Goal: Task Accomplishment & Management: Use online tool/utility

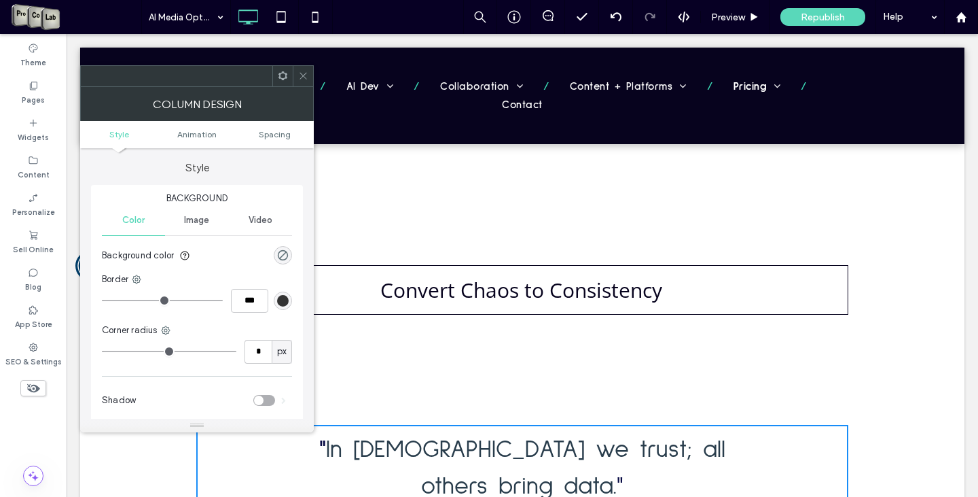
click at [305, 71] on icon at bounding box center [303, 76] width 10 height 10
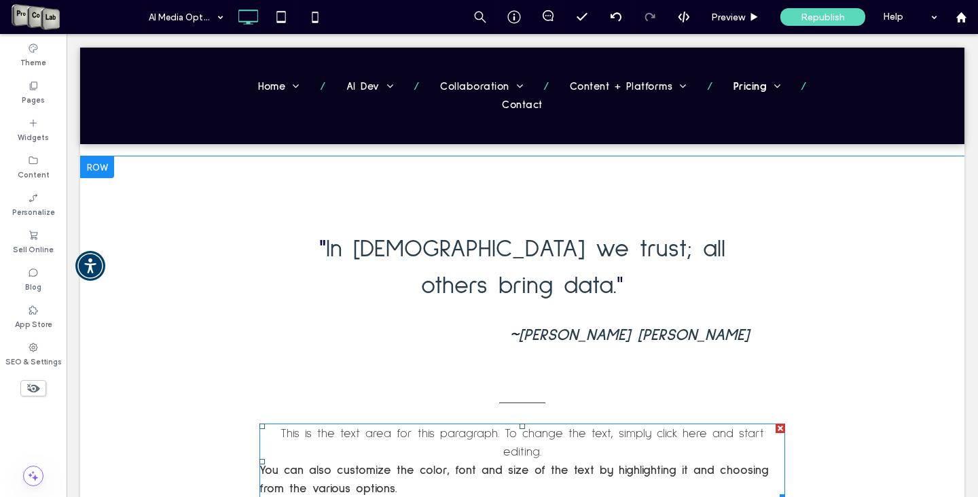
click at [776, 423] on div at bounding box center [781, 428] width 10 height 10
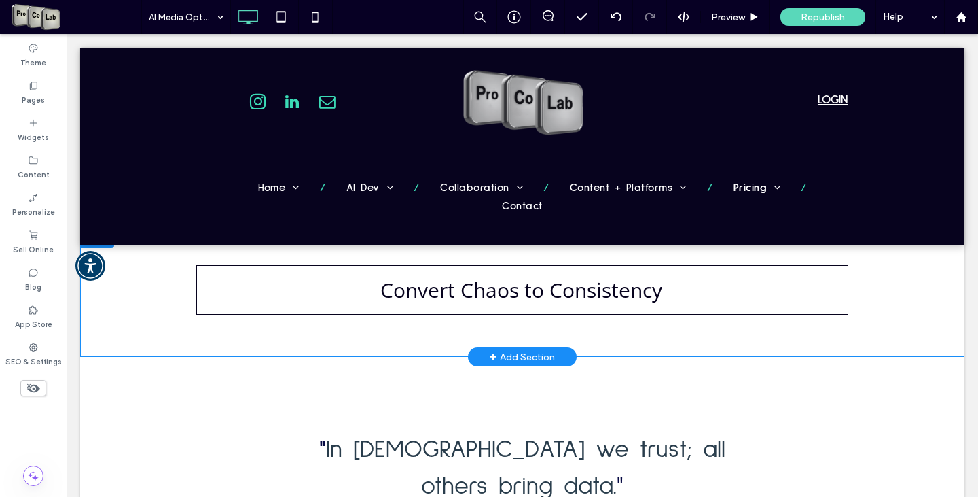
click at [101, 236] on div at bounding box center [97, 237] width 34 height 22
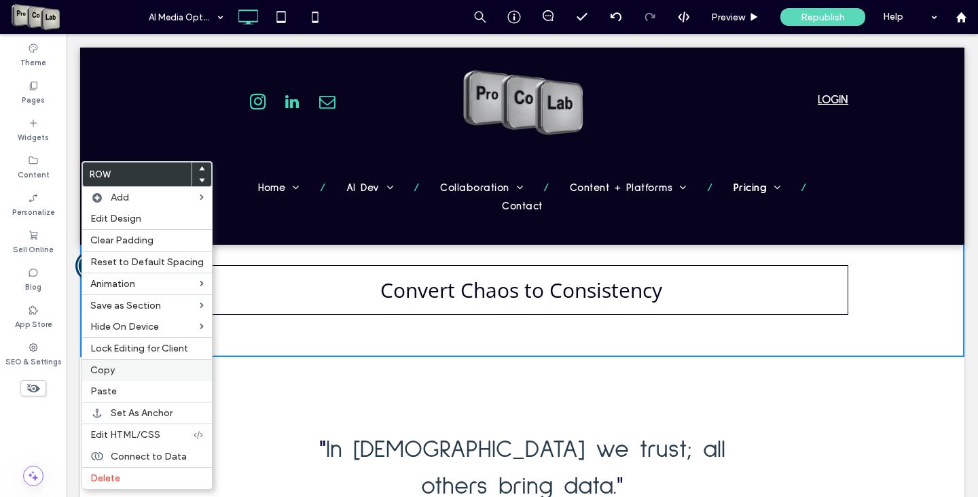
click at [118, 374] on label "Copy" at bounding box center [146, 370] width 113 height 12
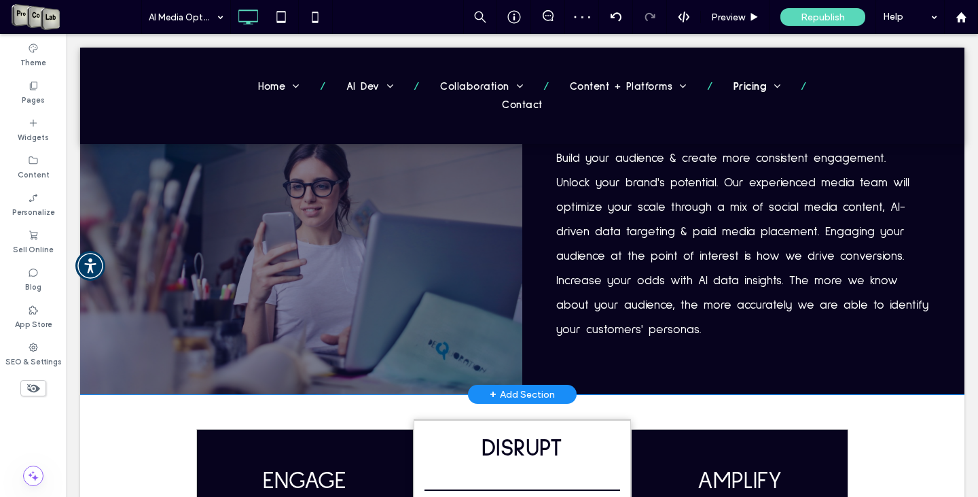
scroll to position [1291, 0]
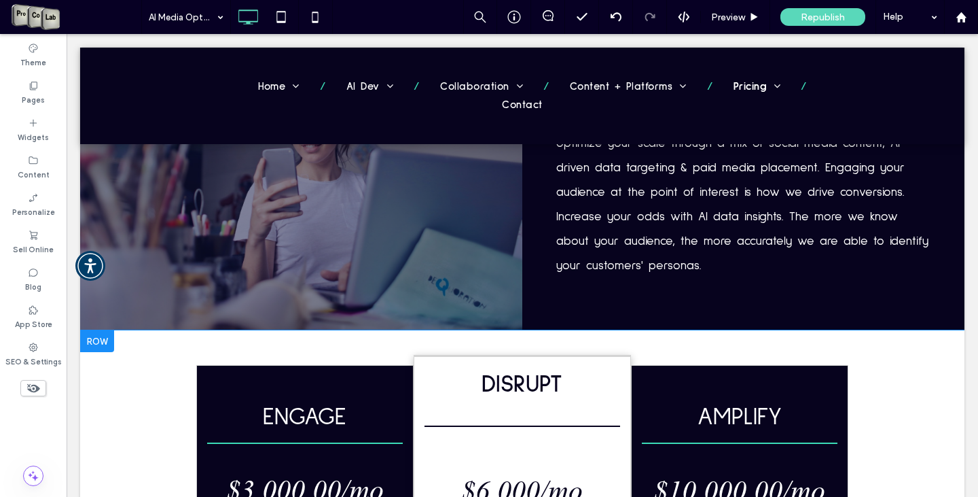
click at [103, 330] on div at bounding box center [97, 341] width 34 height 22
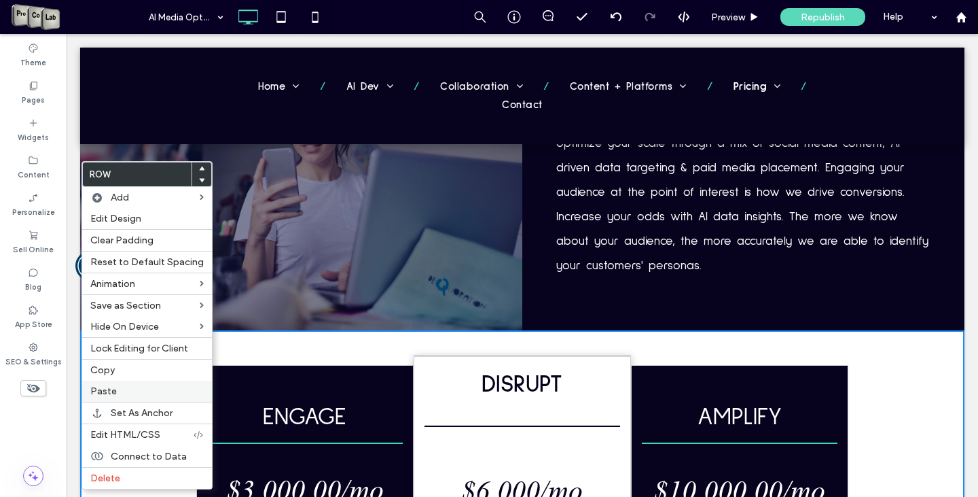
click at [124, 393] on label "Paste" at bounding box center [146, 391] width 113 height 12
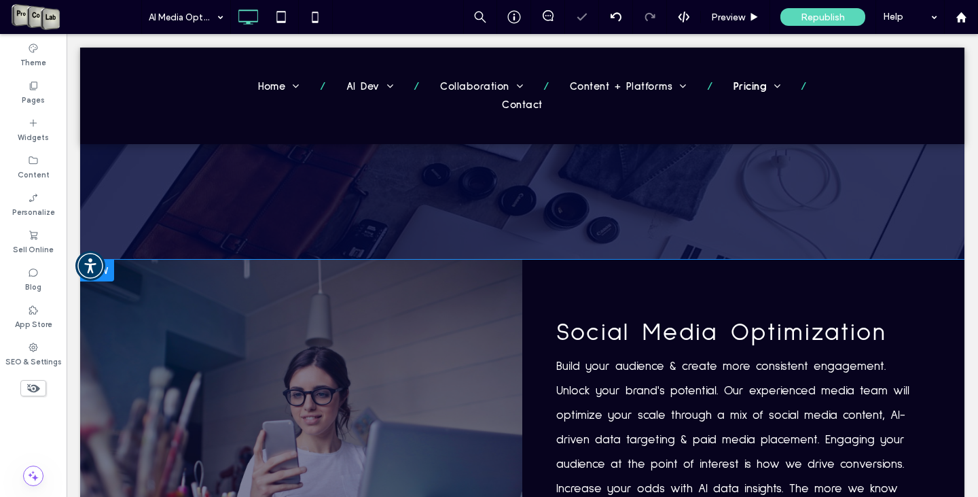
scroll to position [1019, 0]
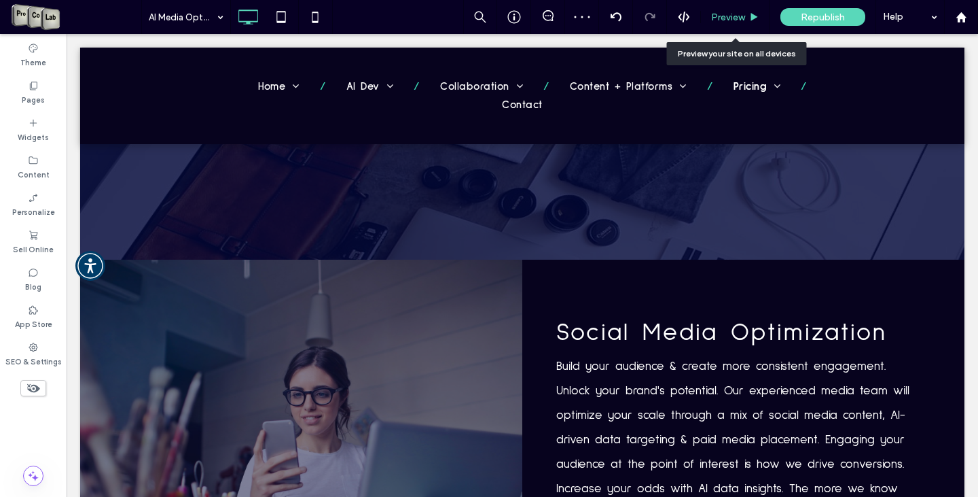
click at [726, 9] on div "Preview" at bounding box center [735, 17] width 69 height 34
click at [726, 17] on span "Preview" at bounding box center [728, 18] width 34 height 12
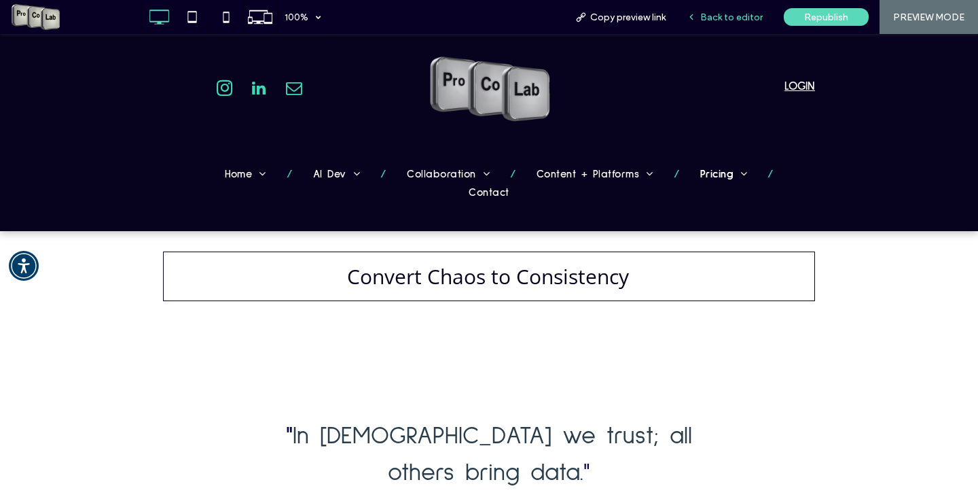
drag, startPoint x: 696, startPoint y: 13, endPoint x: 714, endPoint y: 12, distance: 18.4
click at [714, 12] on span "Back to editor" at bounding box center [731, 18] width 62 height 12
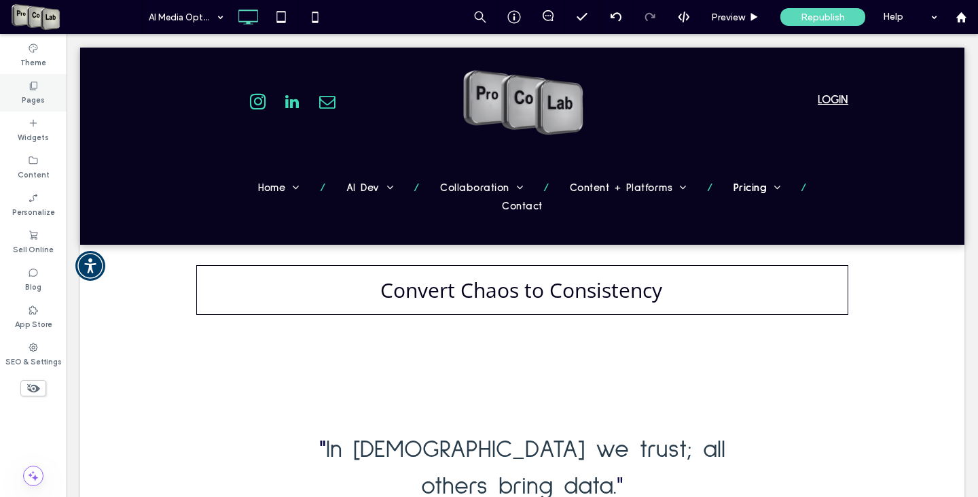
click at [31, 91] on label "Pages" at bounding box center [33, 98] width 23 height 15
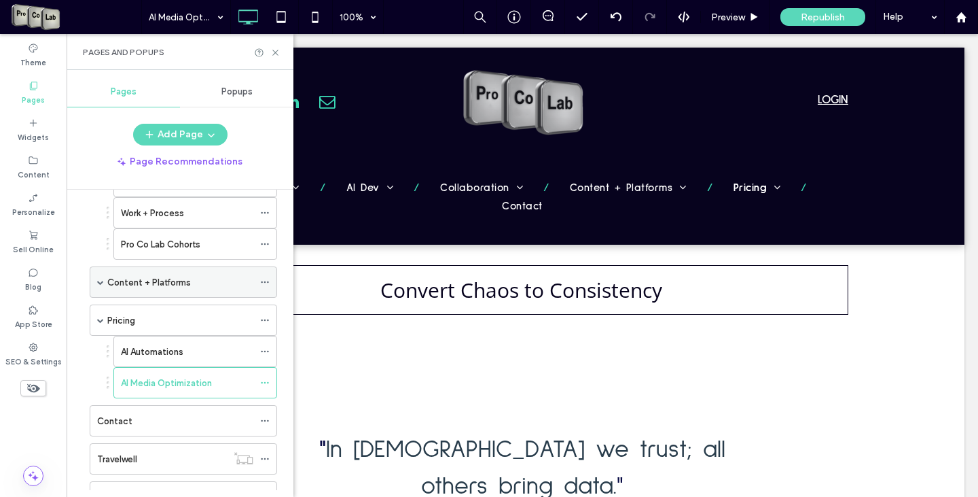
scroll to position [340, 0]
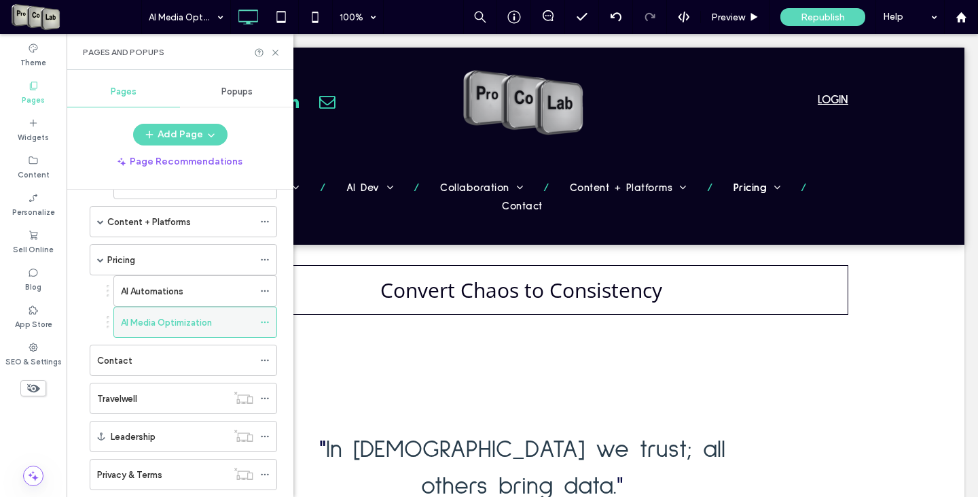
click at [264, 323] on icon at bounding box center [265, 322] width 10 height 10
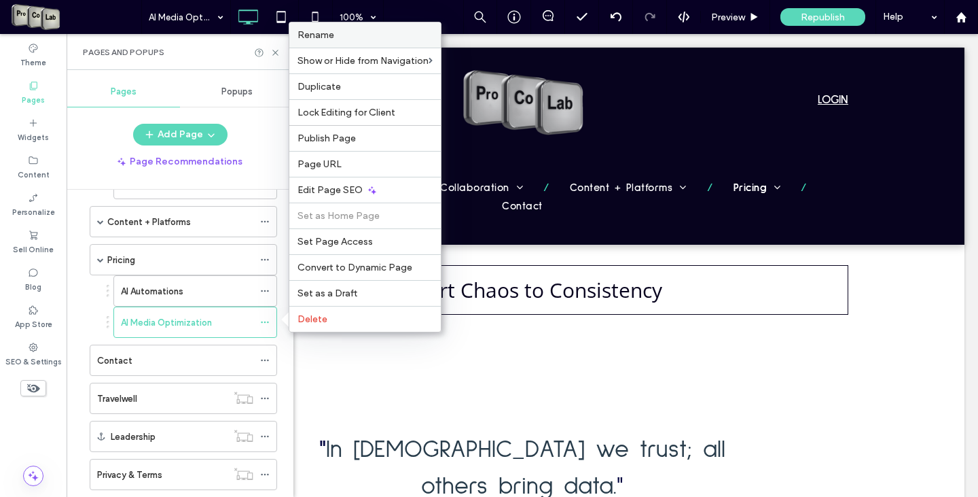
click at [323, 37] on span "Rename" at bounding box center [316, 35] width 37 height 12
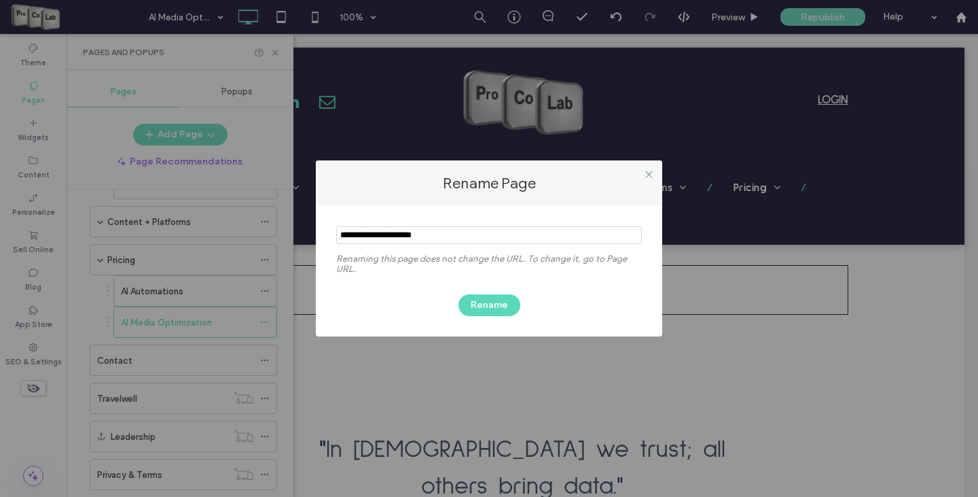
drag, startPoint x: 437, startPoint y: 236, endPoint x: 334, endPoint y: 238, distance: 104.0
click at [334, 238] on div "Renaming this page does not change the URL. To change it, go to Page URL. Rename" at bounding box center [489, 271] width 346 height 130
click at [644, 173] on icon at bounding box center [649, 174] width 10 height 10
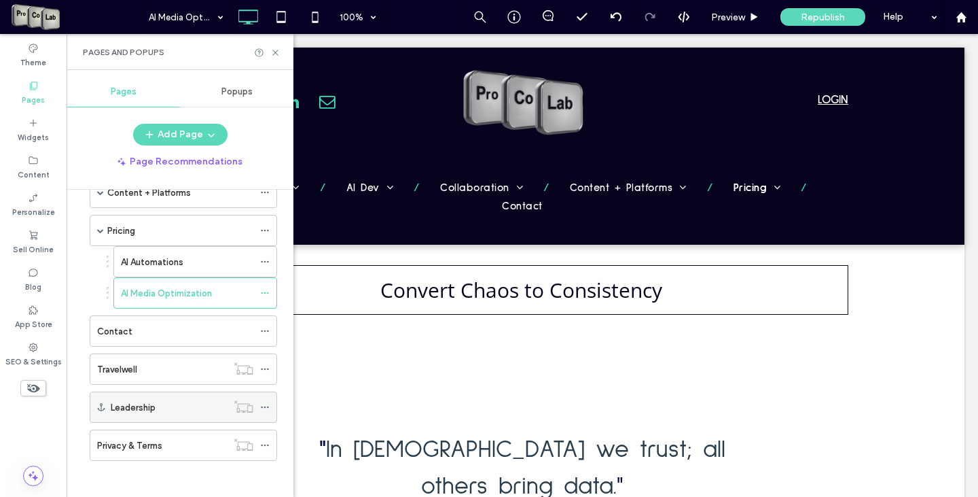
scroll to position [374, 0]
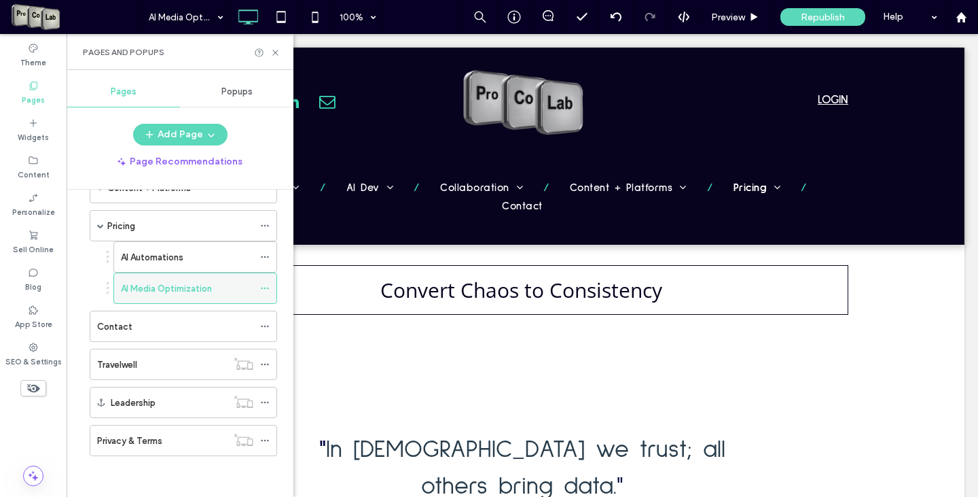
click at [263, 291] on icon at bounding box center [265, 288] width 10 height 10
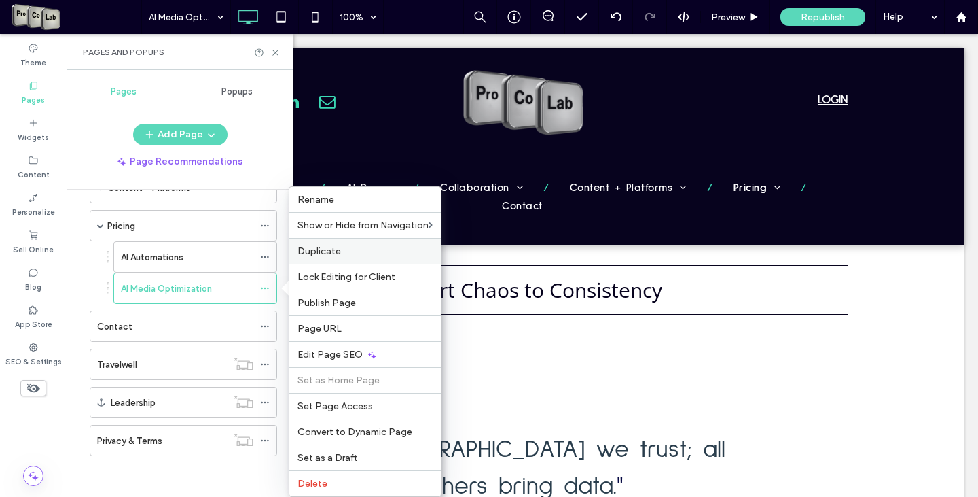
click at [351, 252] on label "Duplicate" at bounding box center [365, 251] width 135 height 12
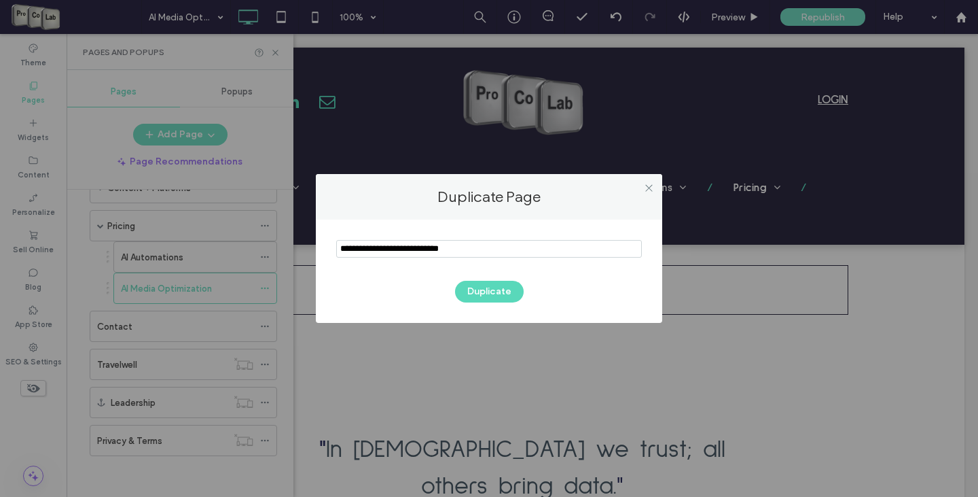
drag, startPoint x: 472, startPoint y: 249, endPoint x: 318, endPoint y: 251, distance: 154.2
click at [318, 251] on div "Duplicate" at bounding box center [489, 270] width 346 height 103
type input "**********"
drag, startPoint x: 486, startPoint y: 291, endPoint x: 492, endPoint y: 284, distance: 9.2
click at [487, 291] on button "Duplicate" at bounding box center [489, 292] width 69 height 22
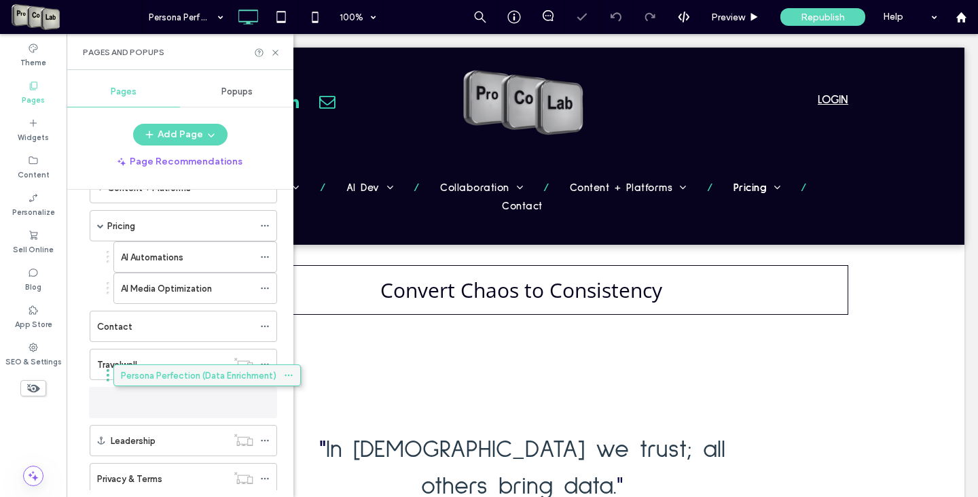
scroll to position [387, 0]
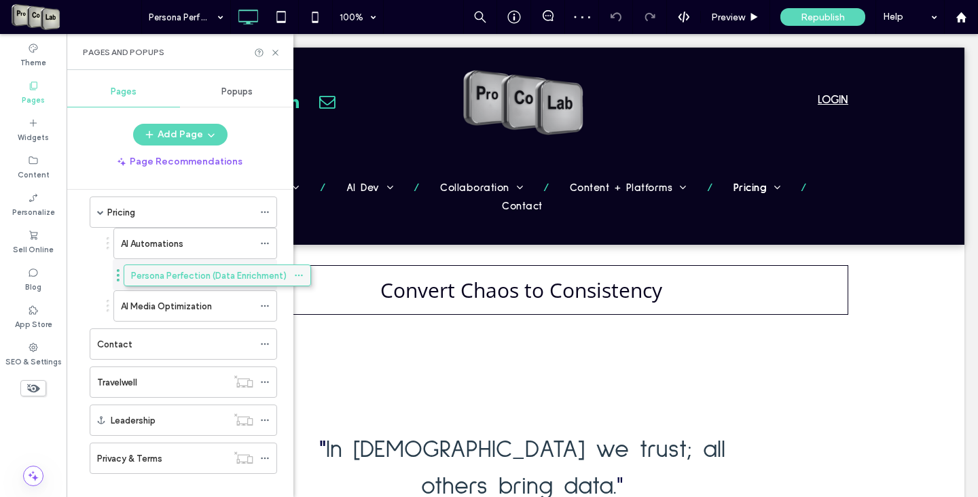
drag, startPoint x: 183, startPoint y: 483, endPoint x: 217, endPoint y: 285, distance: 201.3
click at [274, 52] on icon at bounding box center [275, 53] width 10 height 10
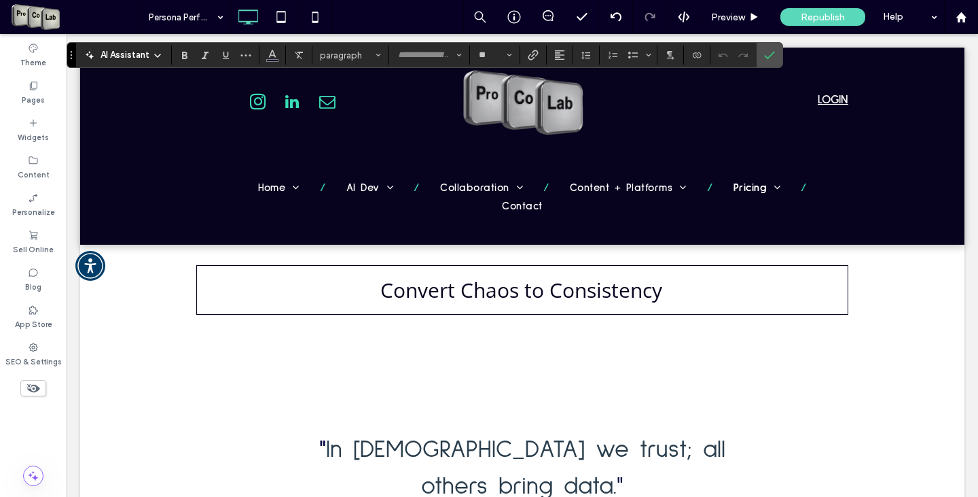
type input "**"
type input "**********"
click at [767, 55] on icon "Confirm" at bounding box center [769, 55] width 11 height 11
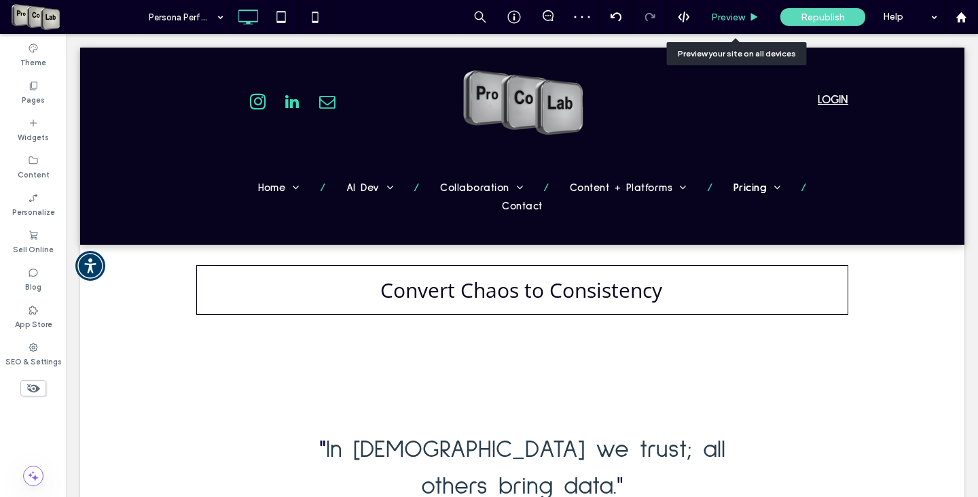
click at [734, 22] on span "Preview" at bounding box center [728, 18] width 34 height 12
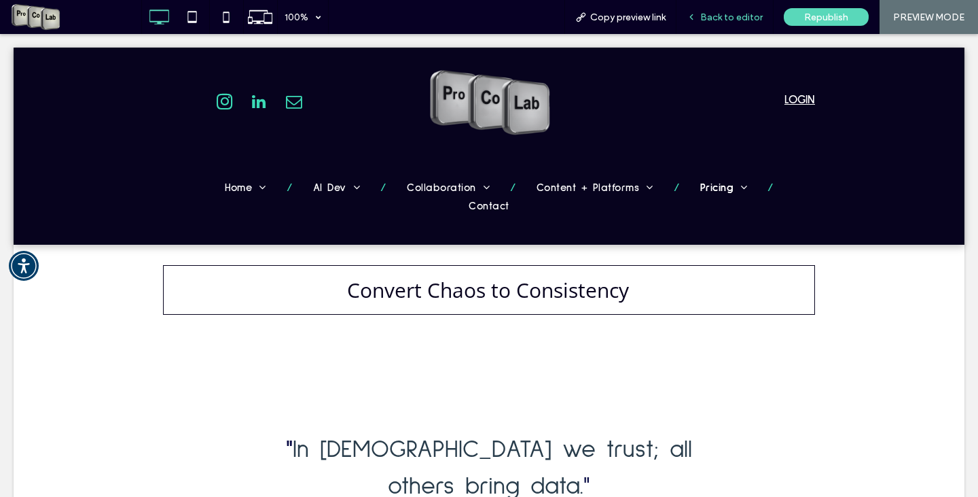
click at [734, 11] on div "Back to editor" at bounding box center [725, 17] width 97 height 34
click at [732, 16] on span "Back to editor" at bounding box center [731, 18] width 62 height 12
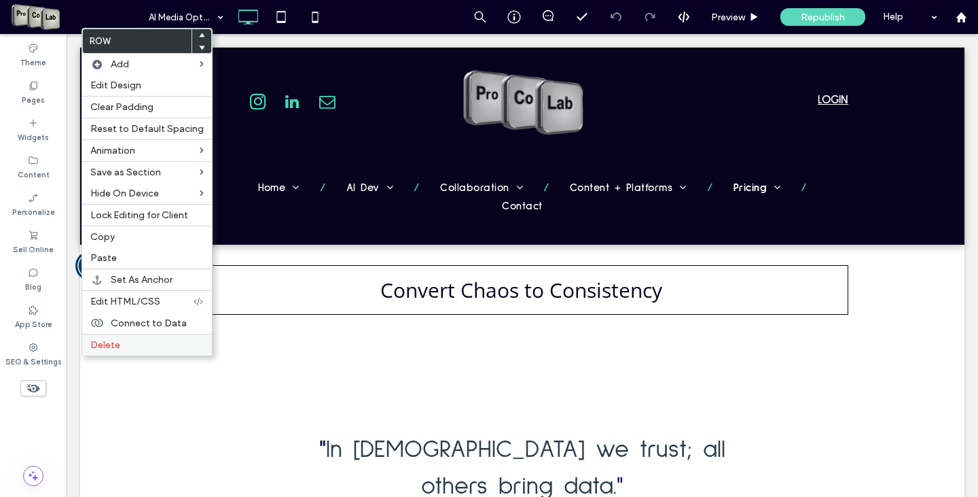
click at [115, 348] on span "Delete" at bounding box center [105, 345] width 30 height 12
click at [109, 346] on span "Delete" at bounding box center [105, 345] width 30 height 12
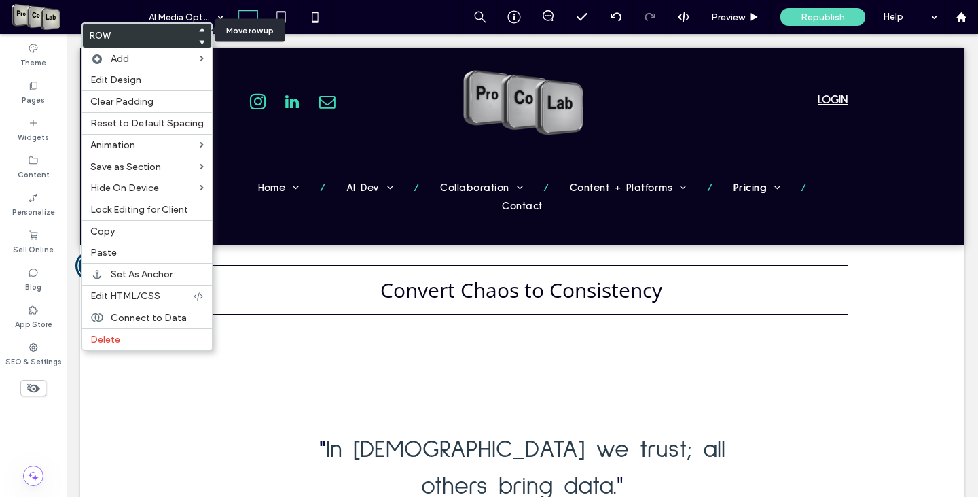
click at [199, 32] on icon at bounding box center [201, 29] width 5 height 5
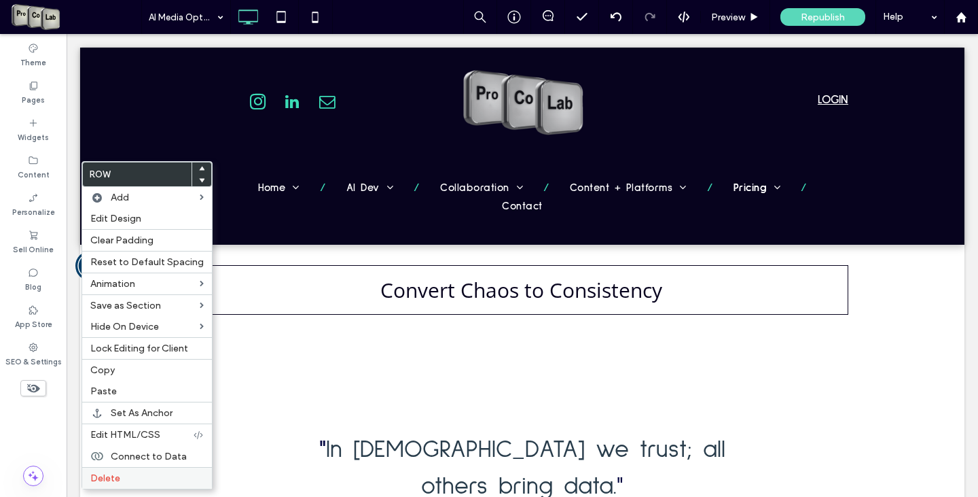
click at [139, 478] on label "Delete" at bounding box center [146, 478] width 113 height 12
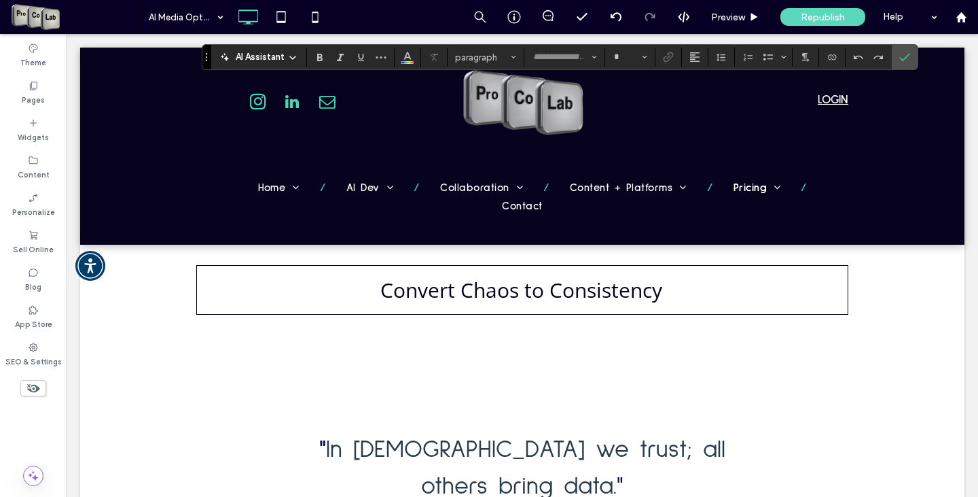
type input "**********"
type input "**"
click at [407, 57] on use "Color" at bounding box center [407, 55] width 7 height 7
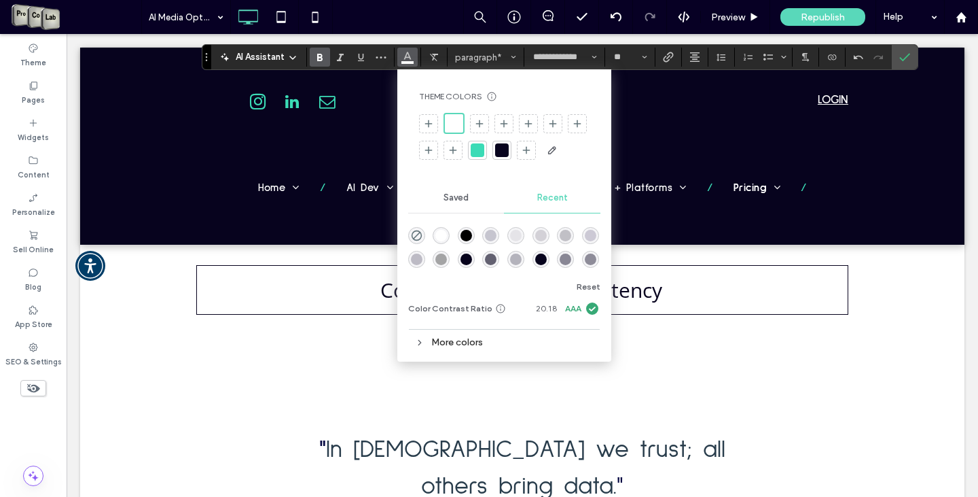
click at [476, 151] on div at bounding box center [478, 150] width 14 height 14
click at [476, 147] on div at bounding box center [478, 148] width 14 height 14
click at [904, 59] on use "Confirm" at bounding box center [904, 57] width 11 height 8
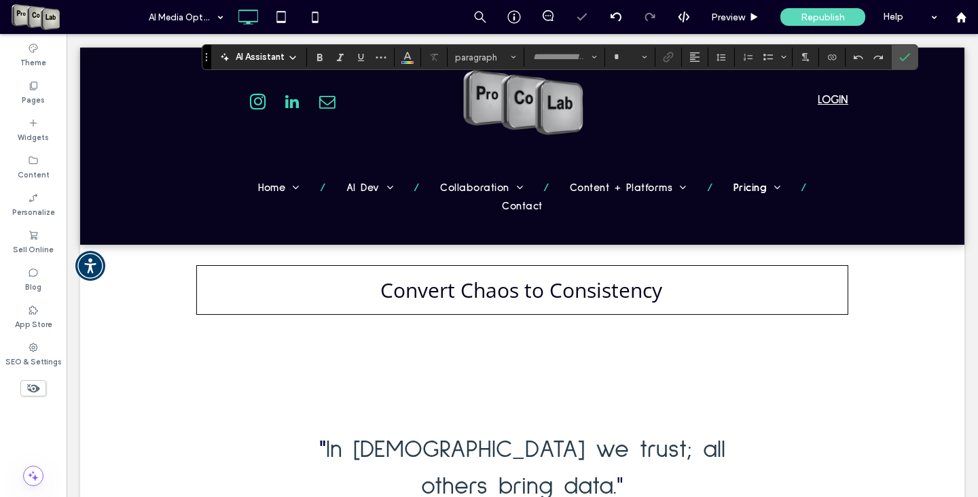
type input "**********"
type input "**"
click at [410, 56] on use "Color" at bounding box center [407, 55] width 7 height 7
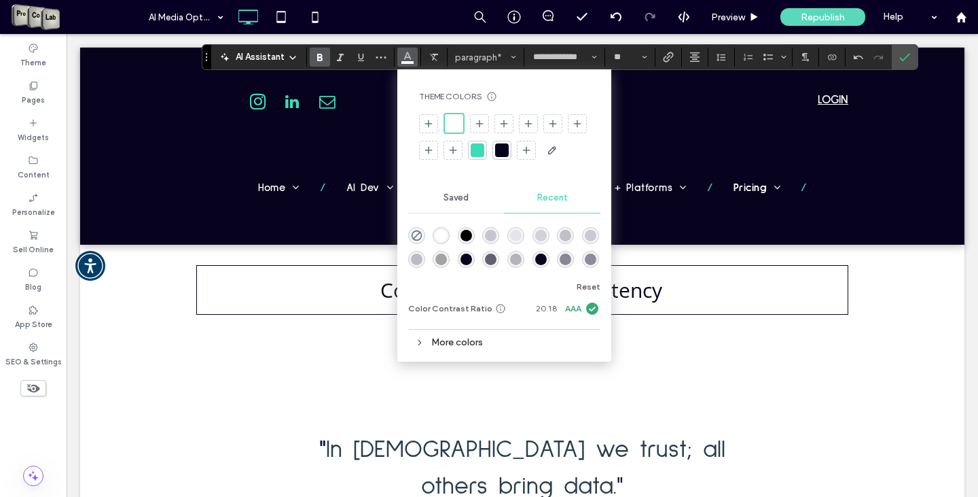
click at [476, 150] on div at bounding box center [478, 150] width 14 height 14
click at [477, 150] on div at bounding box center [478, 148] width 14 height 14
click at [915, 58] on section at bounding box center [905, 57] width 26 height 24
click at [904, 61] on icon "Confirm" at bounding box center [904, 57] width 11 height 11
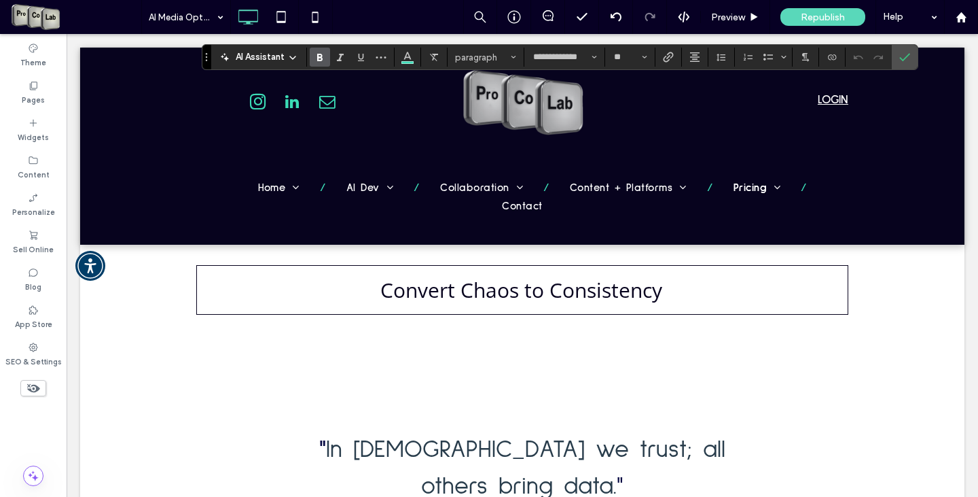
type input "**********"
type input "**"
click at [345, 57] on icon "Italic" at bounding box center [340, 57] width 11 height 11
click at [401, 55] on button "Color" at bounding box center [407, 57] width 20 height 19
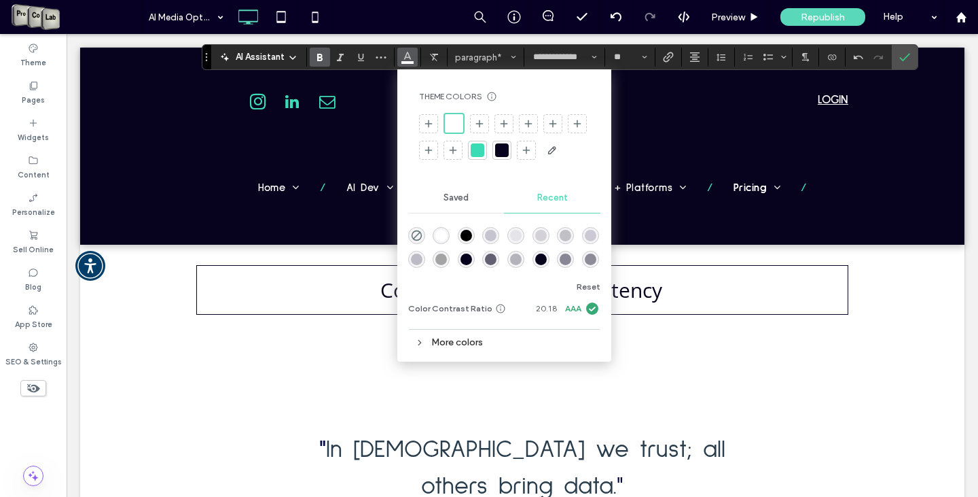
click at [473, 143] on div at bounding box center [477, 150] width 19 height 19
click at [480, 139] on div at bounding box center [477, 148] width 19 height 19
click at [910, 54] on icon "Confirm" at bounding box center [904, 57] width 11 height 11
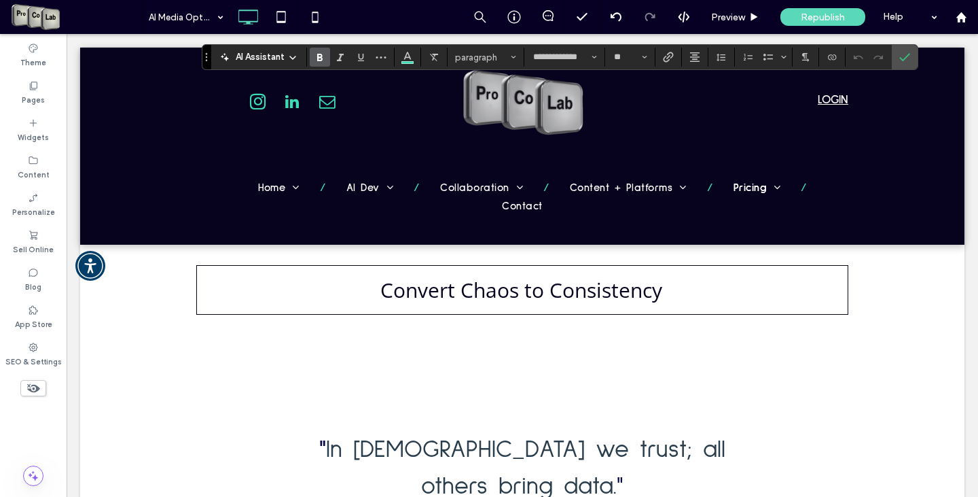
type input "**********"
type input "**"
click at [722, 55] on use "Line Height" at bounding box center [721, 57] width 9 height 7
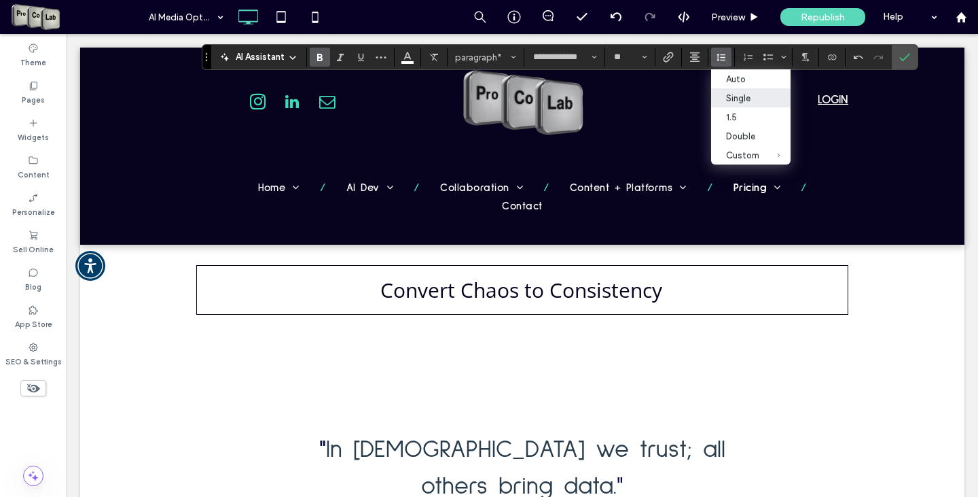
click at [757, 96] on div "Single" at bounding box center [742, 98] width 33 height 10
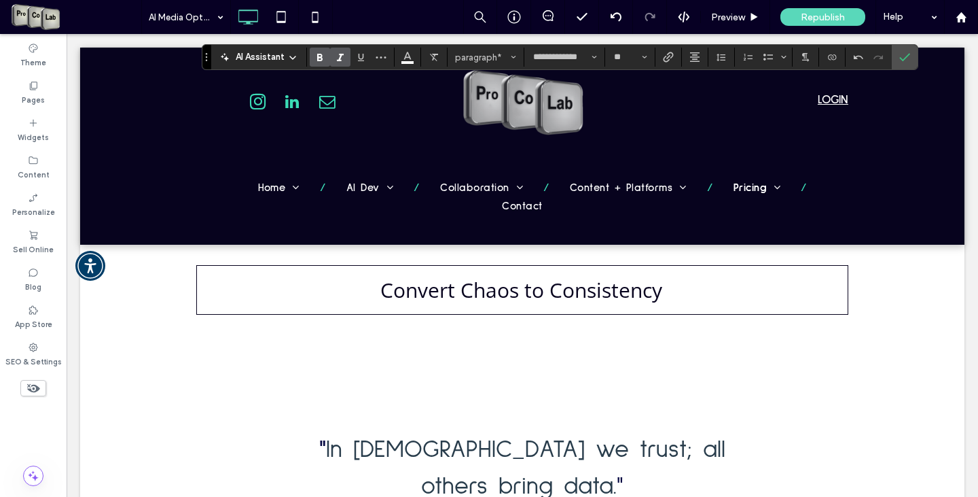
click at [338, 56] on icon "Italic" at bounding box center [340, 57] width 11 height 11
click at [613, 16] on use at bounding box center [615, 16] width 11 height 9
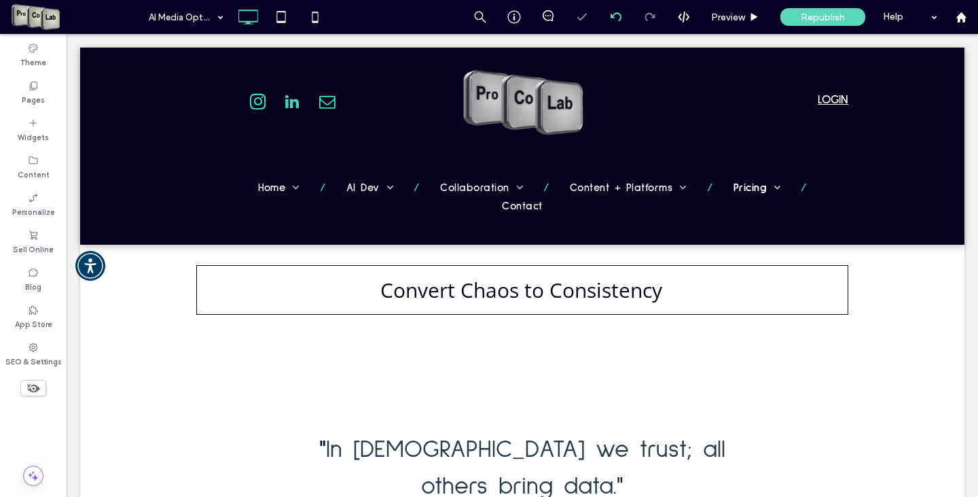
click at [614, 14] on div at bounding box center [489, 248] width 978 height 497
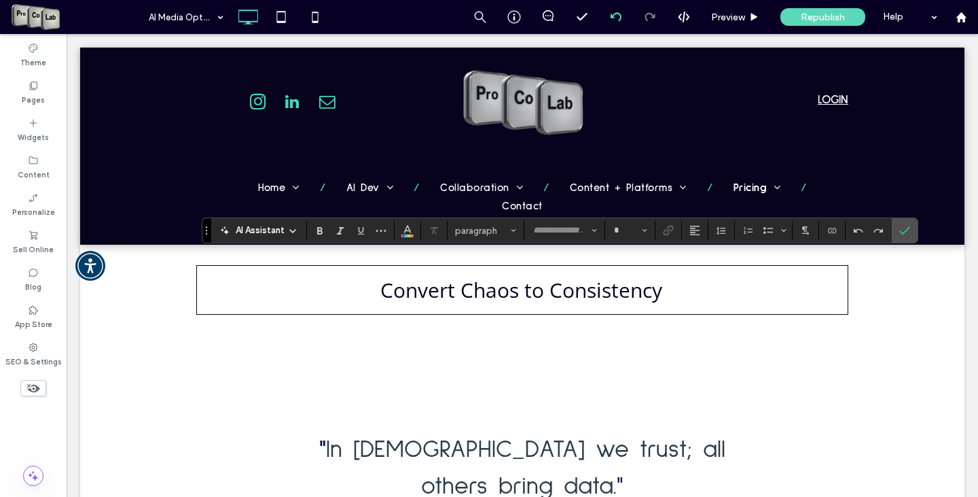
type input "**********"
type input "**"
click at [910, 228] on label "Confirm" at bounding box center [905, 230] width 20 height 24
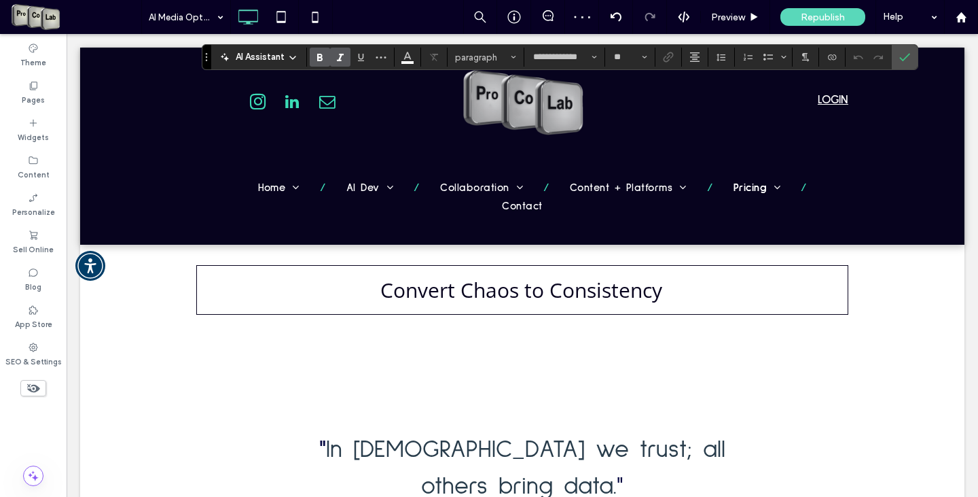
type input "**********"
type input "**"
click at [340, 57] on icon "Italic" at bounding box center [340, 57] width 11 height 11
click at [363, 59] on icon "Underline" at bounding box center [360, 57] width 11 height 11
click at [407, 50] on icon "Color" at bounding box center [407, 55] width 11 height 11
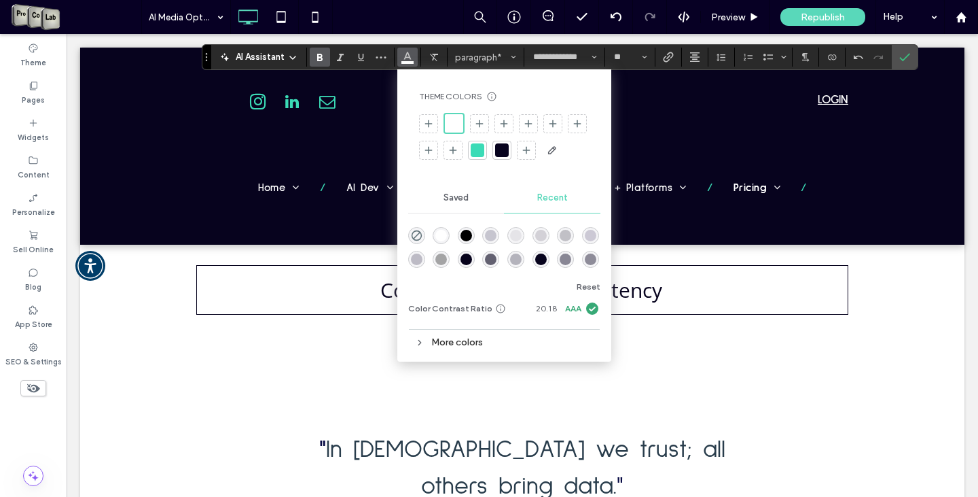
click at [480, 156] on div at bounding box center [478, 150] width 14 height 14
click at [479, 156] on div at bounding box center [477, 148] width 19 height 19
click at [905, 56] on icon "Confirm" at bounding box center [904, 57] width 11 height 11
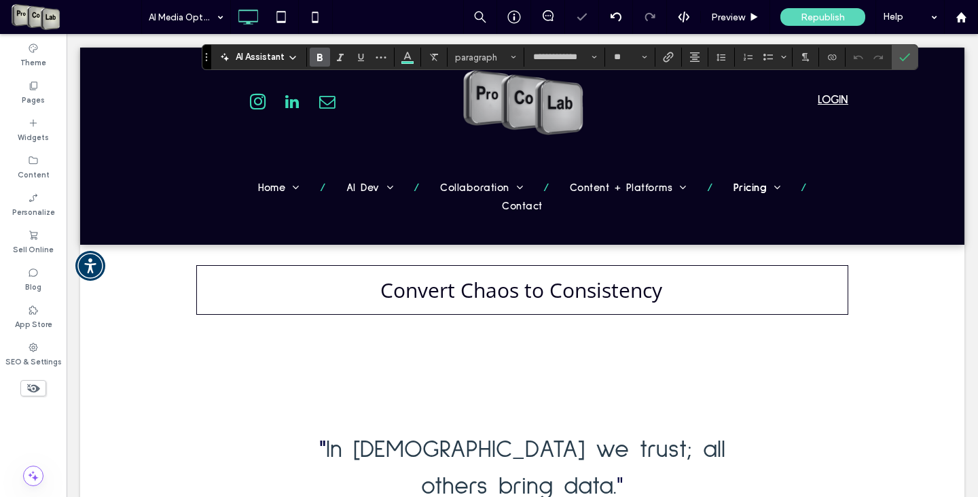
type input "**********"
type input "**"
click at [409, 57] on use "Color" at bounding box center [407, 55] width 7 height 7
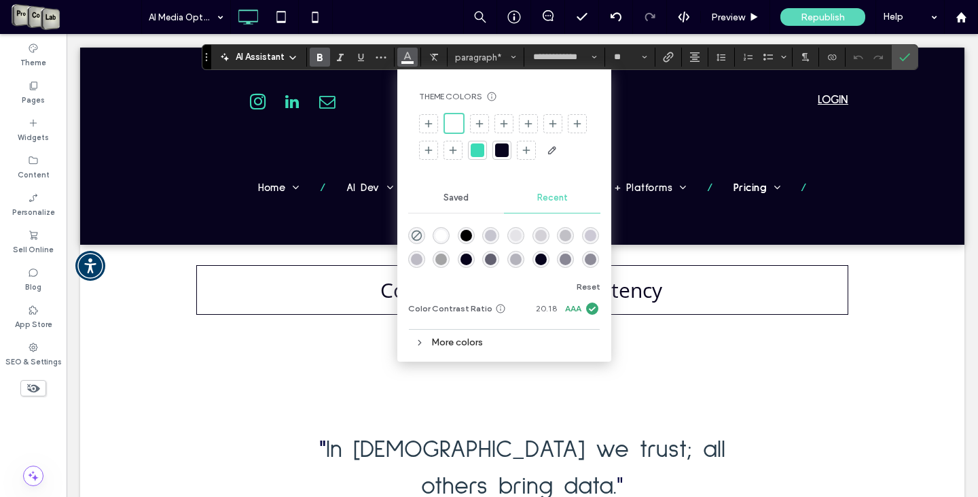
click at [476, 147] on div at bounding box center [478, 150] width 14 height 14
click at [480, 147] on div at bounding box center [478, 148] width 14 height 14
click at [902, 58] on icon "Confirm" at bounding box center [904, 57] width 11 height 11
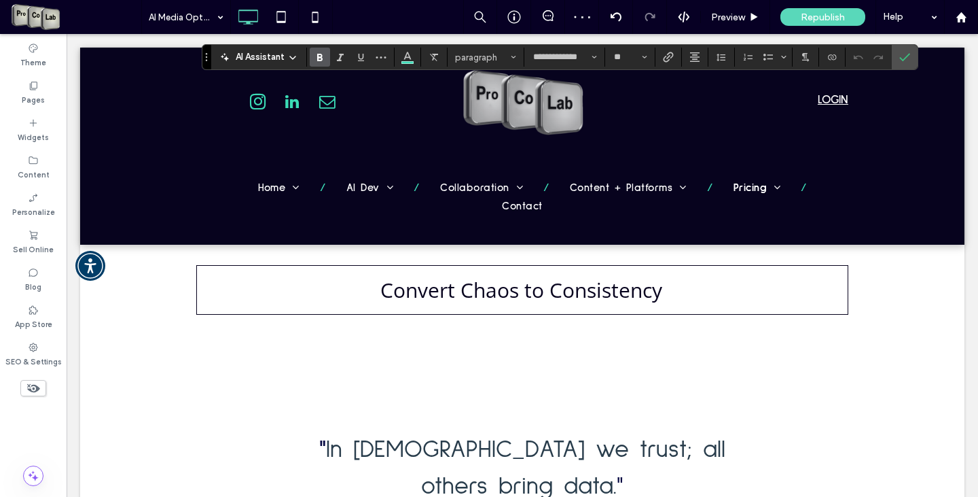
type input "**********"
type input "**"
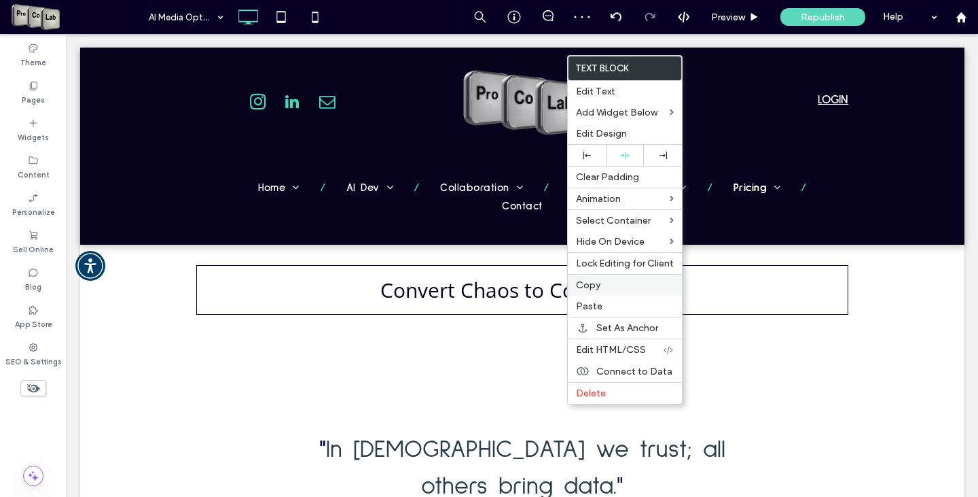
click at [613, 287] on label "Copy" at bounding box center [625, 285] width 98 height 12
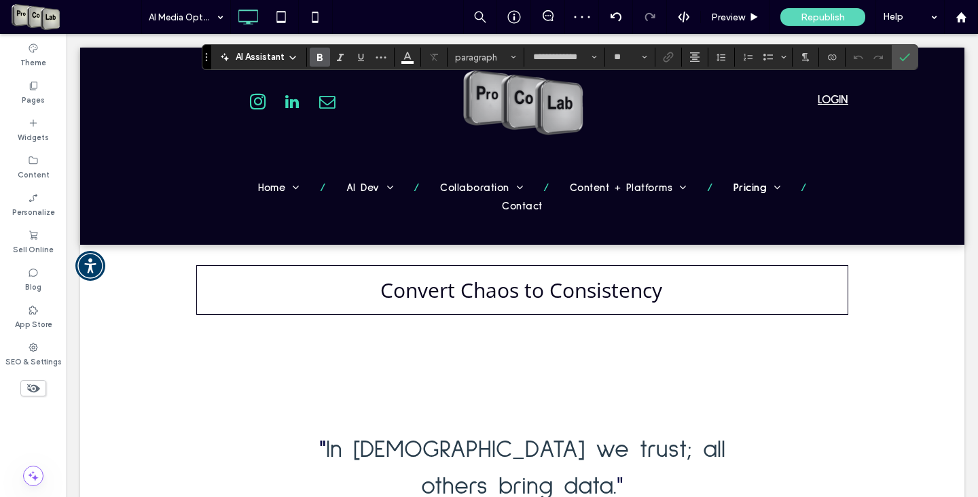
type input "**********"
type input "**"
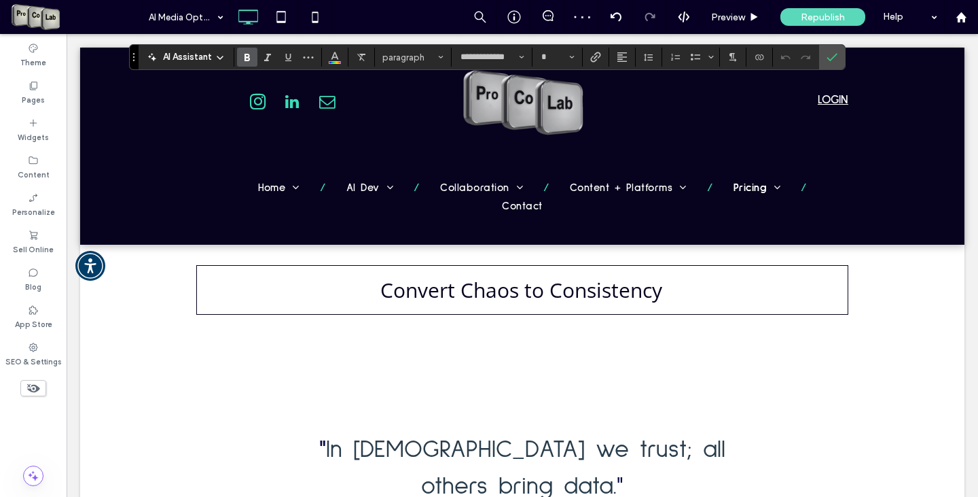
type input "**********"
type input "*"
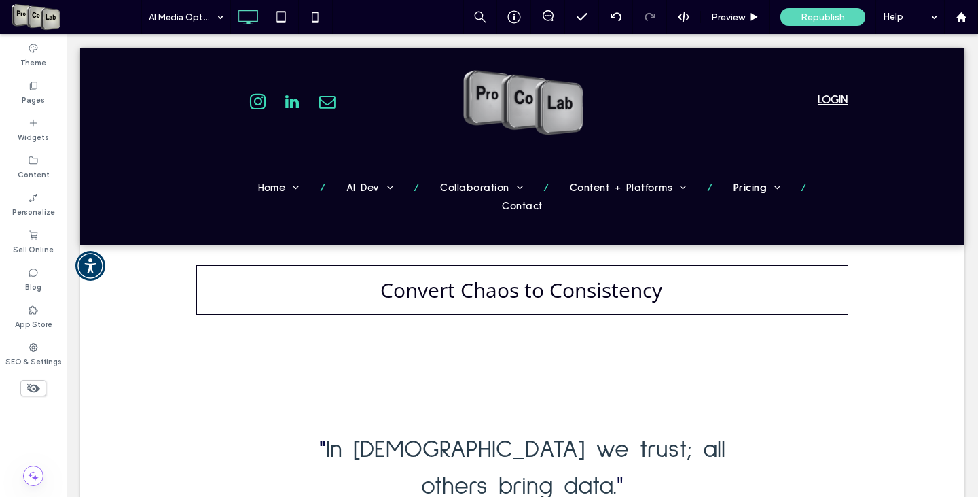
type input "**********"
type input "**"
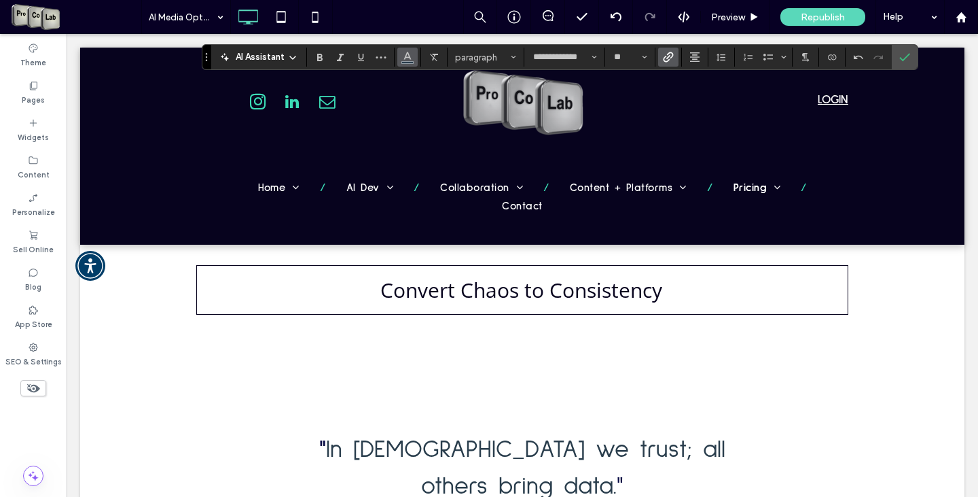
click at [404, 60] on icon "Color" at bounding box center [407, 55] width 11 height 11
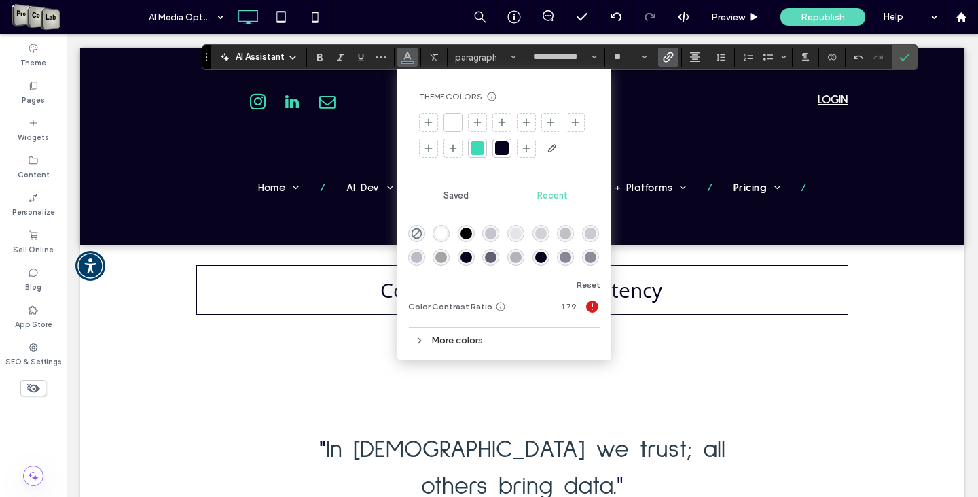
click at [456, 120] on div at bounding box center [453, 122] width 14 height 14
click at [456, 120] on div at bounding box center [454, 123] width 16 height 16
click at [899, 58] on icon "Confirm" at bounding box center [904, 57] width 11 height 11
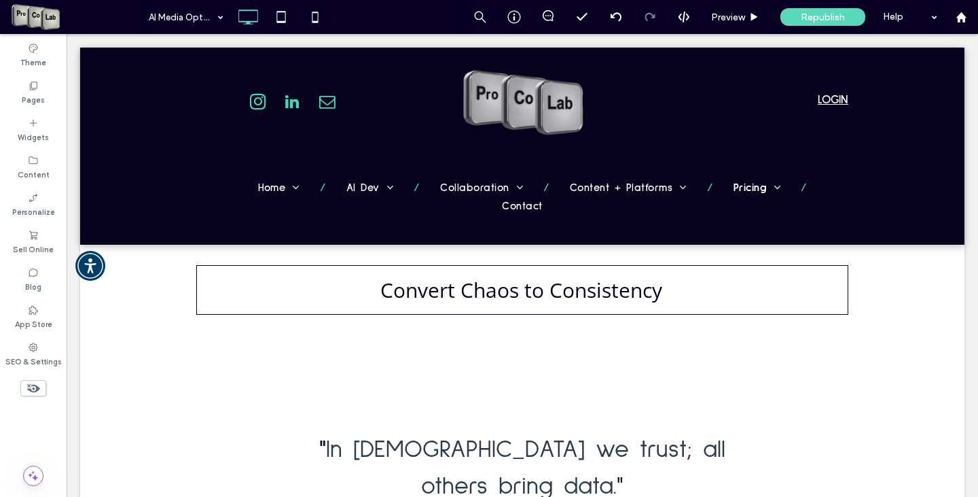
type input "**********"
type input "**"
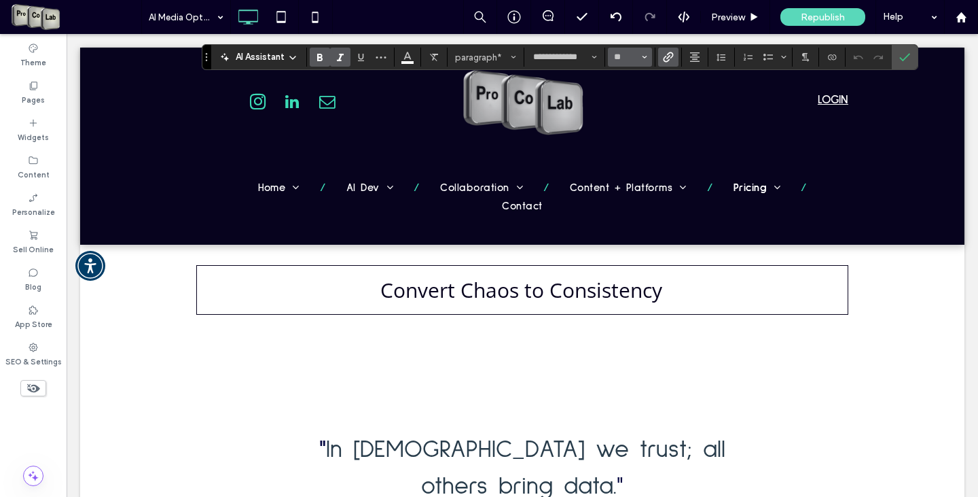
click at [645, 52] on span "Size" at bounding box center [644, 57] width 5 height 18
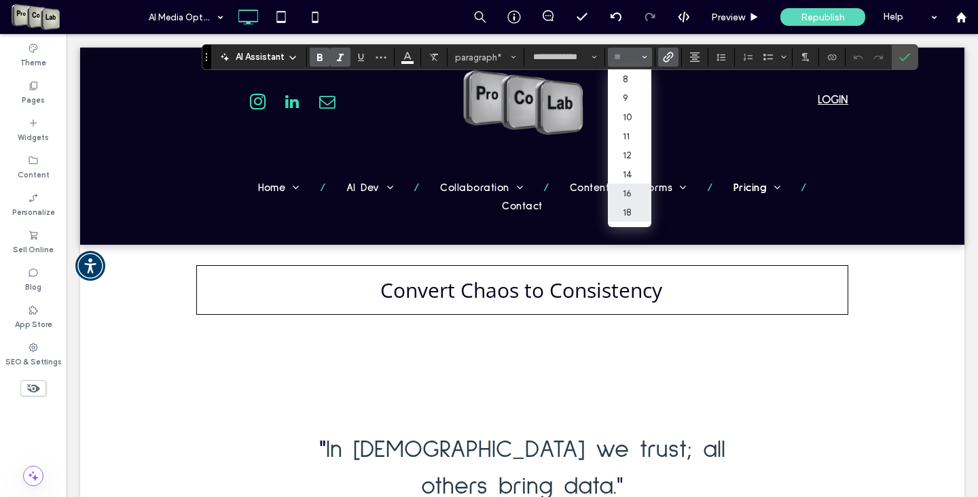
click at [633, 194] on label "16" at bounding box center [629, 192] width 43 height 19
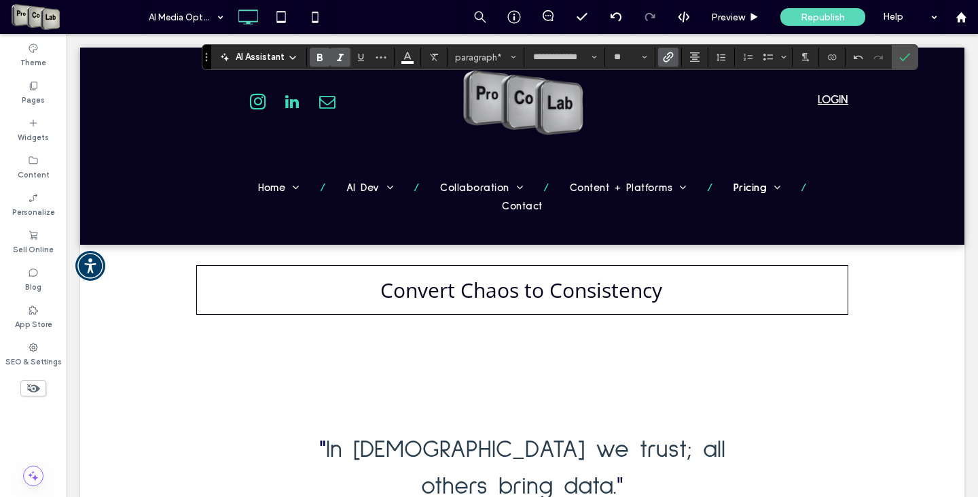
type input "**"
click at [897, 60] on label "Confirm" at bounding box center [905, 57] width 20 height 24
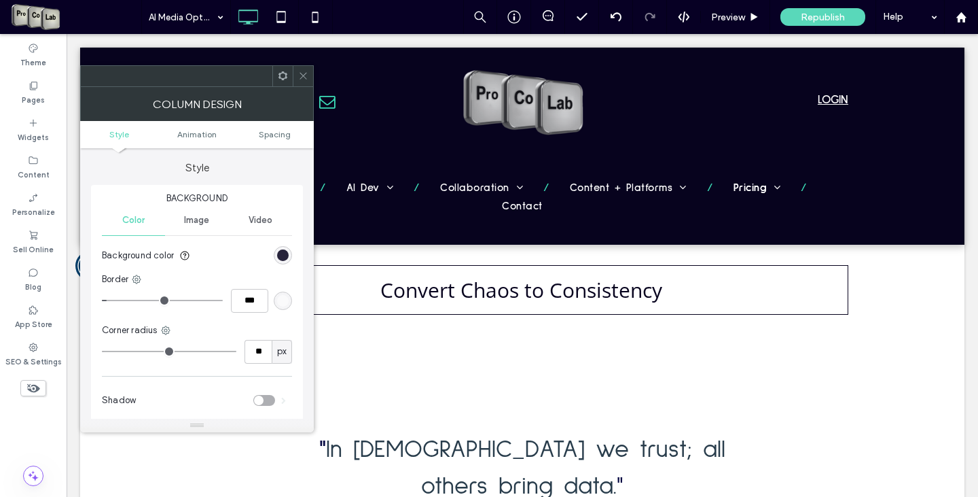
click at [286, 251] on div "rgb(7, 3, 30)" at bounding box center [283, 255] width 12 height 12
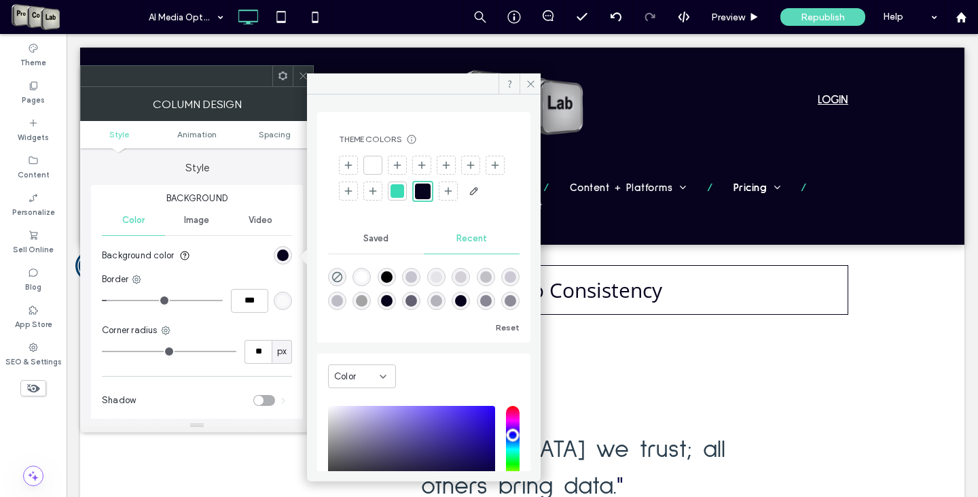
click at [380, 244] on span "Saved" at bounding box center [375, 238] width 25 height 11
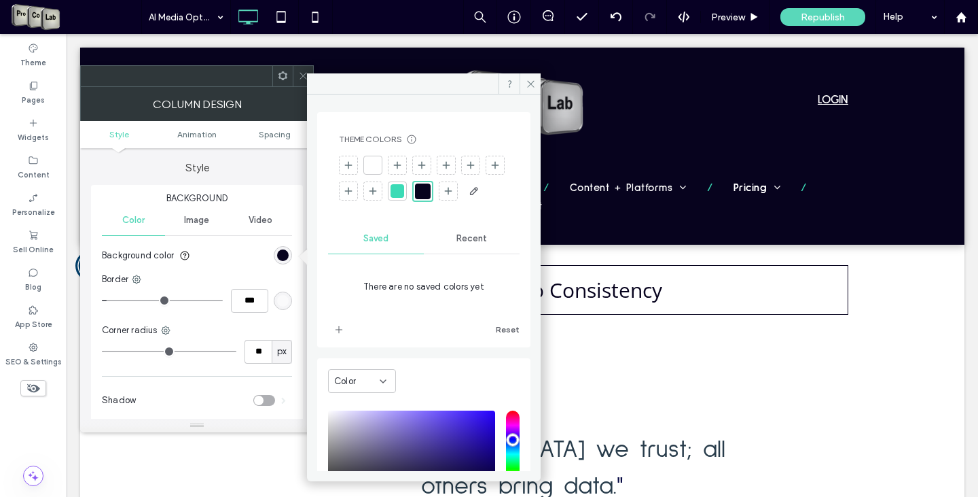
scroll to position [139, 0]
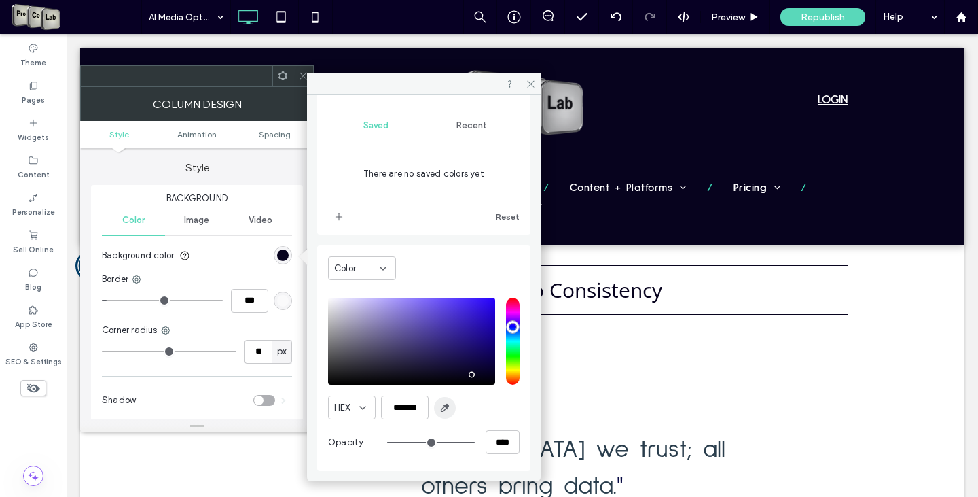
click at [445, 404] on icon "button" at bounding box center [445, 407] width 11 height 11
type input "*******"
click at [530, 82] on icon at bounding box center [531, 84] width 10 height 10
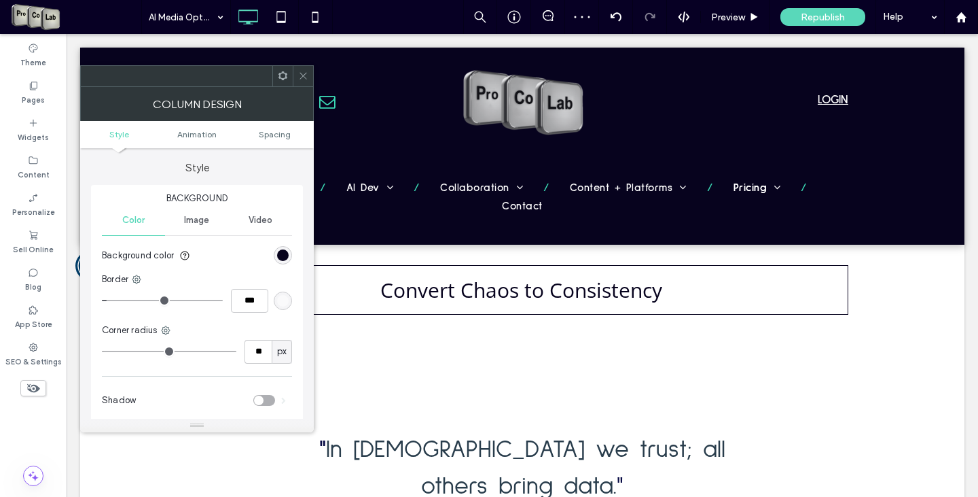
click at [305, 73] on icon at bounding box center [303, 76] width 10 height 10
type input "**"
click at [279, 247] on div "rgb(7, 3, 30)" at bounding box center [283, 255] width 18 height 18
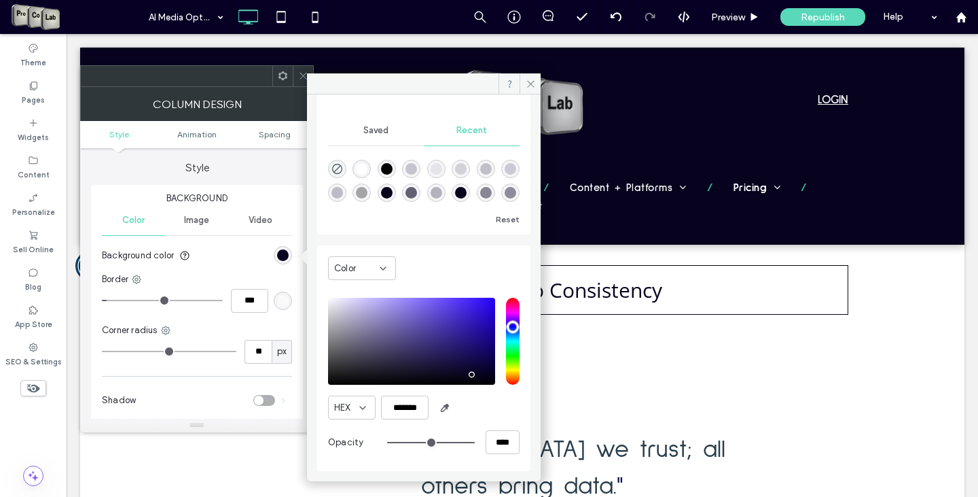
scroll to position [135, 0]
click at [529, 83] on icon at bounding box center [531, 84] width 10 height 10
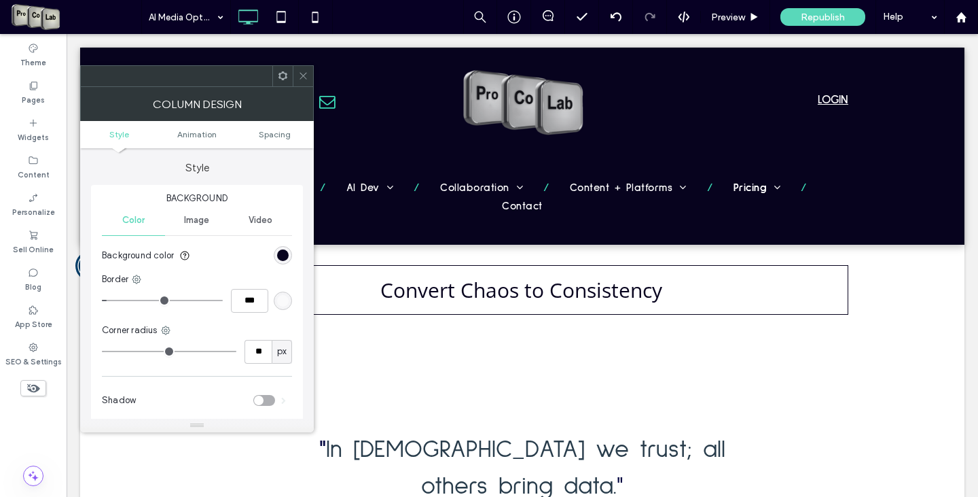
click at [307, 69] on span at bounding box center [303, 76] width 10 height 20
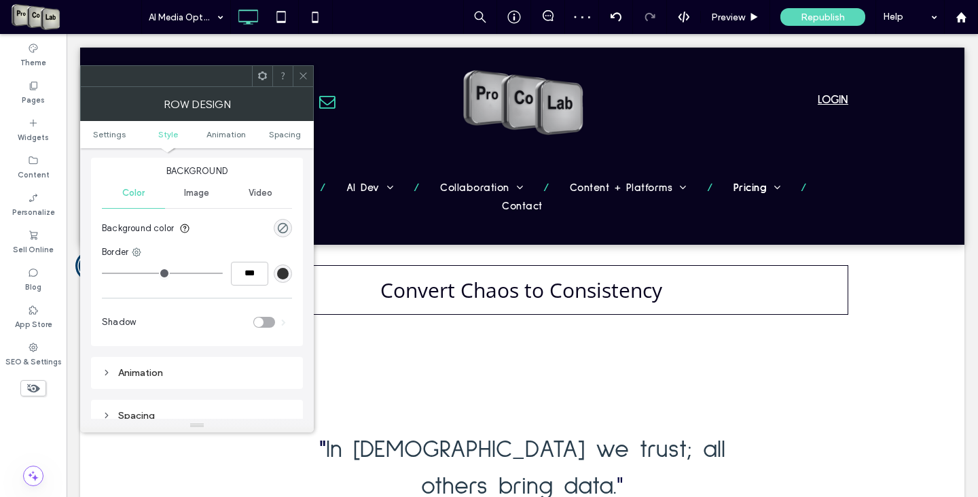
scroll to position [272, 0]
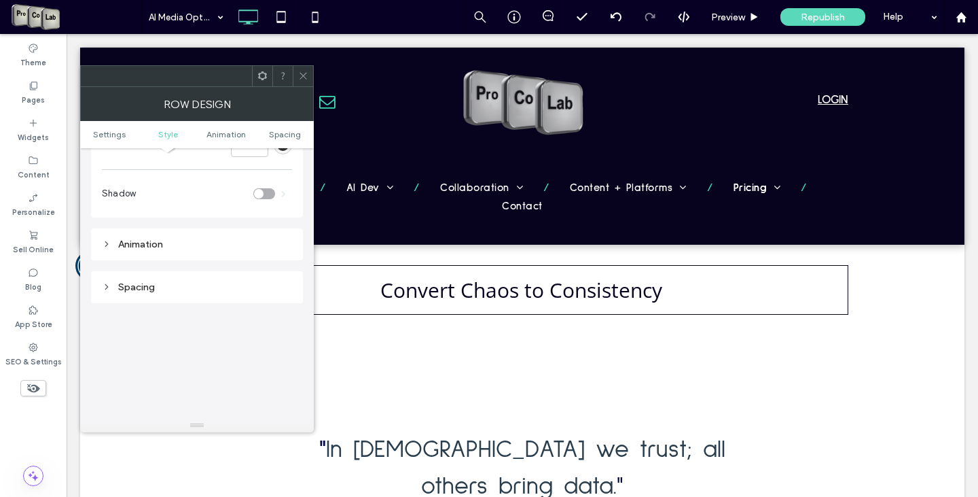
click at [132, 289] on div "Spacing" at bounding box center [197, 287] width 190 height 12
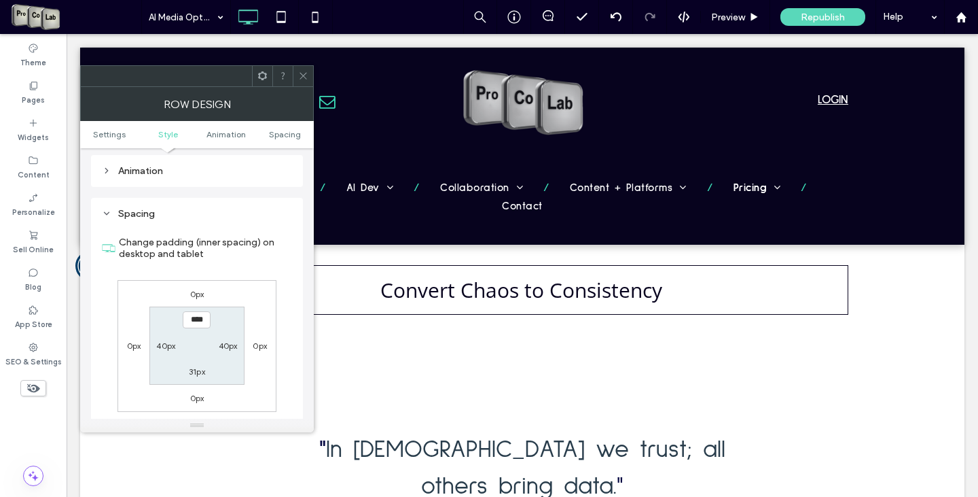
scroll to position [408, 0]
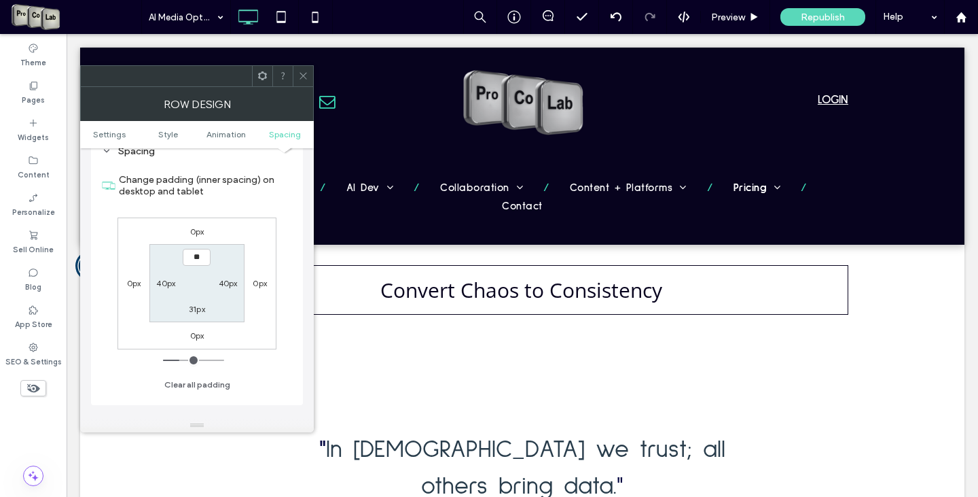
type input "****"
click at [202, 317] on section "**** 40px 31px 40px" at bounding box center [196, 283] width 94 height 78
click at [195, 306] on label "31px" at bounding box center [197, 309] width 16 height 10
type input "**"
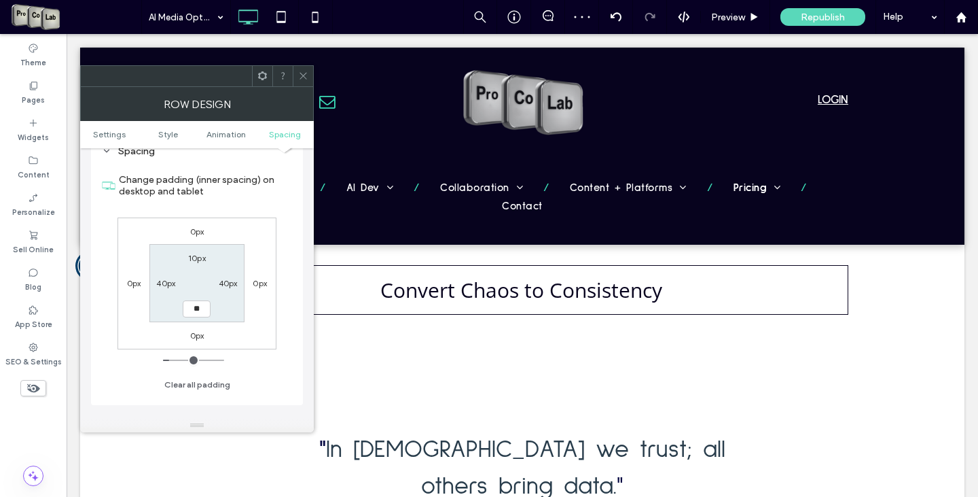
type input "**"
type input "****"
click at [308, 78] on div at bounding box center [303, 76] width 20 height 20
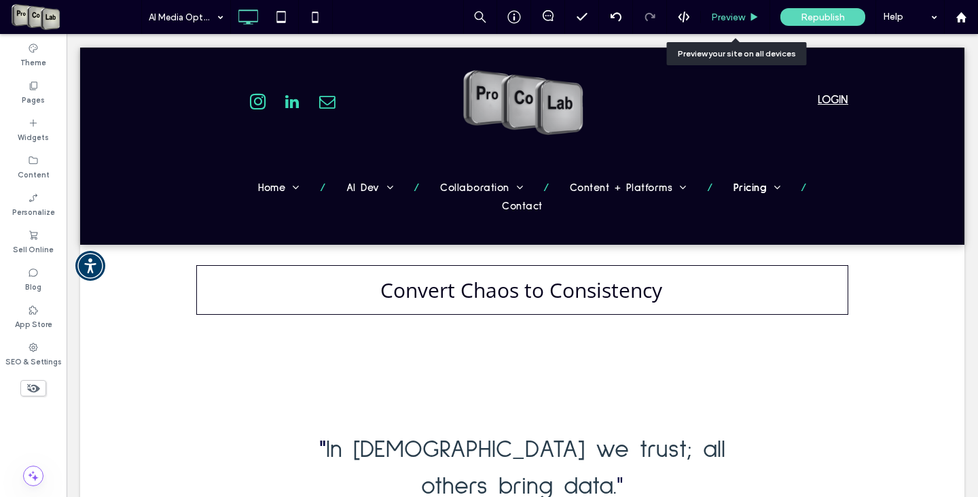
click at [734, 10] on div "Preview" at bounding box center [735, 17] width 69 height 34
click at [734, 16] on span "Preview" at bounding box center [728, 18] width 34 height 12
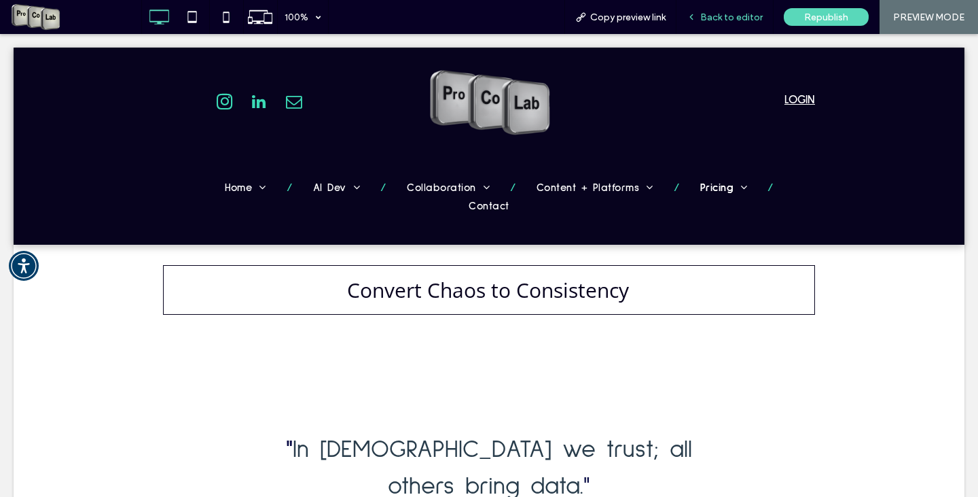
click at [735, 17] on span "Back to editor" at bounding box center [731, 18] width 62 height 12
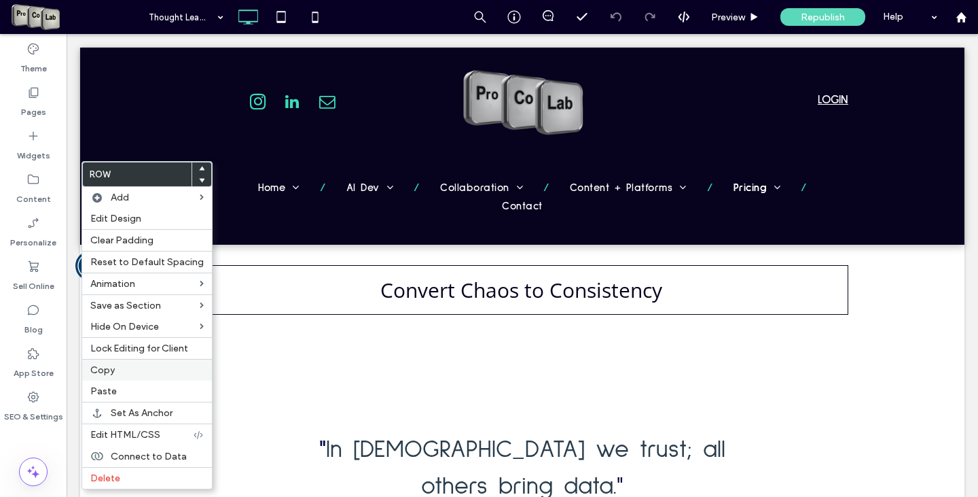
click at [124, 374] on label "Copy" at bounding box center [146, 370] width 113 height 12
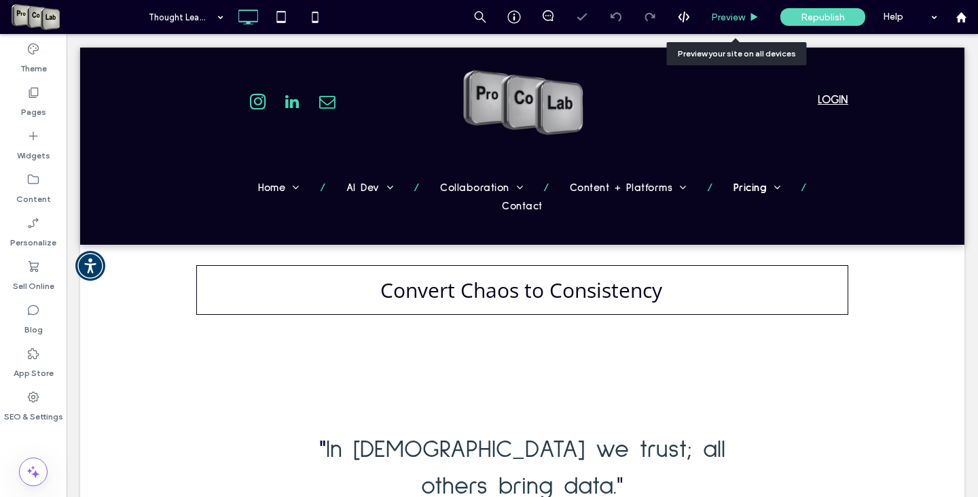
click at [742, 12] on span "Preview" at bounding box center [728, 18] width 34 height 12
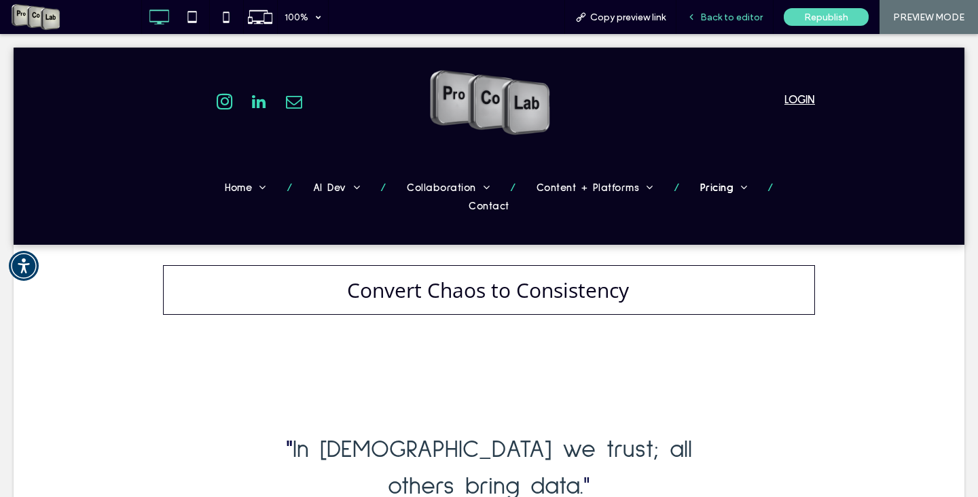
click at [745, 16] on span "Back to editor" at bounding box center [731, 18] width 62 height 12
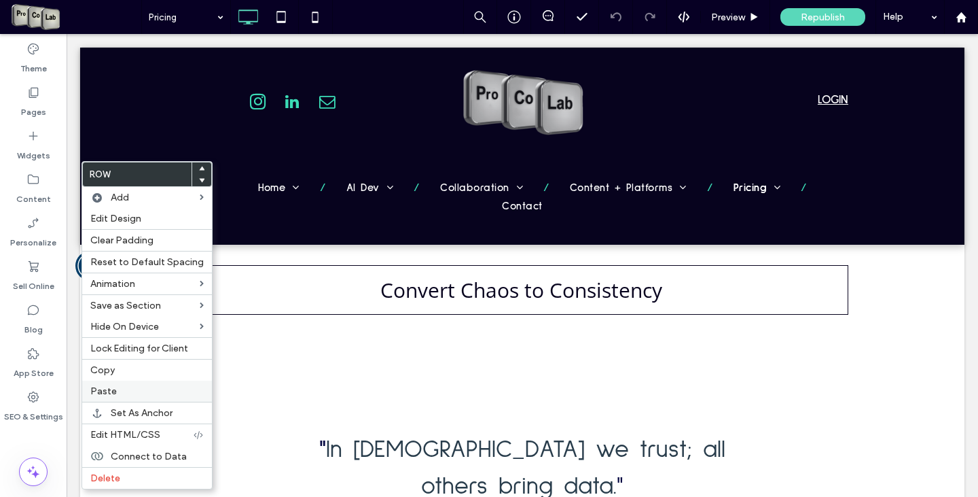
click at [120, 390] on label "Paste" at bounding box center [146, 391] width 113 height 12
click at [199, 179] on use at bounding box center [202, 181] width 6 height 4
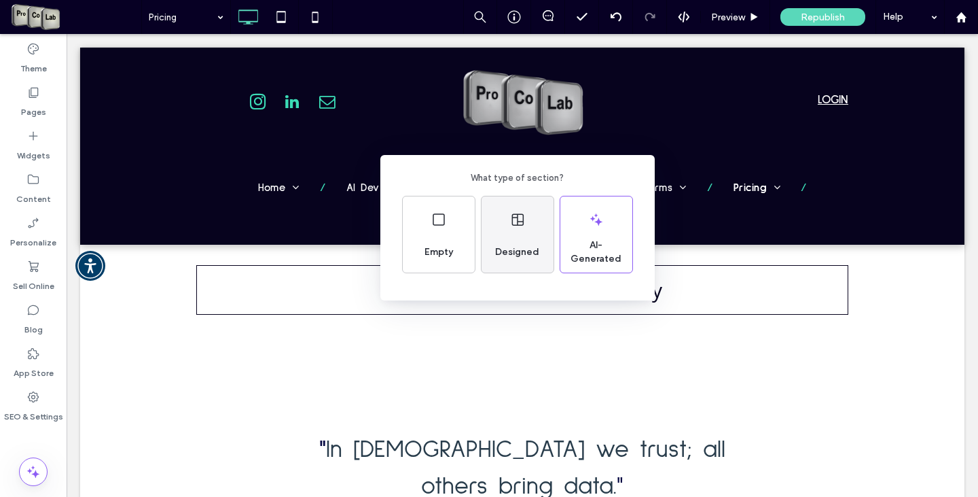
click at [506, 234] on div "Designed" at bounding box center [518, 234] width 72 height 76
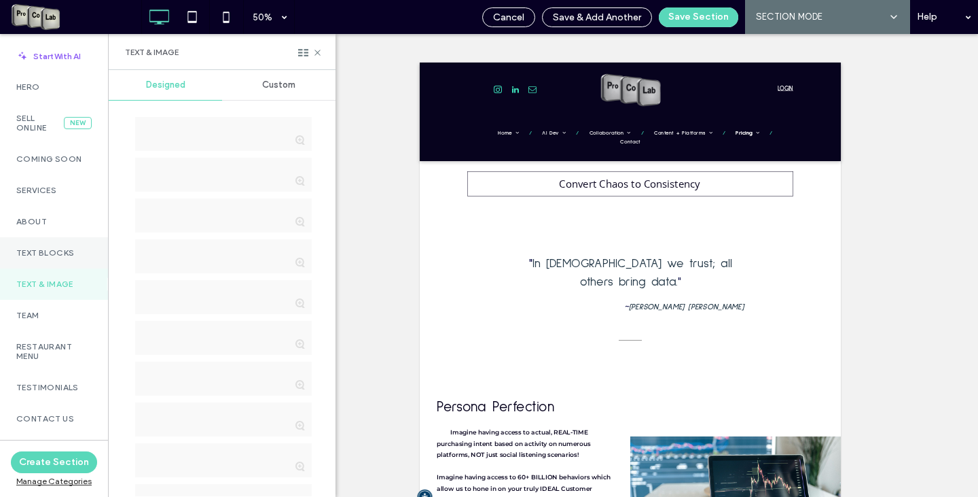
click at [60, 258] on div "Text Blocks" at bounding box center [54, 252] width 108 height 31
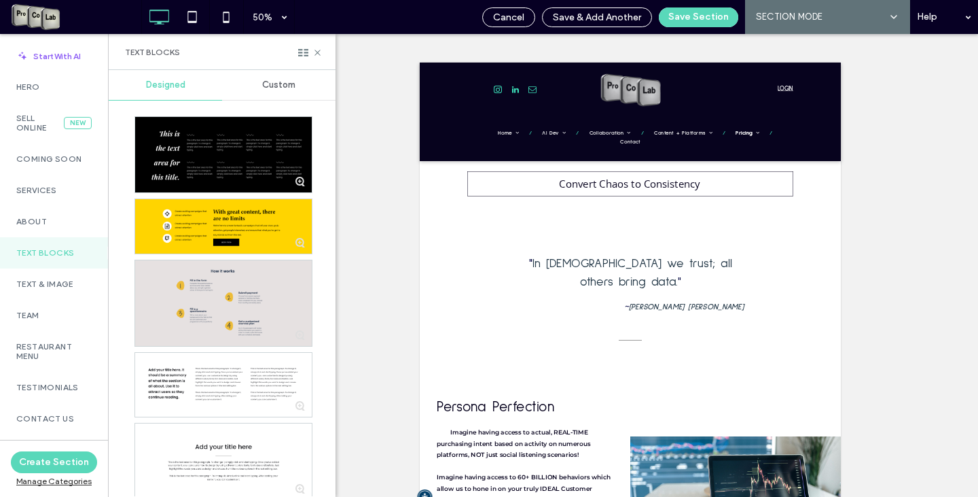
scroll to position [68, 0]
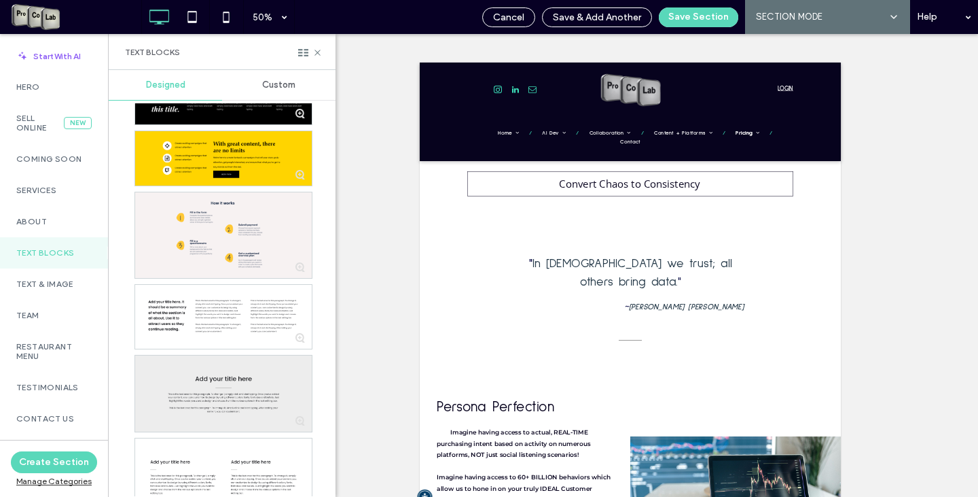
click at [236, 368] on div at bounding box center [223, 393] width 177 height 76
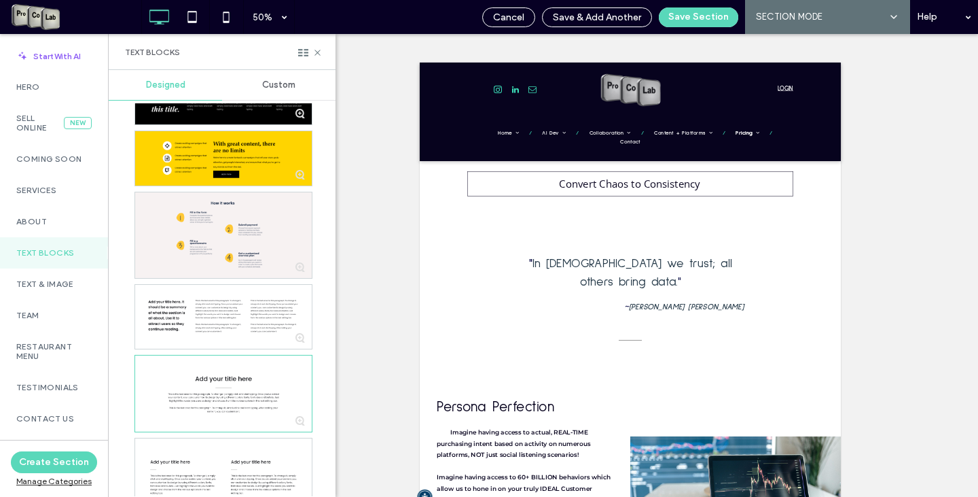
click at [318, 52] on icon at bounding box center [317, 53] width 10 height 10
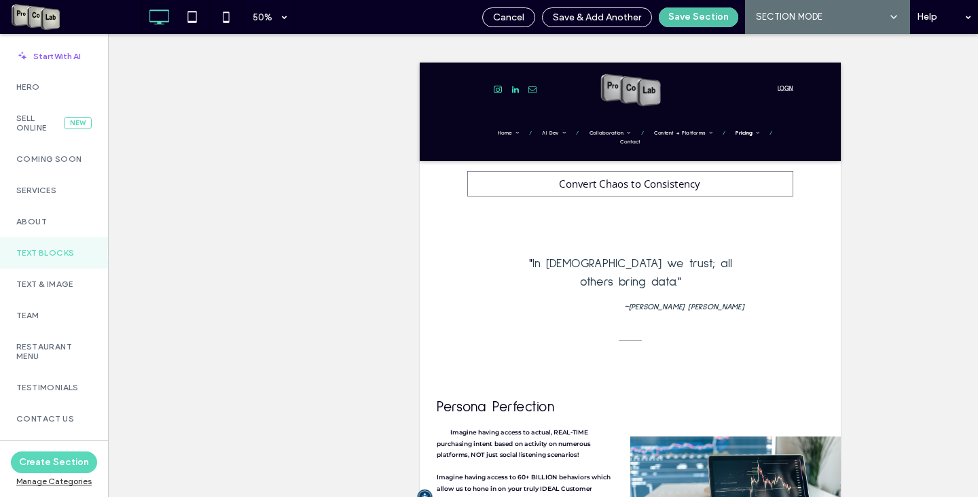
click at [716, 19] on button "Save Section" at bounding box center [698, 17] width 79 height 20
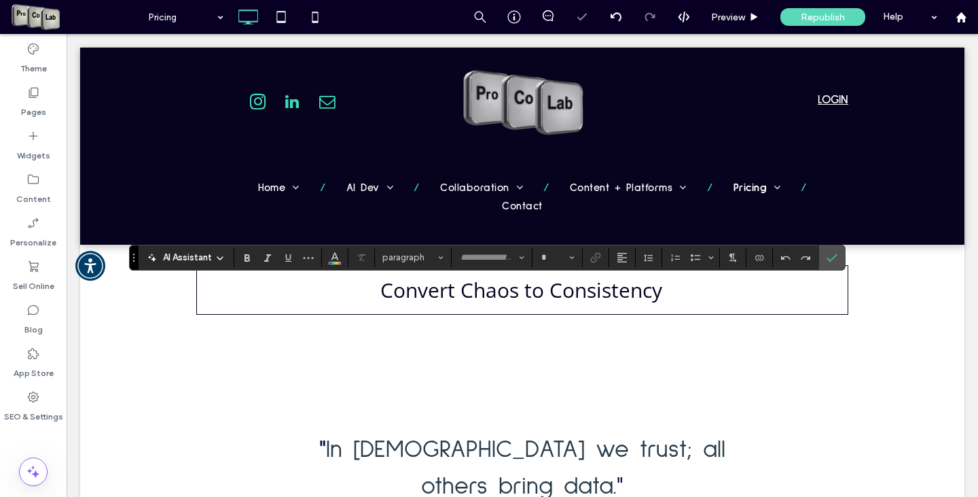
type input "**********"
type input "**"
click at [836, 256] on icon "Confirm" at bounding box center [832, 257] width 11 height 11
type input "**********"
click at [575, 253] on button "**" at bounding box center [557, 257] width 44 height 19
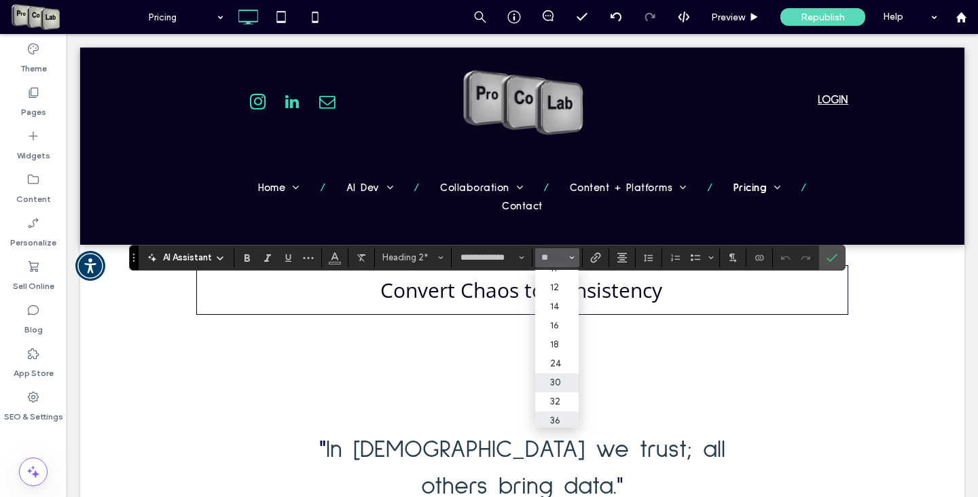
click at [565, 383] on label "30" at bounding box center [556, 382] width 43 height 19
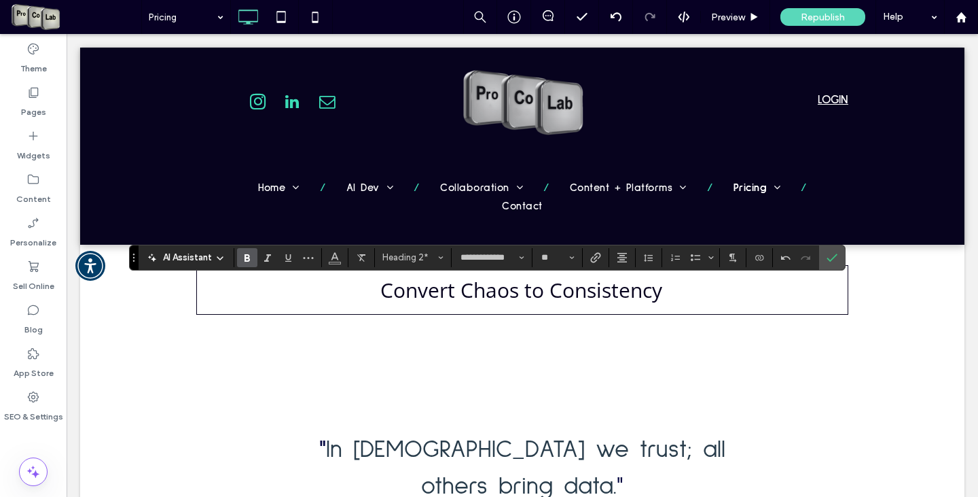
click at [245, 261] on use "Bold" at bounding box center [247, 257] width 5 height 7
type input "**"
click at [639, 259] on button "Line Height" at bounding box center [649, 257] width 20 height 19
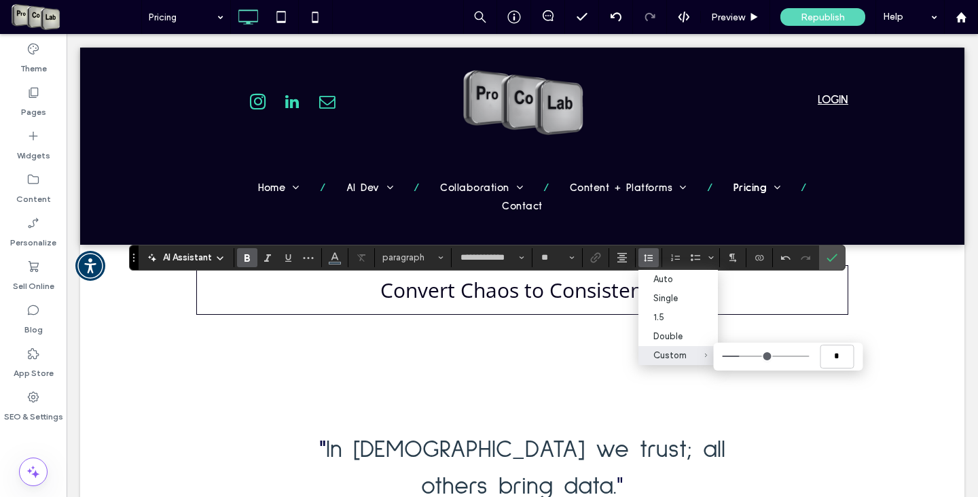
type input "***"
drag, startPoint x: 740, startPoint y: 359, endPoint x: 714, endPoint y: 359, distance: 26.5
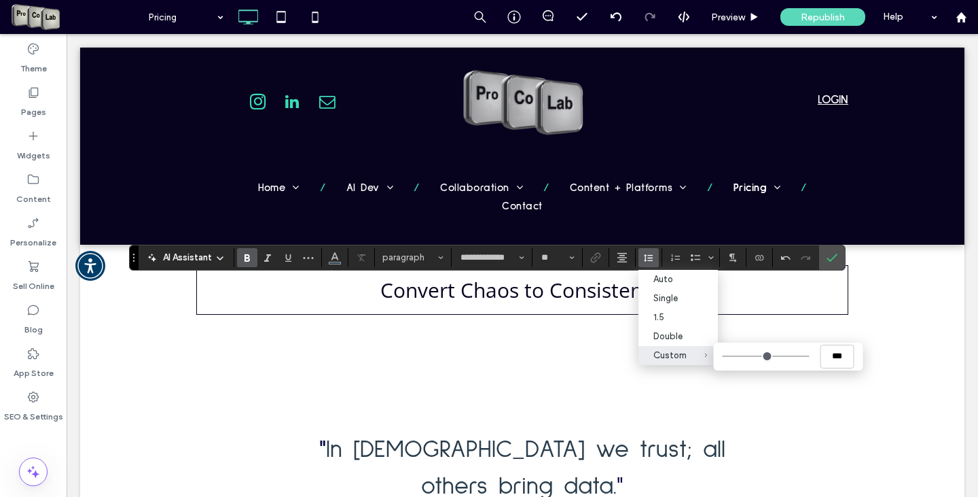
type input "***"
click at [722, 357] on input "Custom ***" at bounding box center [765, 355] width 87 height 1
click at [829, 265] on span "Confirm" at bounding box center [830, 257] width 6 height 24
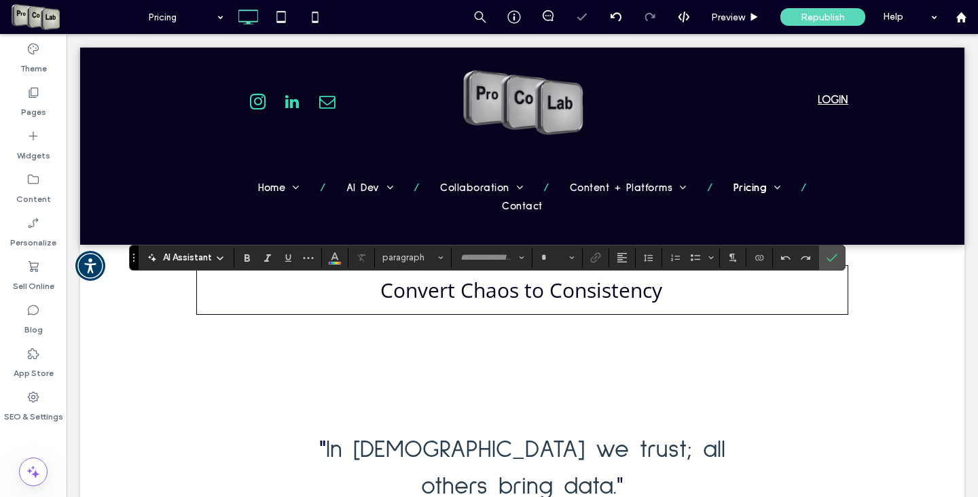
type input "**********"
type input "**"
click at [647, 257] on icon "Line Height" at bounding box center [648, 257] width 11 height 11
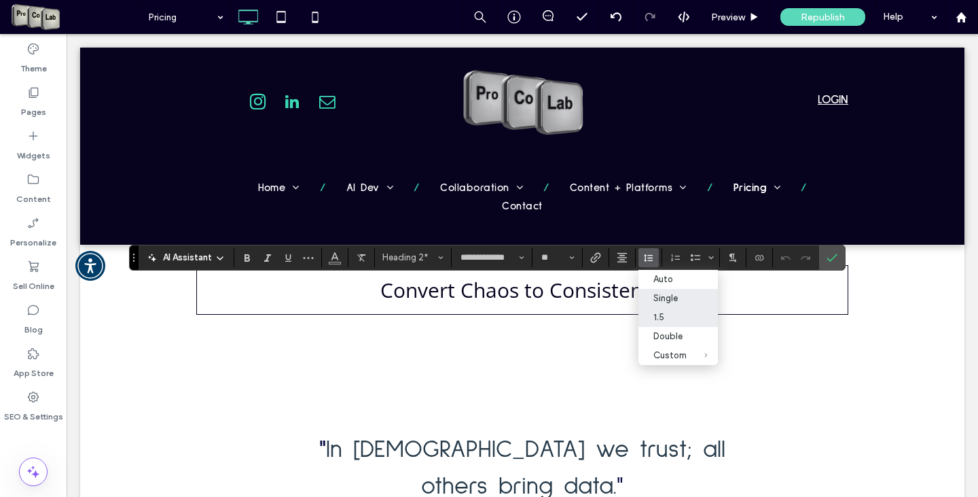
click at [685, 319] on div "1.5" at bounding box center [670, 317] width 33 height 10
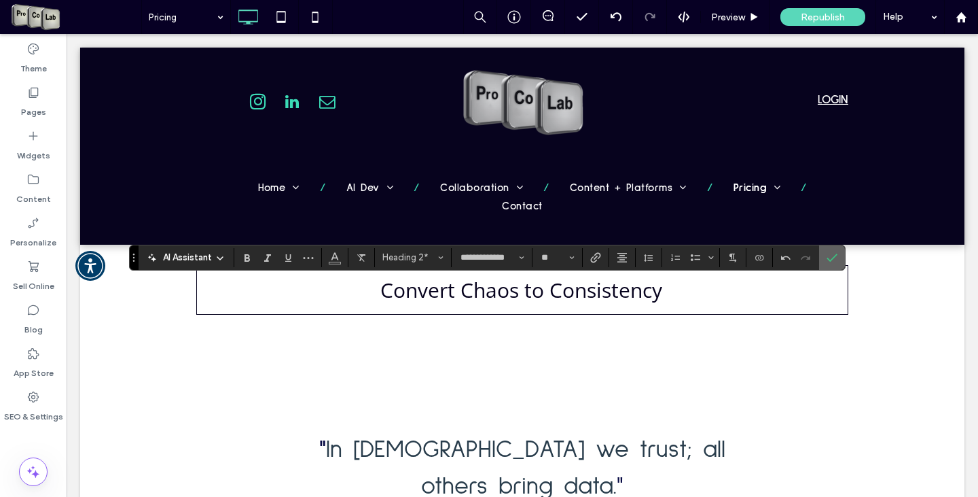
click at [836, 257] on icon "Confirm" at bounding box center [832, 257] width 11 height 11
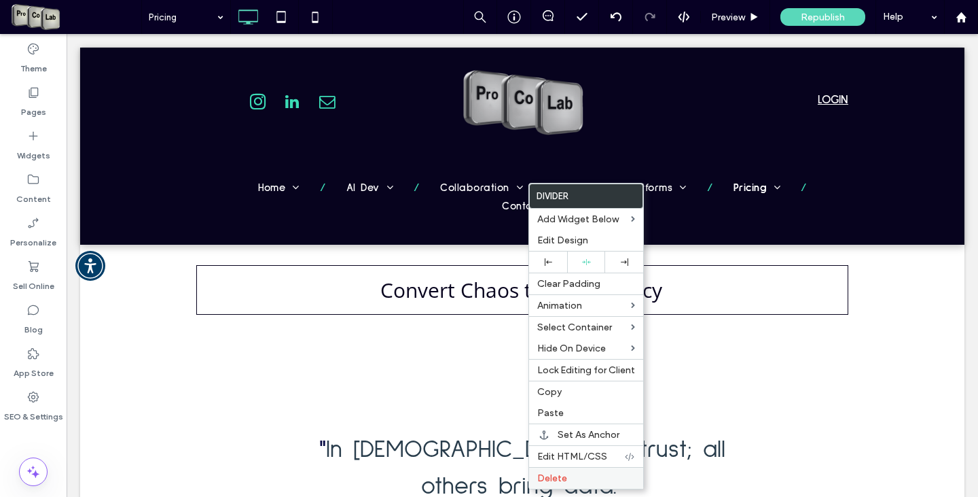
click at [584, 480] on label "Delete" at bounding box center [586, 478] width 98 height 12
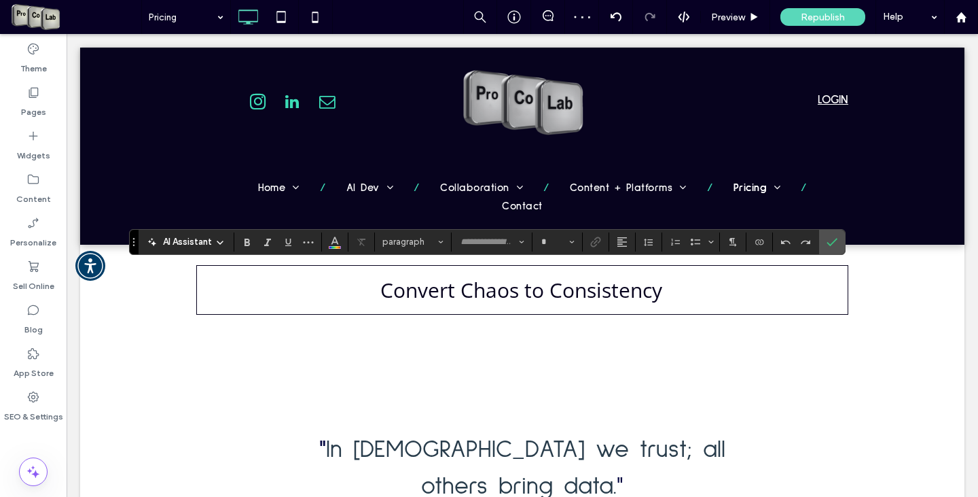
type input "**********"
type input "**"
click at [615, 241] on button "Alignment" at bounding box center [622, 241] width 20 height 19
click at [632, 287] on icon "ui.textEditor.alignment.center" at bounding box center [632, 283] width 11 height 11
click at [836, 240] on icon "Confirm" at bounding box center [832, 241] width 11 height 11
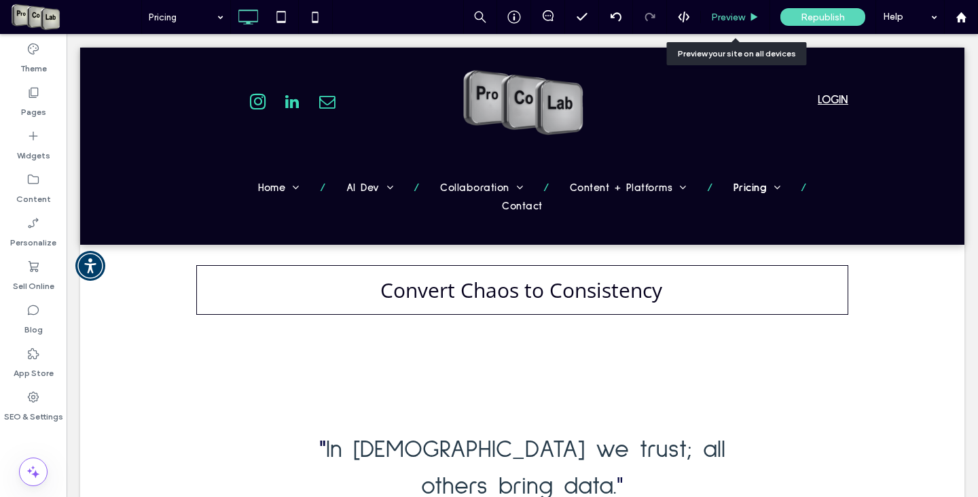
click at [738, 16] on span "Preview" at bounding box center [728, 18] width 34 height 12
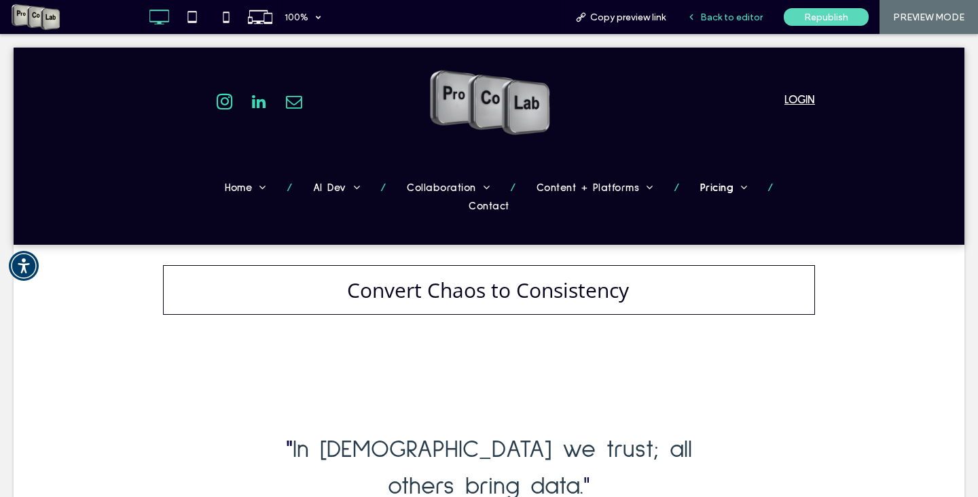
click at [723, 19] on span "Back to editor" at bounding box center [731, 18] width 62 height 12
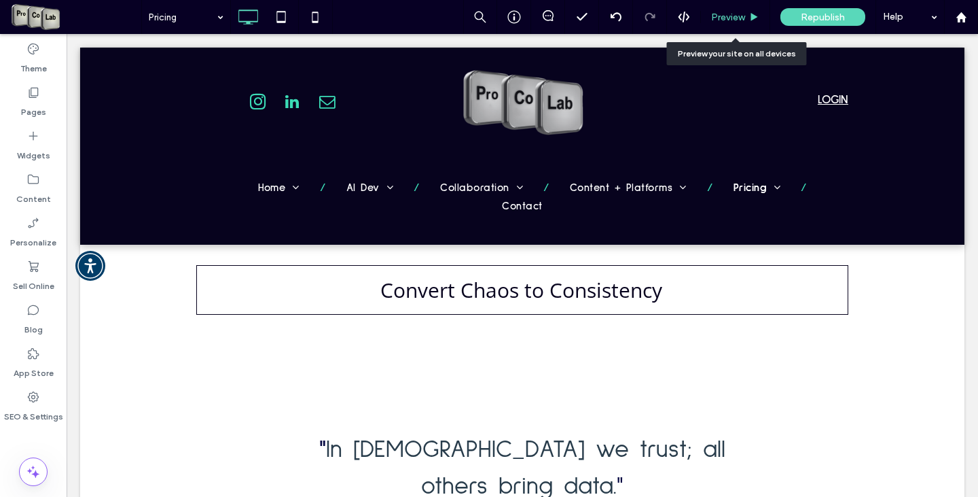
click at [715, 15] on span "Preview" at bounding box center [728, 18] width 34 height 12
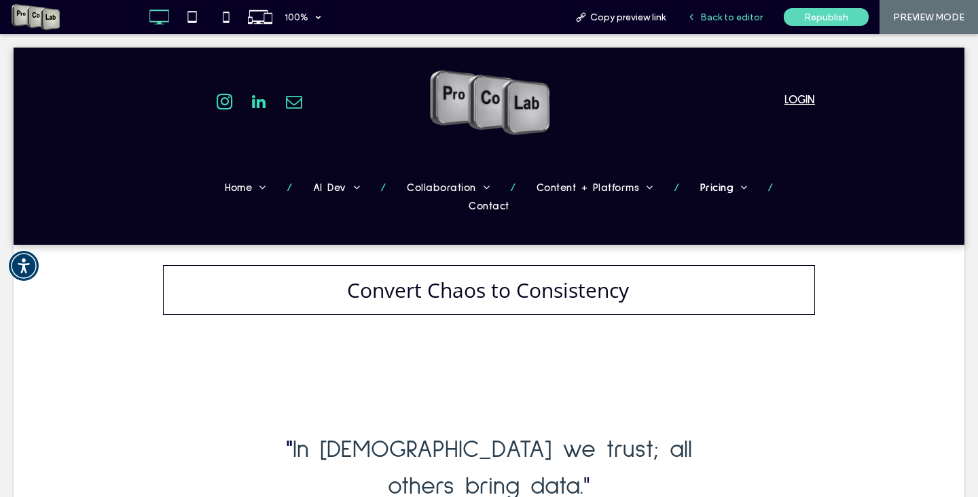
click at [720, 23] on div "Back to editor" at bounding box center [725, 17] width 97 height 34
click at [736, 18] on span "Back to editor" at bounding box center [731, 18] width 62 height 12
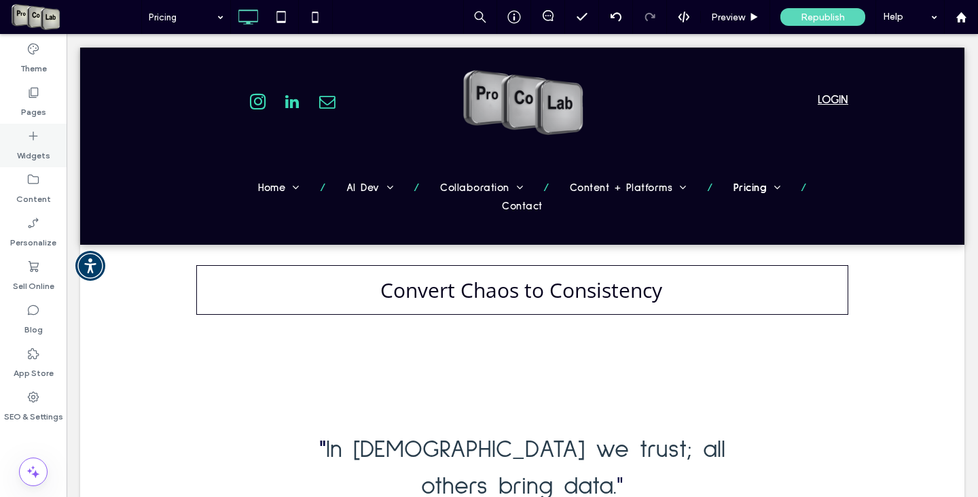
click at [24, 130] on div "Widgets" at bounding box center [33, 145] width 67 height 43
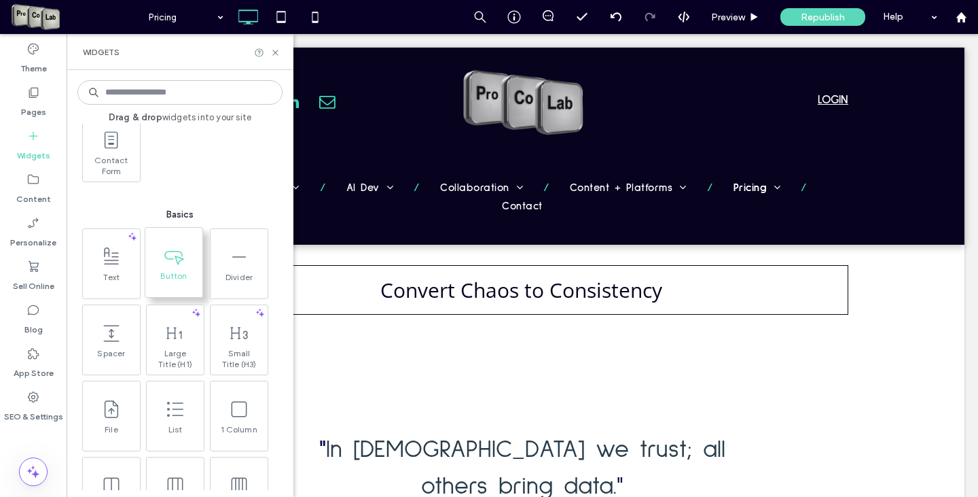
scroll to position [747, 0]
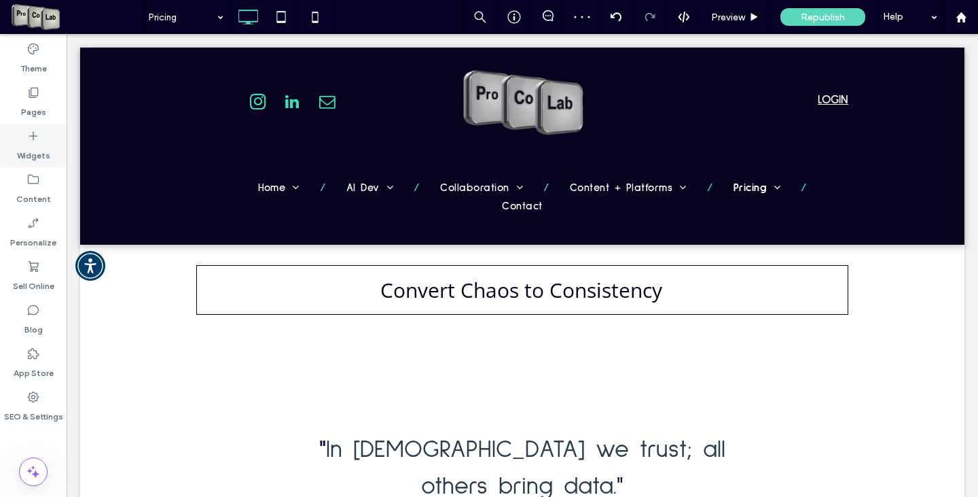
click at [29, 141] on icon at bounding box center [33, 136] width 14 height 14
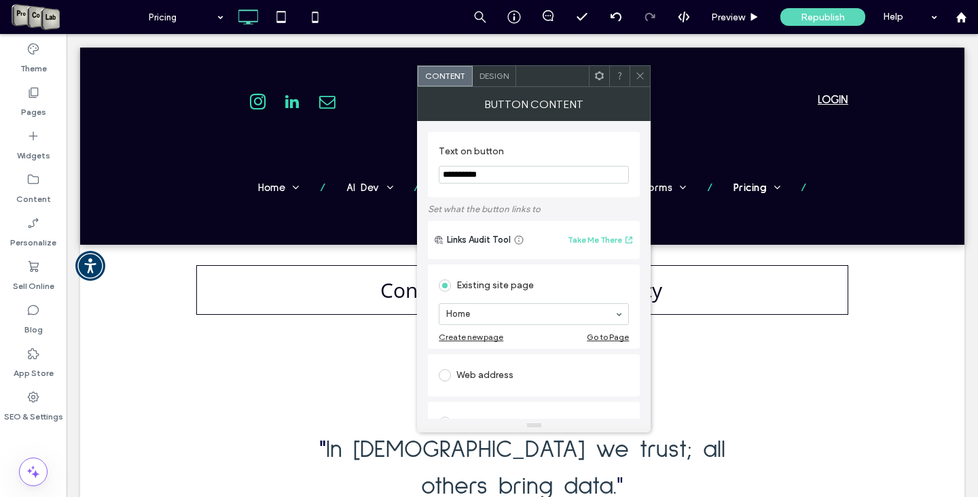
click at [499, 77] on span "Design" at bounding box center [494, 76] width 29 height 10
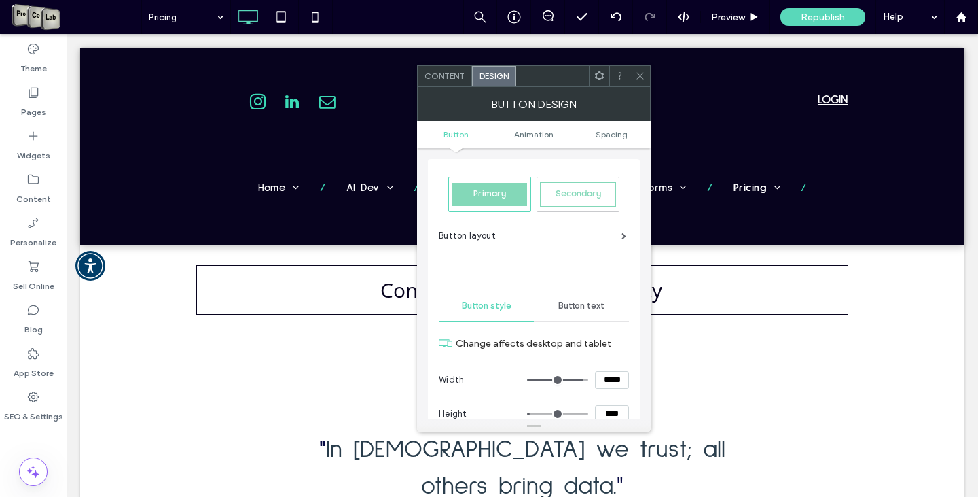
click at [607, 232] on div "Button layout" at bounding box center [532, 236] width 187 height 14
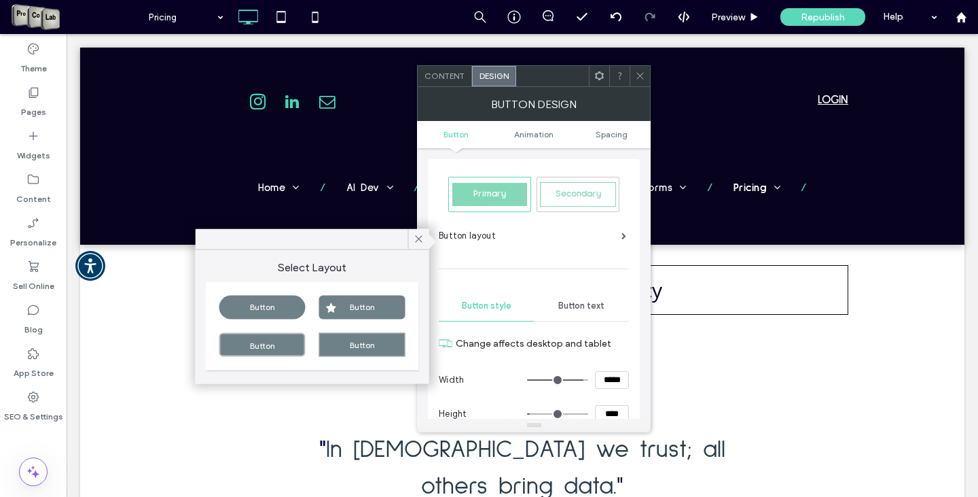
click at [275, 342] on div "Button" at bounding box center [262, 345] width 86 height 24
click at [644, 71] on icon at bounding box center [640, 76] width 10 height 10
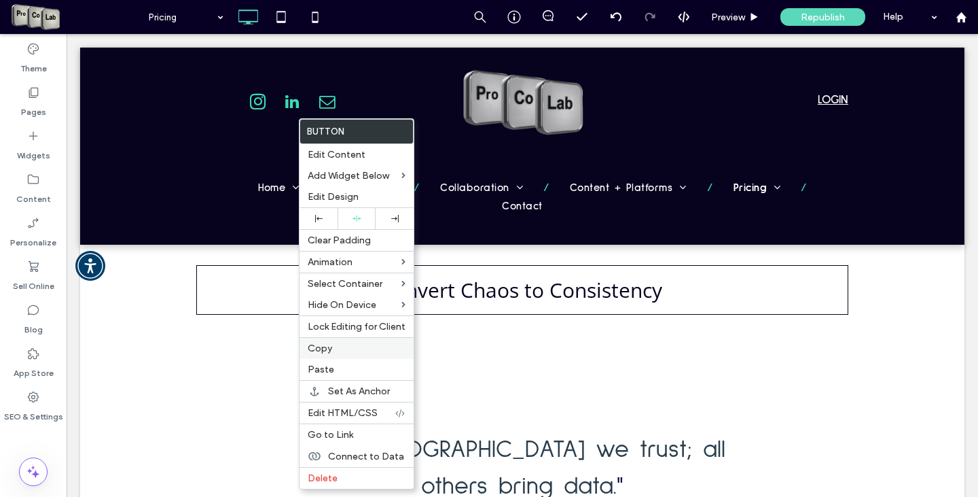
click at [346, 351] on label "Copy" at bounding box center [357, 348] width 98 height 12
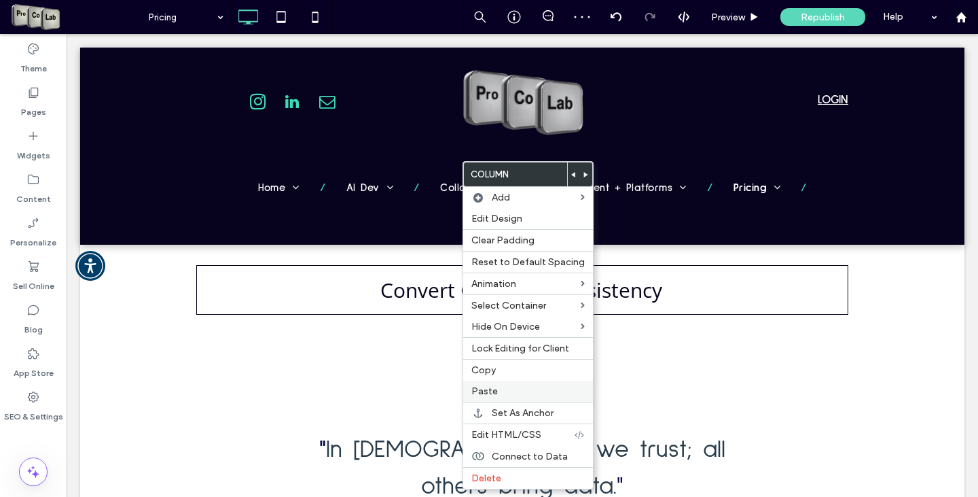
click at [506, 401] on div "Paste" at bounding box center [528, 390] width 130 height 21
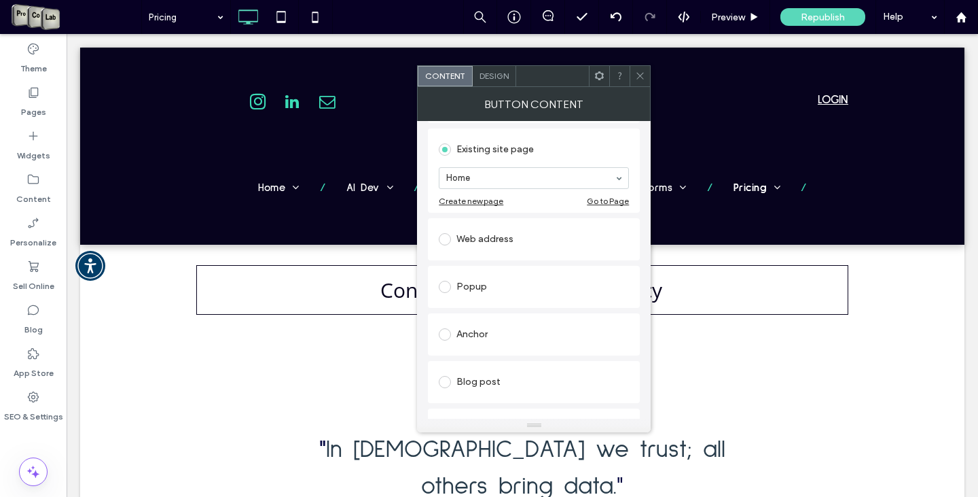
scroll to position [264, 0]
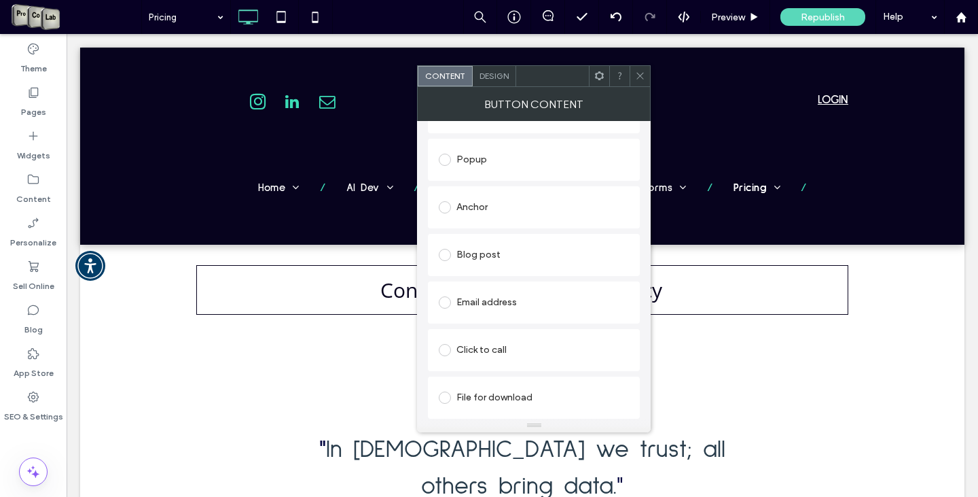
click at [641, 75] on icon at bounding box center [640, 76] width 10 height 10
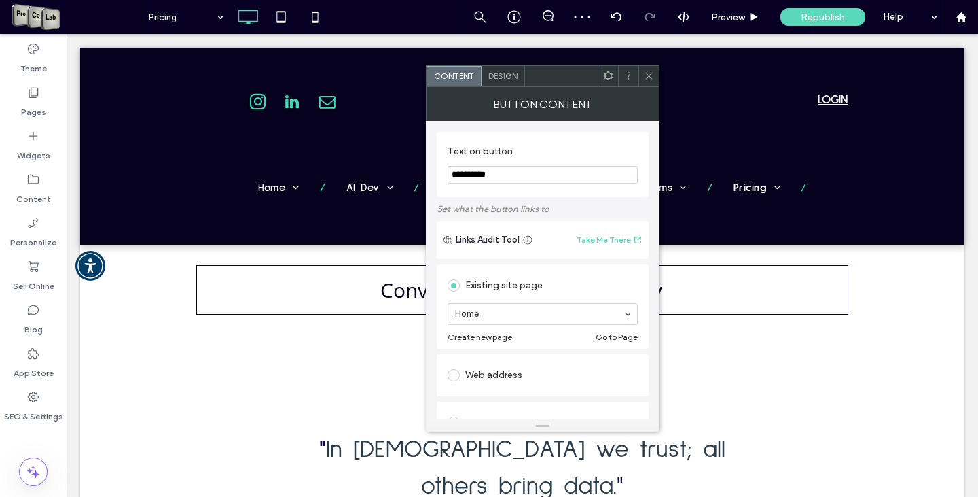
click at [508, 75] on span "Design" at bounding box center [502, 76] width 29 height 10
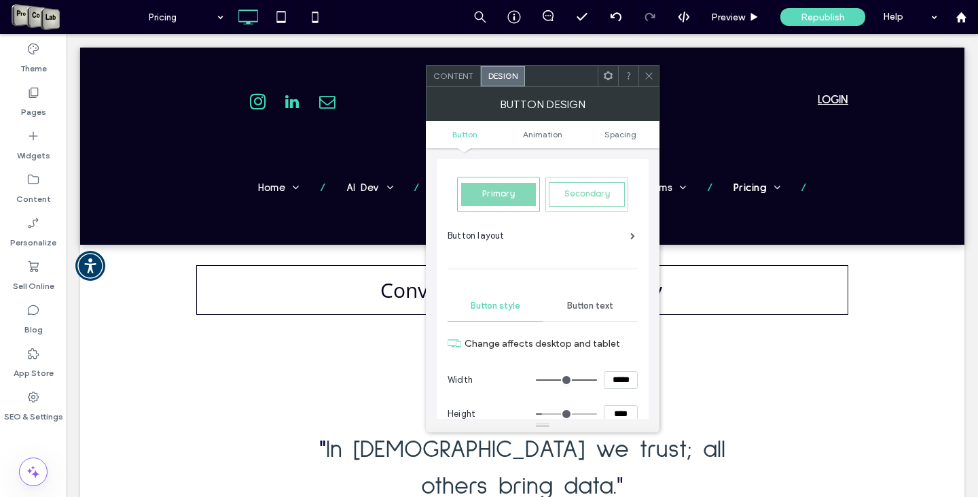
scroll to position [136, 0]
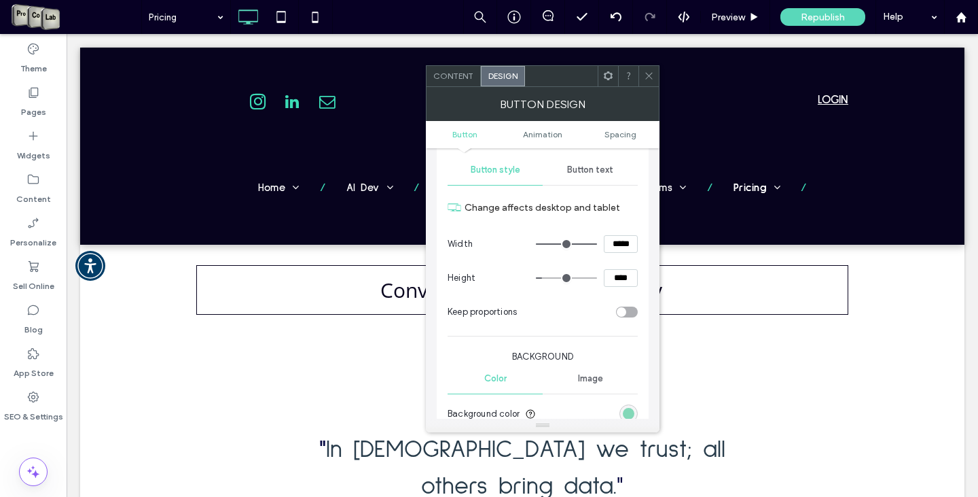
click at [588, 168] on span "Button text" at bounding box center [590, 169] width 46 height 11
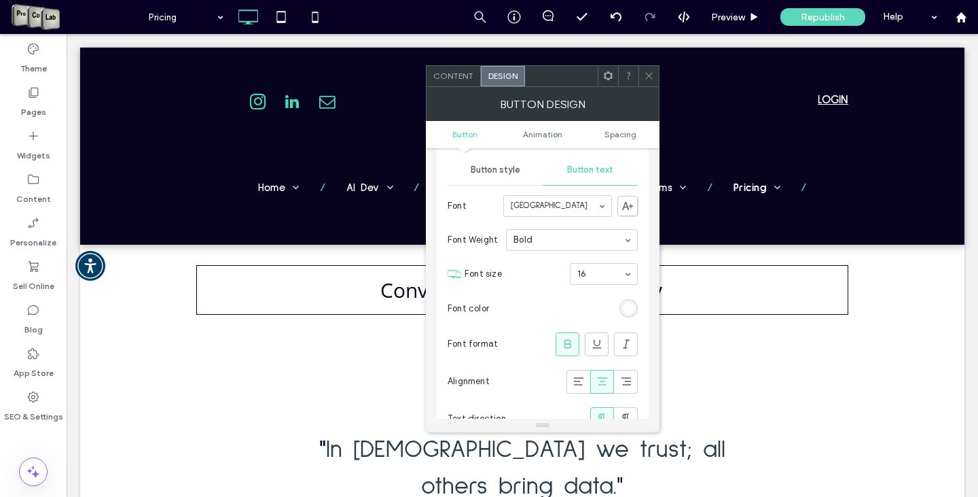
click at [461, 86] on div "Content Design" at bounding box center [543, 76] width 234 height 22
click at [460, 76] on span "Content" at bounding box center [453, 76] width 40 height 10
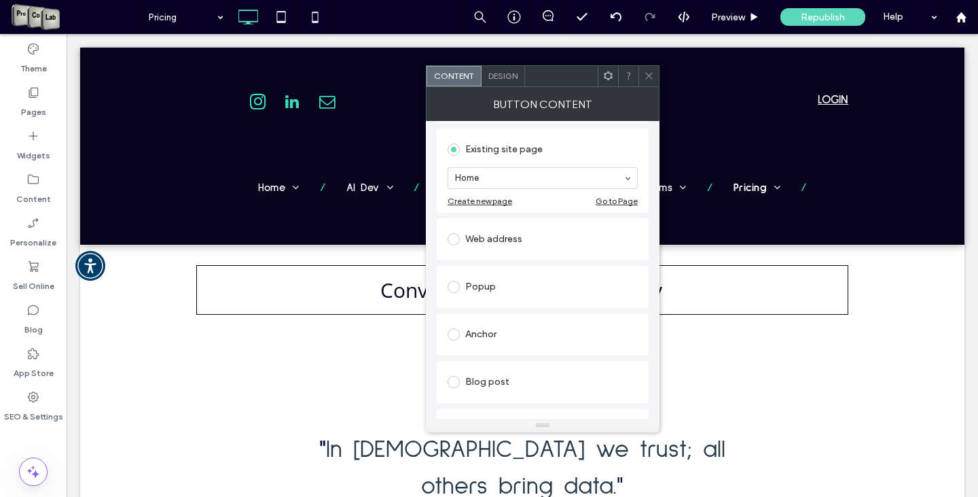
click at [504, 80] on span "Design" at bounding box center [502, 76] width 29 height 10
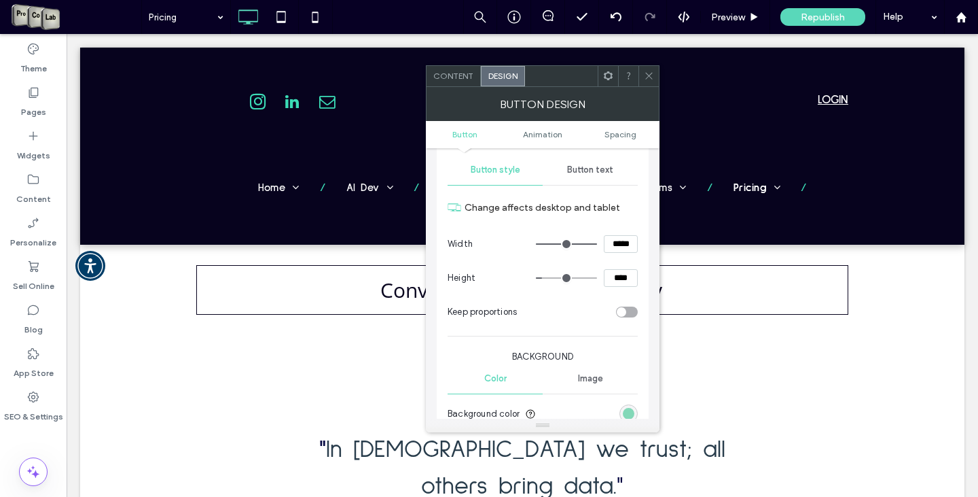
scroll to position [272, 0]
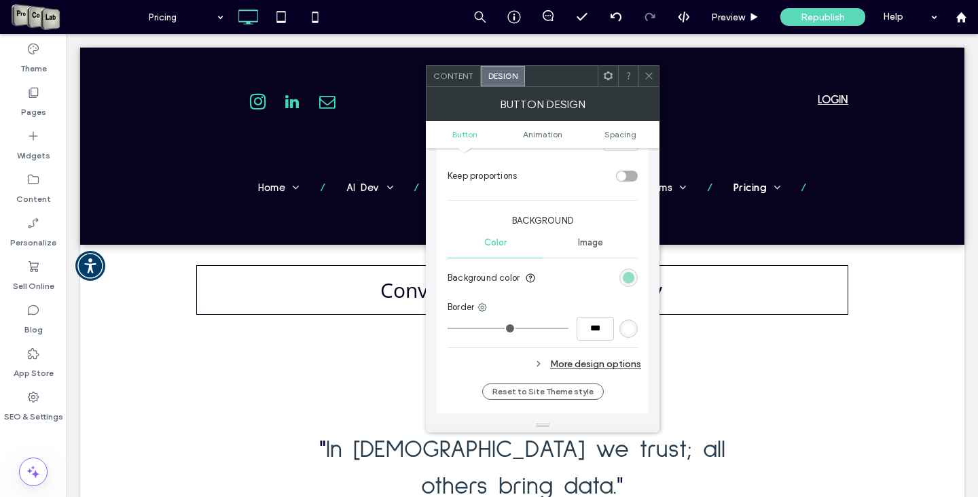
click at [624, 279] on div "rgb(131, 216, 184)" at bounding box center [629, 278] width 12 height 12
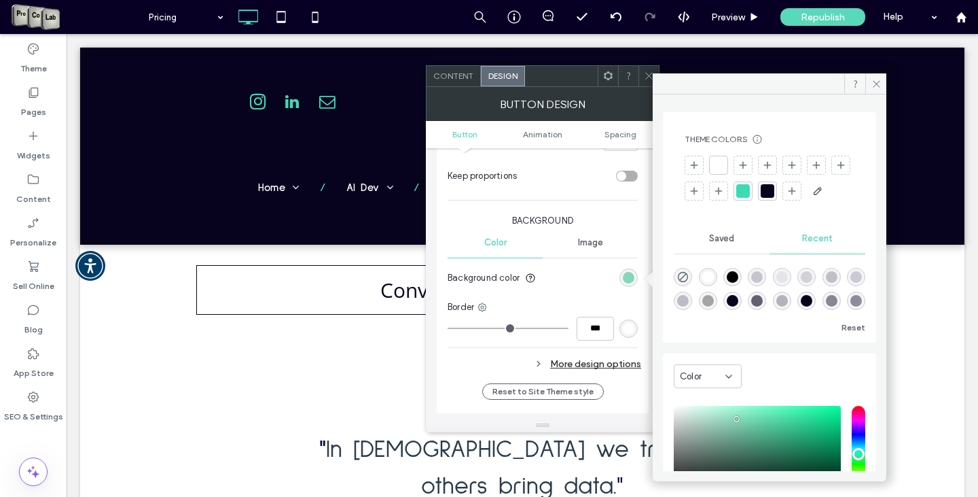
click at [774, 187] on div at bounding box center [768, 191] width 14 height 14
click at [874, 75] on span at bounding box center [875, 83] width 21 height 20
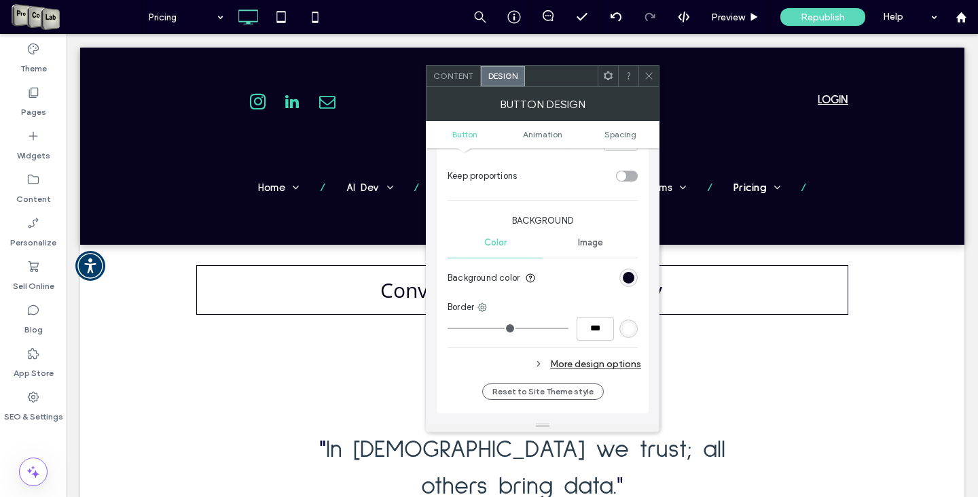
click at [643, 73] on div at bounding box center [649, 76] width 20 height 20
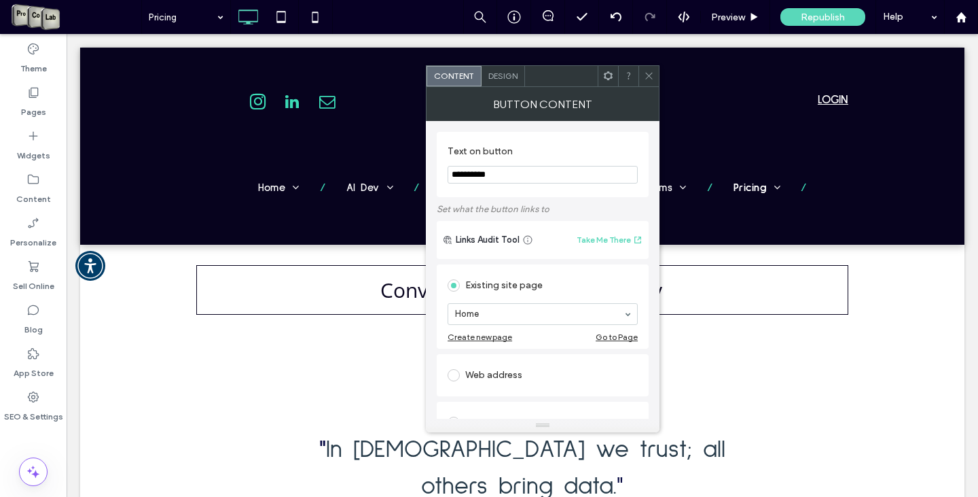
click at [512, 179] on input "**********" at bounding box center [543, 175] width 190 height 18
type input "**********"
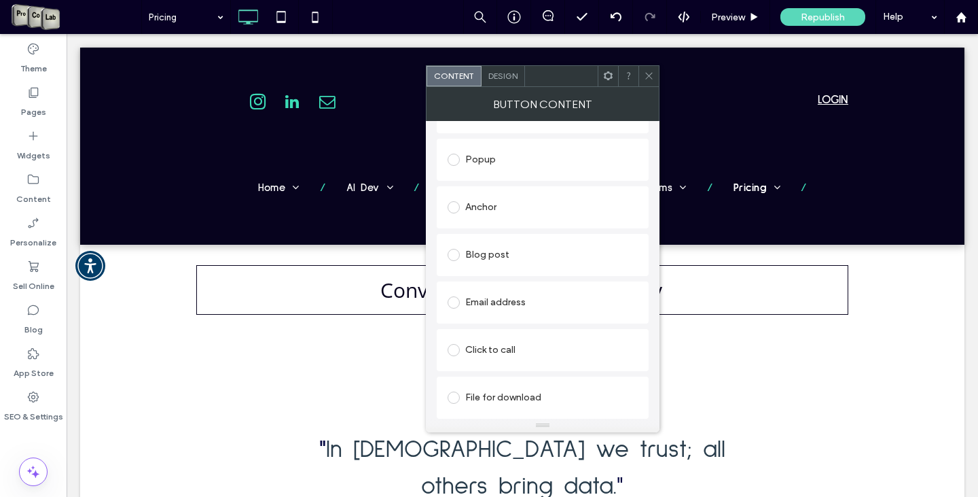
scroll to position [264, 0]
click at [512, 76] on span "Design" at bounding box center [502, 76] width 29 height 10
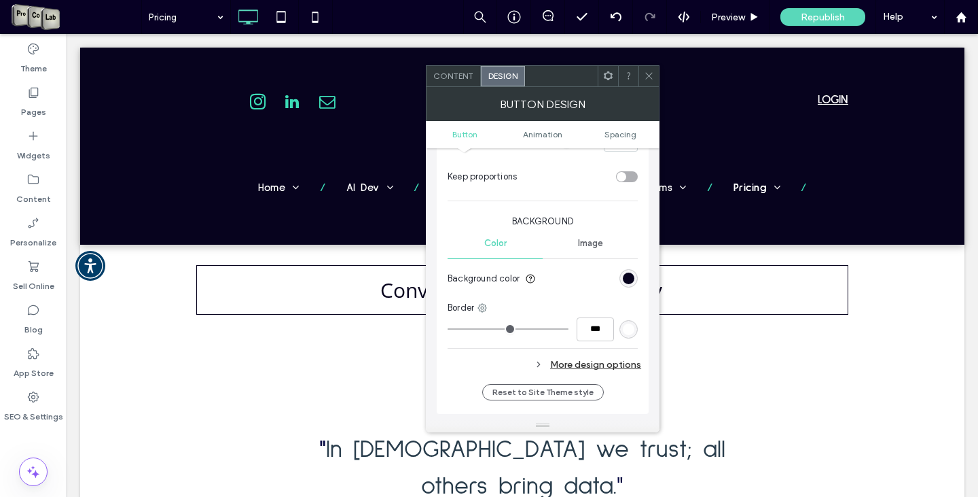
scroll to position [340, 0]
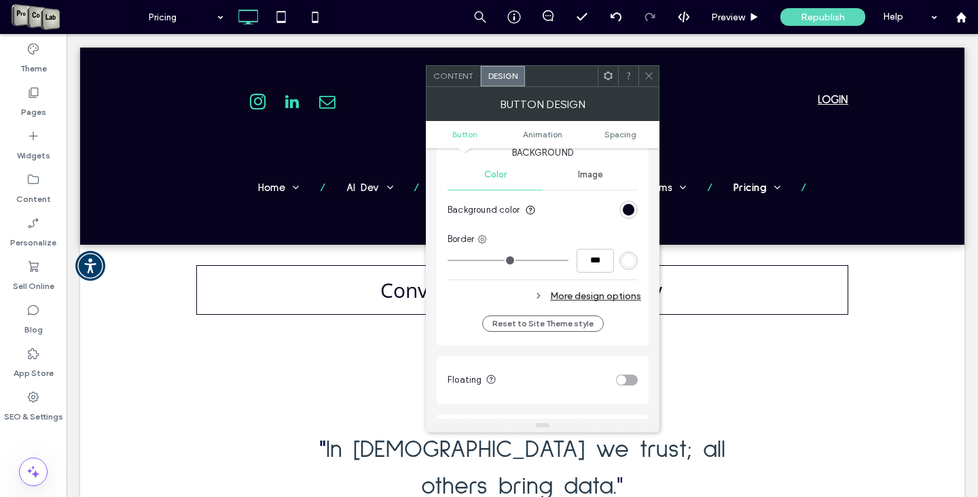
click at [572, 297] on div "More design options" at bounding box center [545, 296] width 194 height 18
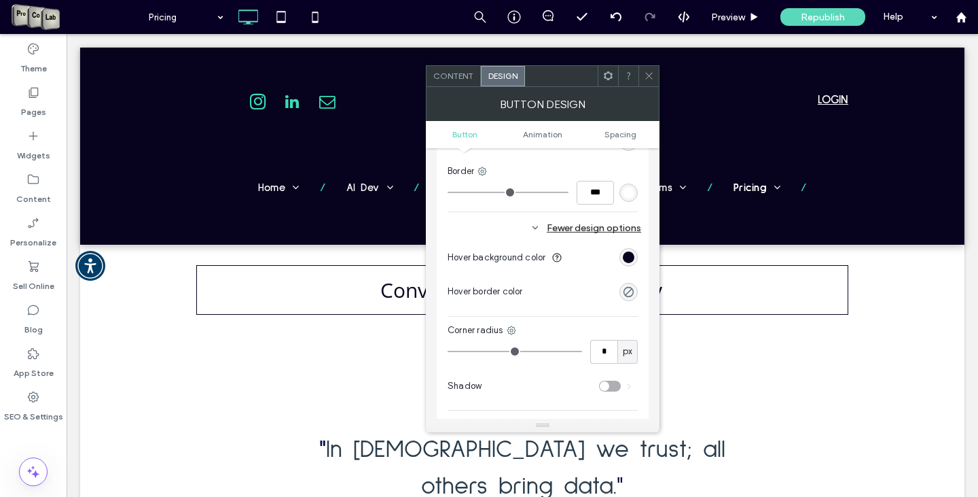
type input "*"
type input "**"
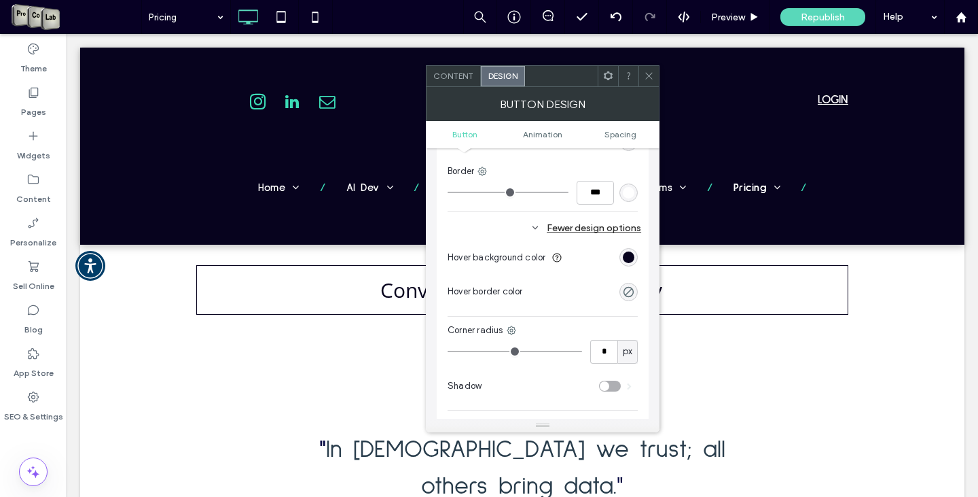
type input "**"
click at [466, 351] on input "range" at bounding box center [515, 351] width 135 height 1
click at [643, 75] on div at bounding box center [649, 76] width 20 height 20
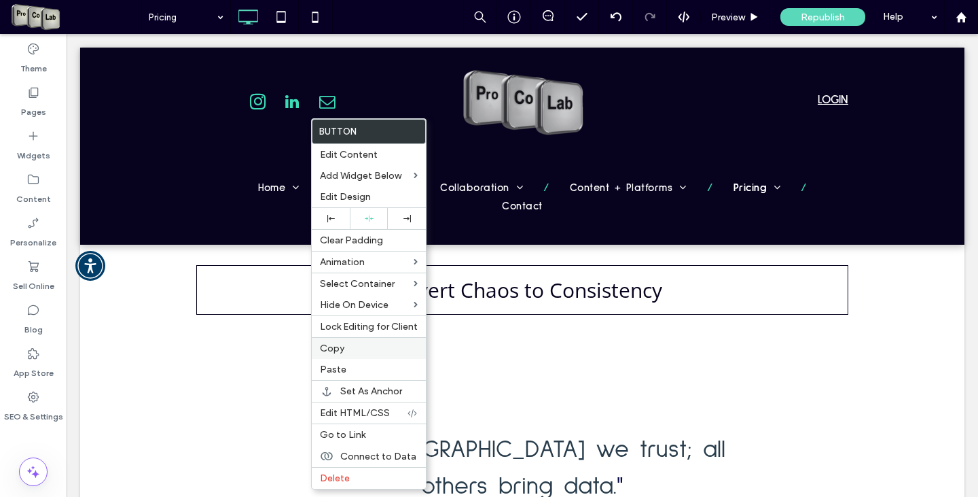
click at [373, 348] on label "Copy" at bounding box center [369, 348] width 98 height 12
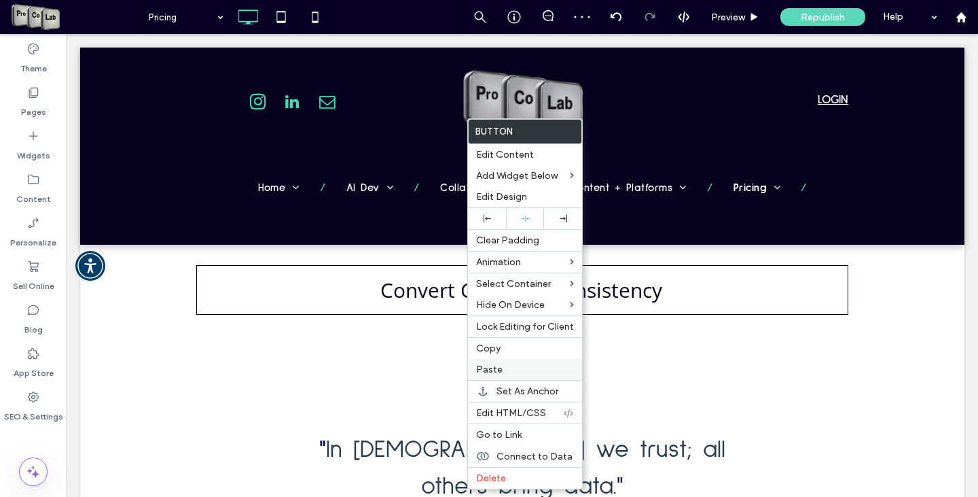
click at [488, 371] on span "Paste" at bounding box center [489, 369] width 26 height 12
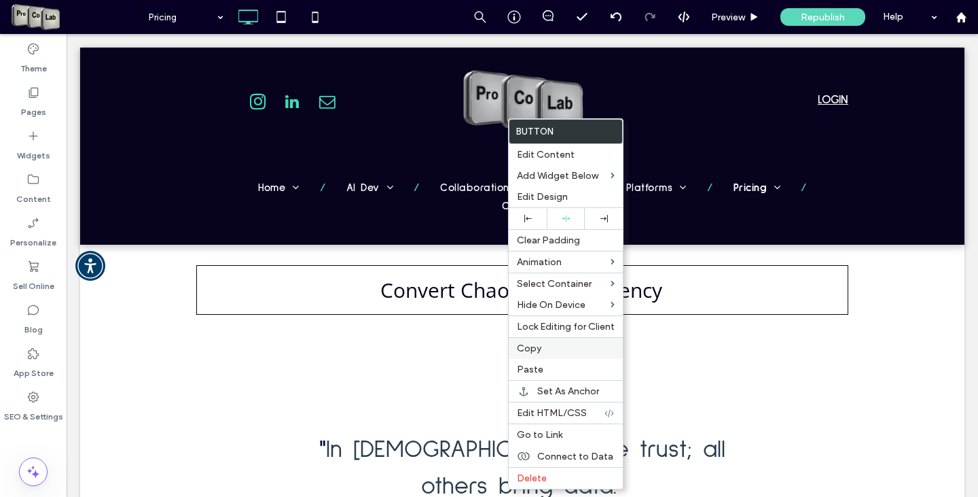
click at [543, 348] on label "Copy" at bounding box center [566, 348] width 98 height 12
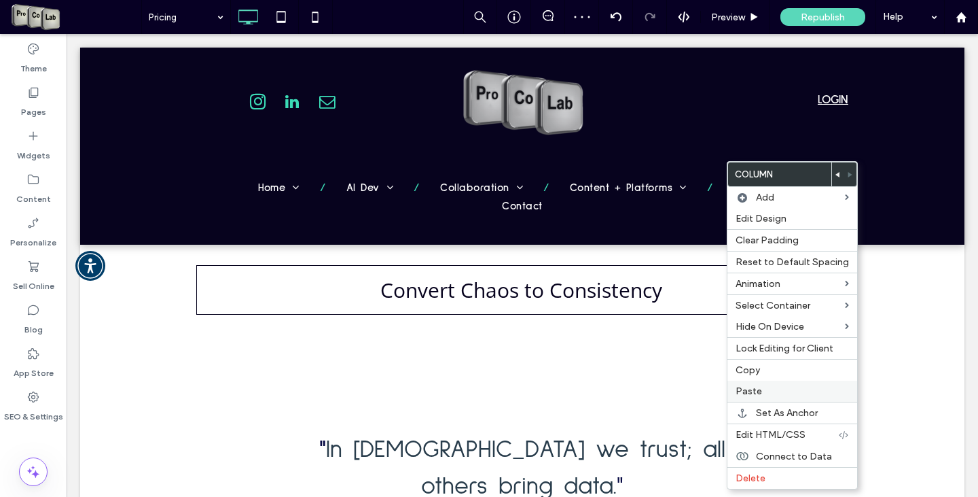
click at [766, 395] on label "Paste" at bounding box center [792, 391] width 113 height 12
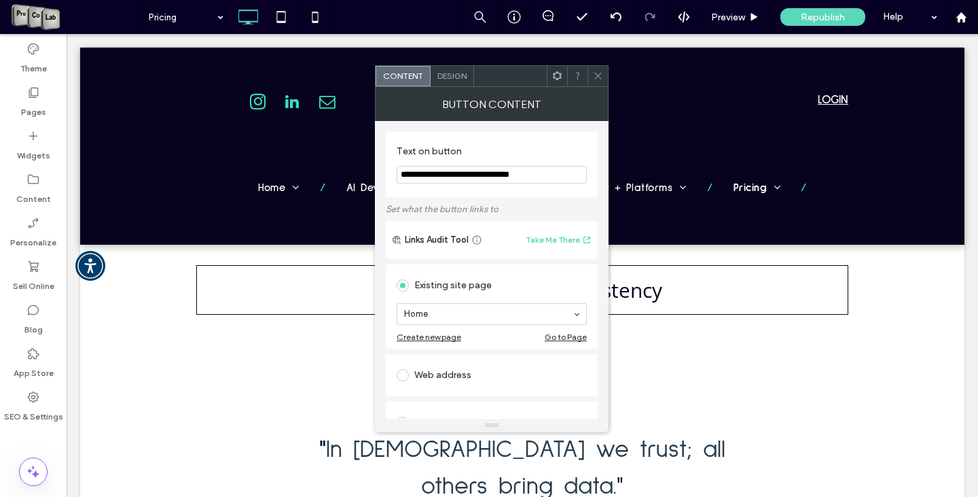
click at [493, 171] on input "**********" at bounding box center [492, 175] width 190 height 18
type input "**********"
click at [595, 75] on icon at bounding box center [598, 76] width 10 height 10
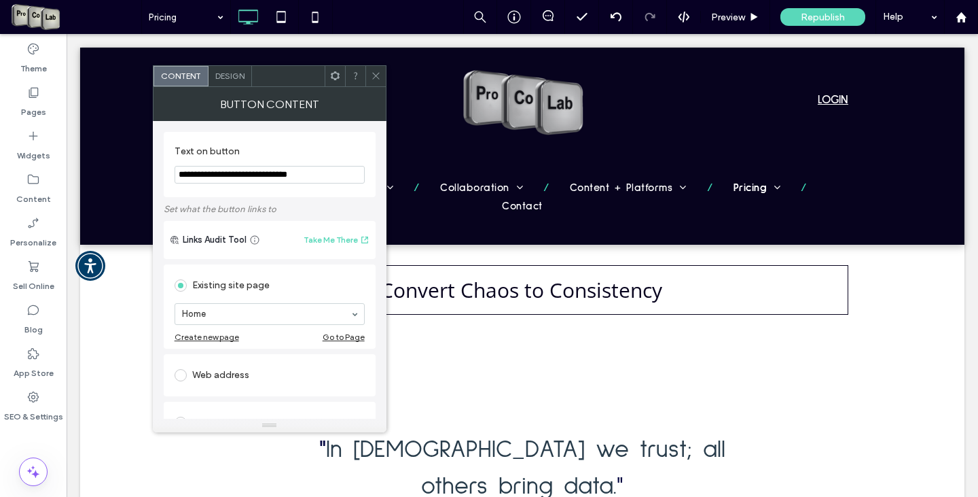
drag, startPoint x: 318, startPoint y: 169, endPoint x: 168, endPoint y: 177, distance: 149.6
click at [168, 177] on div "**********" at bounding box center [270, 164] width 212 height 65
type input "**********"
click at [224, 77] on span "Design" at bounding box center [229, 76] width 29 height 10
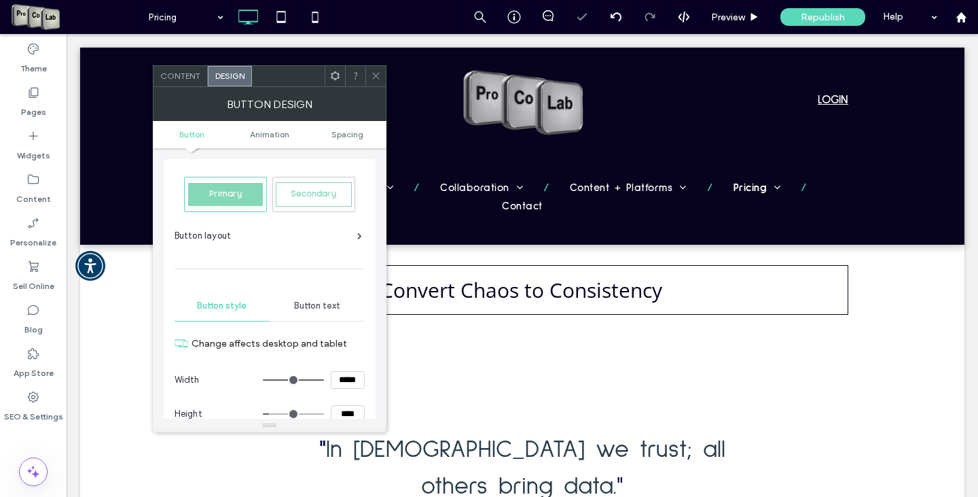
click at [376, 73] on icon at bounding box center [376, 76] width 10 height 10
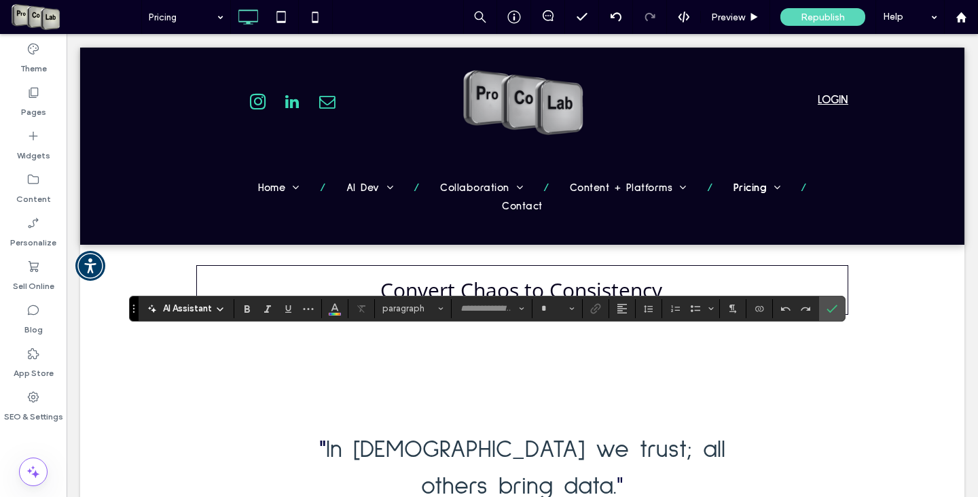
type input "**********"
type input "**"
click at [336, 313] on span "Color" at bounding box center [334, 307] width 11 height 18
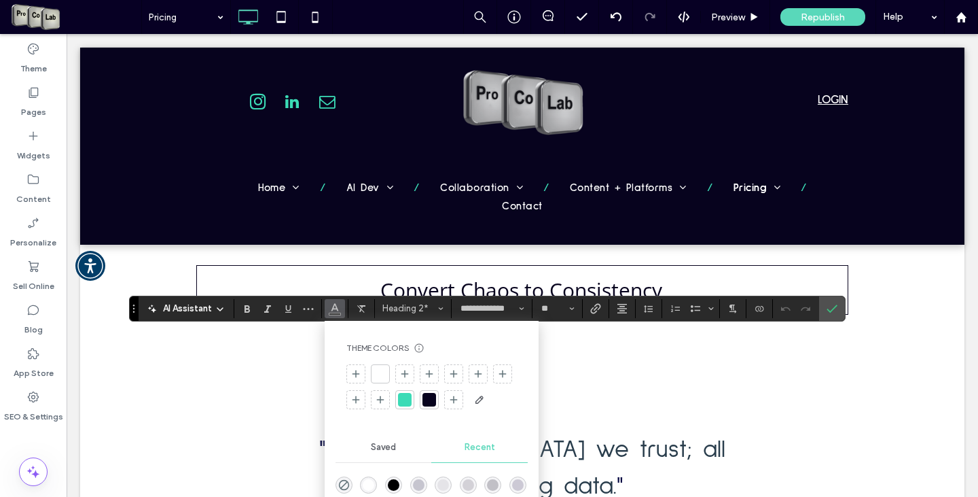
click at [425, 397] on div at bounding box center [430, 400] width 14 height 14
click at [432, 396] on div at bounding box center [430, 400] width 14 height 14
click at [823, 310] on label "Confirm" at bounding box center [832, 308] width 20 height 24
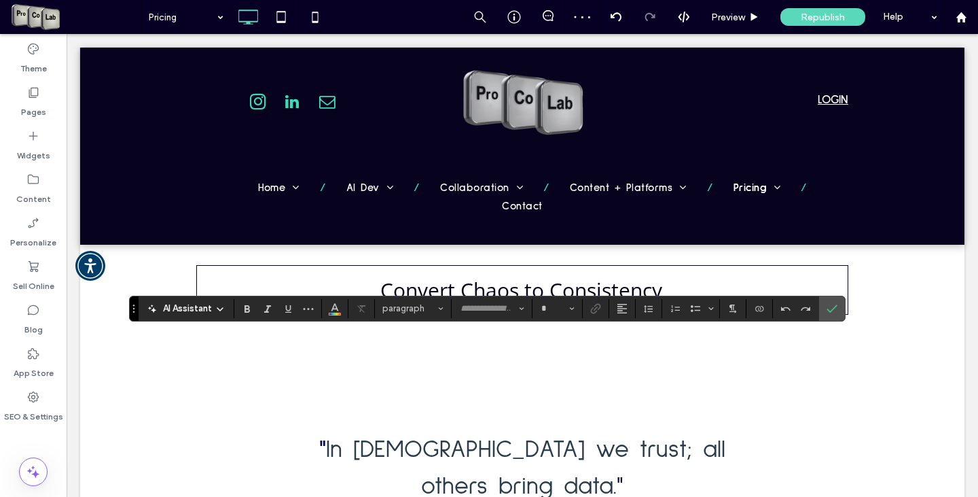
type input "**********"
type input "**"
click at [827, 310] on icon "Confirm" at bounding box center [832, 308] width 11 height 11
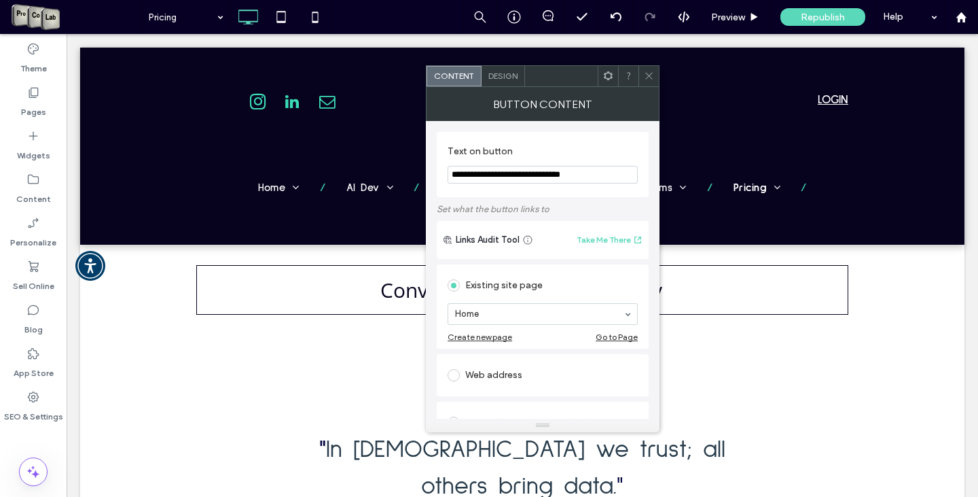
click at [495, 77] on span "Design" at bounding box center [502, 76] width 29 height 10
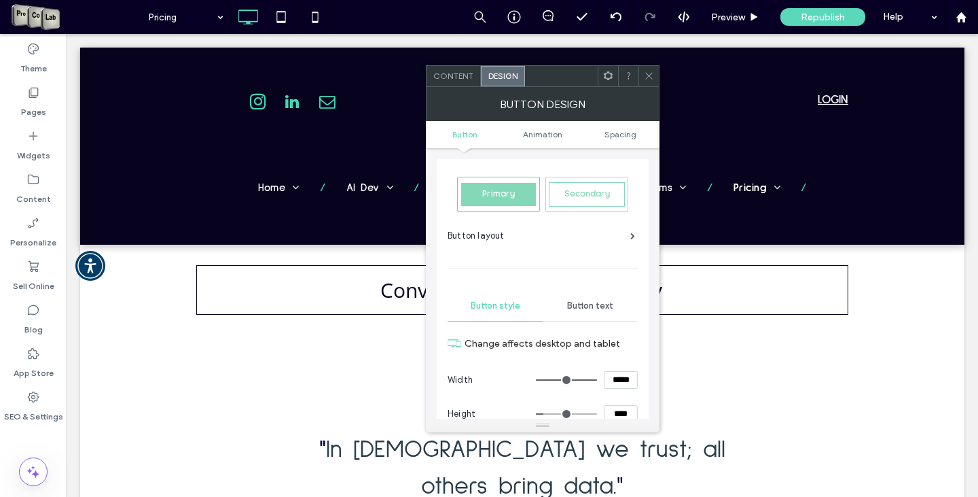
scroll to position [68, 0]
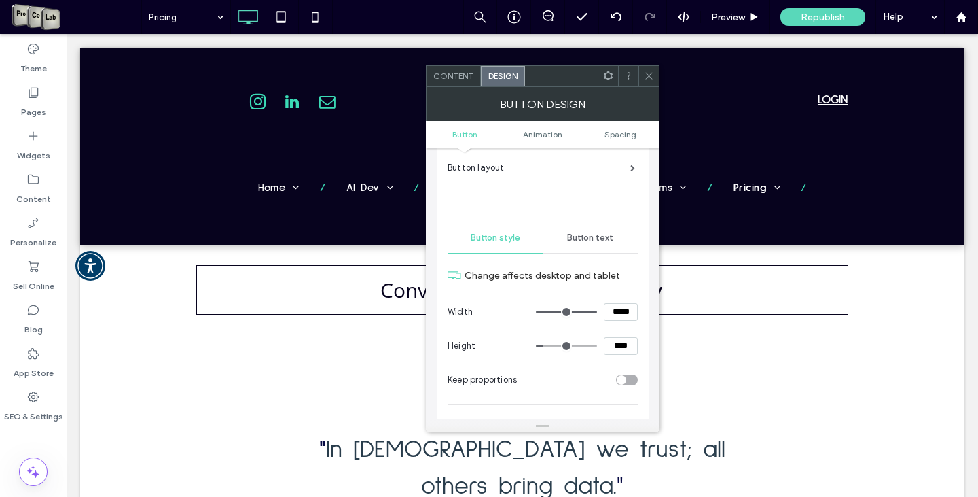
click at [592, 239] on span "Button text" at bounding box center [590, 237] width 46 height 11
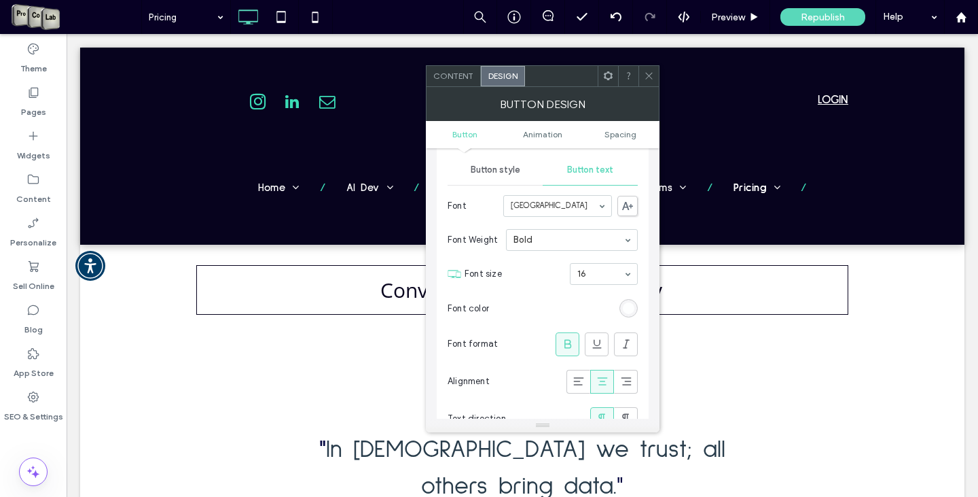
scroll to position [272, 0]
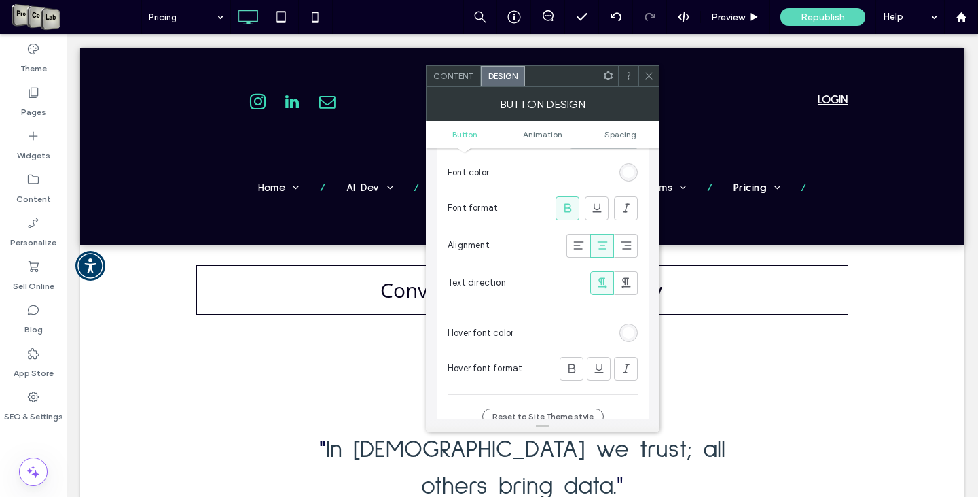
click at [626, 329] on div "rgb(255, 255, 255)" at bounding box center [629, 333] width 12 height 12
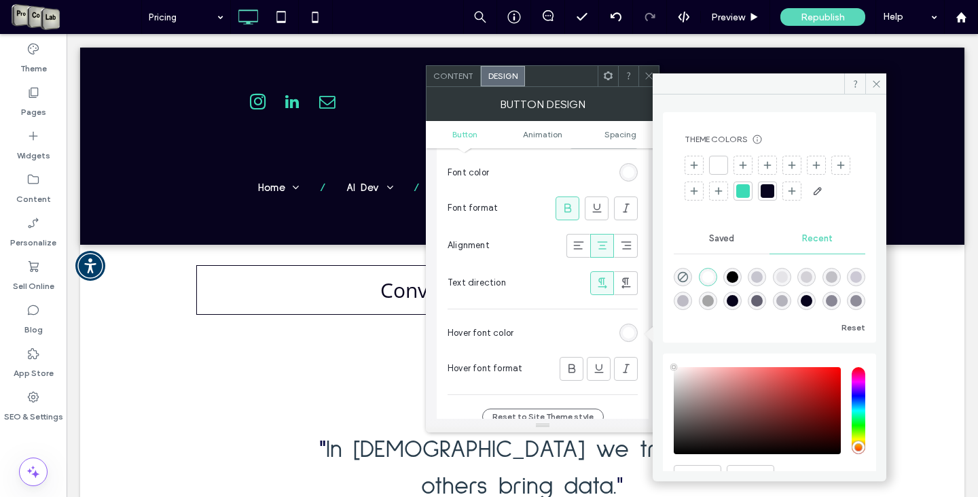
click at [750, 195] on div at bounding box center [743, 191] width 14 height 14
click at [879, 79] on icon at bounding box center [877, 84] width 10 height 10
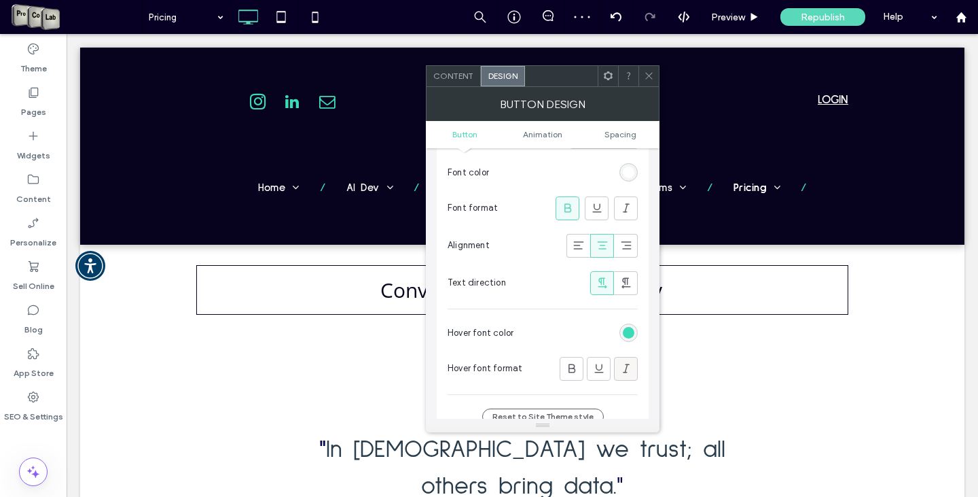
click at [630, 368] on icon at bounding box center [627, 368] width 14 height 14
click at [601, 368] on use at bounding box center [598, 367] width 9 height 9
click at [574, 368] on icon at bounding box center [572, 368] width 14 height 14
click at [647, 73] on icon at bounding box center [649, 76] width 10 height 10
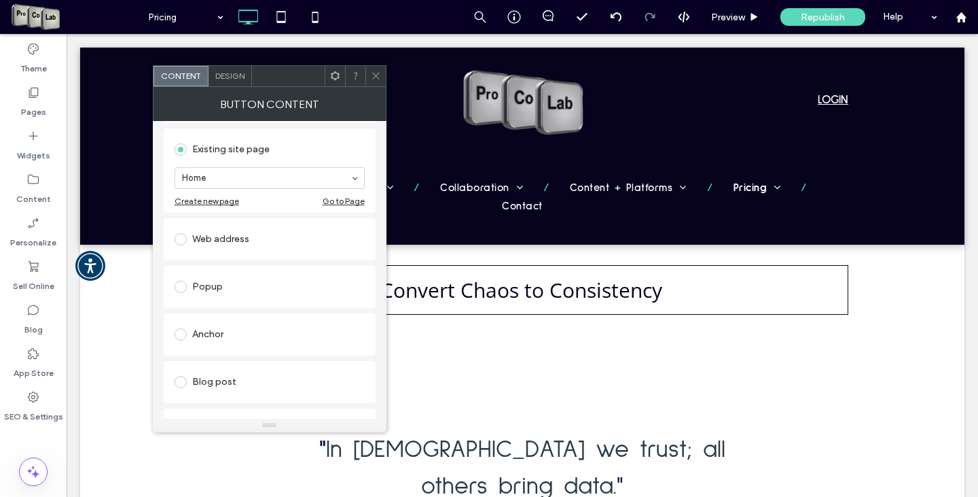
scroll to position [204, 0]
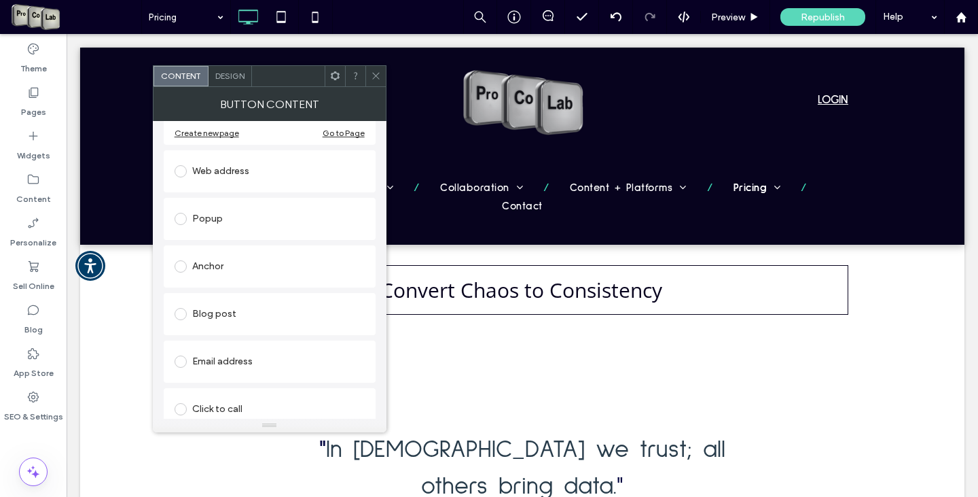
click at [226, 75] on span "Design" at bounding box center [229, 76] width 29 height 10
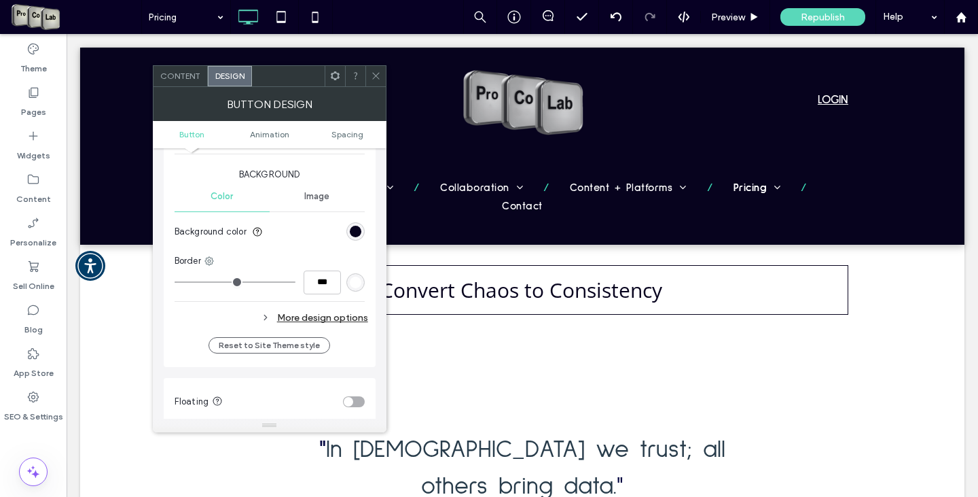
scroll to position [408, 0]
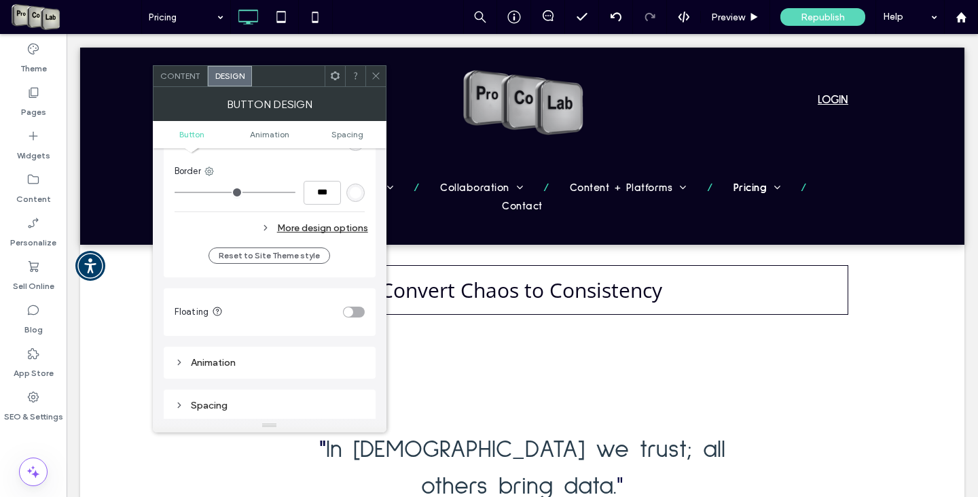
click at [342, 225] on div "More design options" at bounding box center [272, 228] width 194 height 18
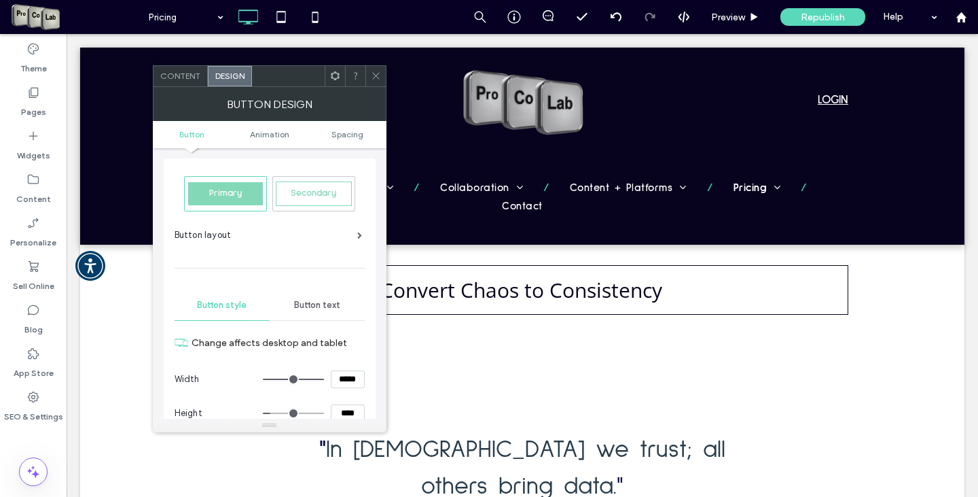
scroll to position [0, 0]
click at [309, 300] on span "Button text" at bounding box center [317, 305] width 46 height 11
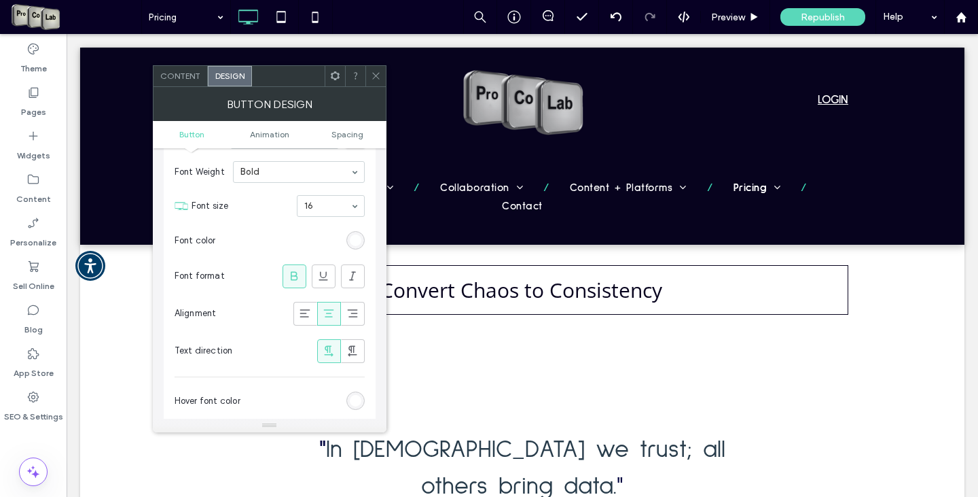
scroll to position [340, 0]
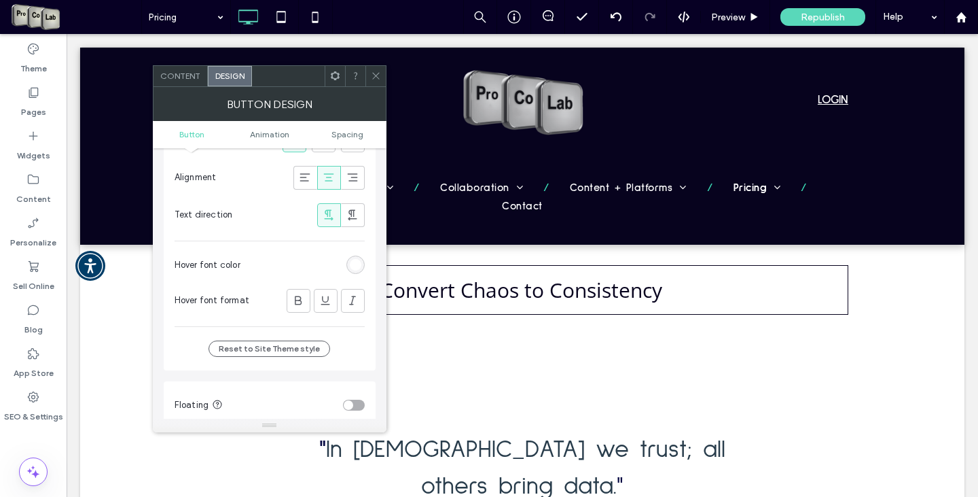
click at [357, 262] on div "rgb(255, 255, 255)" at bounding box center [356, 265] width 12 height 12
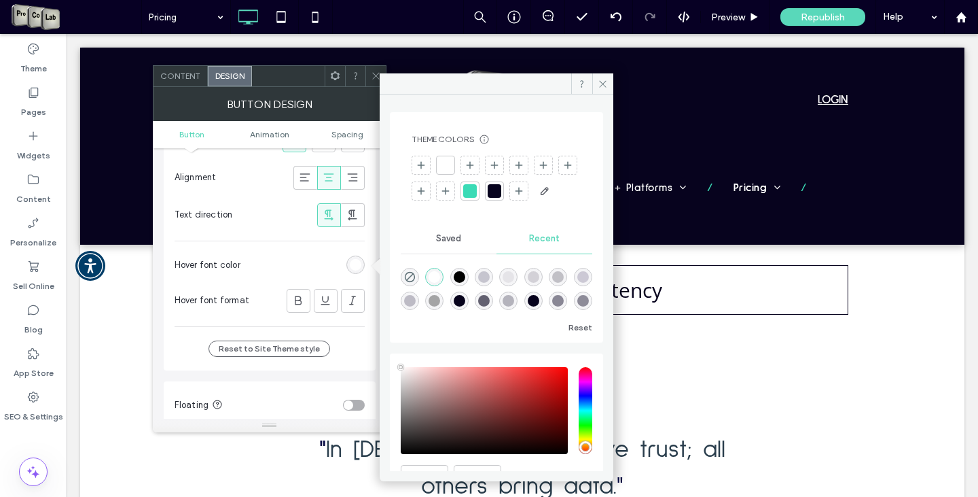
type input "****"
click at [477, 185] on div at bounding box center [470, 191] width 14 height 14
click at [600, 80] on use at bounding box center [603, 83] width 7 height 7
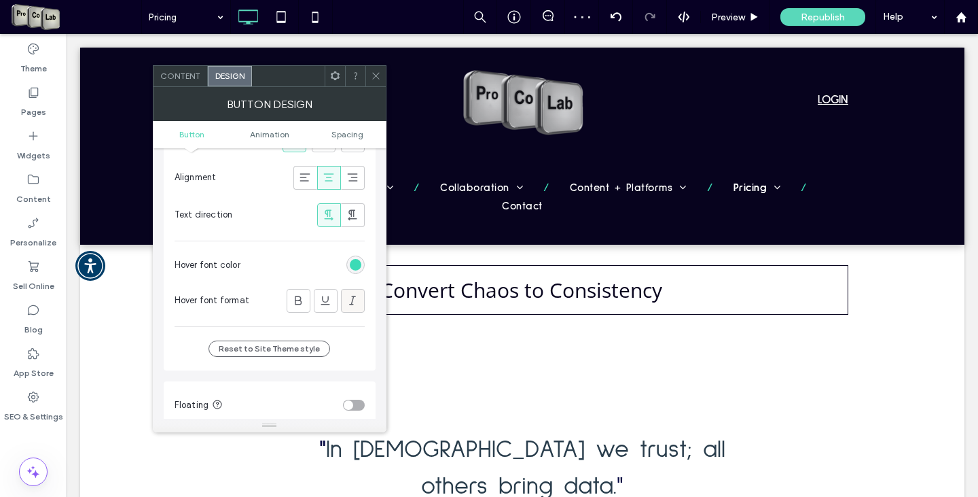
click at [357, 293] on span at bounding box center [353, 300] width 14 height 22
click at [320, 306] on icon at bounding box center [326, 300] width 14 height 14
click at [300, 306] on icon at bounding box center [298, 300] width 14 height 14
click at [372, 77] on icon at bounding box center [376, 76] width 10 height 10
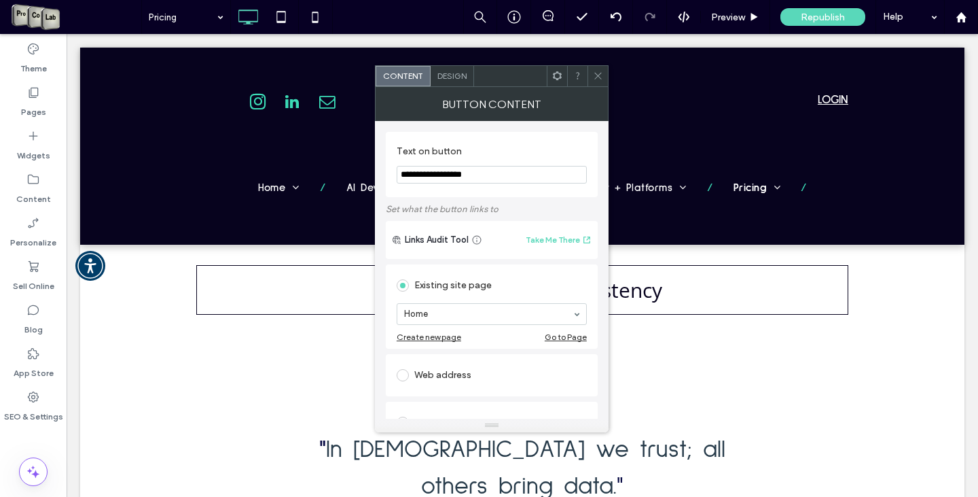
click at [457, 74] on span "Design" at bounding box center [451, 76] width 29 height 10
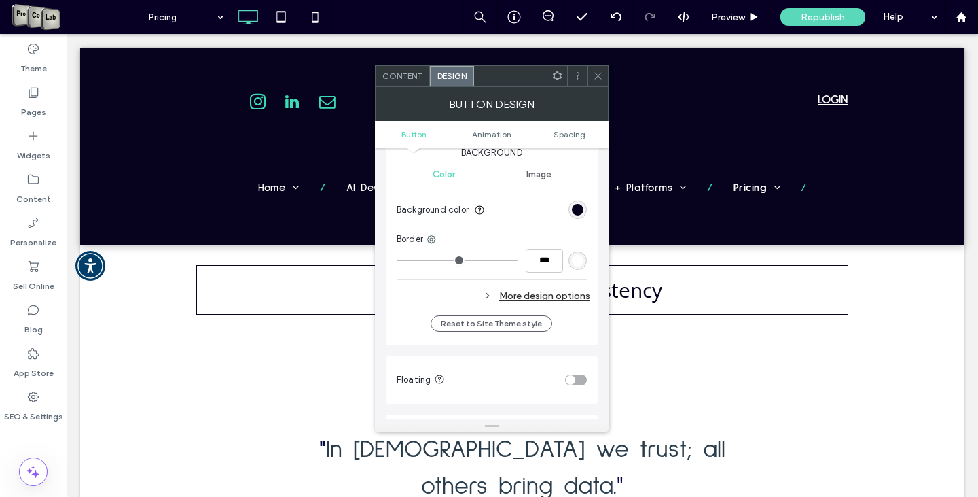
scroll to position [408, 0]
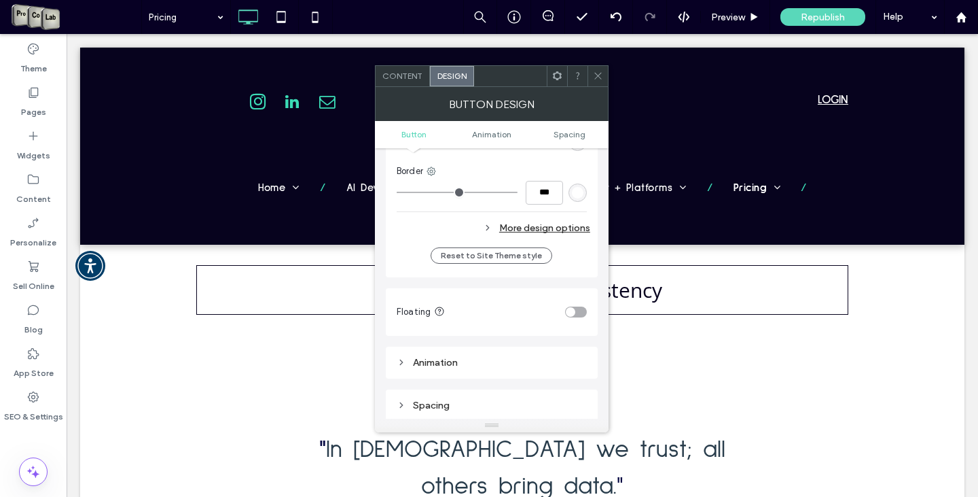
click at [555, 229] on div "More design options" at bounding box center [494, 228] width 194 height 18
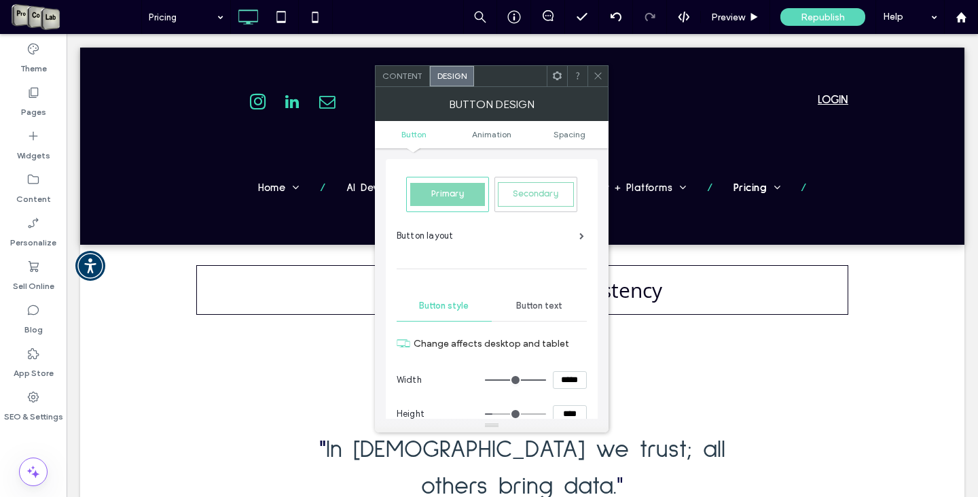
scroll to position [0, 0]
click at [528, 301] on span "Button text" at bounding box center [539, 305] width 46 height 11
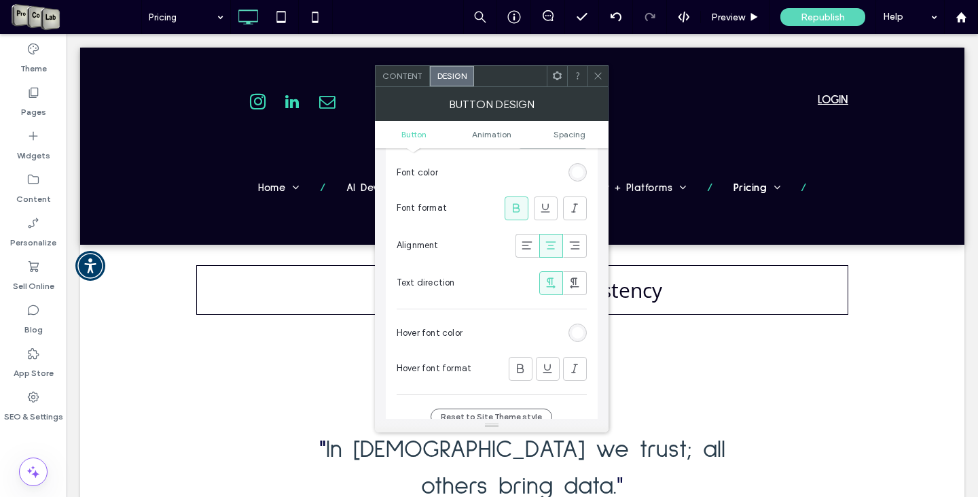
scroll to position [340, 0]
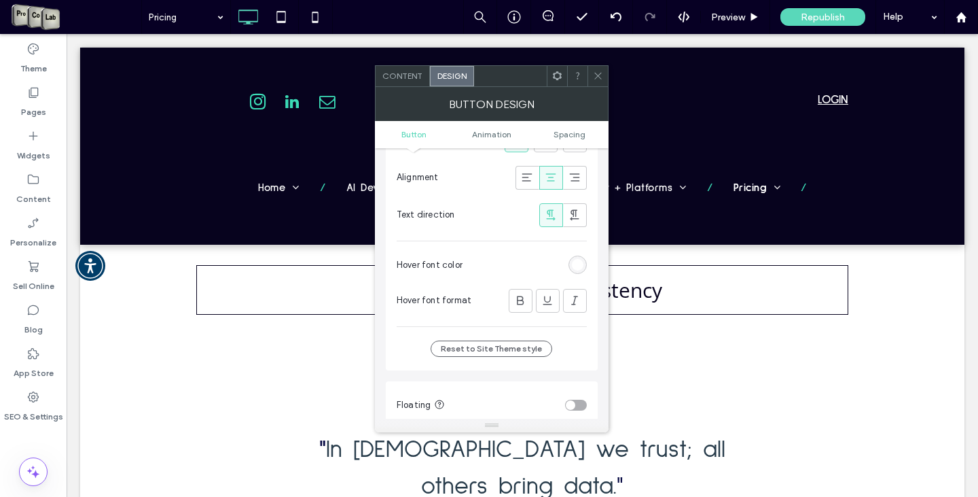
click at [584, 267] on div "rgb(255, 255, 255)" at bounding box center [578, 264] width 18 height 18
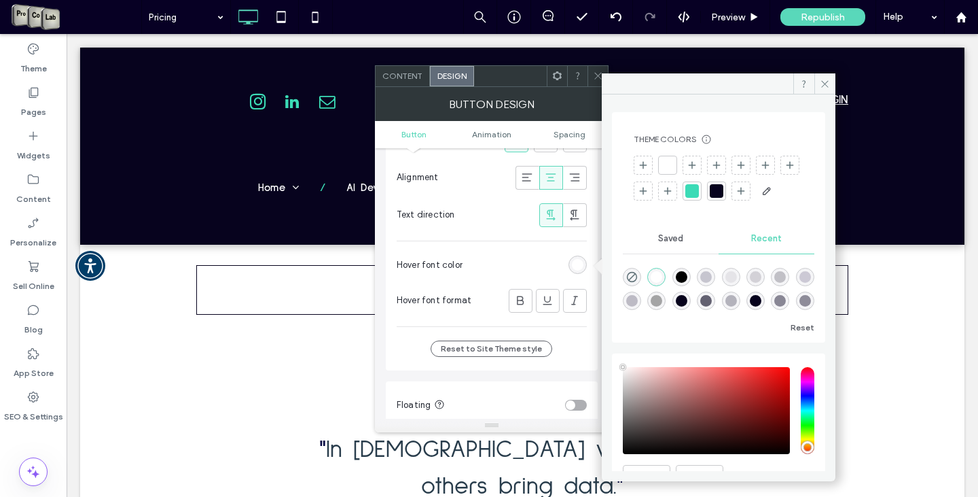
click at [699, 187] on div at bounding box center [692, 191] width 14 height 14
click at [830, 80] on icon at bounding box center [825, 84] width 10 height 10
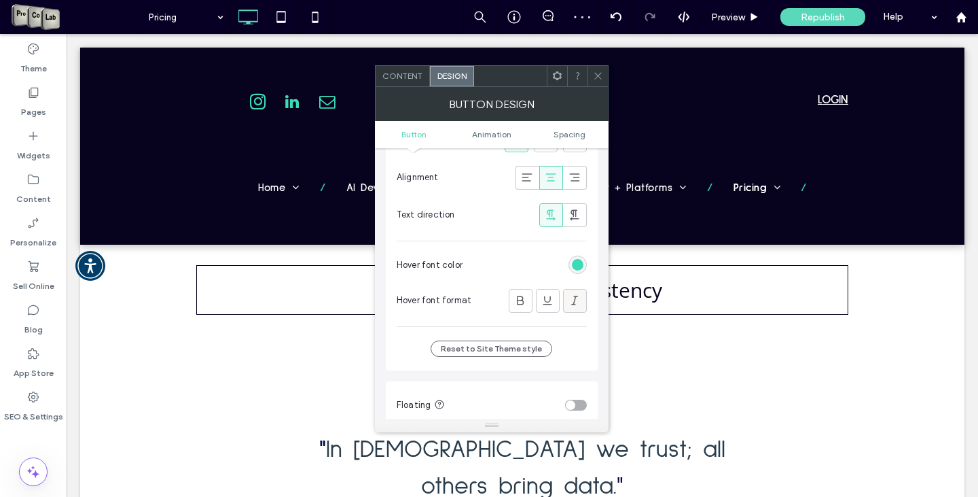
drag, startPoint x: 565, startPoint y: 304, endPoint x: 582, endPoint y: 298, distance: 18.3
click at [571, 301] on div at bounding box center [575, 300] width 22 height 22
click at [552, 303] on icon at bounding box center [548, 300] width 14 height 14
click at [518, 303] on use at bounding box center [520, 300] width 7 height 9
click at [594, 71] on icon at bounding box center [598, 76] width 10 height 10
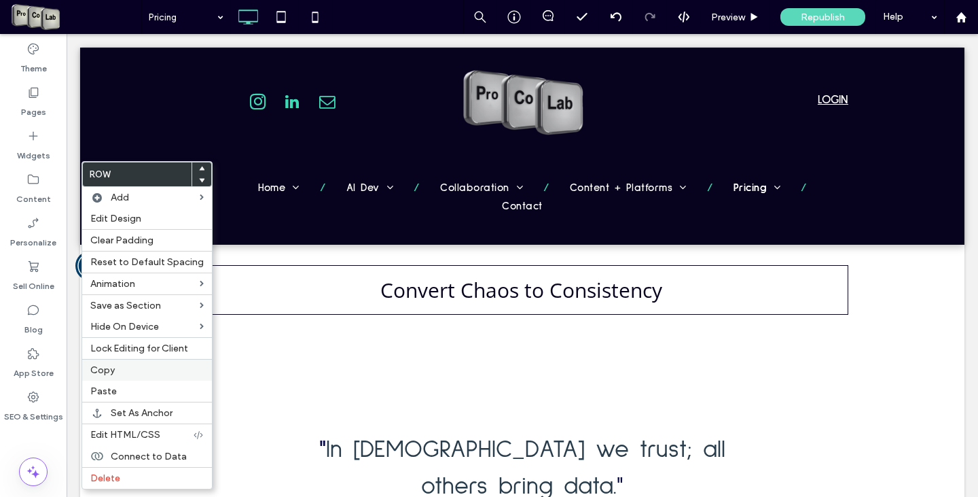
click at [137, 374] on label "Copy" at bounding box center [146, 370] width 113 height 12
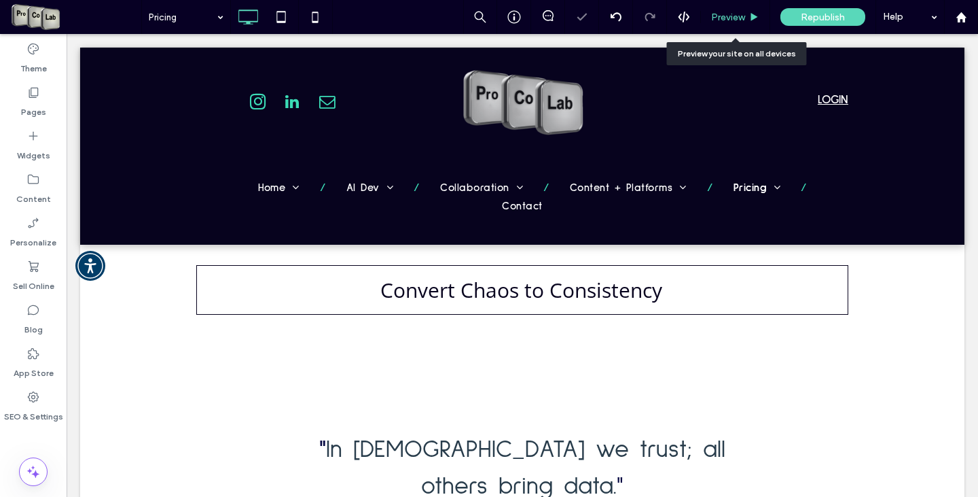
click at [713, 16] on span "Preview" at bounding box center [728, 18] width 34 height 12
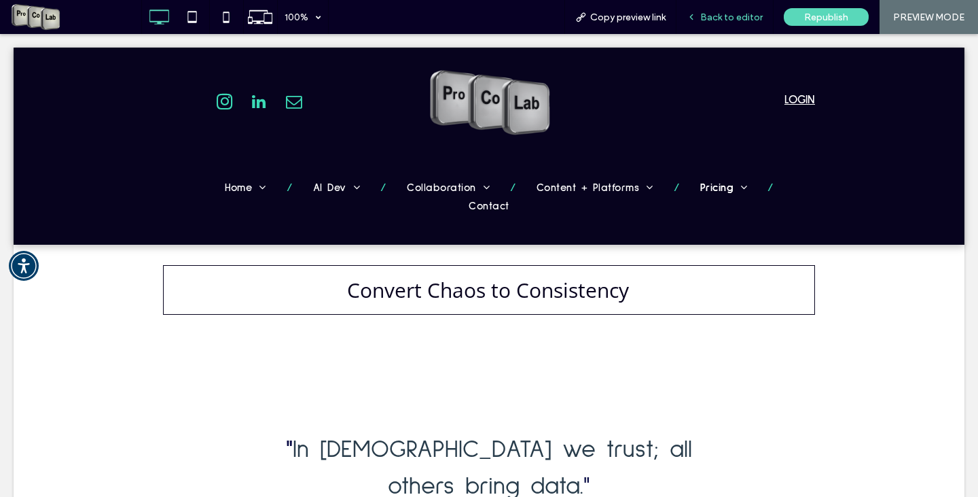
click at [716, 10] on div "Back to editor" at bounding box center [725, 17] width 97 height 34
click at [716, 12] on span "Back to editor" at bounding box center [731, 18] width 62 height 12
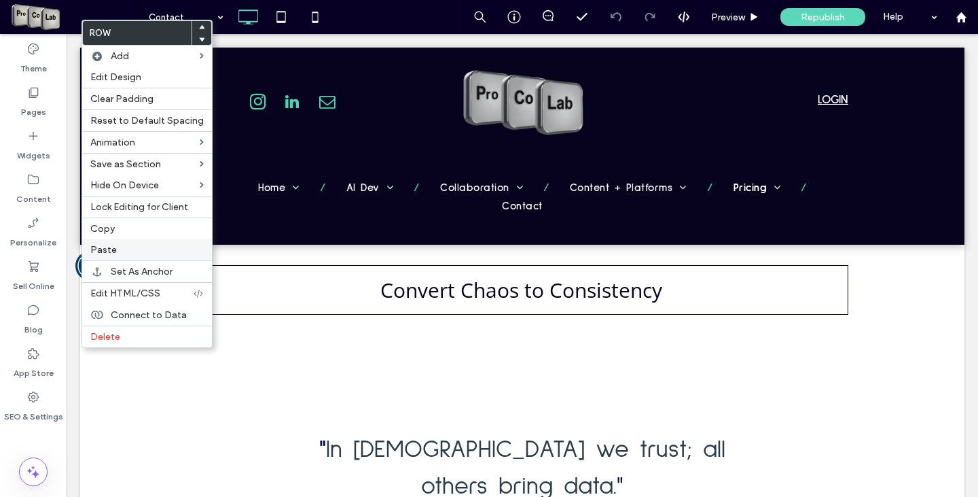
click at [135, 251] on label "Paste" at bounding box center [146, 250] width 113 height 12
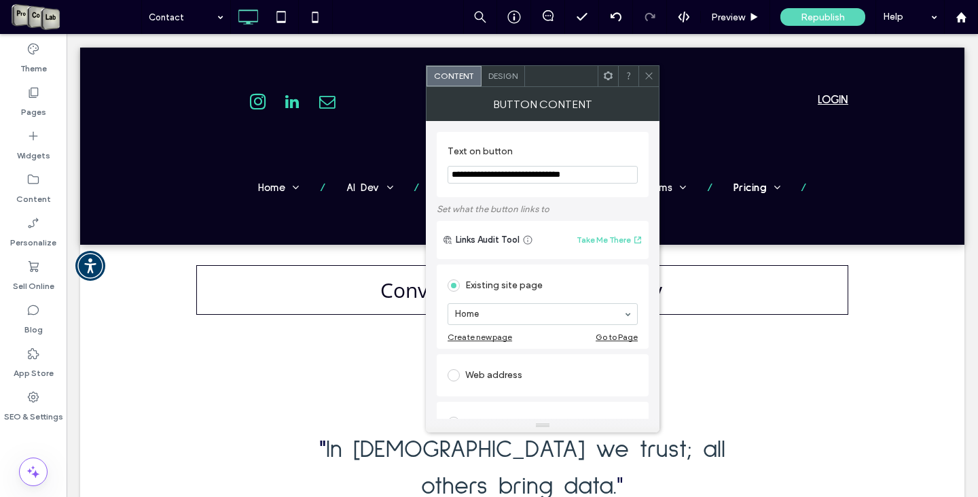
click at [503, 79] on span "Design" at bounding box center [502, 76] width 29 height 10
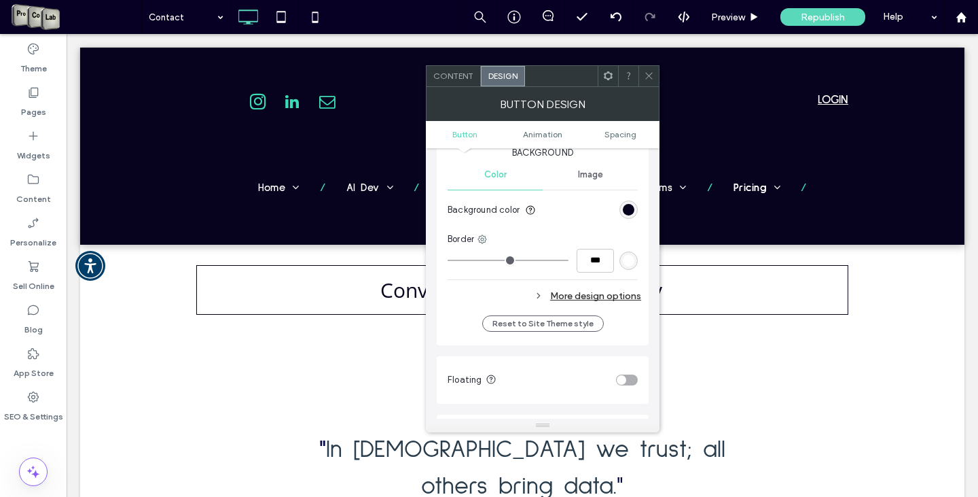
scroll to position [408, 0]
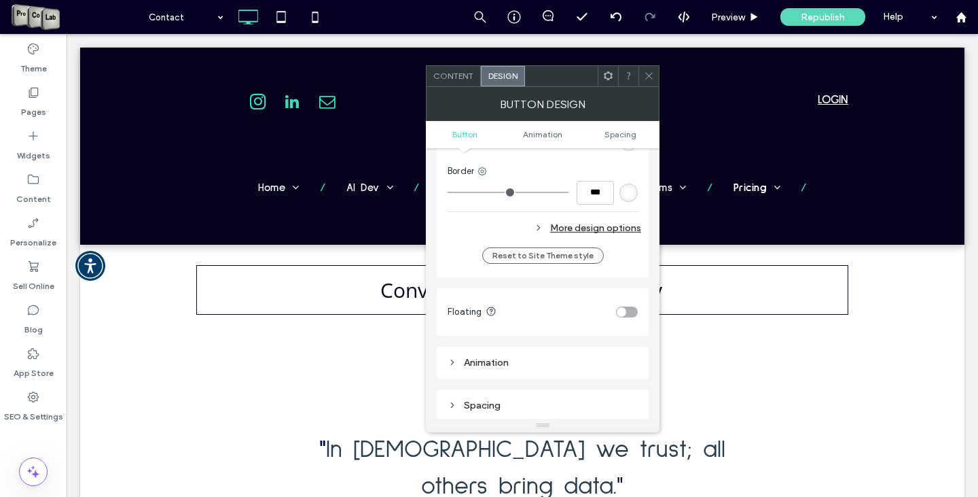
click at [603, 227] on div "More design options" at bounding box center [545, 228] width 194 height 18
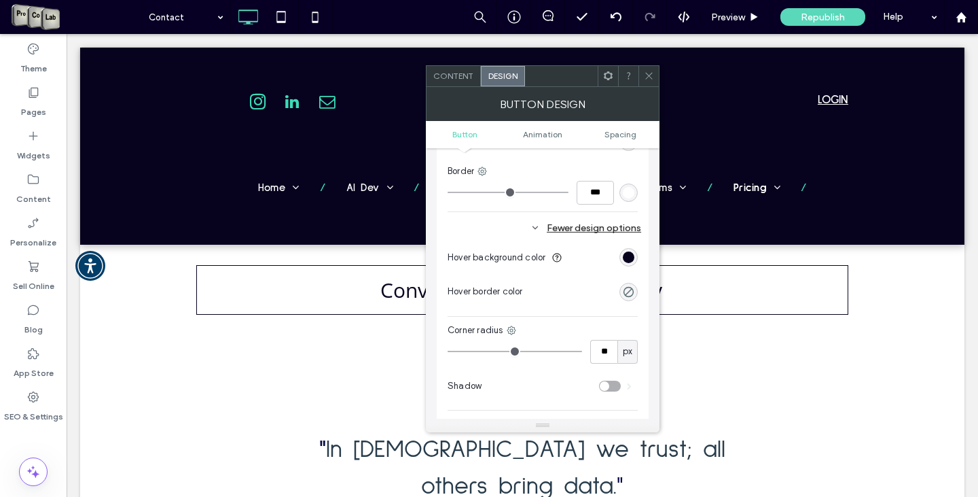
click at [451, 77] on span "Content" at bounding box center [453, 76] width 40 height 10
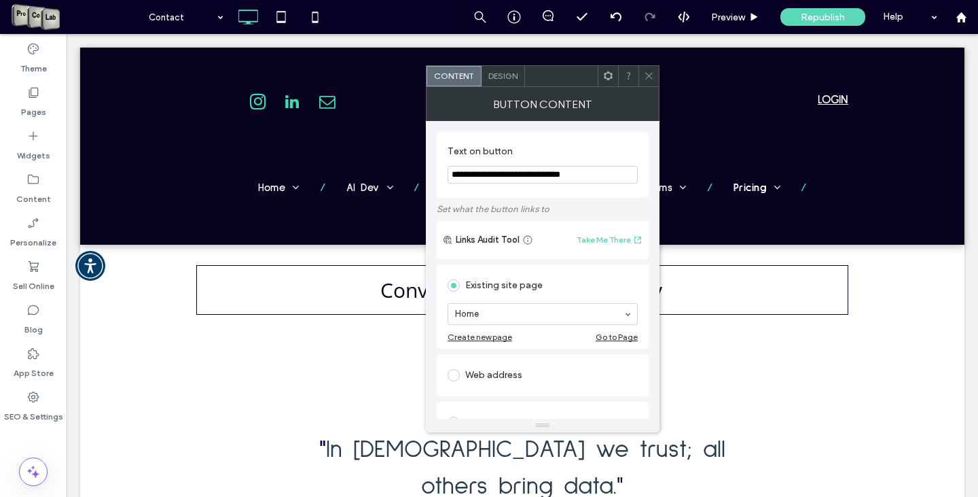
scroll to position [136, 0]
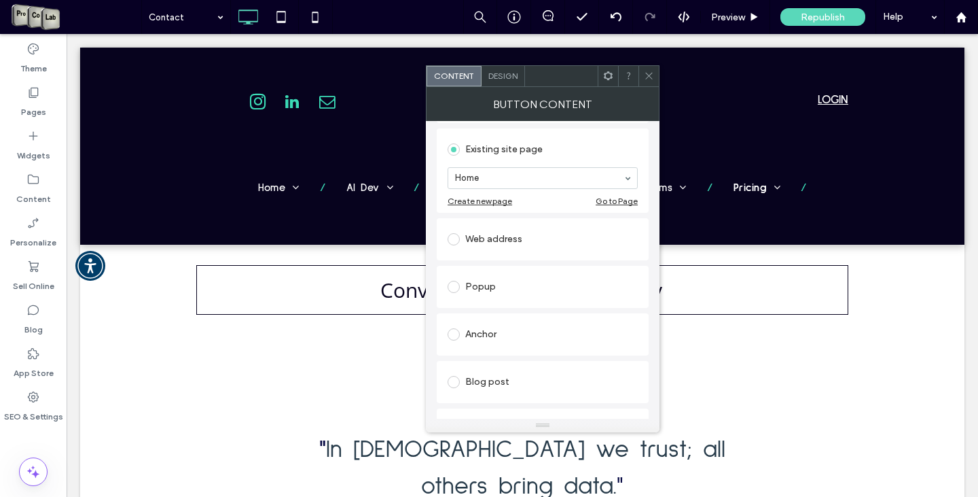
click at [507, 79] on span "Design" at bounding box center [502, 76] width 29 height 10
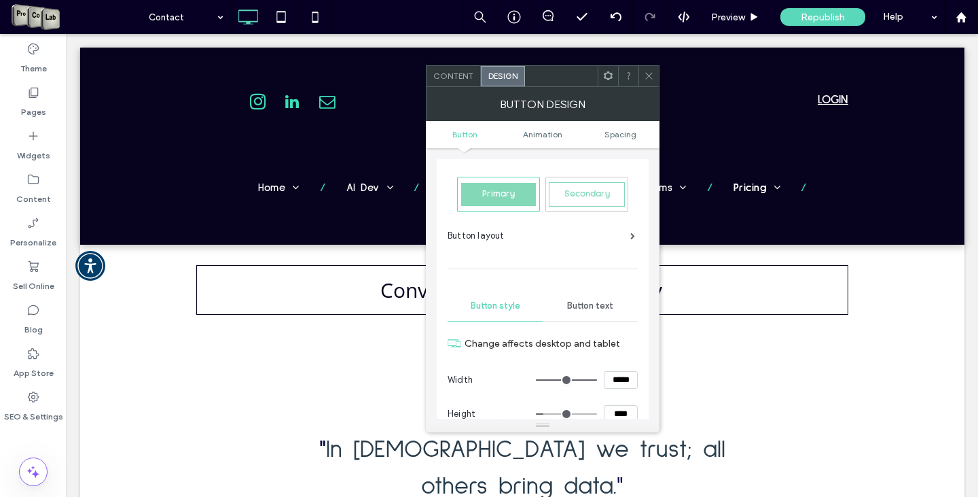
scroll to position [68, 0]
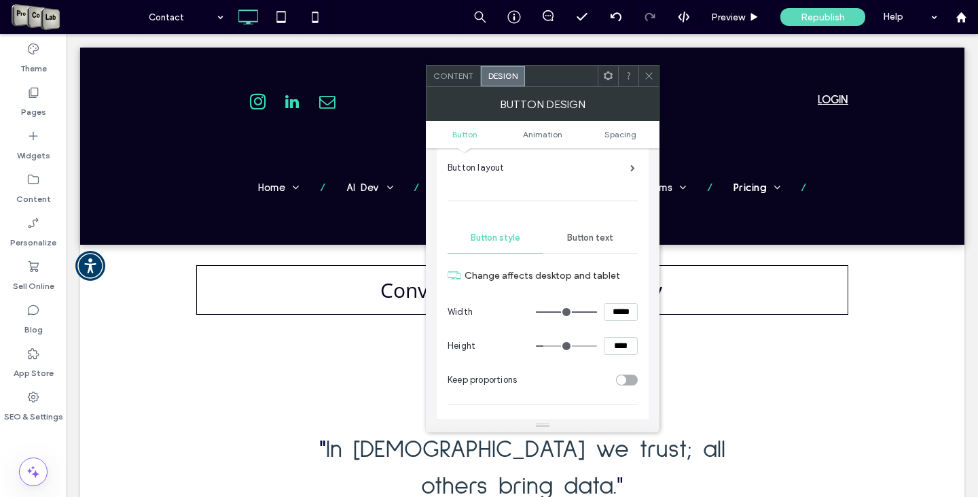
click at [581, 235] on span "Button text" at bounding box center [590, 237] width 46 height 11
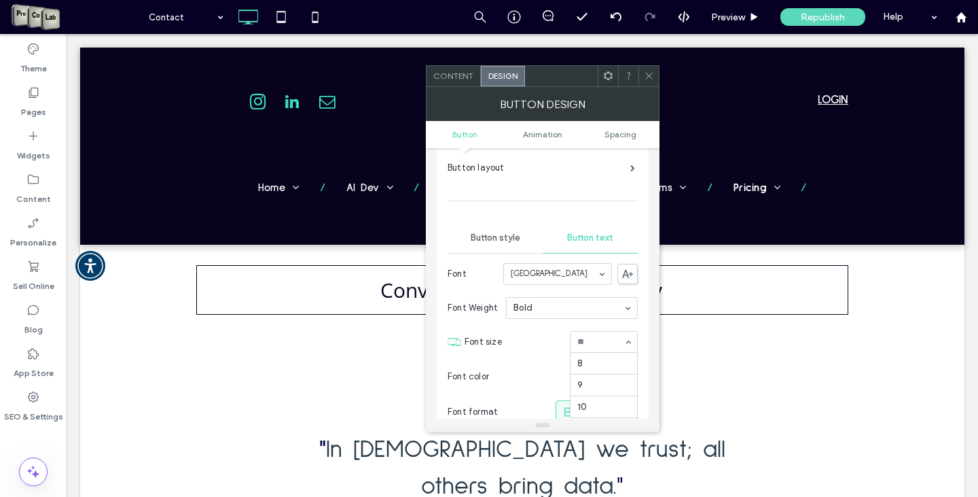
scroll to position [135, 0]
click at [645, 69] on span at bounding box center [649, 76] width 10 height 20
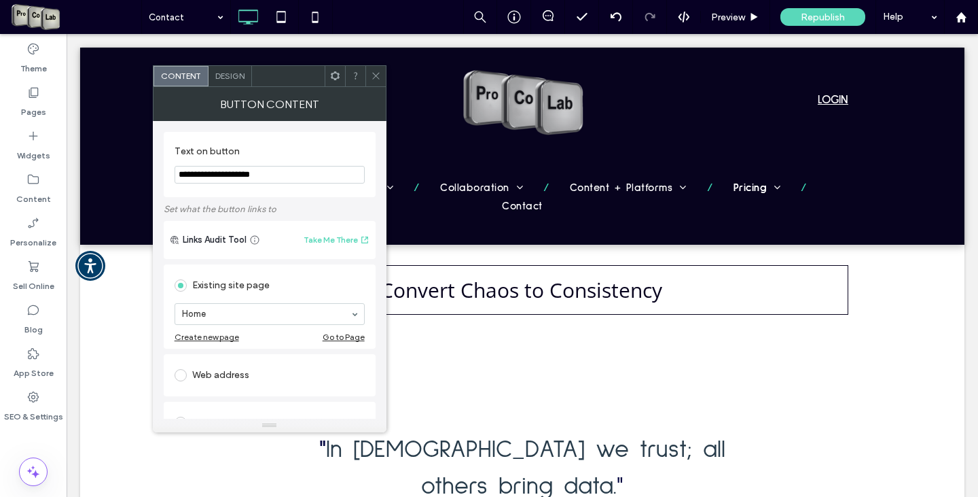
click at [233, 74] on span "Design" at bounding box center [229, 76] width 29 height 10
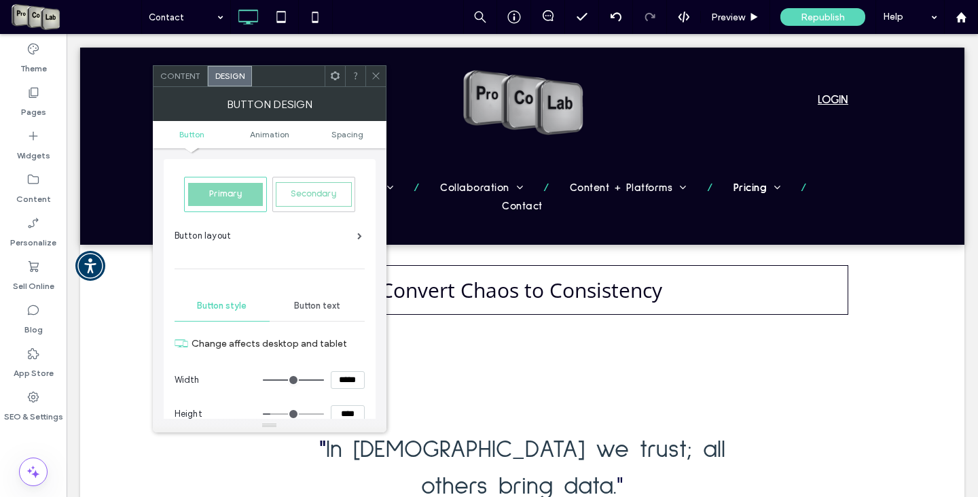
click at [310, 306] on span "Button text" at bounding box center [317, 305] width 46 height 11
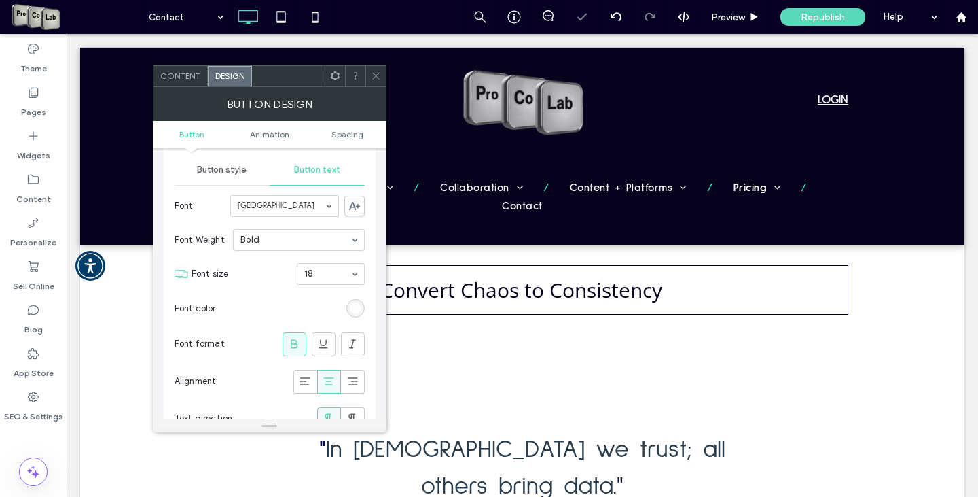
click at [374, 77] on icon at bounding box center [376, 76] width 10 height 10
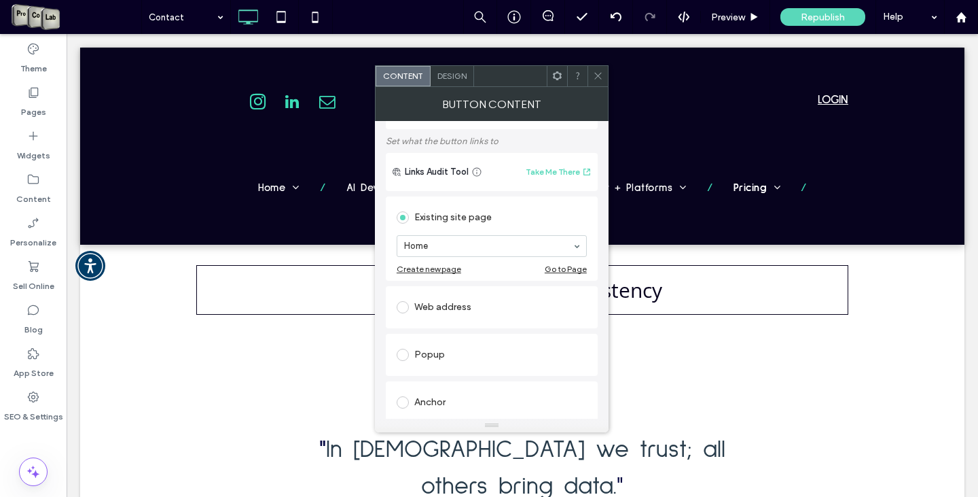
scroll to position [0, 0]
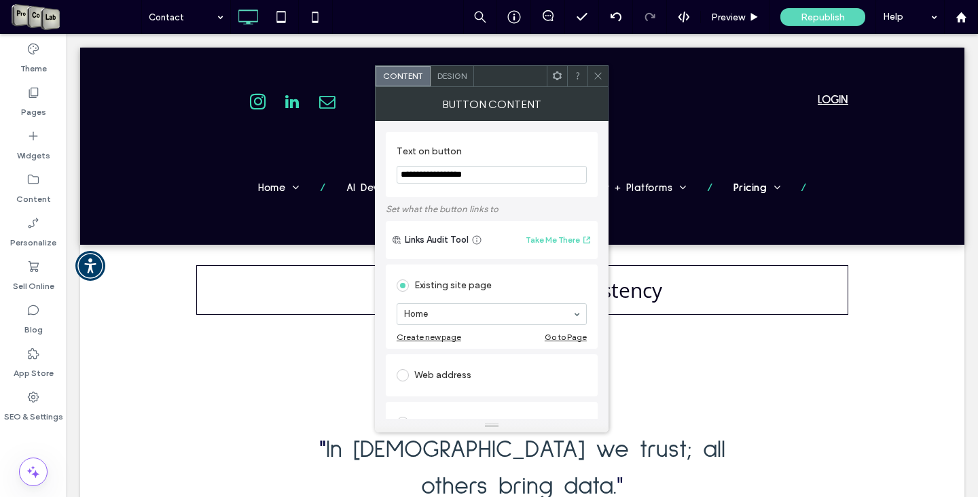
click at [459, 73] on span "Design" at bounding box center [451, 76] width 29 height 10
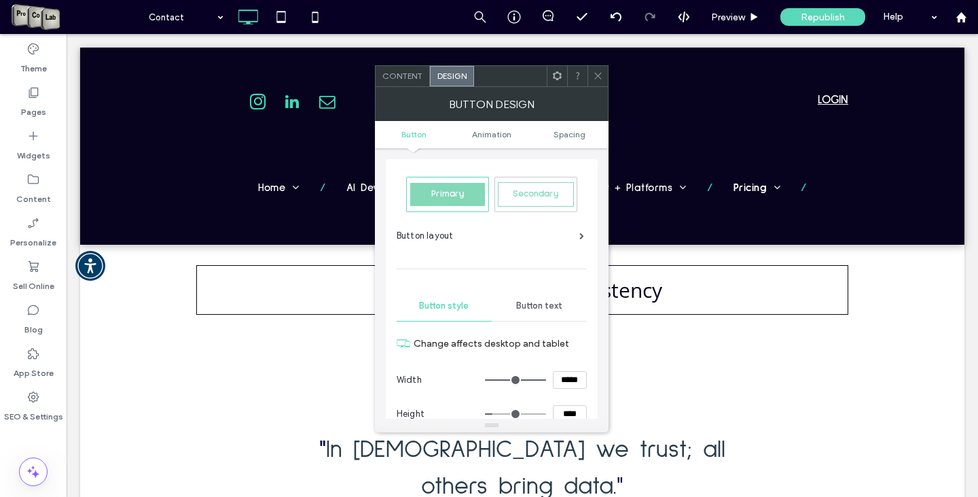
scroll to position [68, 0]
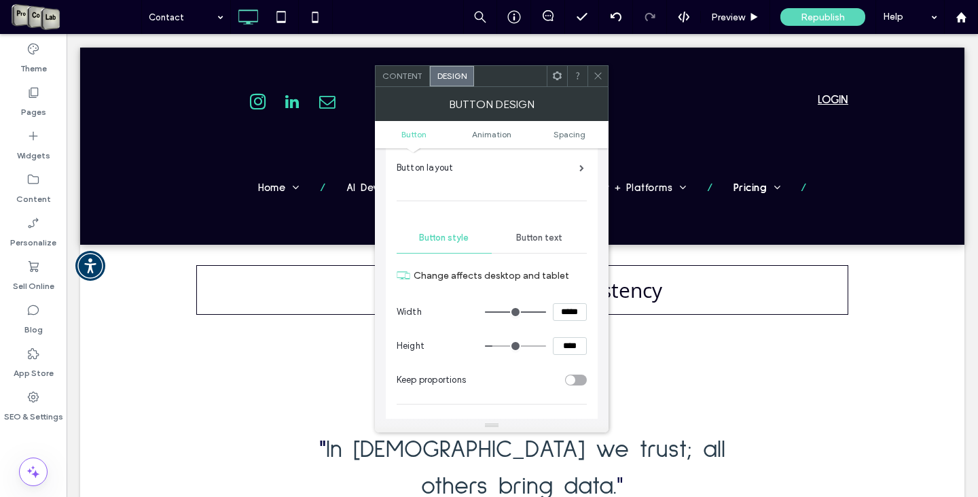
click at [546, 235] on span "Button text" at bounding box center [539, 237] width 46 height 11
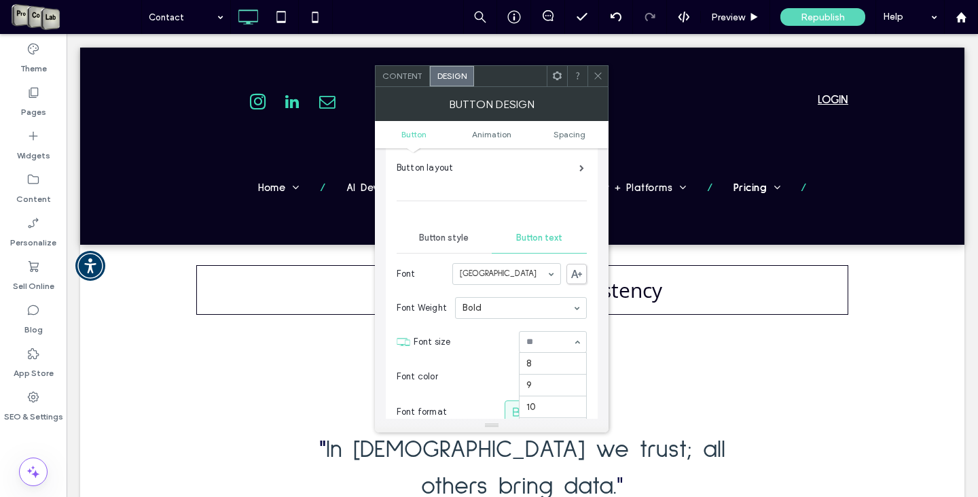
scroll to position [135, 0]
click at [548, 400] on label at bounding box center [546, 412] width 24 height 24
click at [577, 401] on span at bounding box center [575, 412] width 14 height 22
click at [599, 71] on icon at bounding box center [598, 76] width 10 height 10
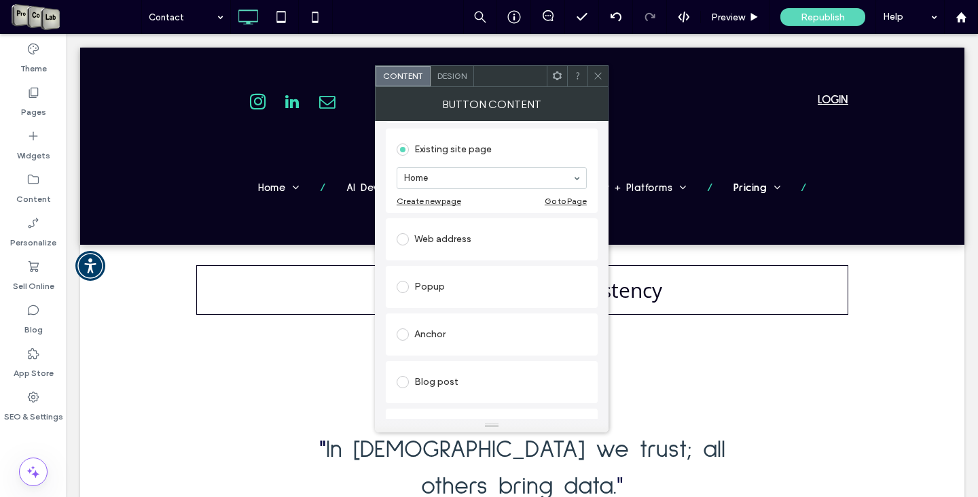
scroll to position [0, 0]
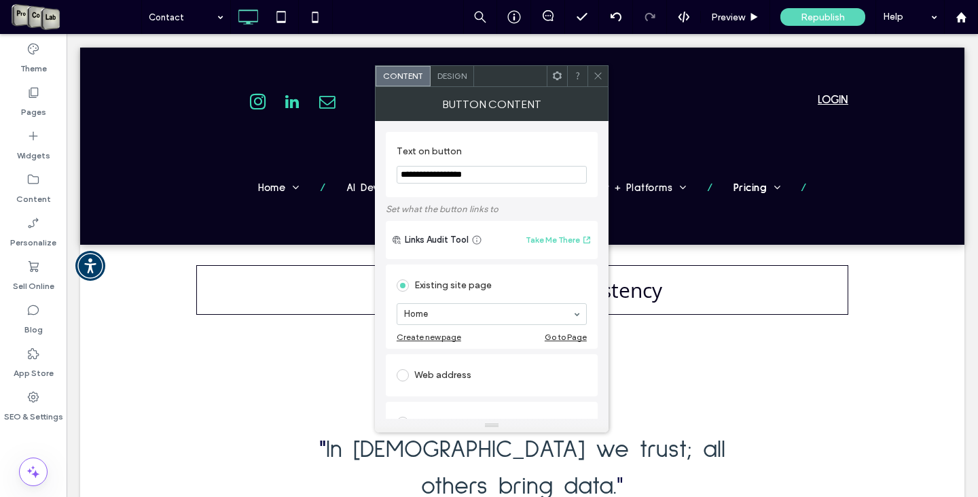
click at [457, 77] on span "Design" at bounding box center [451, 76] width 29 height 10
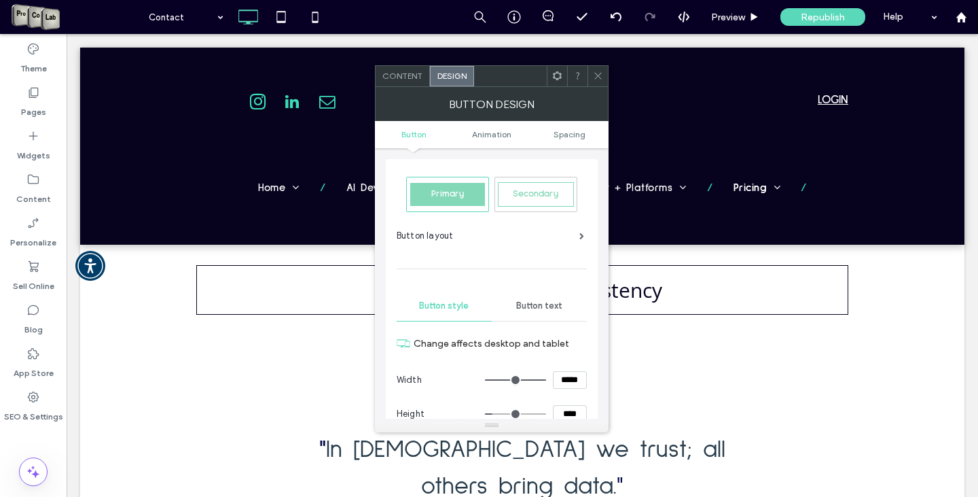
scroll to position [68, 0]
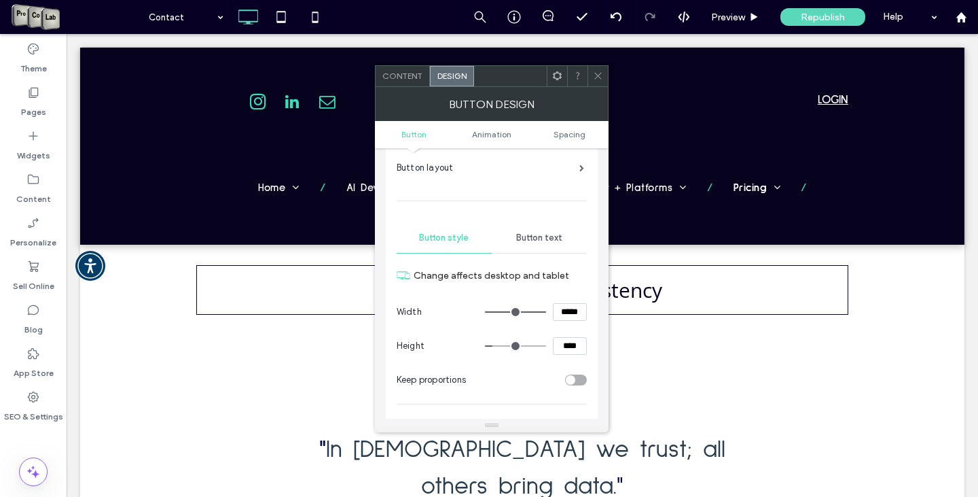
click at [537, 235] on span "Button text" at bounding box center [539, 237] width 46 height 11
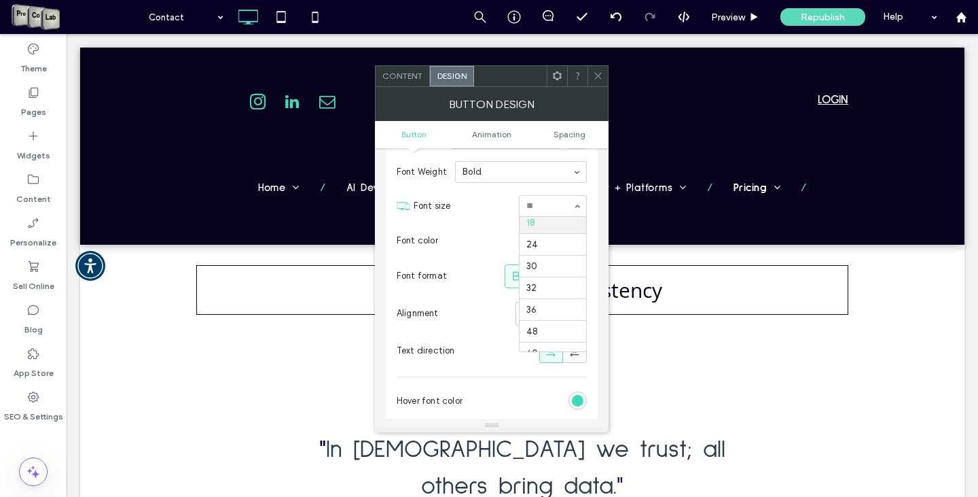
scroll to position [89, 0]
drag, startPoint x: 507, startPoint y: 277, endPoint x: 521, endPoint y: 276, distance: 14.3
click at [507, 276] on div at bounding box center [516, 276] width 22 height 22
drag, startPoint x: 541, startPoint y: 279, endPoint x: 568, endPoint y: 276, distance: 26.6
click at [543, 279] on icon at bounding box center [546, 276] width 14 height 14
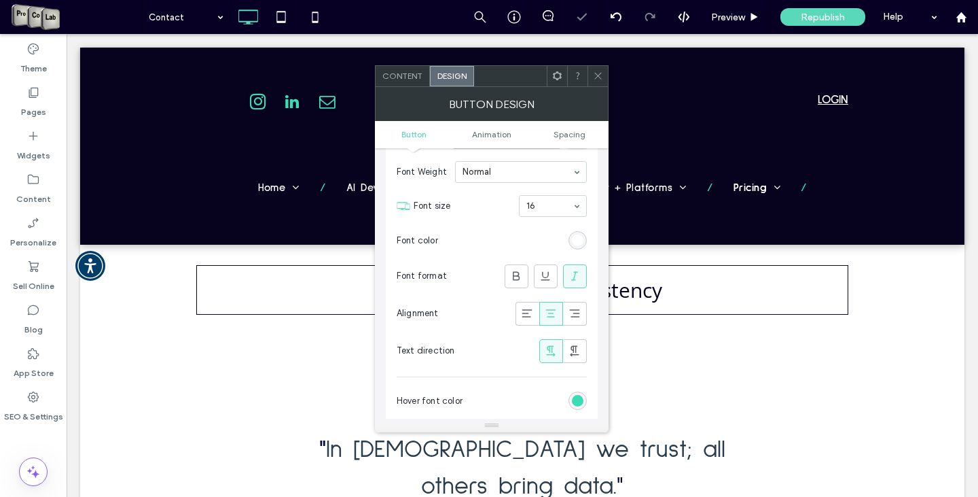
click at [570, 274] on icon at bounding box center [575, 276] width 14 height 14
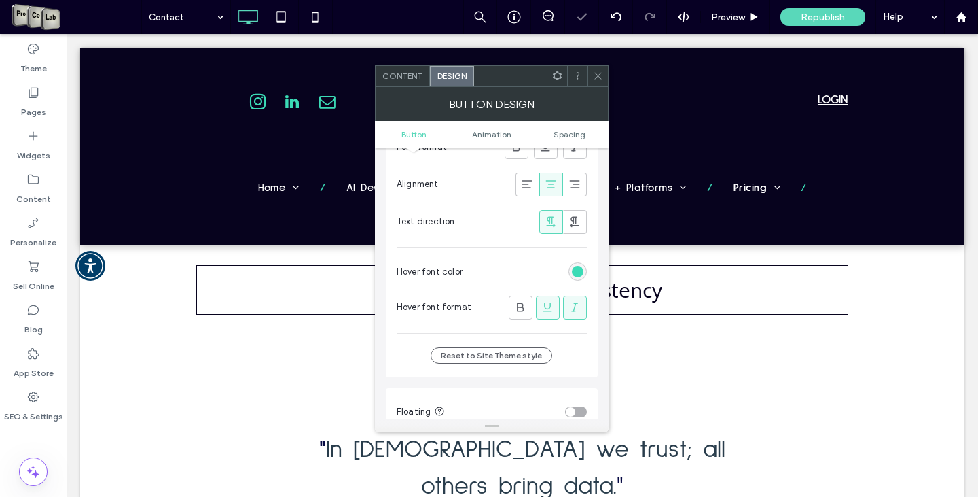
scroll to position [340, 0]
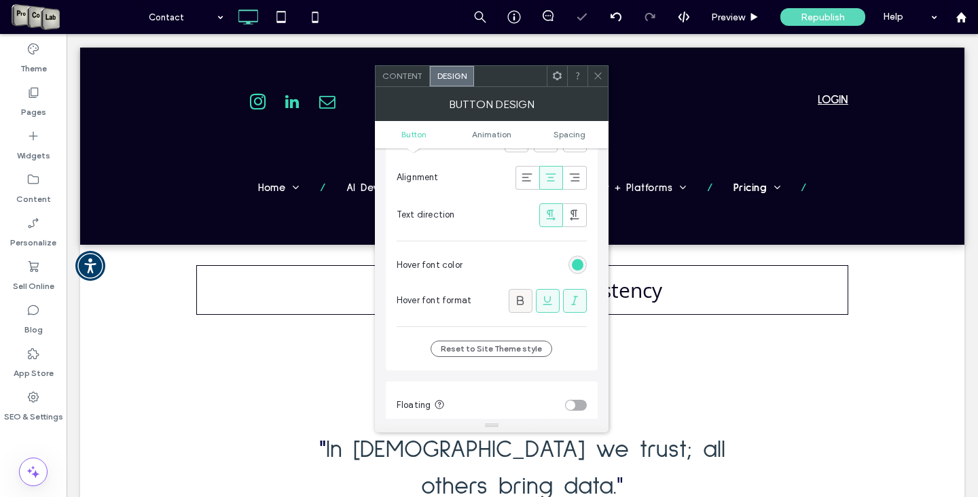
click at [524, 300] on icon at bounding box center [521, 300] width 14 height 14
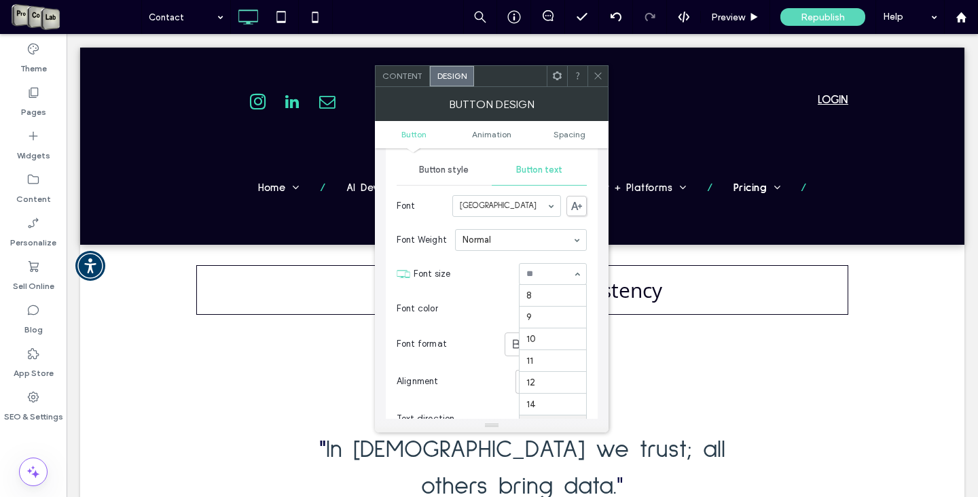
scroll to position [135, 0]
click at [594, 79] on icon at bounding box center [598, 76] width 10 height 10
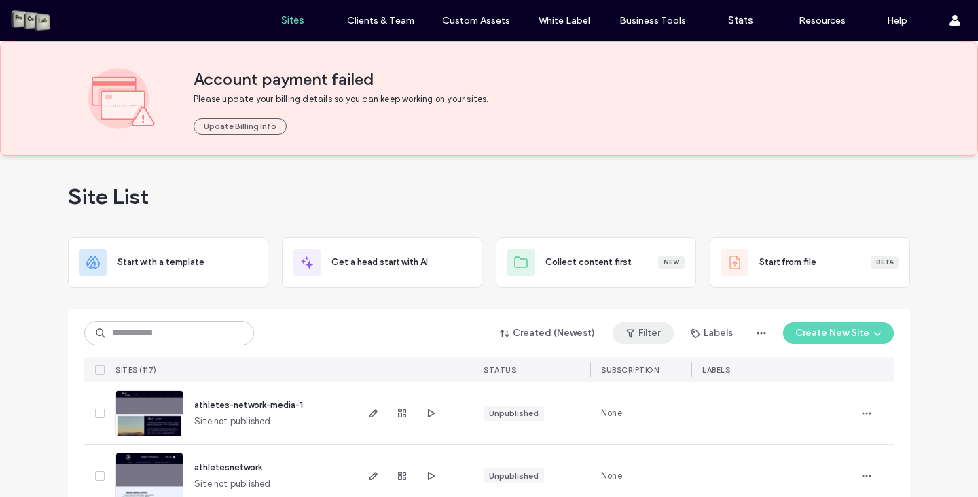
click at [642, 333] on button "Filter" at bounding box center [643, 333] width 61 height 22
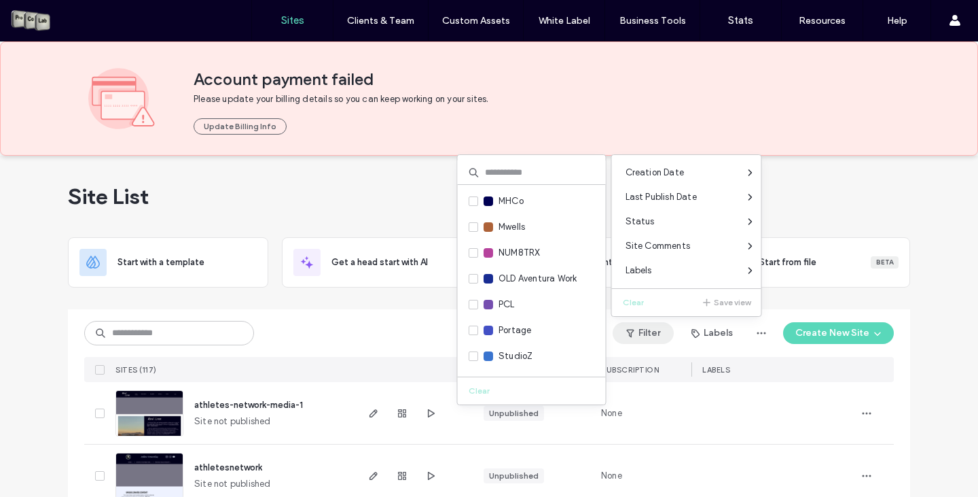
scroll to position [562, 0]
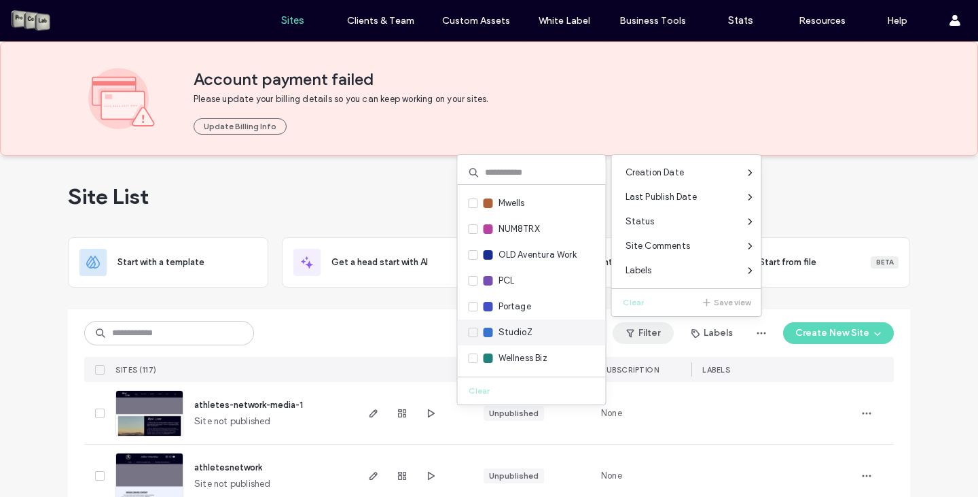
click at [465, 333] on div "StudioZ" at bounding box center [532, 332] width 148 height 26
click at [473, 329] on span at bounding box center [474, 332] width 10 height 10
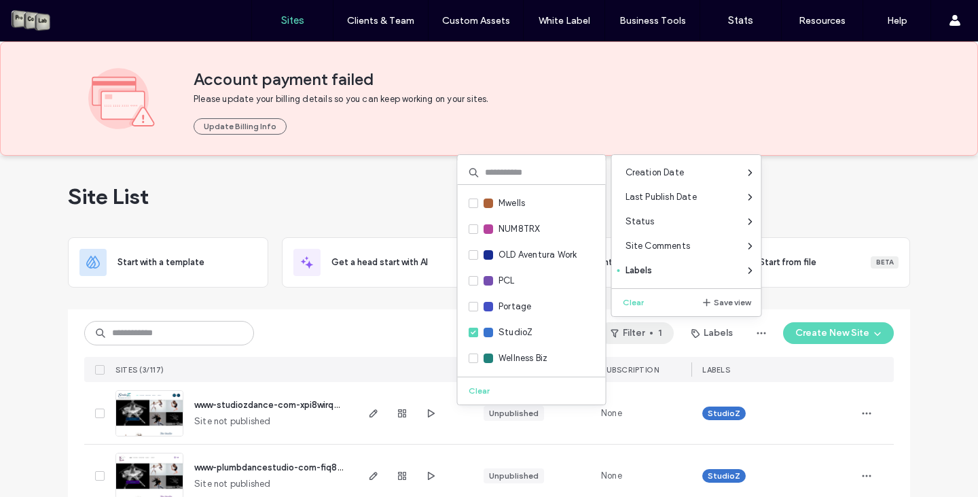
click at [418, 208] on div "Site List" at bounding box center [489, 197] width 842 height 82
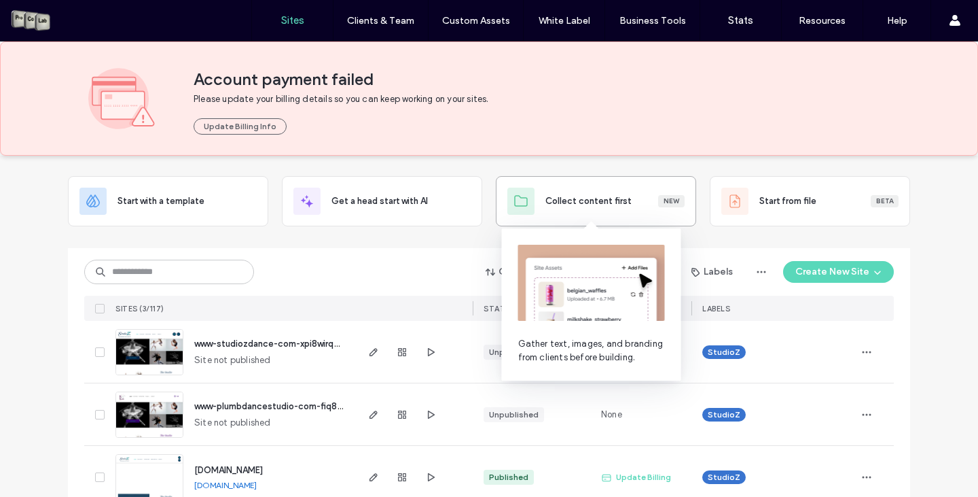
scroll to position [89, 0]
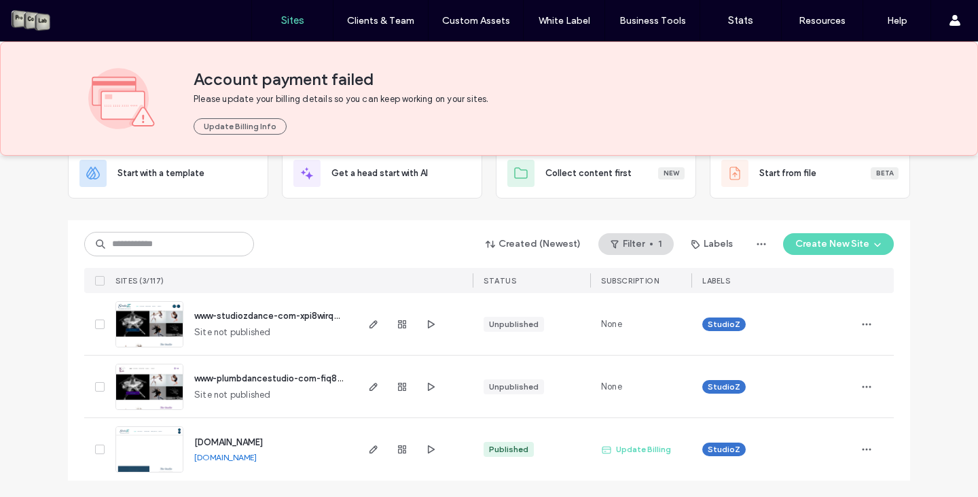
click at [263, 443] on span "www.studiozdance.com" at bounding box center [228, 442] width 69 height 10
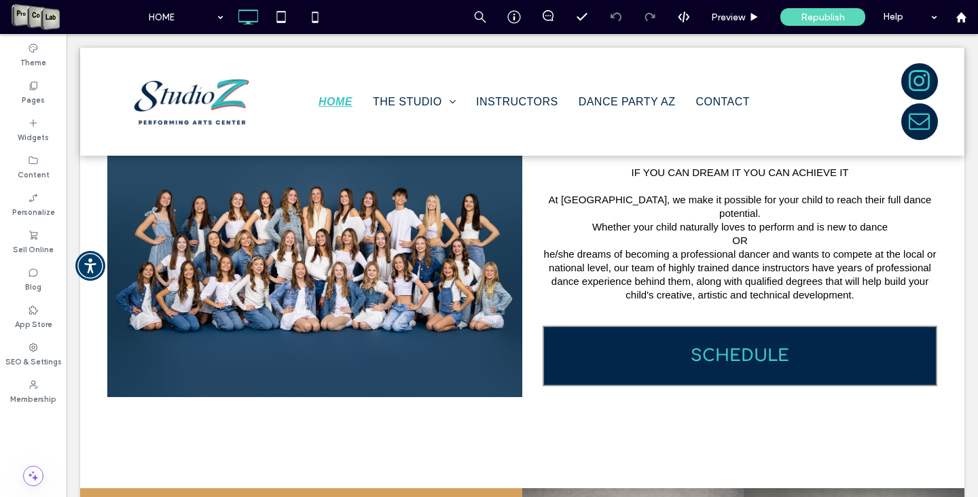
scroll to position [559, 0]
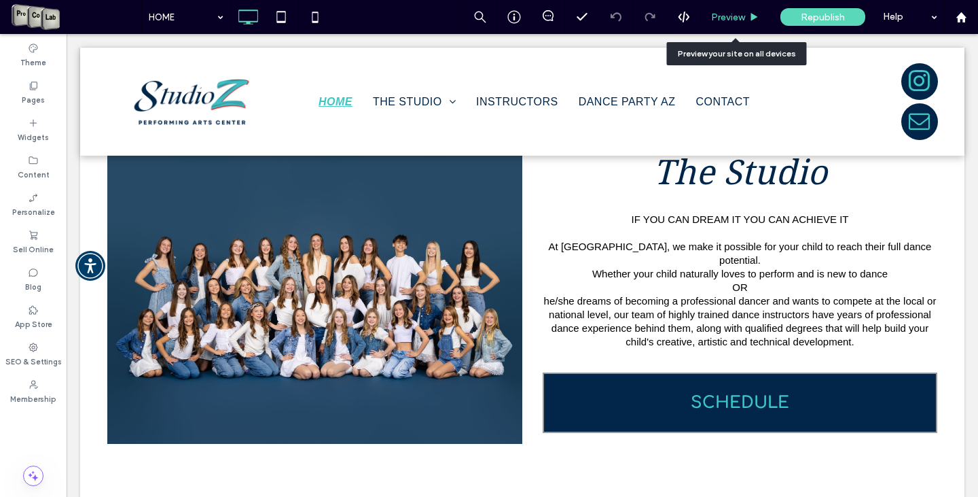
drag, startPoint x: 728, startPoint y: 13, endPoint x: 681, endPoint y: 73, distance: 76.9
click at [728, 13] on span "Preview" at bounding box center [728, 18] width 34 height 12
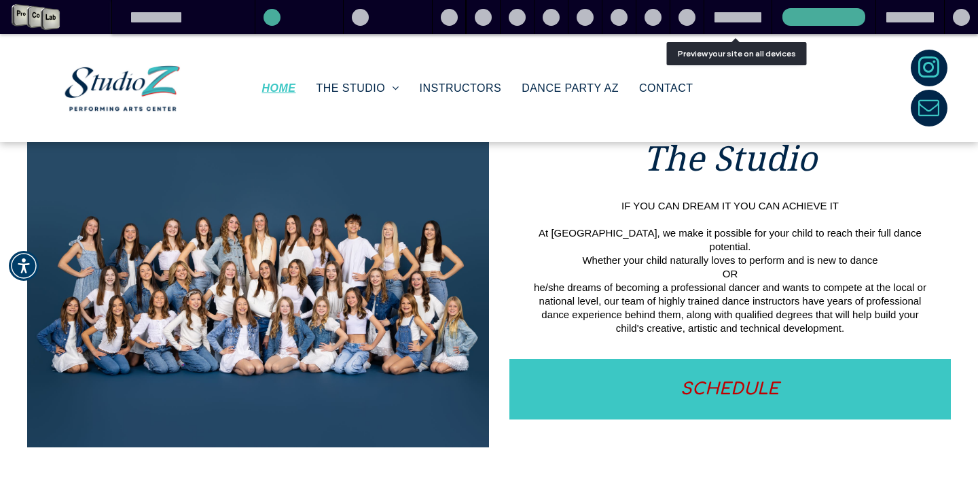
drag, startPoint x: 755, startPoint y: 385, endPoint x: 761, endPoint y: 418, distance: 33.1
click at [755, 385] on span "SCHEDULE" at bounding box center [730, 389] width 99 height 40
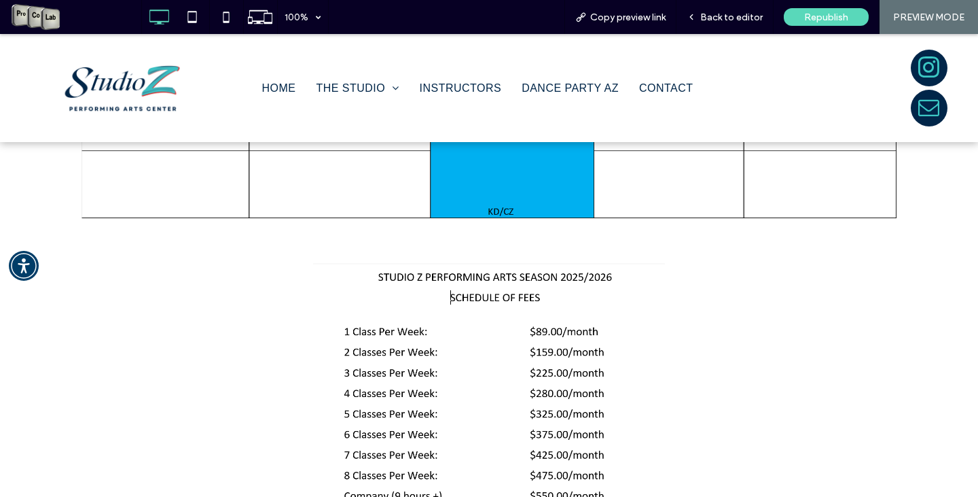
scroll to position [1533, 0]
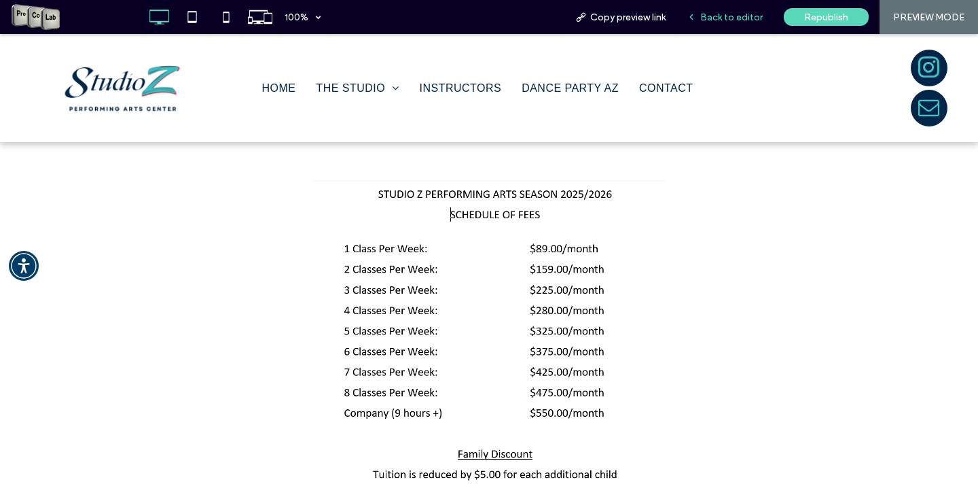
click at [736, 17] on span "Back to editor" at bounding box center [731, 18] width 62 height 12
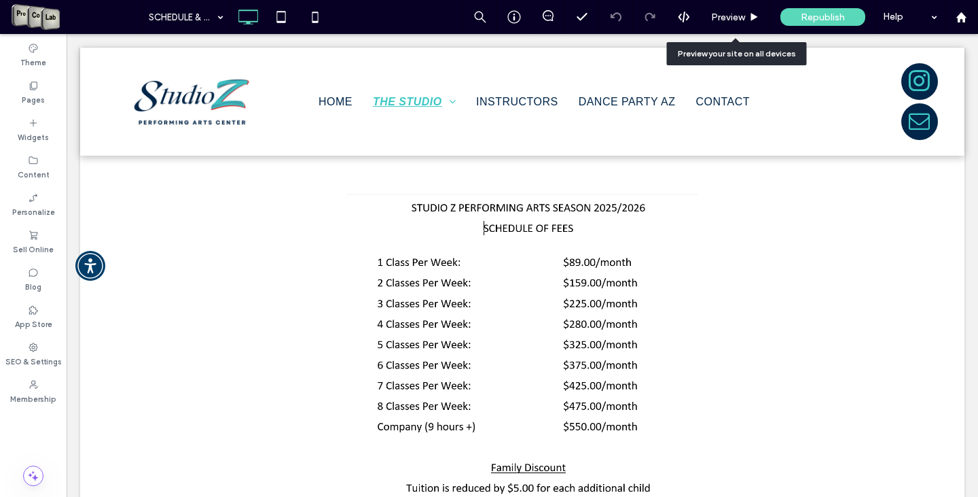
click at [736, 17] on span "Preview" at bounding box center [728, 18] width 34 height 12
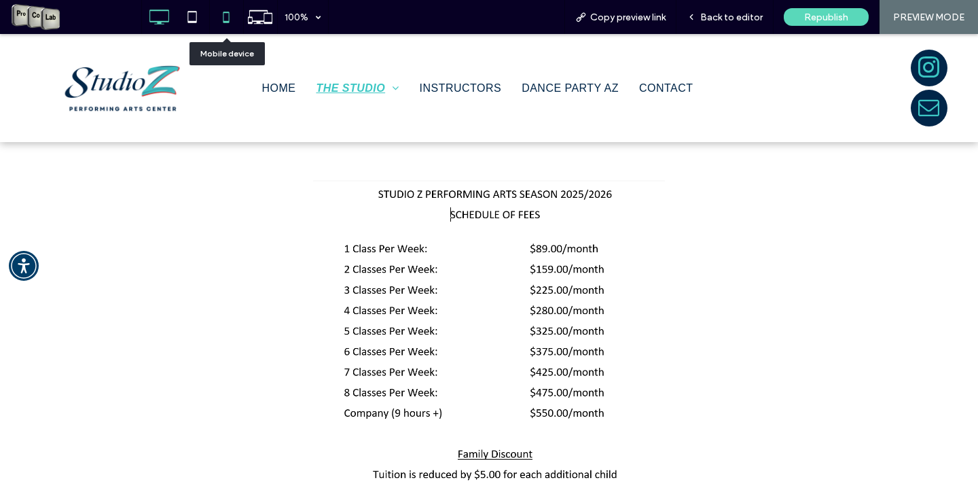
click at [224, 16] on use at bounding box center [227, 17] width 6 height 11
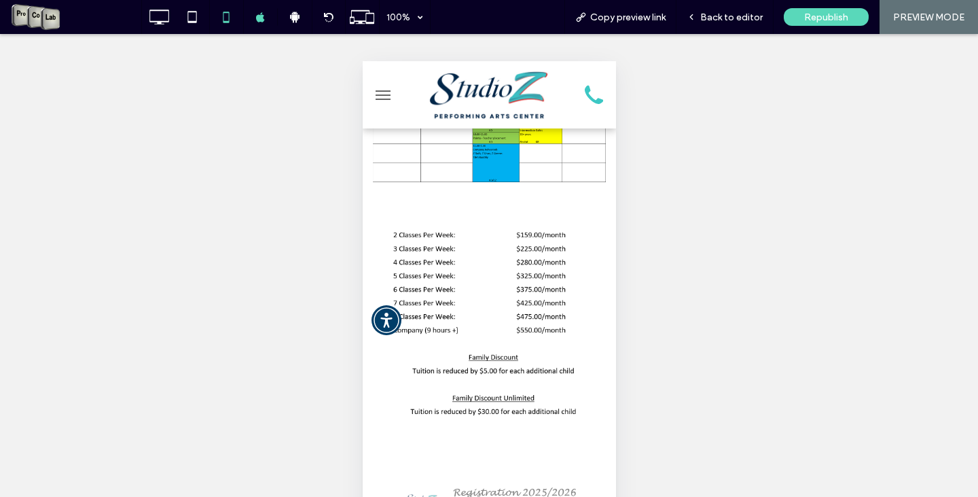
scroll to position [548, 0]
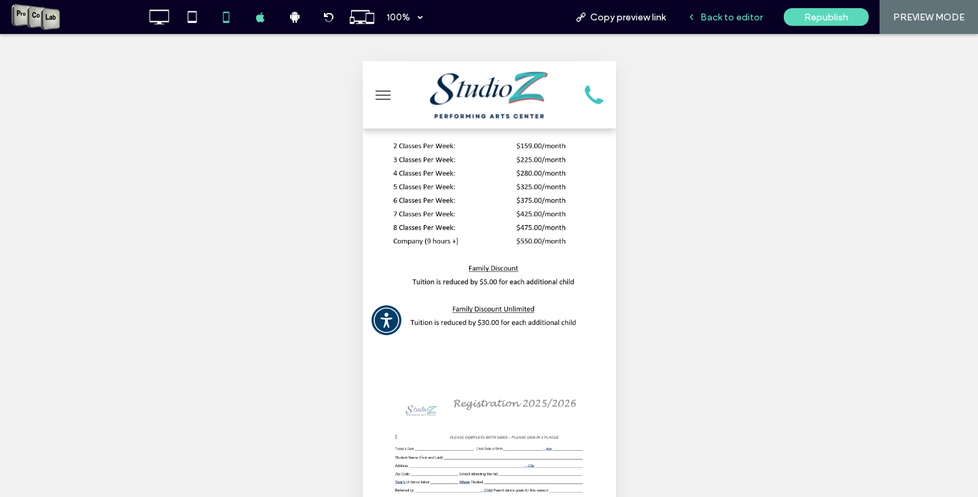
click at [720, 20] on span "Back to editor" at bounding box center [731, 18] width 62 height 12
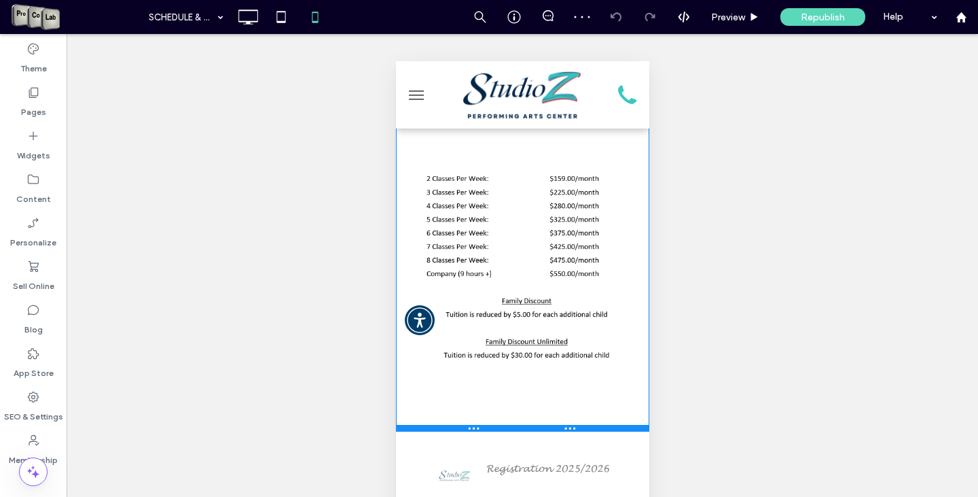
drag, startPoint x: 589, startPoint y: 347, endPoint x: 584, endPoint y: 416, distance: 69.5
click at [584, 425] on div at bounding box center [521, 428] width 253 height 7
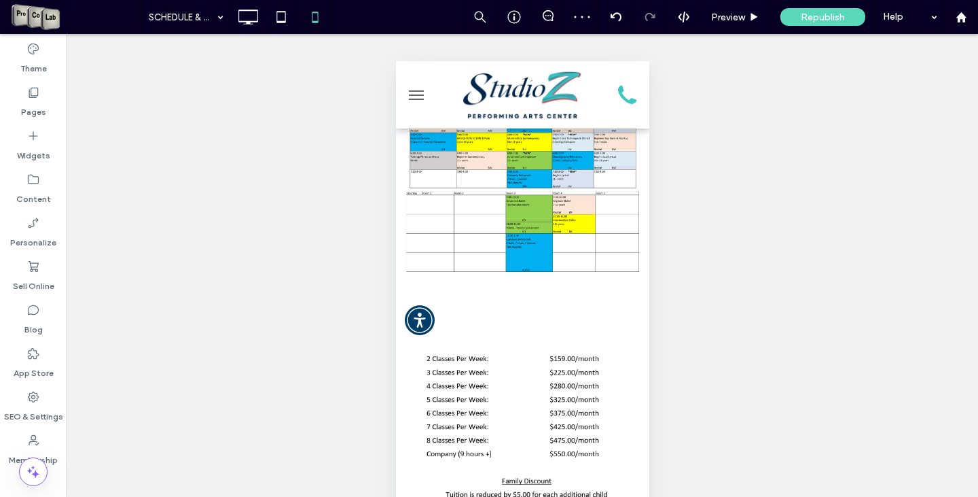
scroll to position [364, 0]
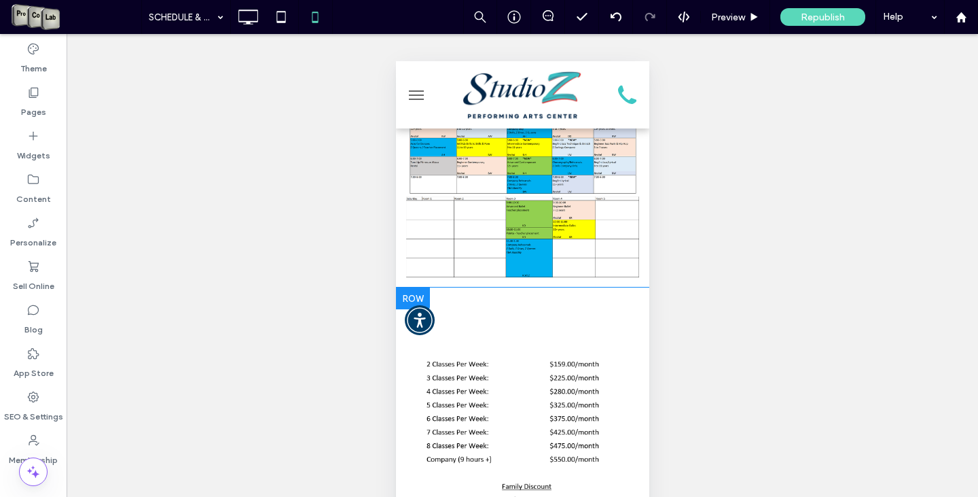
click at [515, 302] on div "Click To Paste Row + Add Section" at bounding box center [521, 453] width 253 height 332
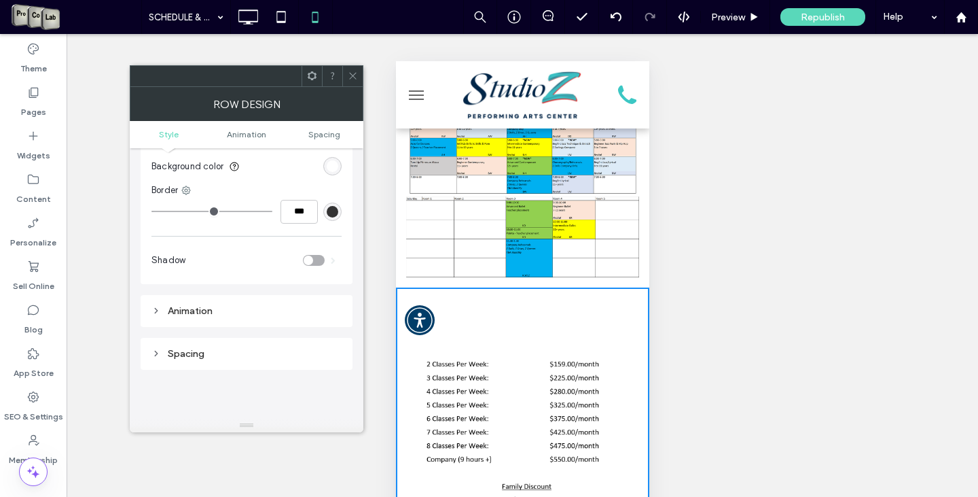
scroll to position [136, 0]
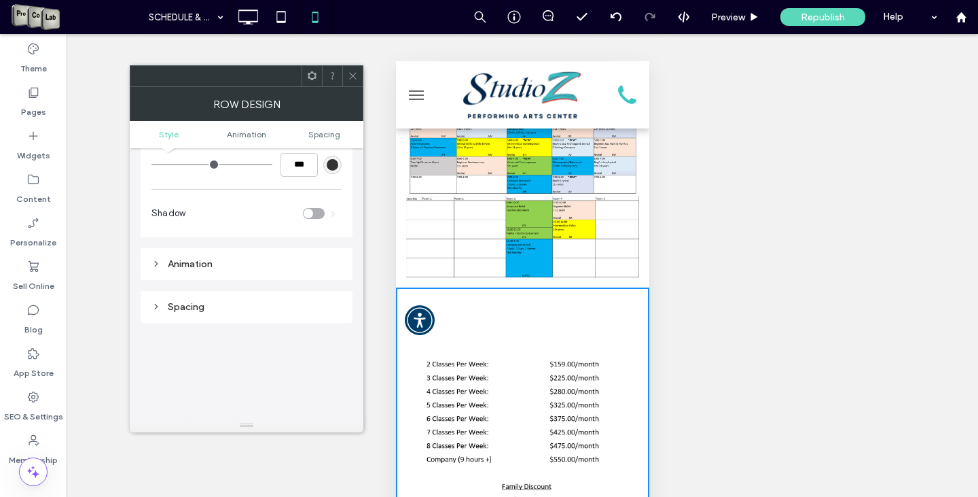
click at [211, 306] on div "Spacing" at bounding box center [246, 307] width 190 height 12
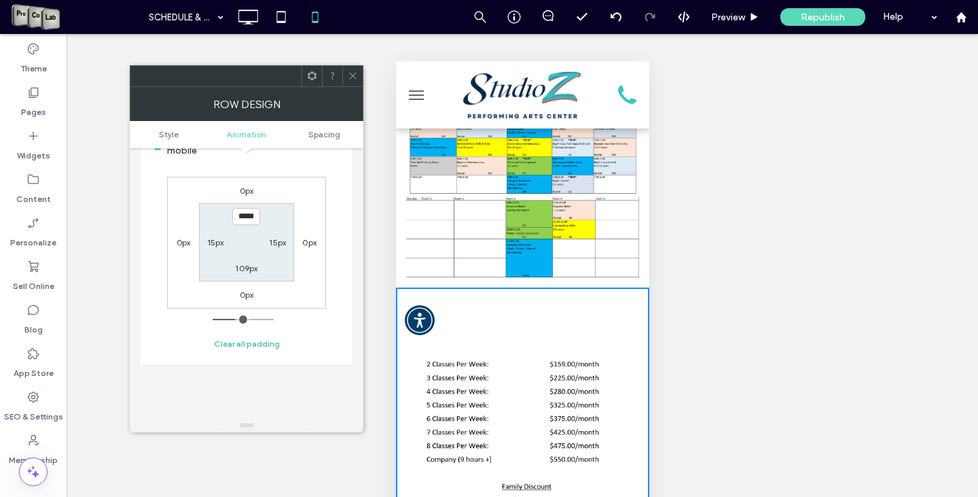
scroll to position [340, 0]
click at [247, 207] on input "*****" at bounding box center [246, 208] width 28 height 17
type input "*****"
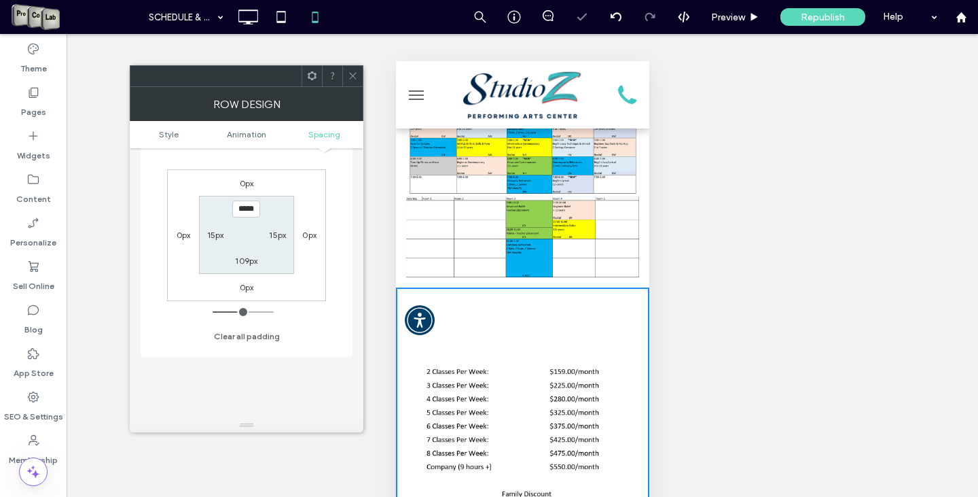
click at [251, 257] on label "109px" at bounding box center [246, 260] width 22 height 10
type input "***"
click at [251, 257] on input "*****" at bounding box center [246, 260] width 28 height 17
drag, startPoint x: 249, startPoint y: 259, endPoint x: 240, endPoint y: 263, distance: 10.3
click at [240, 263] on input "*****" at bounding box center [246, 260] width 28 height 17
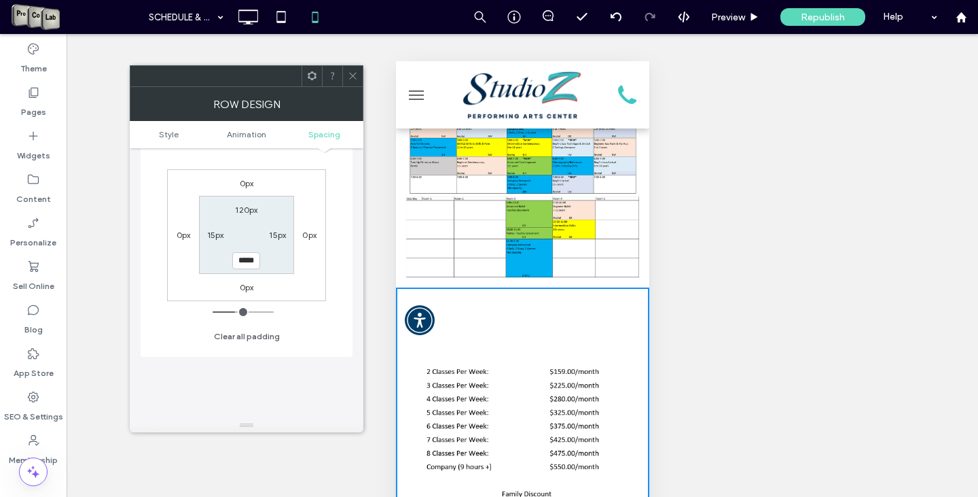
type input "*****"
type input "***"
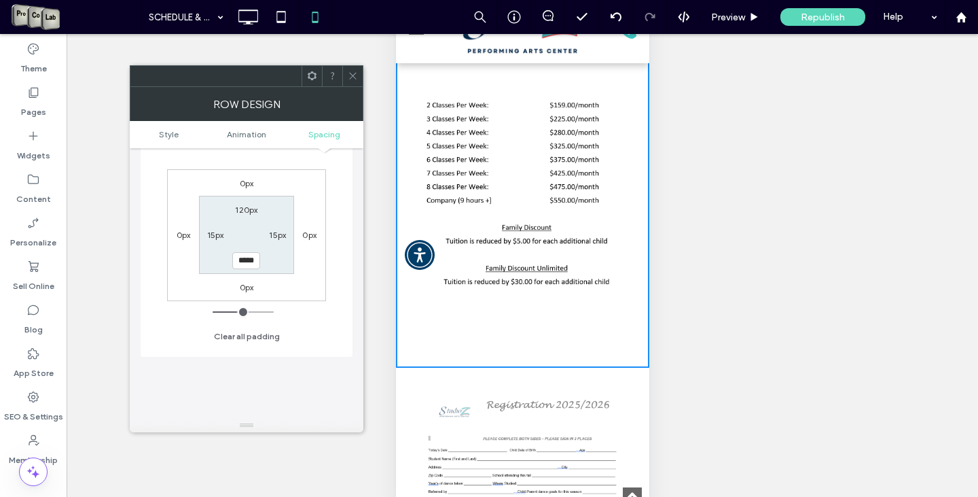
scroll to position [568, 0]
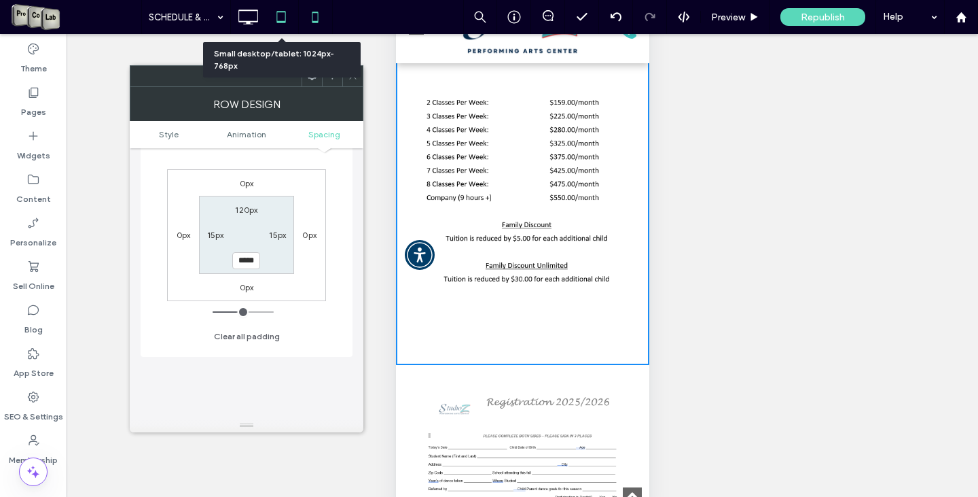
click at [281, 16] on icon at bounding box center [281, 16] width 27 height 27
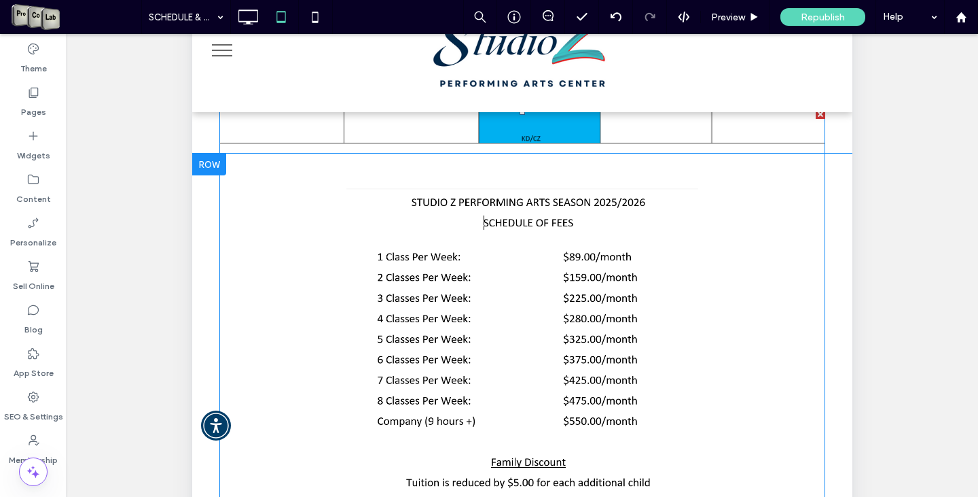
scroll to position [1087, 0]
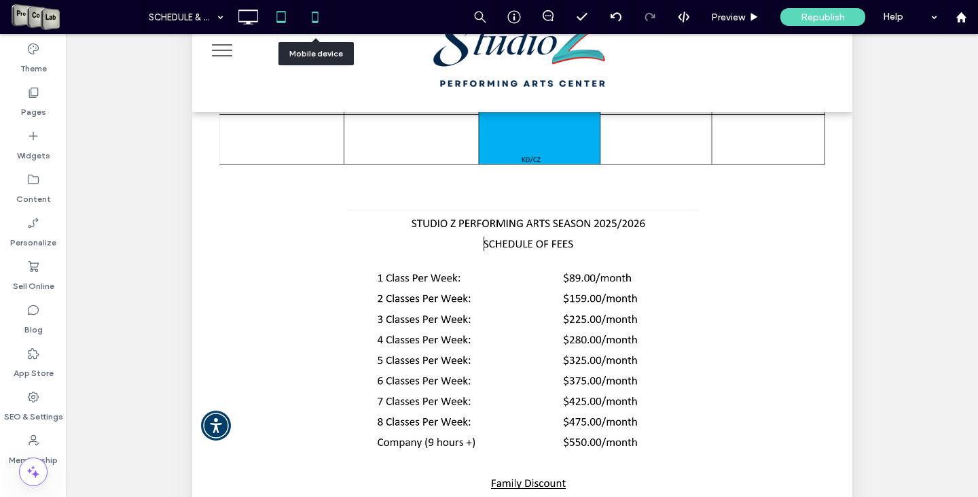
click at [311, 14] on icon at bounding box center [315, 16] width 27 height 27
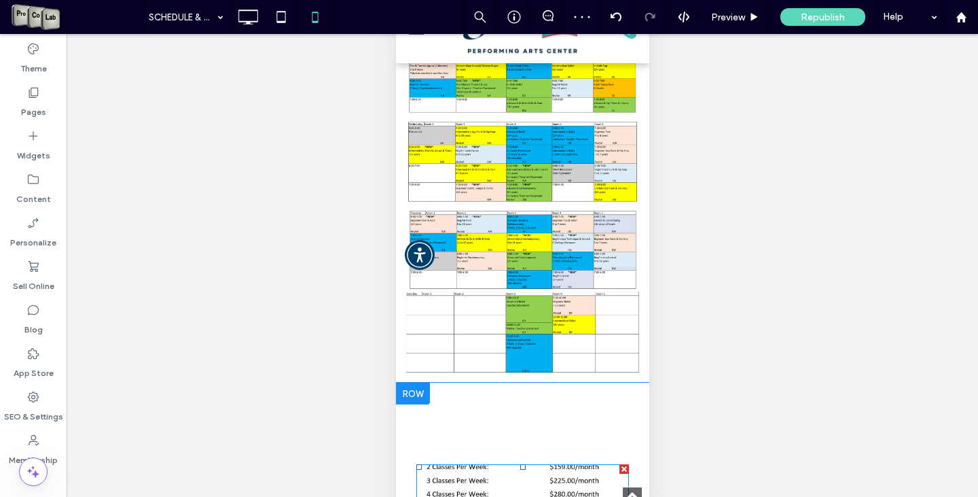
scroll to position [272, 0]
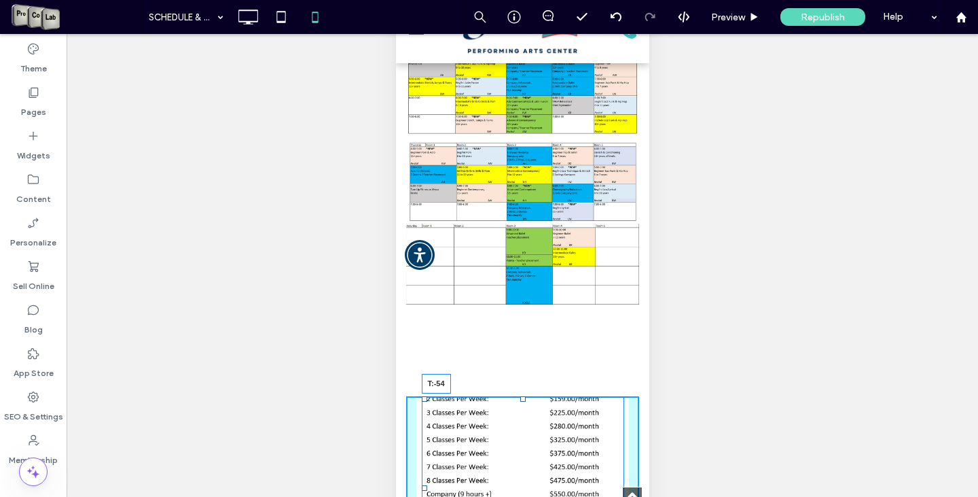
drag, startPoint x: 520, startPoint y: 379, endPoint x: 522, endPoint y: 344, distance: 35.4
click at [522, 396] on div "T:-54" at bounding box center [522, 487] width 202 height 183
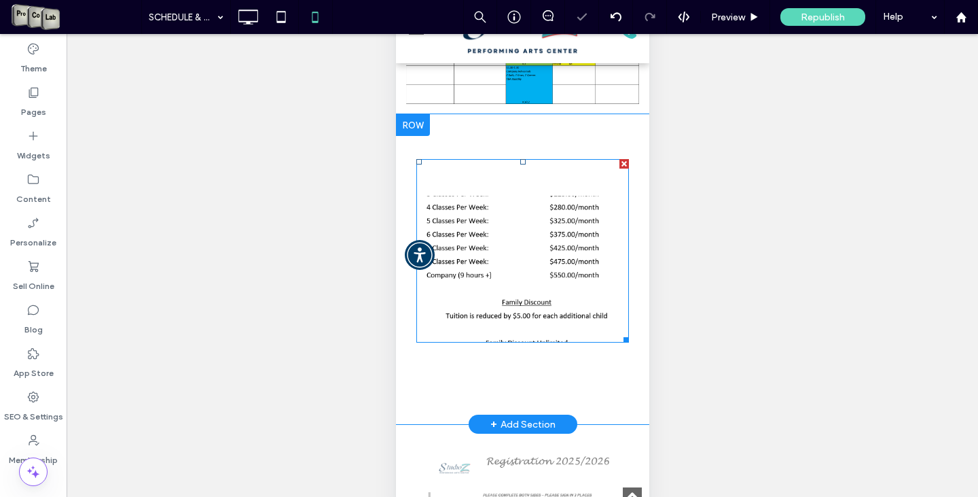
scroll to position [476, 0]
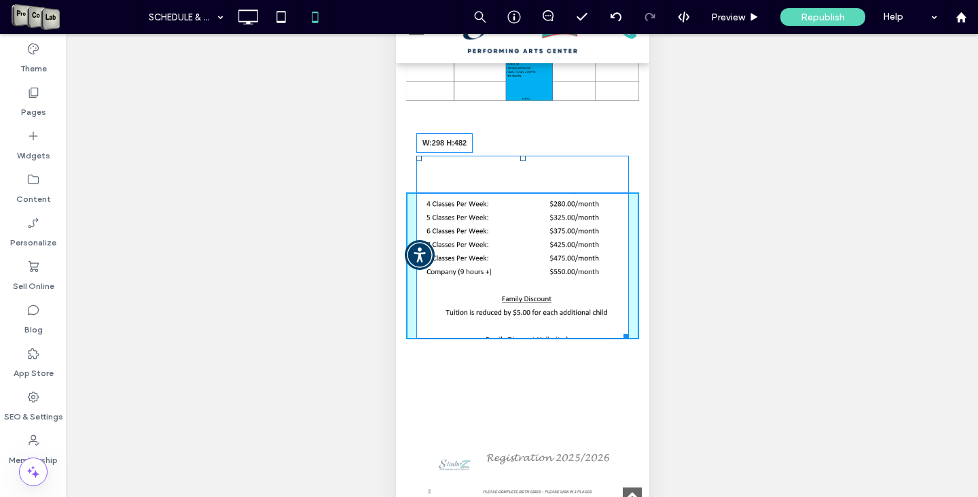
drag, startPoint x: 611, startPoint y: 314, endPoint x: 1005, endPoint y: 454, distance: 417.5
click at [618, 339] on div at bounding box center [623, 334] width 10 height 10
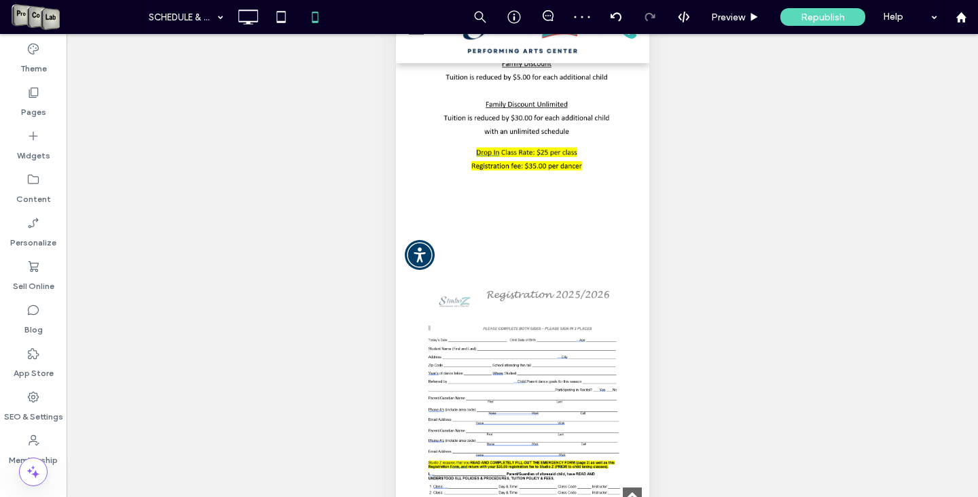
scroll to position [732, 0]
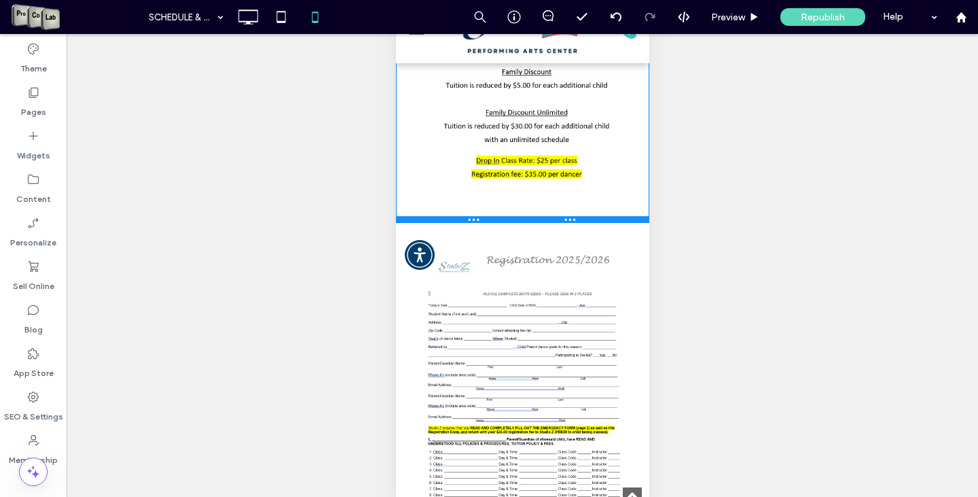
drag, startPoint x: 584, startPoint y: 290, endPoint x: 590, endPoint y: 204, distance: 85.8
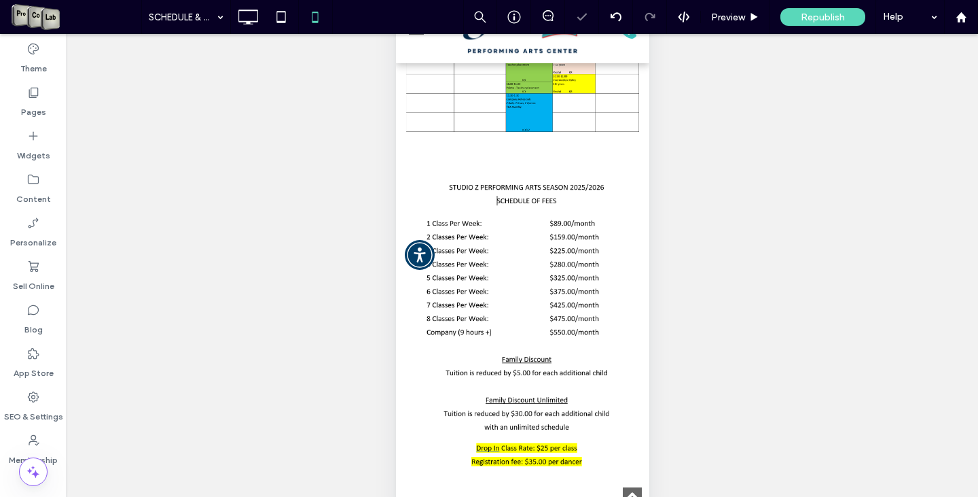
scroll to position [400, 0]
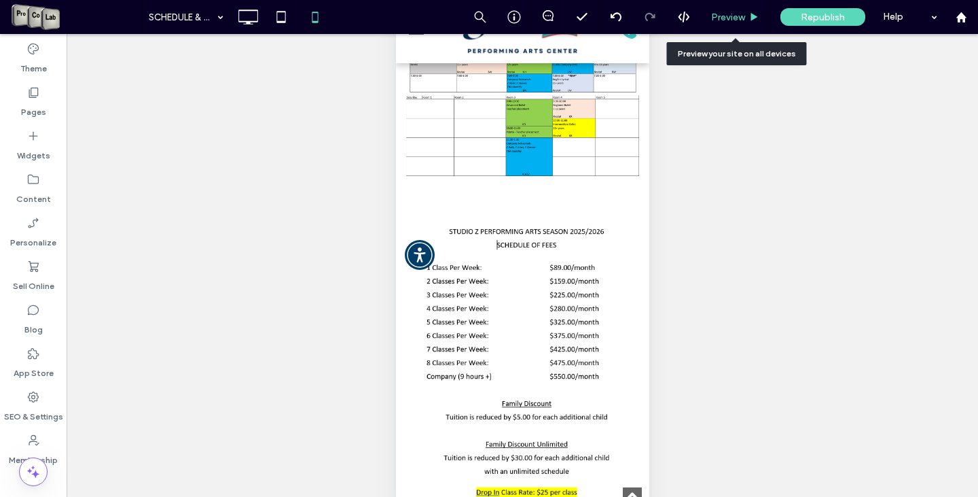
click at [732, 15] on span "Preview" at bounding box center [728, 18] width 34 height 12
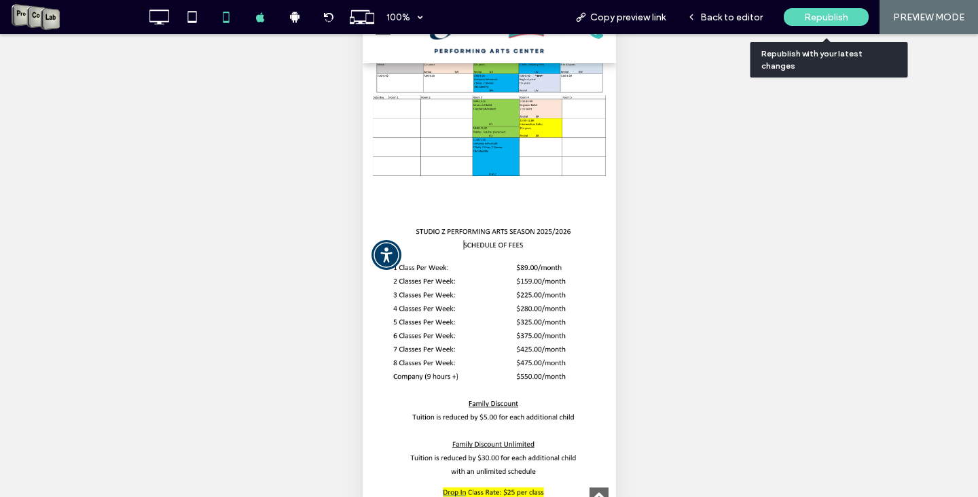
click at [825, 20] on span "Republish" at bounding box center [826, 18] width 44 height 12
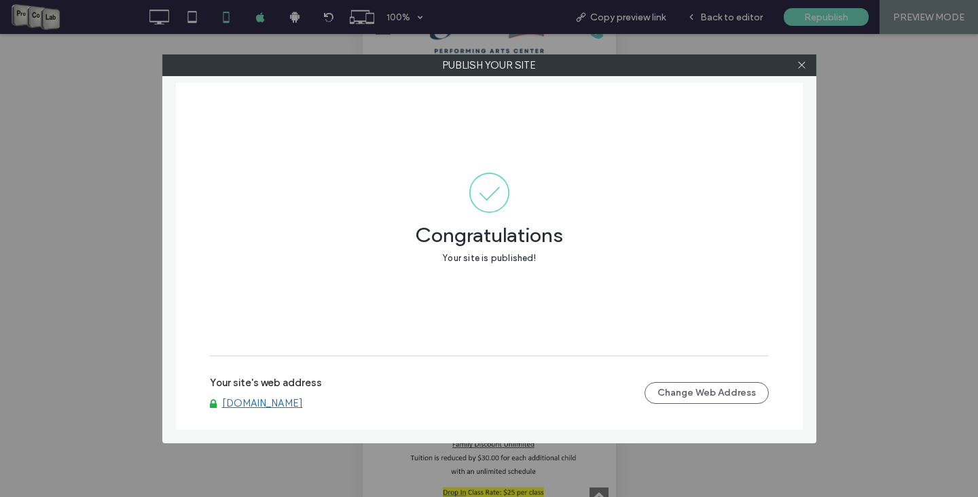
drag, startPoint x: 274, startPoint y: 400, endPoint x: 281, endPoint y: 397, distance: 7.6
click at [274, 399] on link "www.studiozdance.com" at bounding box center [262, 403] width 81 height 12
click at [802, 71] on span at bounding box center [802, 65] width 10 height 20
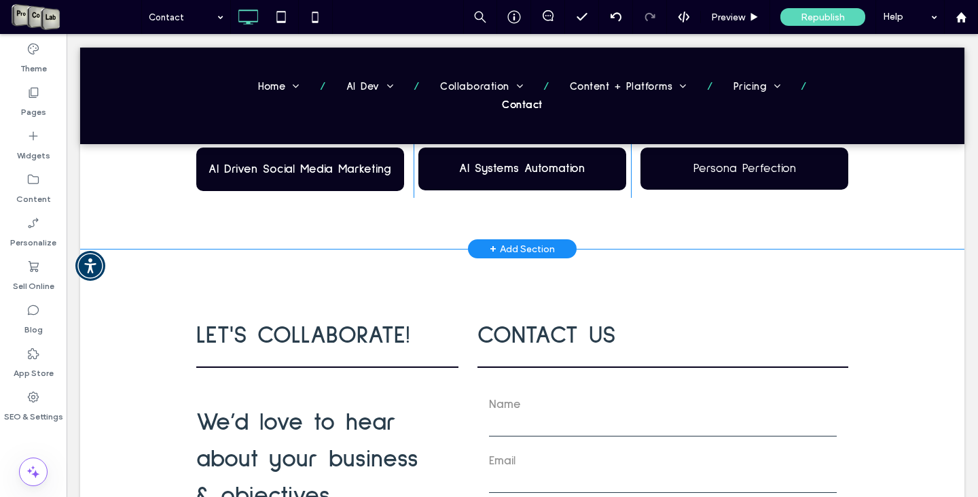
scroll to position [259, 0]
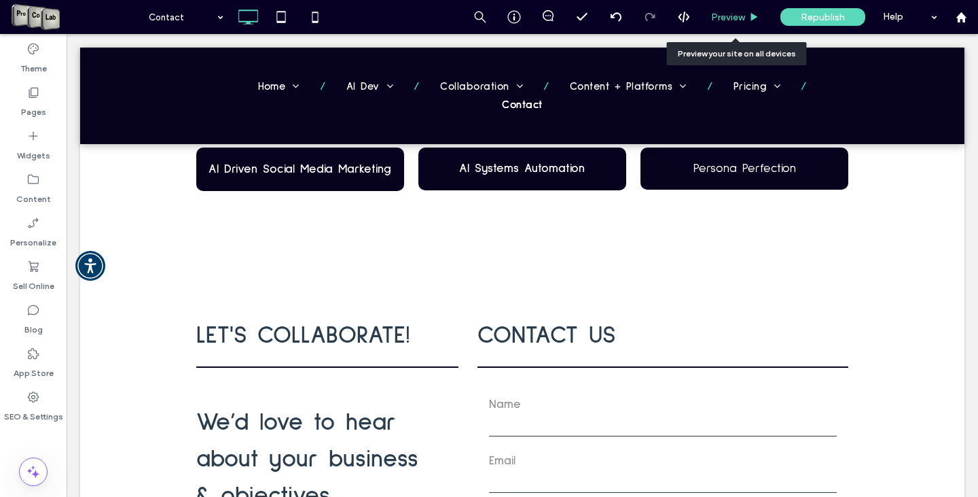
click at [733, 15] on span "Preview" at bounding box center [728, 18] width 34 height 12
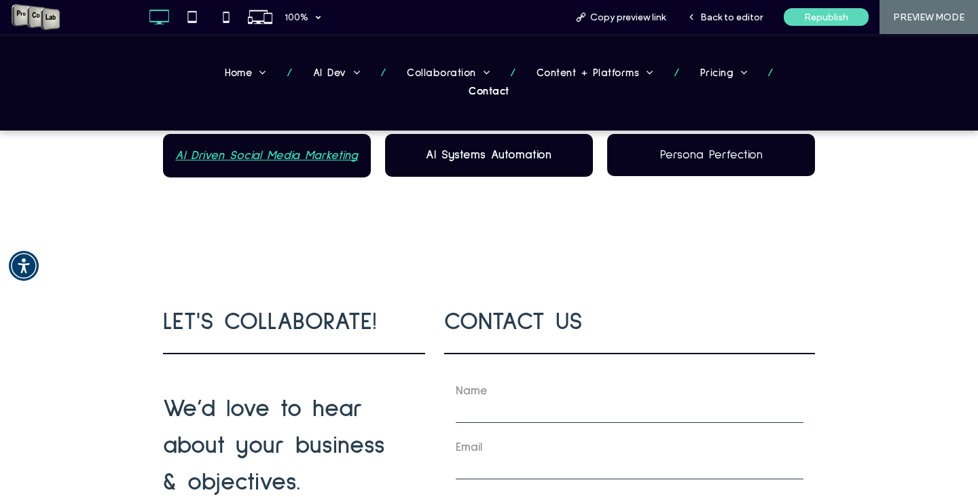
click at [232, 153] on span "AI Driven Social Media Marketing" at bounding box center [266, 155] width 183 height 17
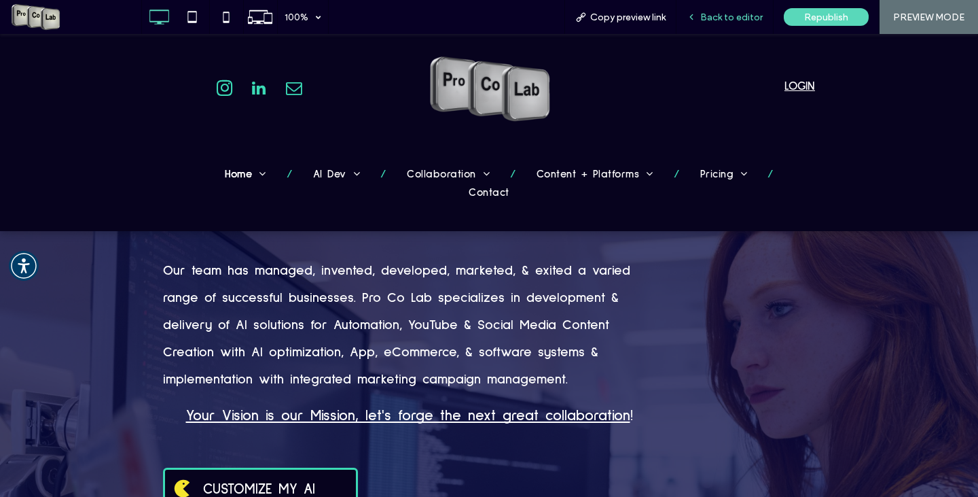
click at [741, 20] on span "Back to editor" at bounding box center [731, 18] width 62 height 12
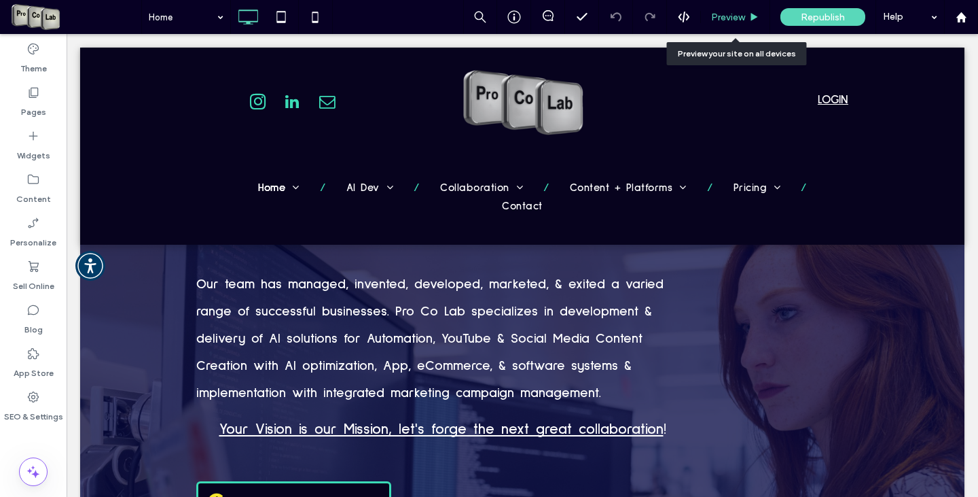
click at [728, 20] on span "Preview" at bounding box center [728, 18] width 34 height 12
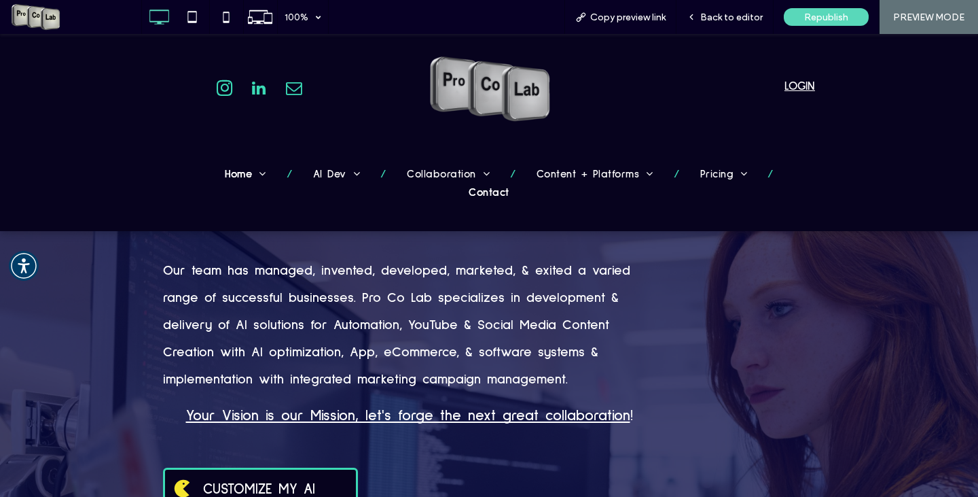
click at [509, 183] on span "Contact" at bounding box center [489, 192] width 40 height 18
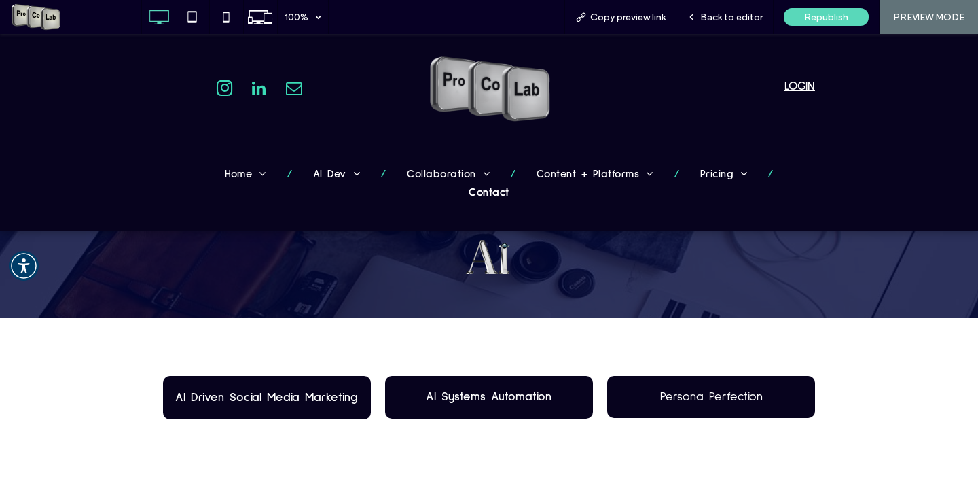
scroll to position [104, 0]
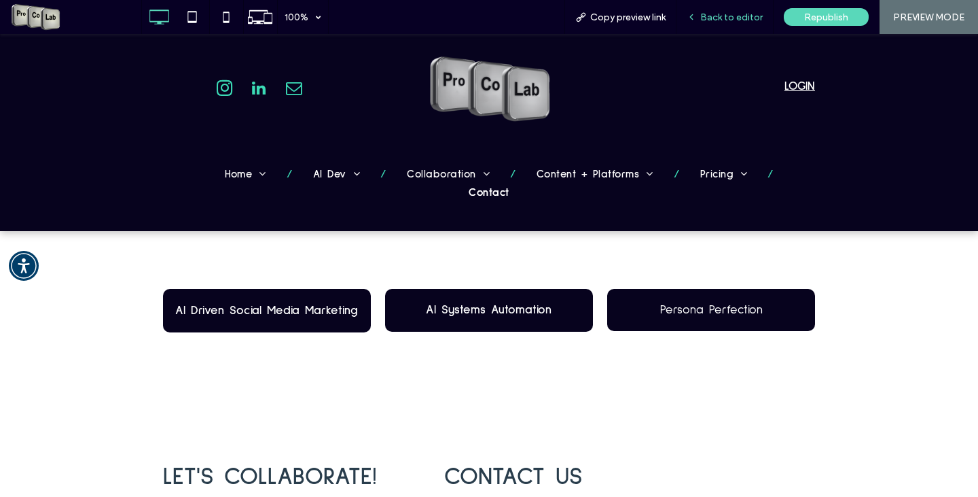
click at [721, 19] on span "Back to editor" at bounding box center [731, 18] width 62 height 12
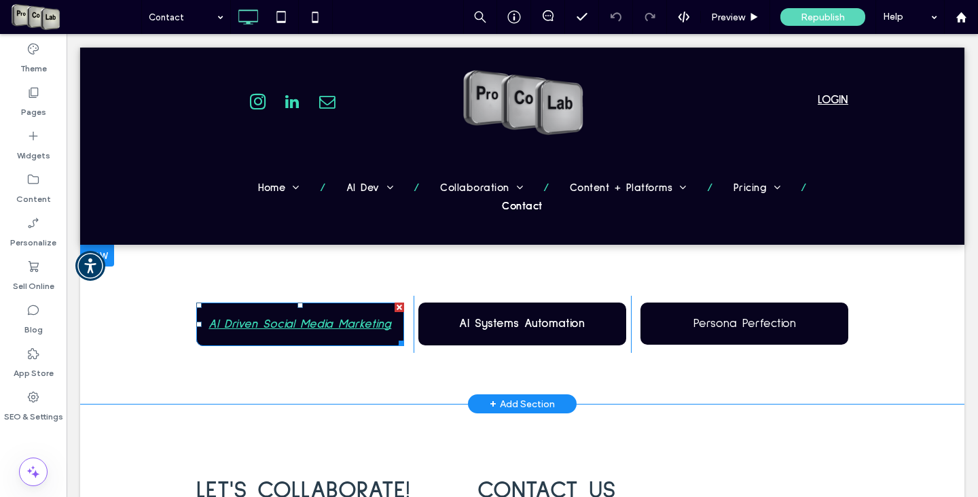
click at [283, 321] on span "AI Driven Social Media Marketing" at bounding box center [300, 324] width 183 height 17
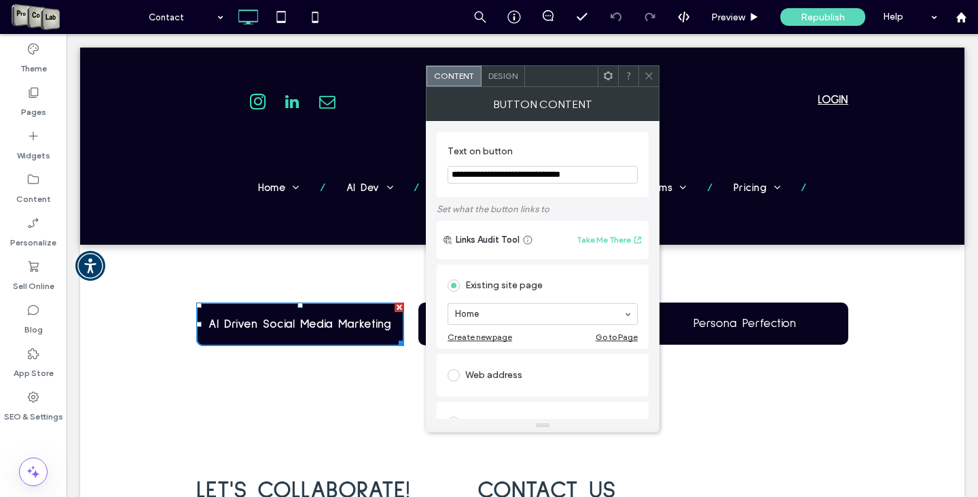
drag, startPoint x: 543, startPoint y: 172, endPoint x: 601, endPoint y: 177, distance: 58.0
click at [601, 177] on input "**********" at bounding box center [543, 175] width 190 height 18
type input "**********"
click at [651, 73] on use at bounding box center [648, 76] width 7 height 7
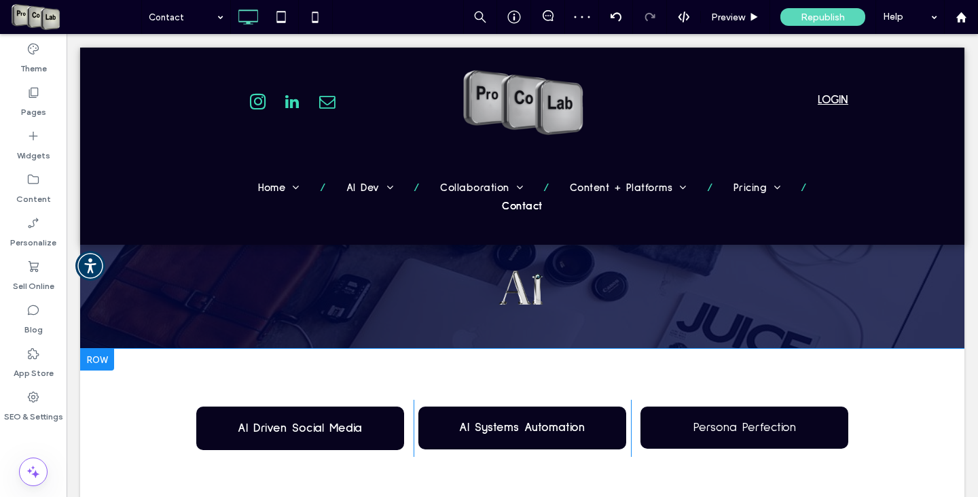
click at [89, 359] on div at bounding box center [97, 360] width 34 height 22
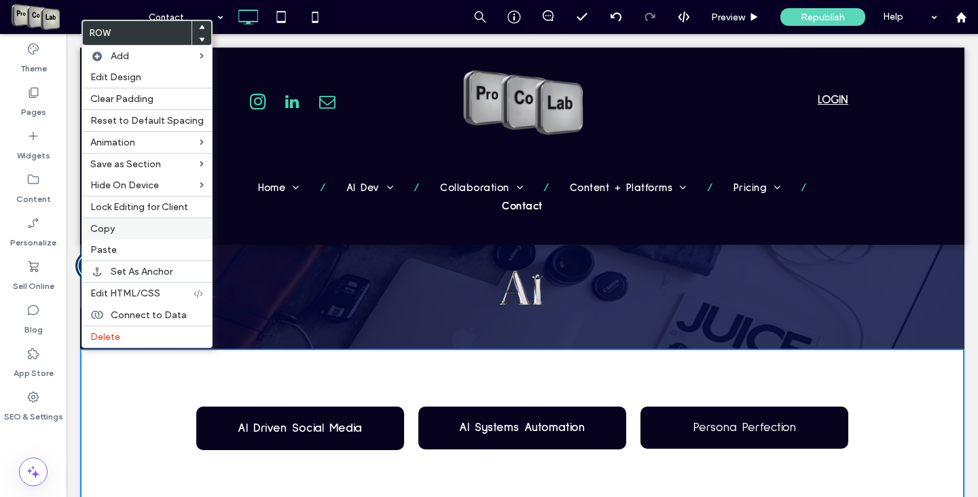
click at [115, 229] on label "Copy" at bounding box center [146, 229] width 113 height 12
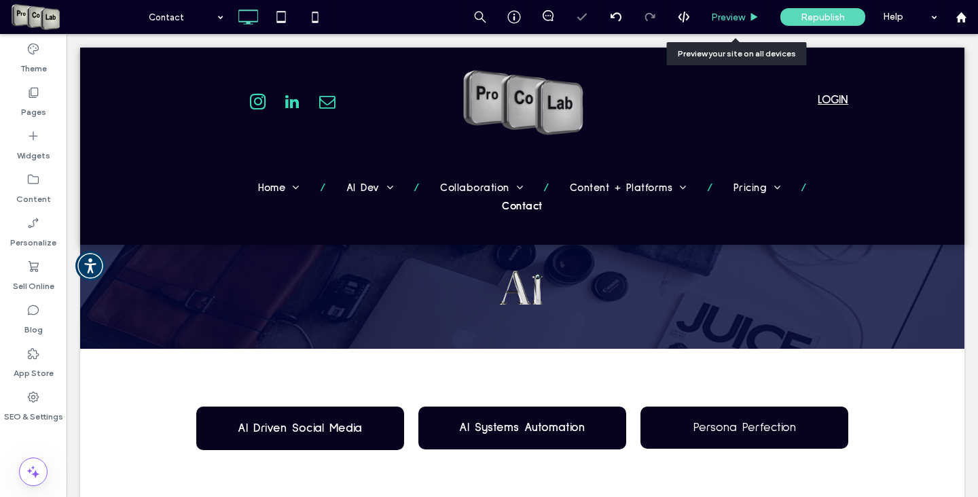
click at [719, 17] on span "Preview" at bounding box center [728, 18] width 34 height 12
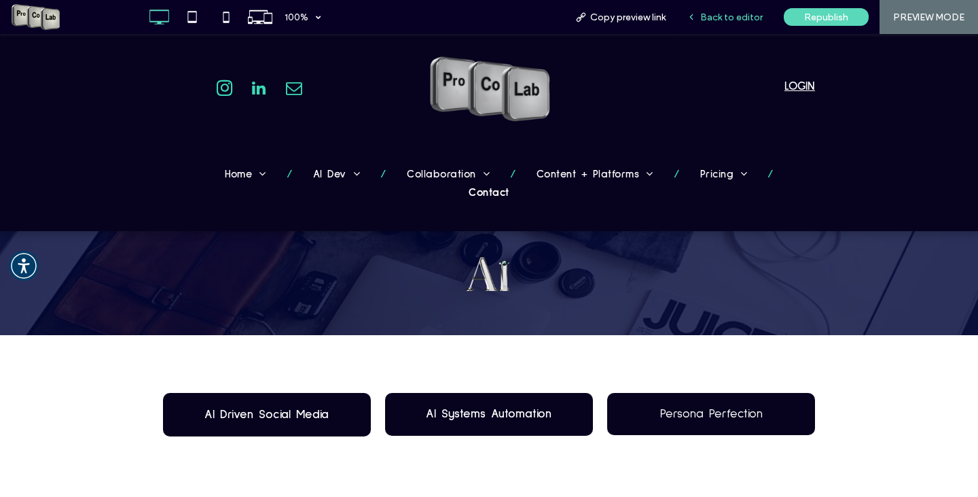
click at [722, 14] on span "Back to editor" at bounding box center [731, 18] width 62 height 12
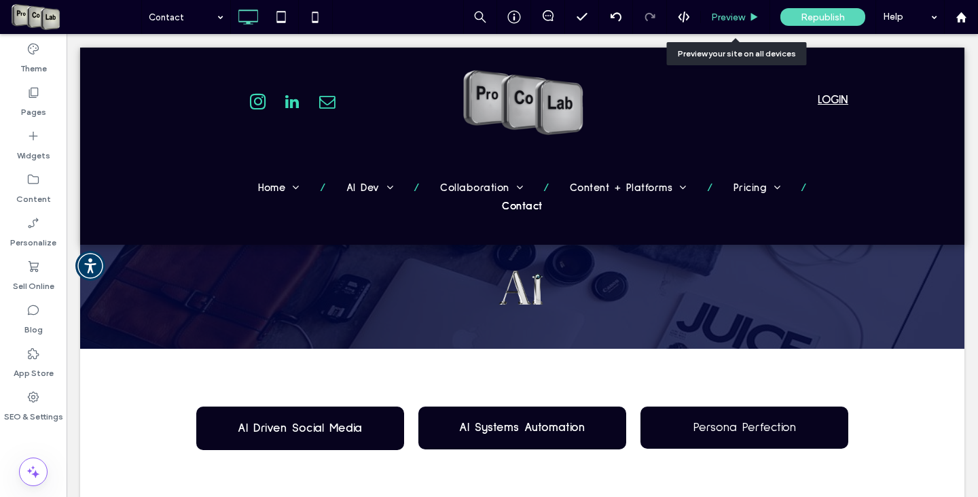
click at [728, 18] on span "Preview" at bounding box center [728, 18] width 34 height 12
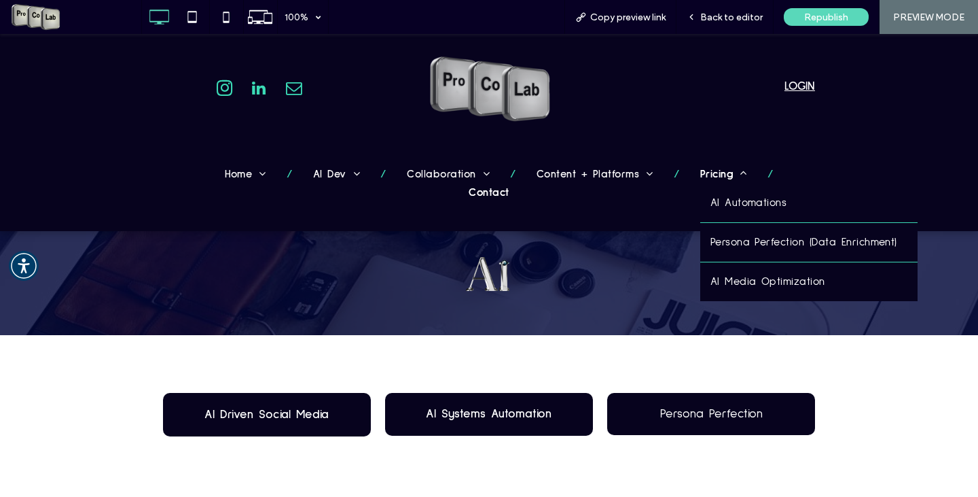
click at [700, 169] on span "Pricing" at bounding box center [724, 174] width 48 height 18
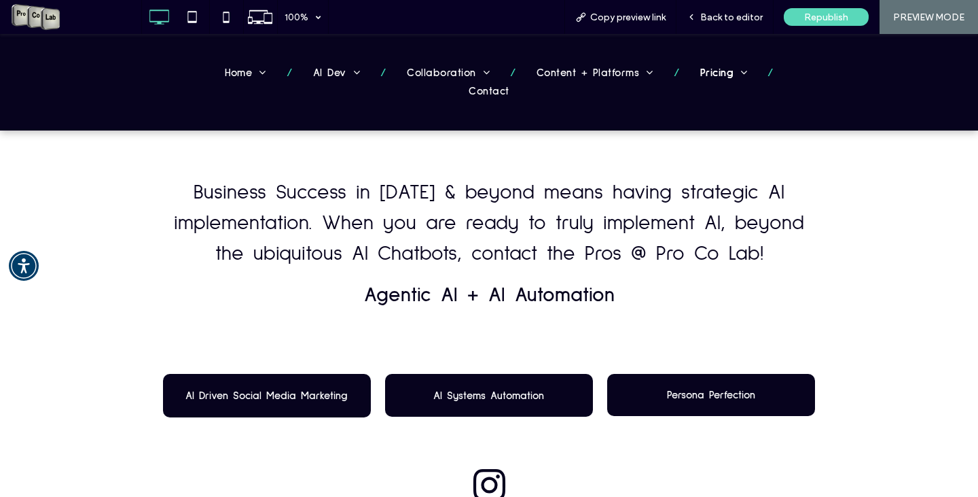
scroll to position [1527, 0]
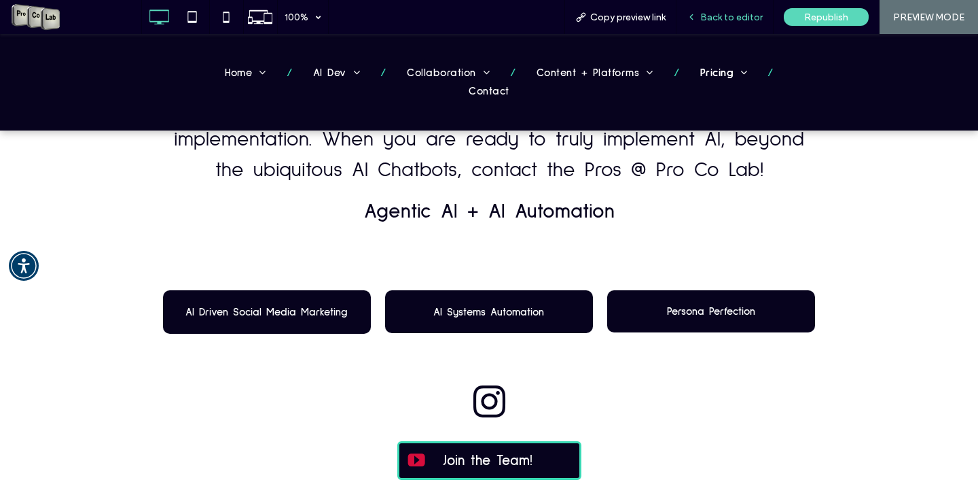
drag, startPoint x: 713, startPoint y: 16, endPoint x: 710, endPoint y: 119, distance: 103.3
click at [713, 16] on span "Back to editor" at bounding box center [731, 18] width 62 height 12
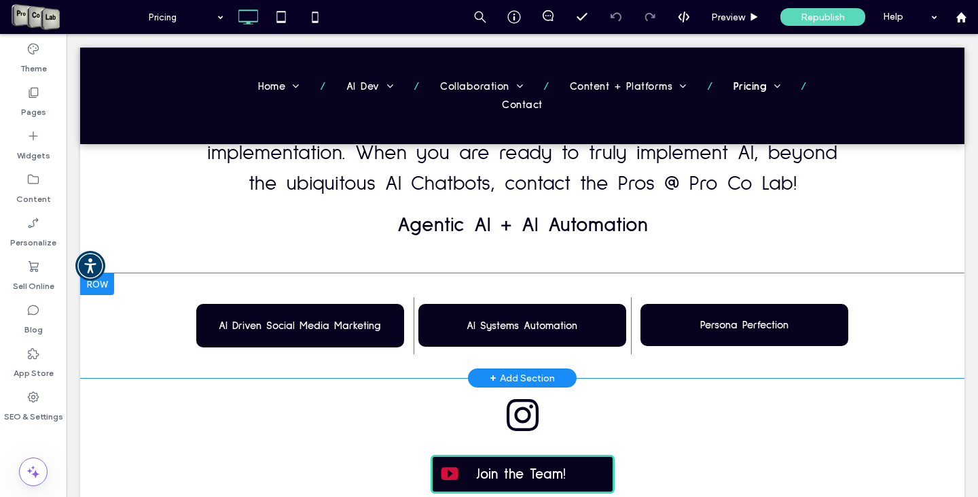
click at [97, 289] on div at bounding box center [97, 284] width 34 height 22
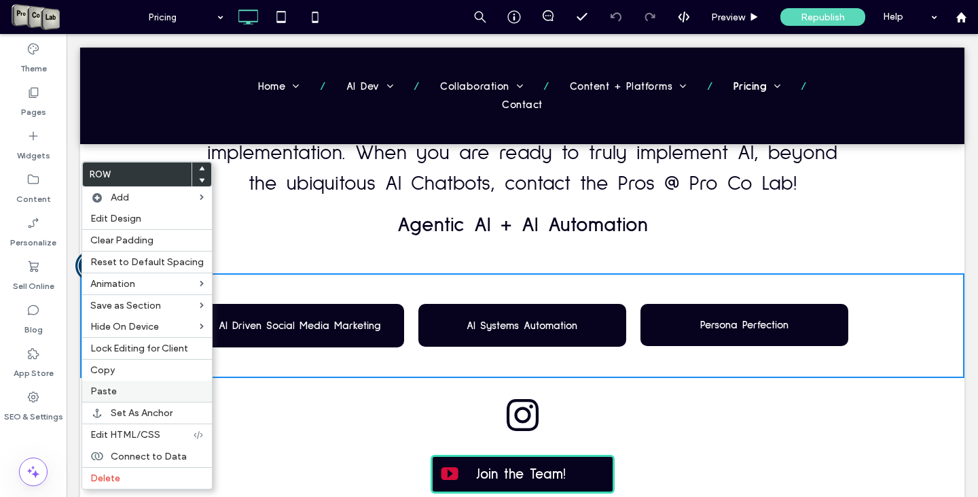
click at [100, 390] on span "Paste" at bounding box center [103, 391] width 26 height 12
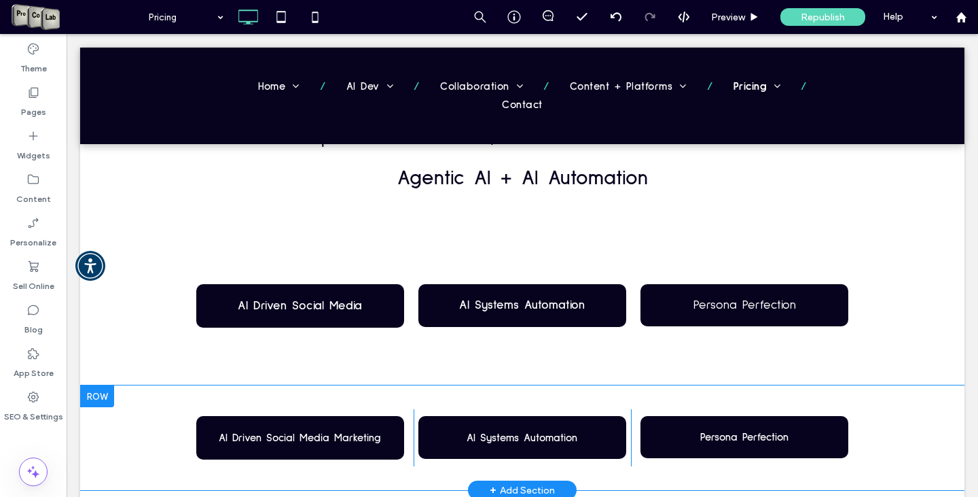
scroll to position [1663, 0]
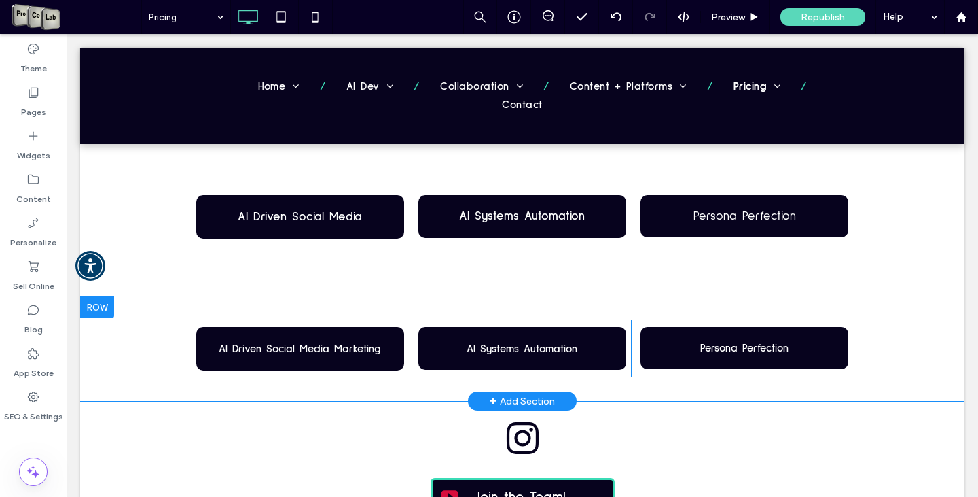
click at [101, 315] on div at bounding box center [97, 307] width 34 height 22
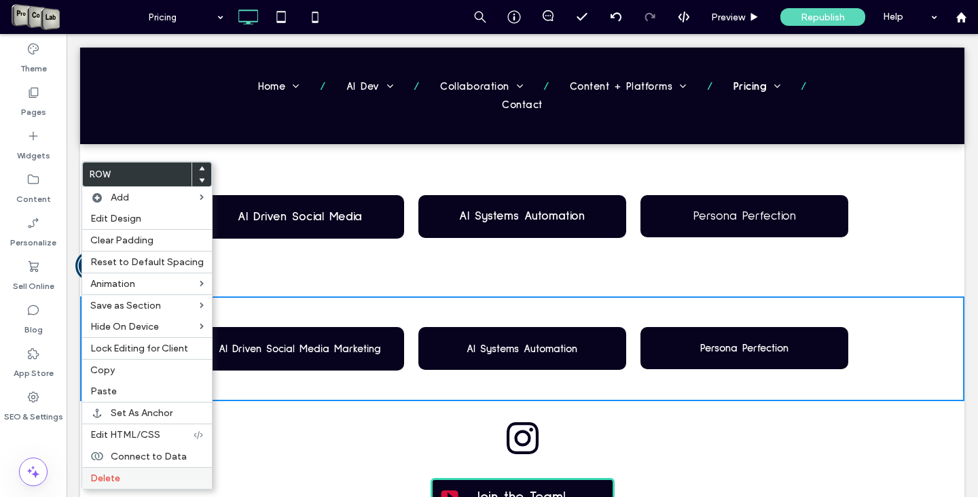
click at [120, 482] on label "Delete" at bounding box center [146, 478] width 113 height 12
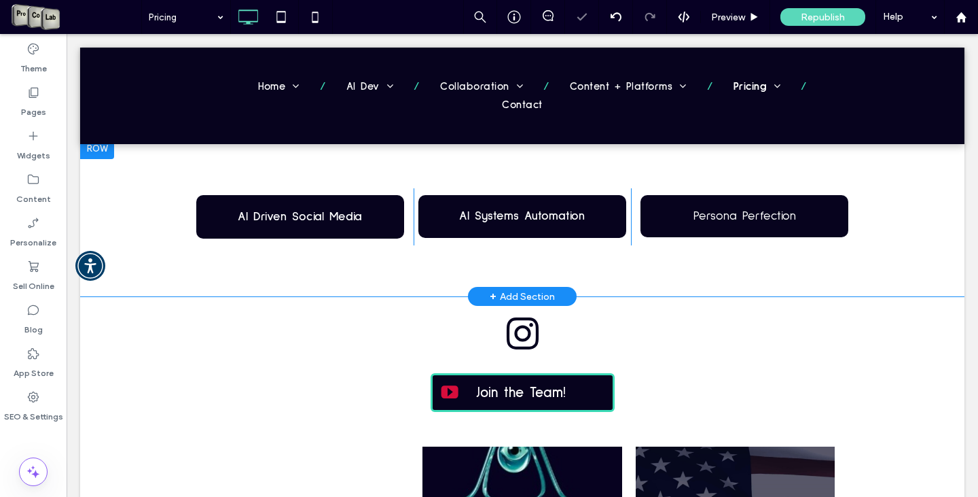
scroll to position [1527, 0]
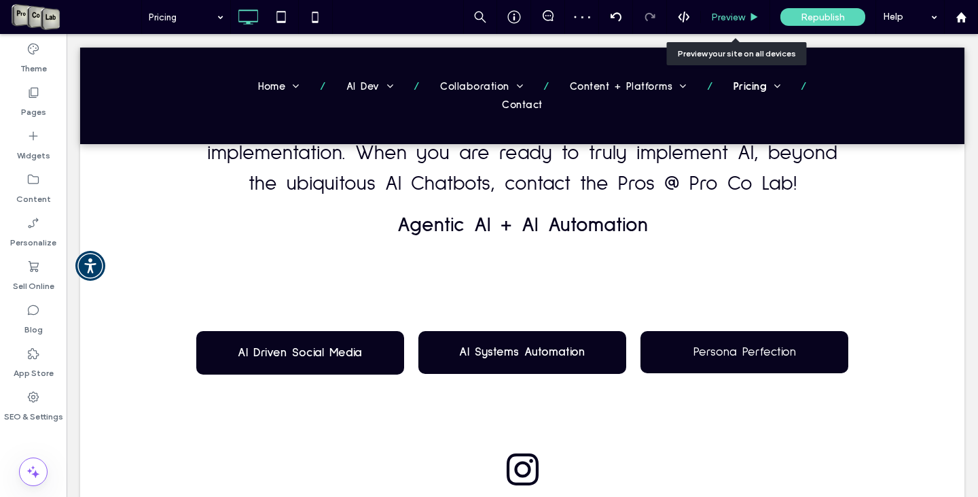
click at [717, 12] on span "Preview" at bounding box center [728, 18] width 34 height 12
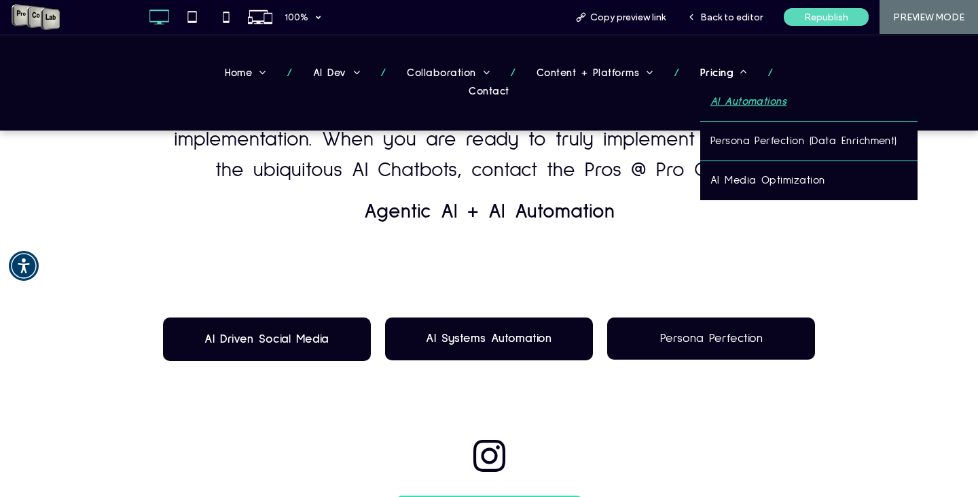
click at [700, 90] on link "AI Automations" at bounding box center [808, 101] width 217 height 39
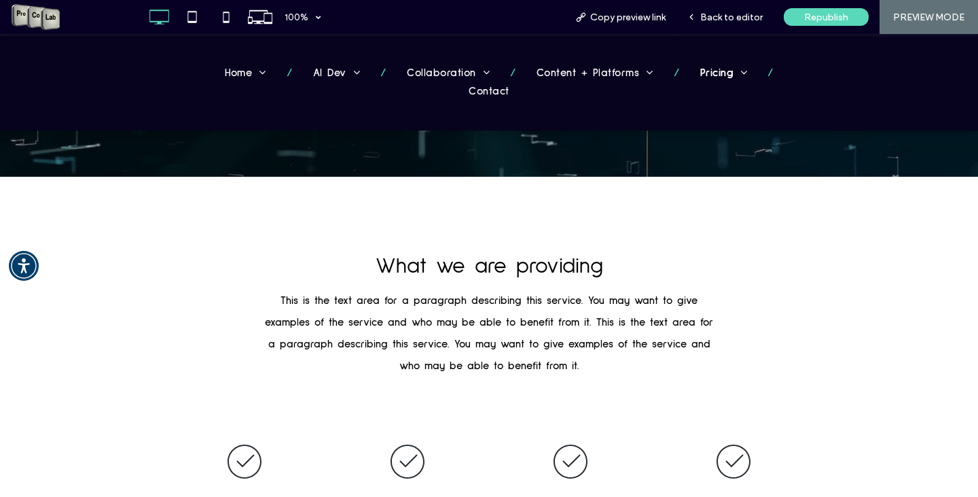
scroll to position [368, 0]
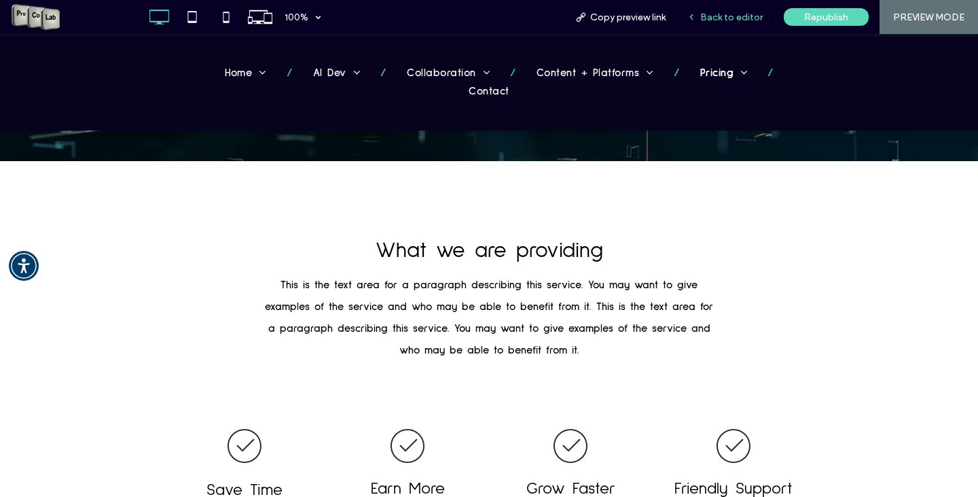
click at [732, 18] on span "Back to editor" at bounding box center [731, 18] width 62 height 12
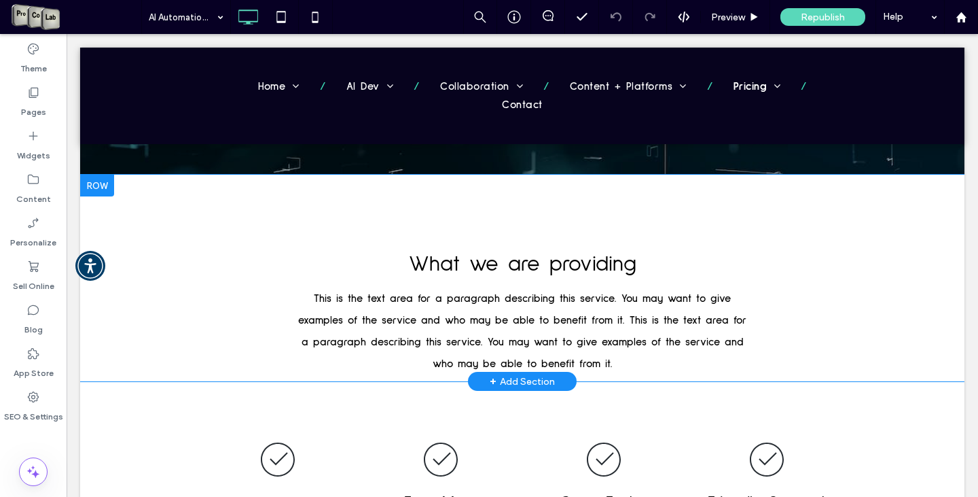
click at [91, 185] on div at bounding box center [97, 186] width 34 height 22
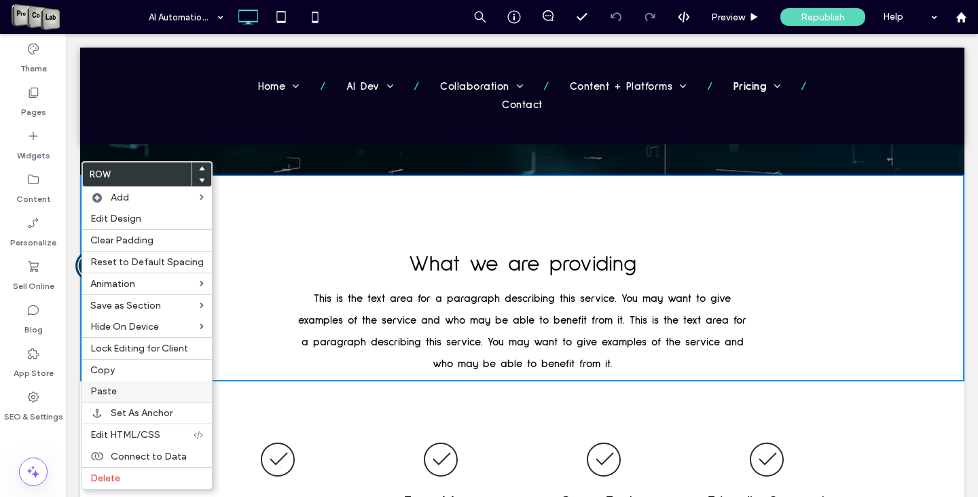
click at [140, 392] on label "Paste" at bounding box center [146, 391] width 113 height 12
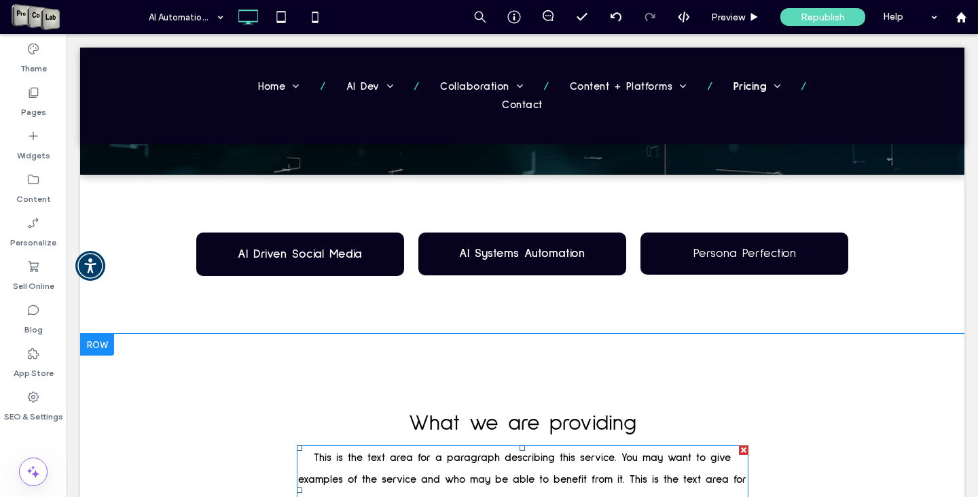
scroll to position [436, 0]
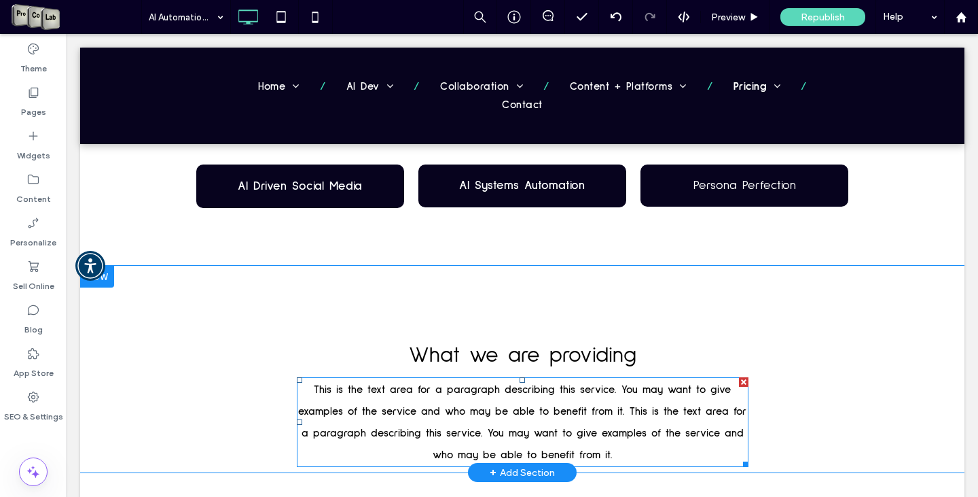
click at [739, 384] on div at bounding box center [744, 382] width 10 height 10
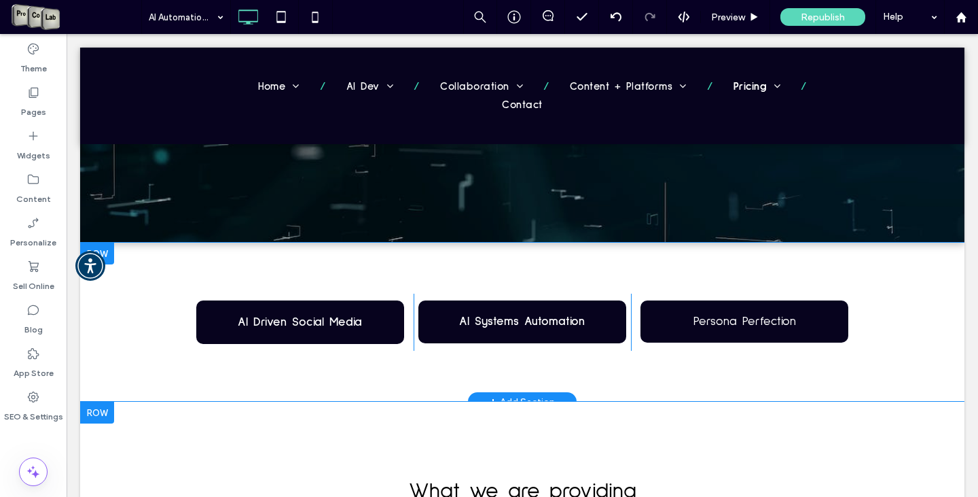
scroll to position [300, 0]
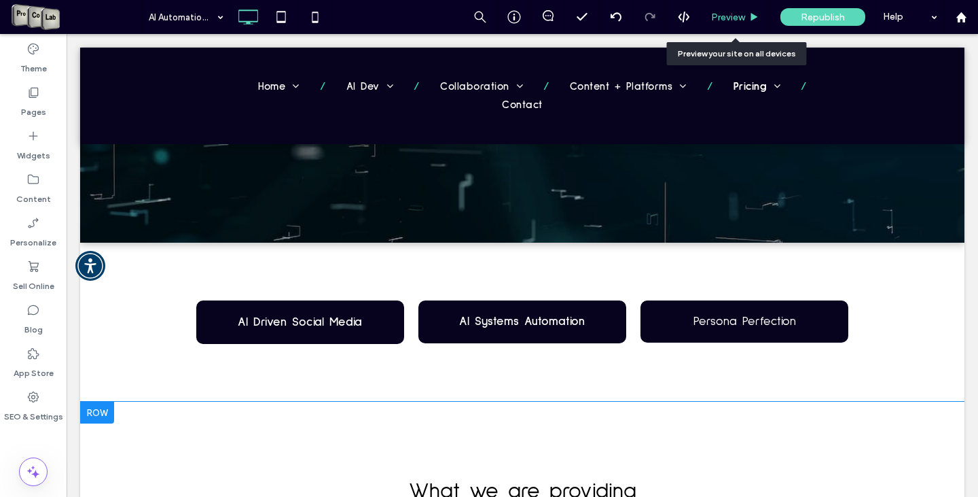
click at [726, 18] on span "Preview" at bounding box center [728, 18] width 34 height 12
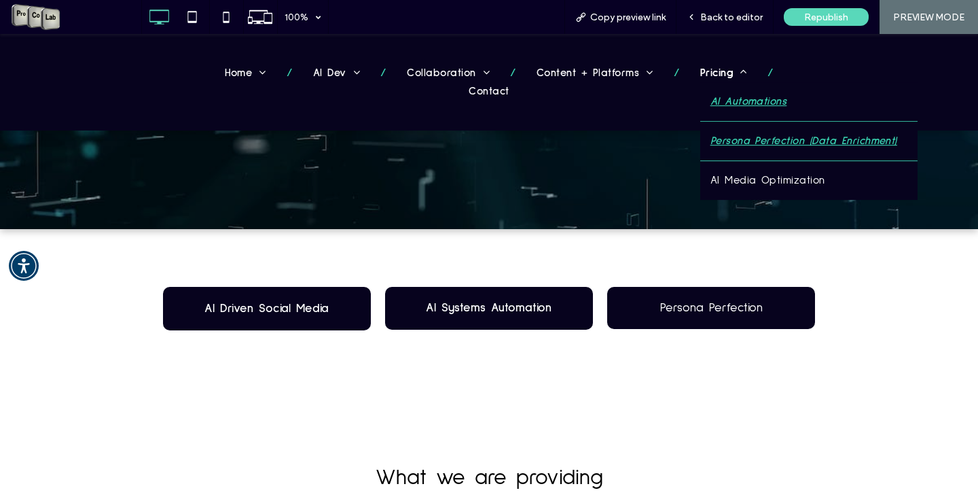
click at [711, 139] on span "Persona Perfection (Data Enrichment)" at bounding box center [804, 141] width 187 height 18
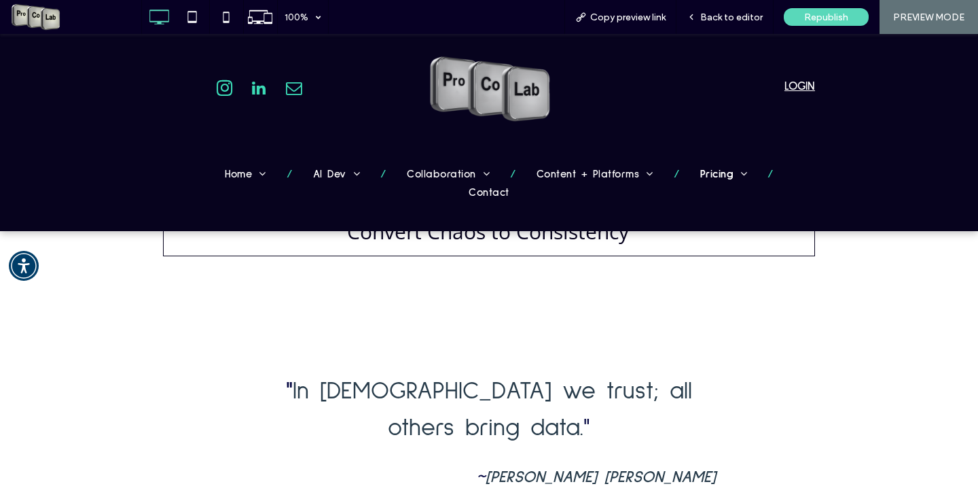
scroll to position [97, 0]
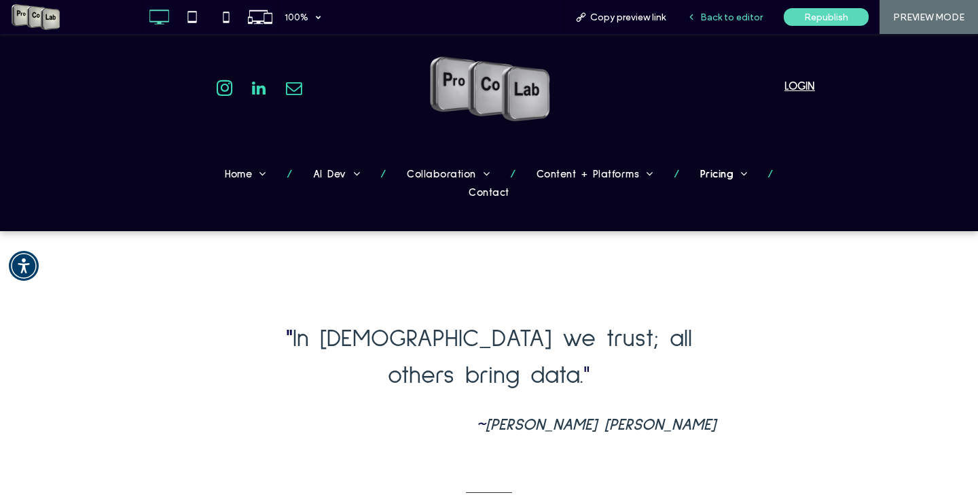
click at [731, 23] on div "Back to editor" at bounding box center [725, 17] width 97 height 34
click at [730, 20] on span "Back to editor" at bounding box center [731, 18] width 62 height 12
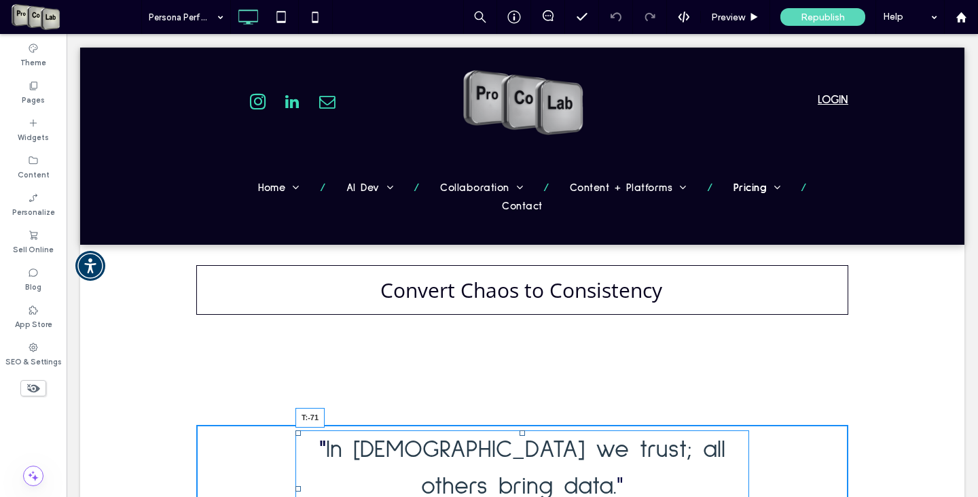
drag, startPoint x: 518, startPoint y: 435, endPoint x: 587, endPoint y: 401, distance: 76.3
click at [524, 430] on div "" In God we trust; all others bring data. " ~ W. Edwards Deming T:-71" at bounding box center [523, 488] width 454 height 116
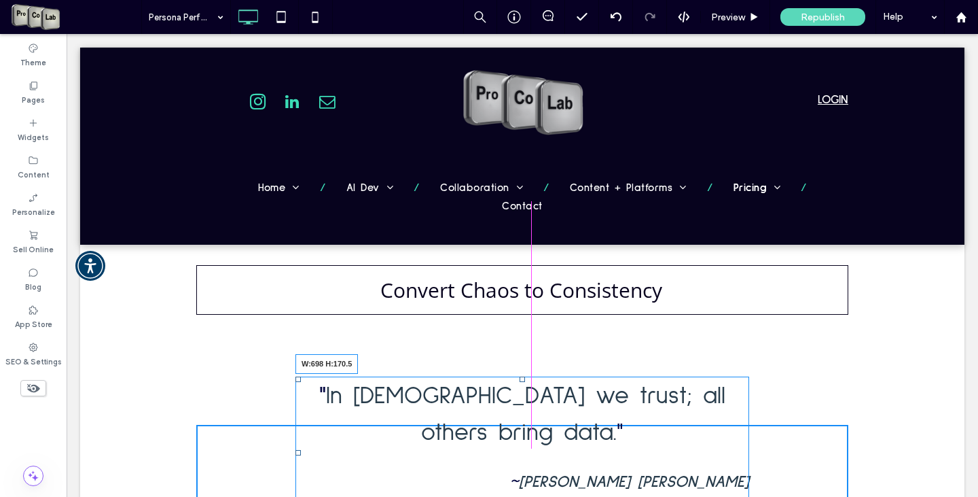
drag, startPoint x: 740, startPoint y: 485, endPoint x: 813, endPoint y: 509, distance: 77.1
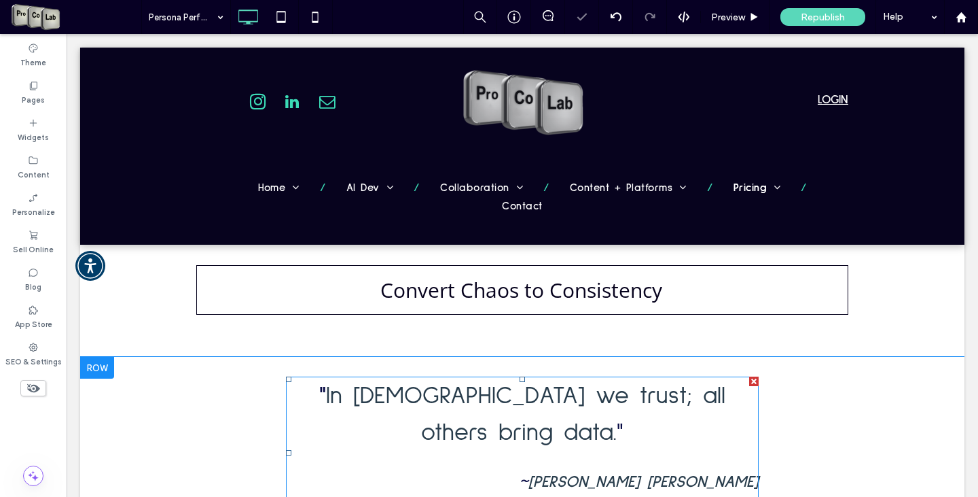
click at [747, 474] on strong "[PERSON_NAME] [PERSON_NAME]" at bounding box center [644, 482] width 230 height 16
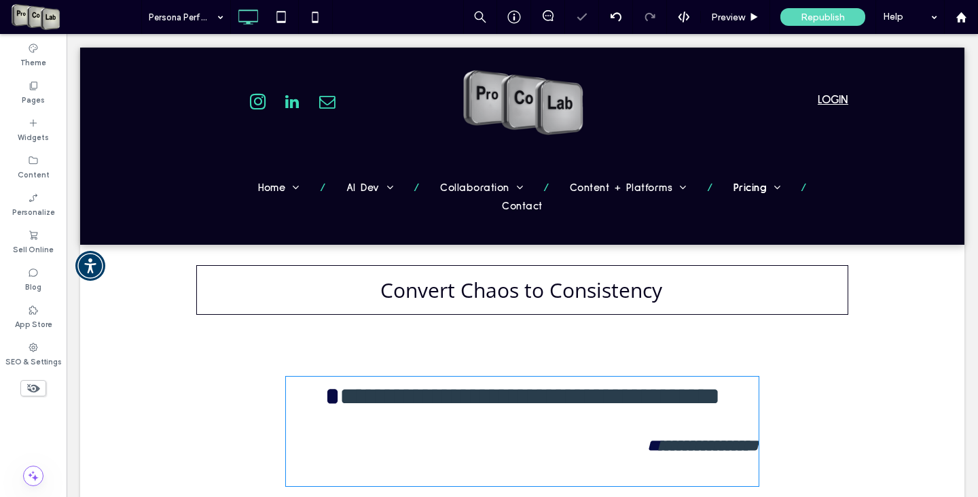
click at [747, 447] on strong "**********" at bounding box center [709, 445] width 99 height 16
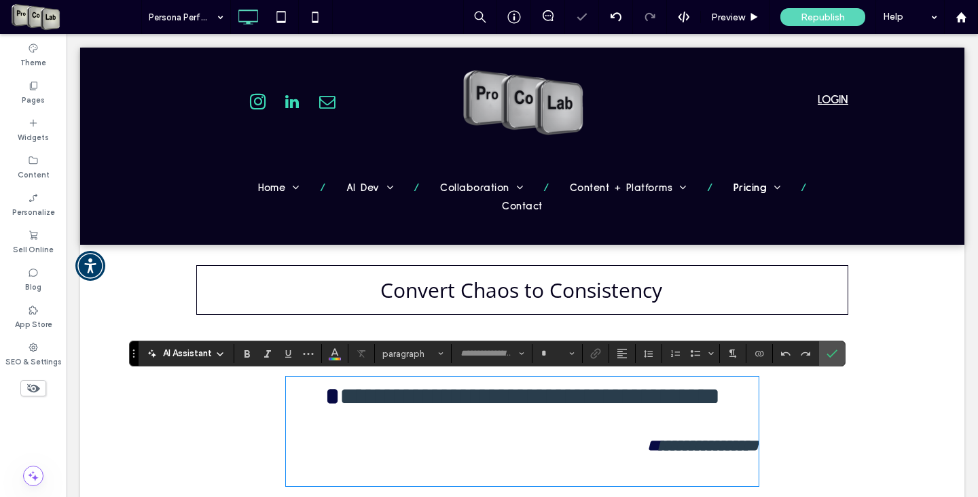
type input "**********"
type input "**"
drag, startPoint x: 832, startPoint y: 352, endPoint x: 770, endPoint y: 318, distance: 71.1
click at [832, 352] on icon "Confirm" at bounding box center [832, 353] width 11 height 11
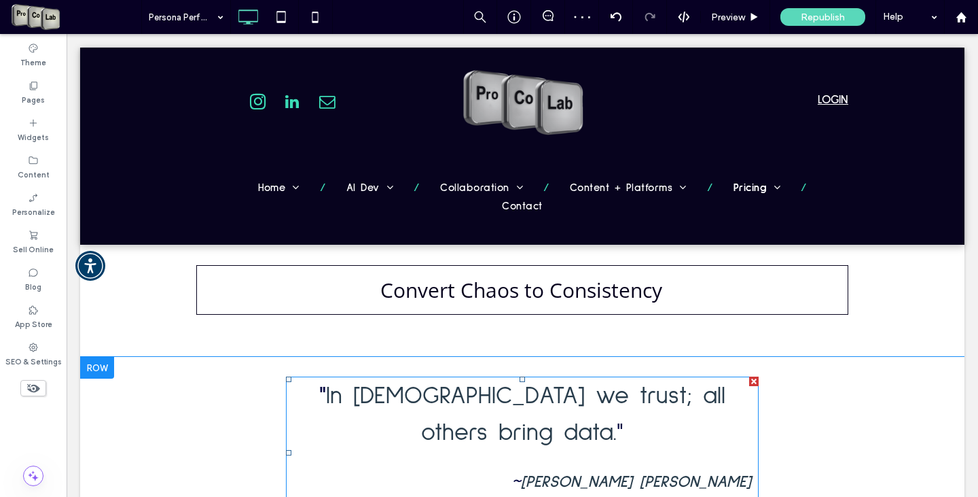
click at [750, 469] on p "~ W. Edwards Deming ﻿" at bounding box center [522, 481] width 473 height 24
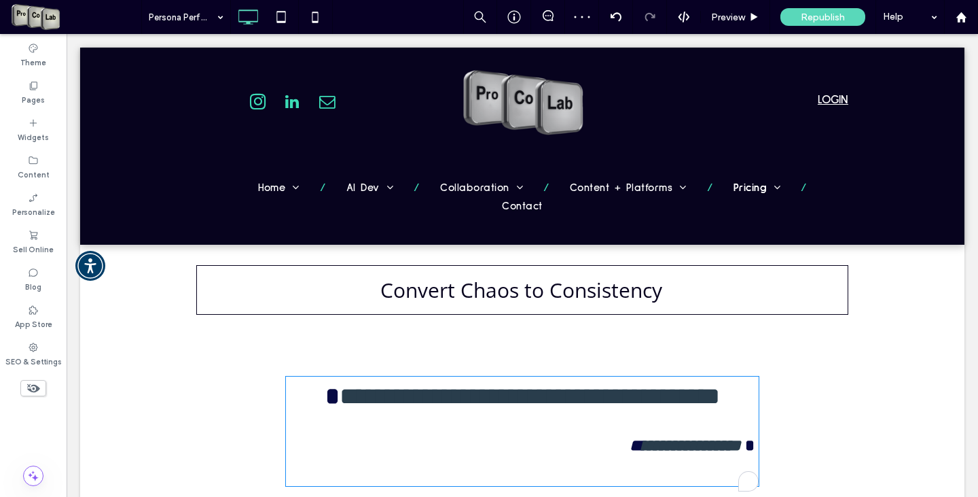
type input "**********"
type input "**"
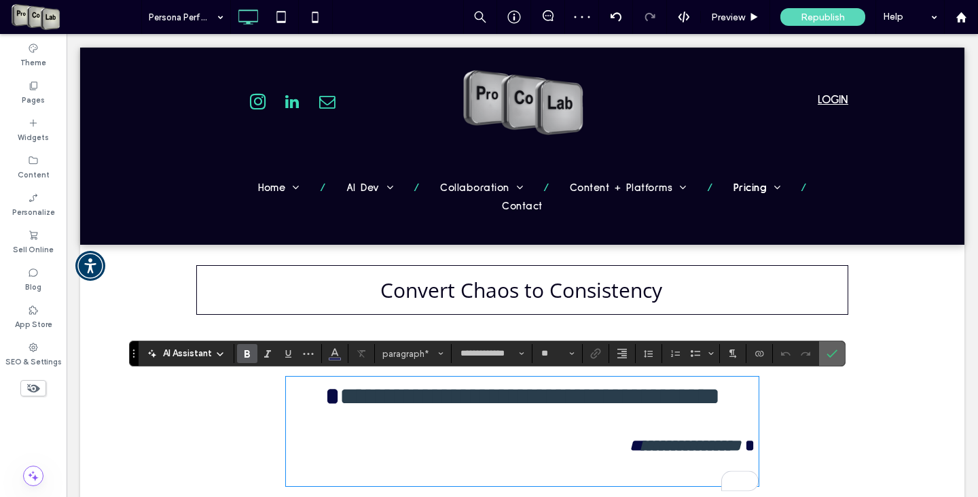
click at [833, 347] on span "Confirm" at bounding box center [832, 353] width 11 height 23
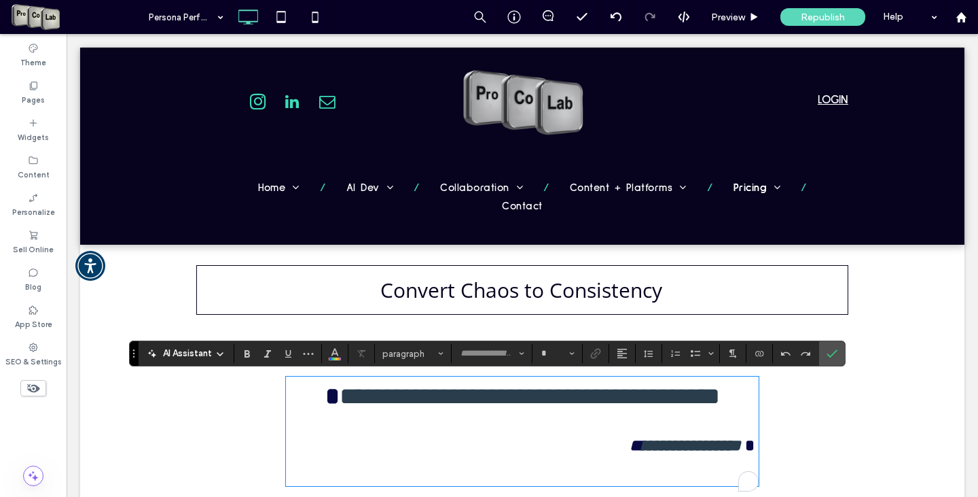
click at [698, 476] on h2 "To enrich screen reader interactions, please activate Accessibility in Grammarl…" at bounding box center [522, 470] width 473 height 27
type input "**********"
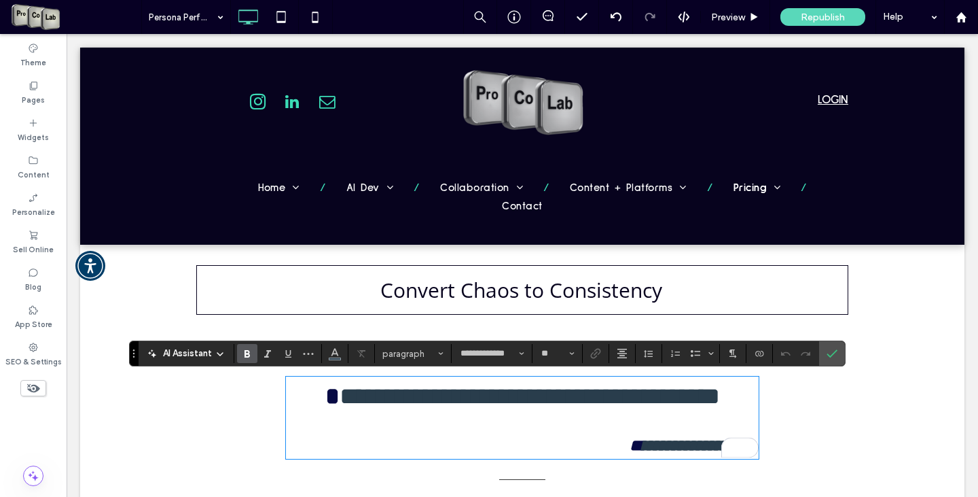
type input "**"
click at [834, 348] on icon "Confirm" at bounding box center [832, 353] width 11 height 11
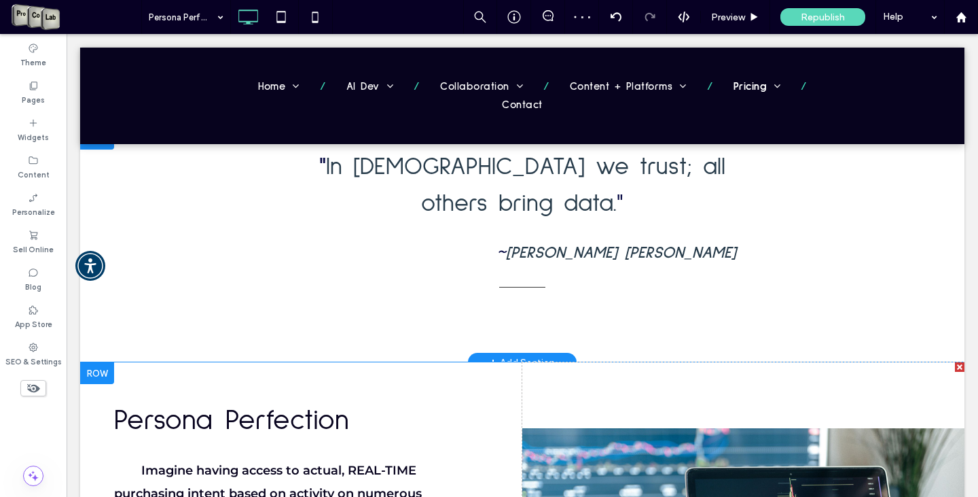
scroll to position [272, 0]
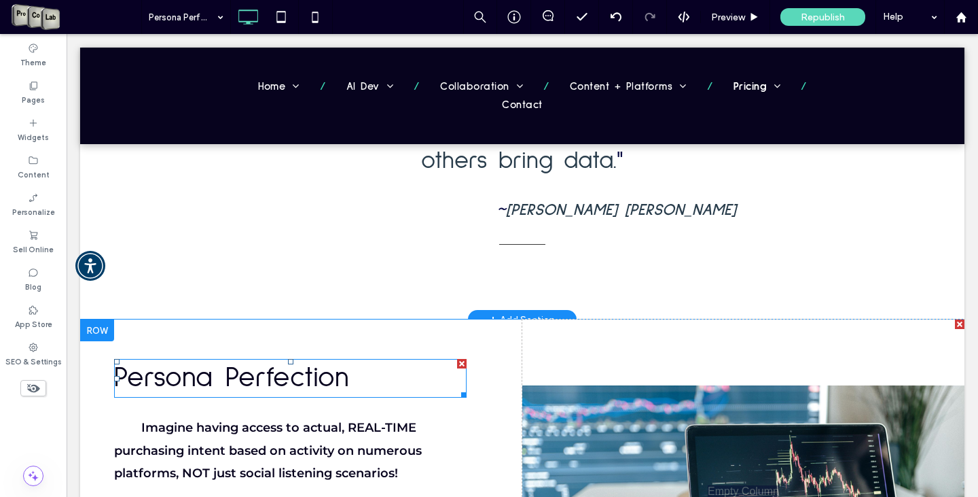
click at [348, 363] on span "Persona Perfection" at bounding box center [231, 377] width 234 height 29
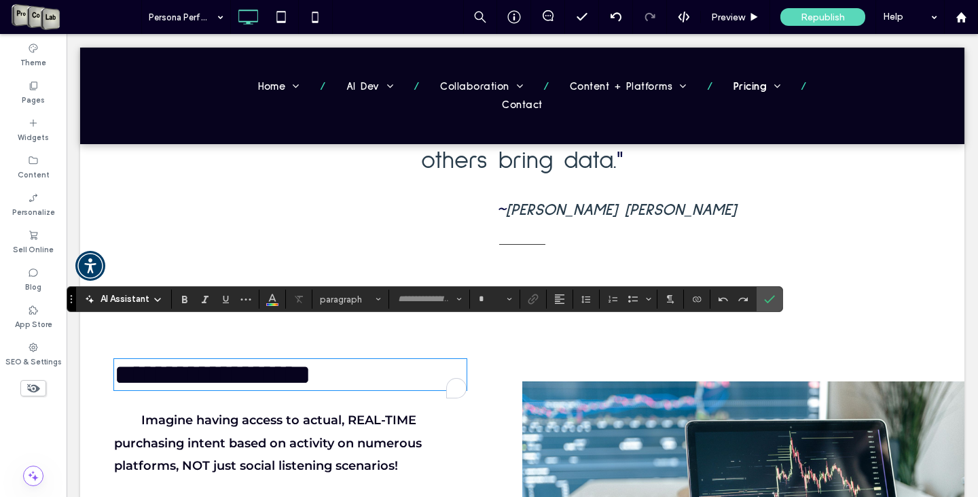
type input "**********"
type input "**"
click at [181, 299] on icon "Bold" at bounding box center [184, 298] width 11 height 11
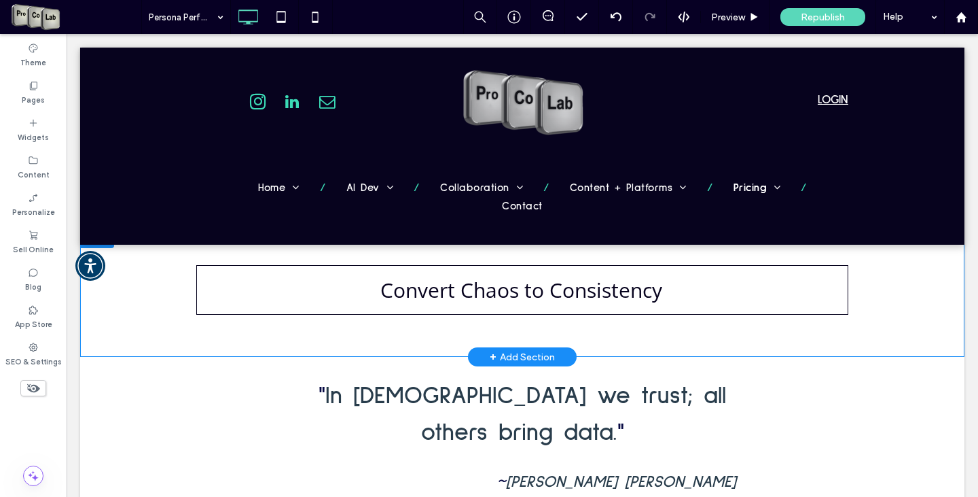
click at [97, 234] on div at bounding box center [97, 237] width 34 height 22
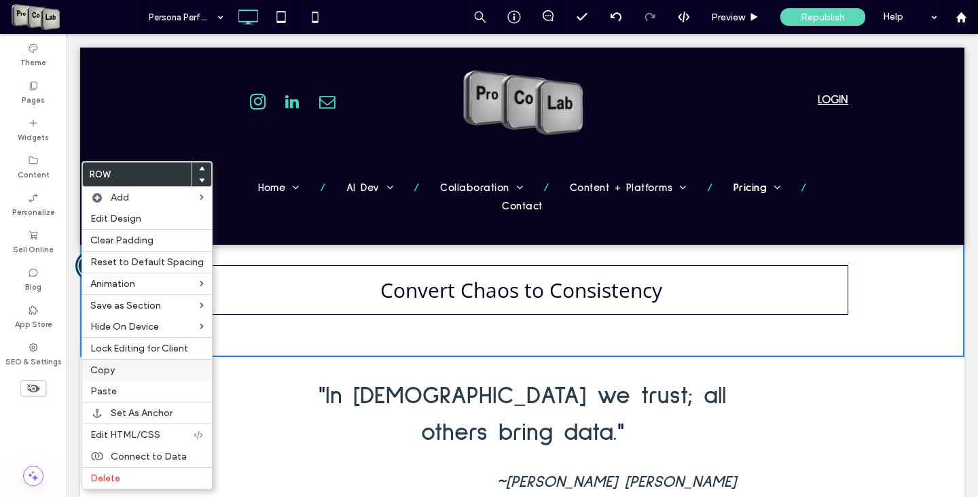
click at [135, 365] on label "Copy" at bounding box center [146, 370] width 113 height 12
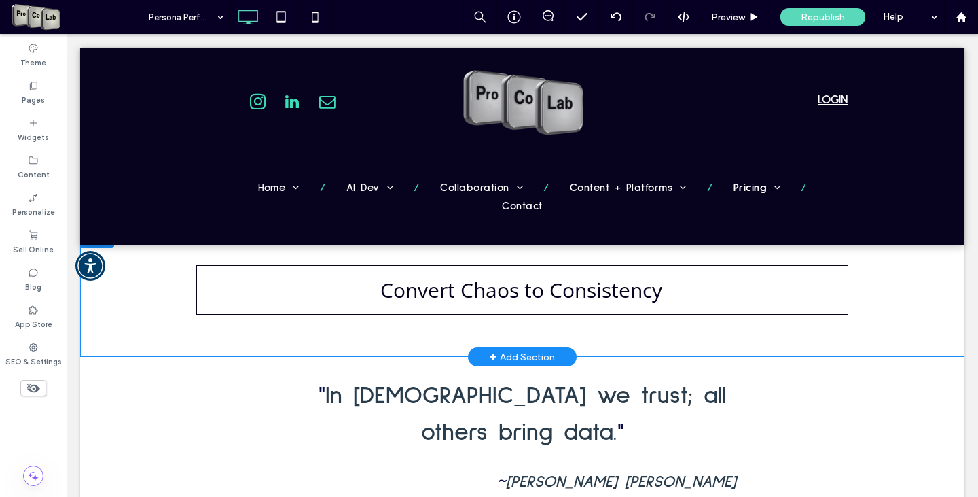
click at [96, 237] on div at bounding box center [97, 237] width 34 height 22
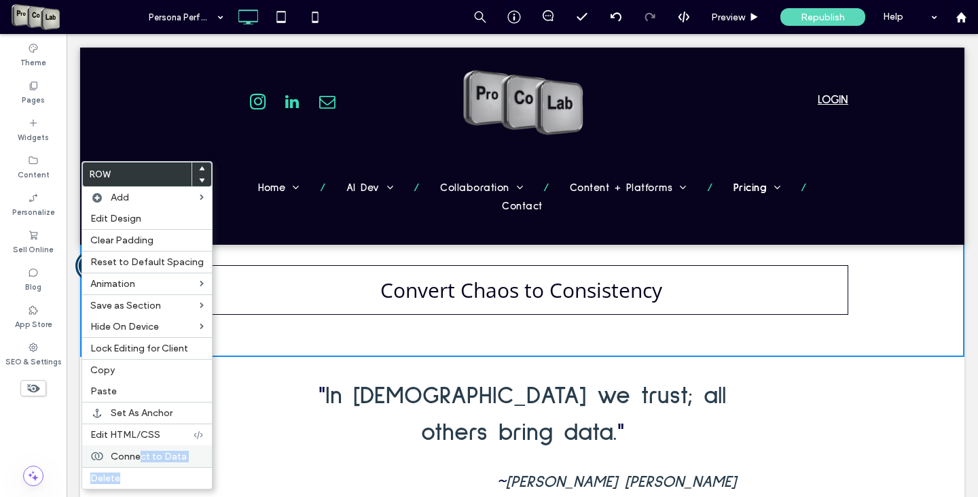
click at [141, 466] on div "Row Add Edit Design Clear Padding Reset to Default Spacing Animation Save as Se…" at bounding box center [147, 325] width 131 height 328
click at [133, 475] on label "Delete" at bounding box center [146, 478] width 113 height 12
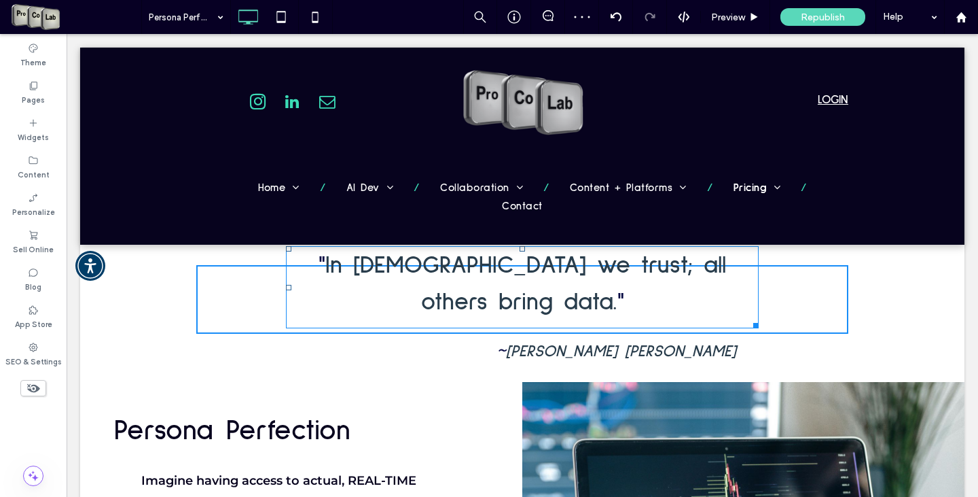
drag, startPoint x: 518, startPoint y: 248, endPoint x: 583, endPoint y: 298, distance: 81.8
click at [516, 264] on div "" In God we trust; all others bring data. " ~ [PERSON_NAME] [PERSON_NAME] T:0 C…" at bounding box center [522, 299] width 885 height 146
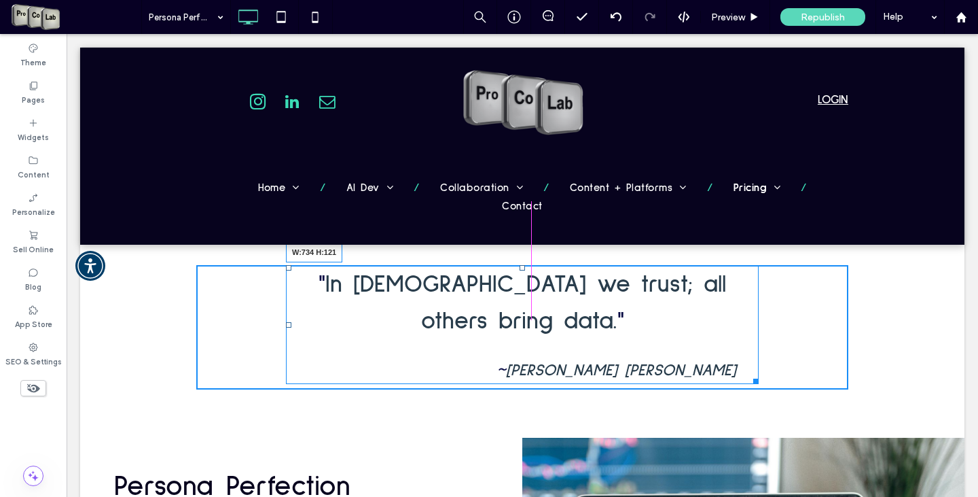
drag, startPoint x: 752, startPoint y: 342, endPoint x: 832, endPoint y: 376, distance: 86.7
click at [759, 374] on div at bounding box center [754, 379] width 10 height 10
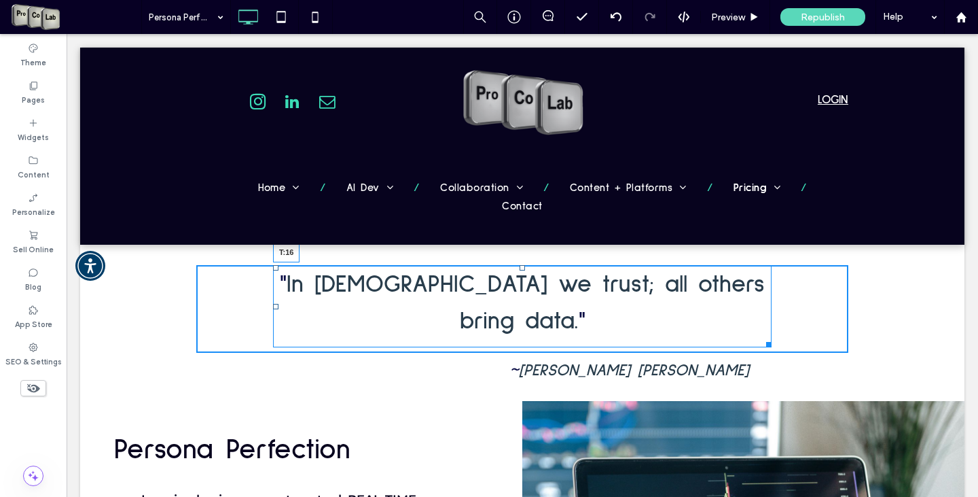
drag, startPoint x: 515, startPoint y: 269, endPoint x: 515, endPoint y: 283, distance: 13.6
click at [520, 270] on div at bounding box center [522, 267] width 5 height 5
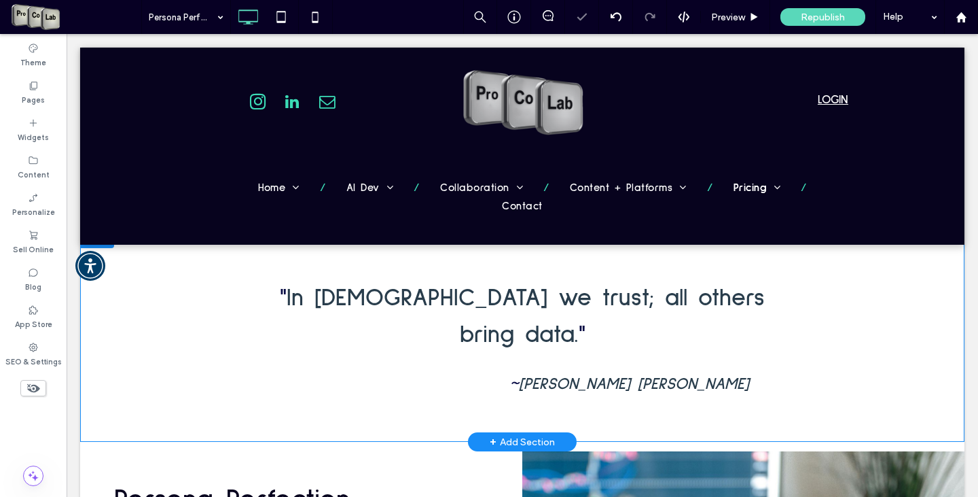
drag, startPoint x: 615, startPoint y: 406, endPoint x: 618, endPoint y: 378, distance: 27.9
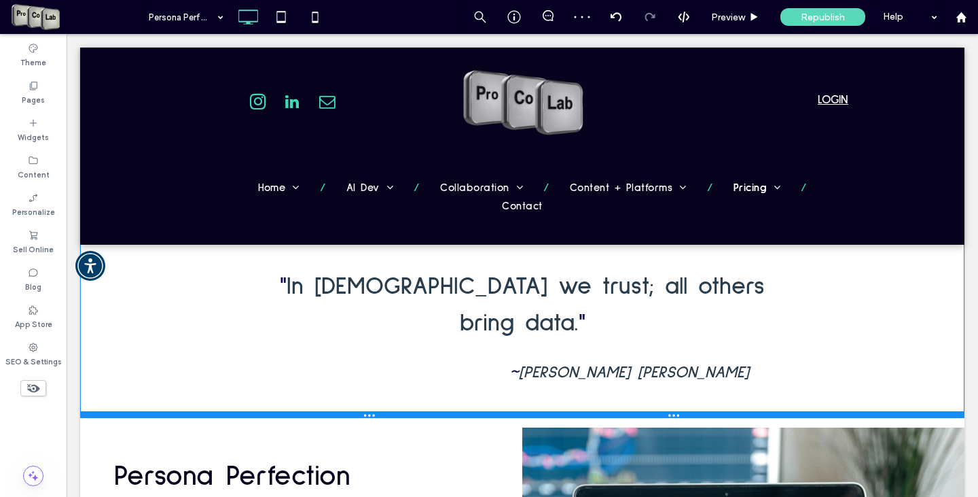
drag, startPoint x: 597, startPoint y: 399, endPoint x: 664, endPoint y: 401, distance: 66.6
click at [597, 411] on div at bounding box center [522, 414] width 885 height 7
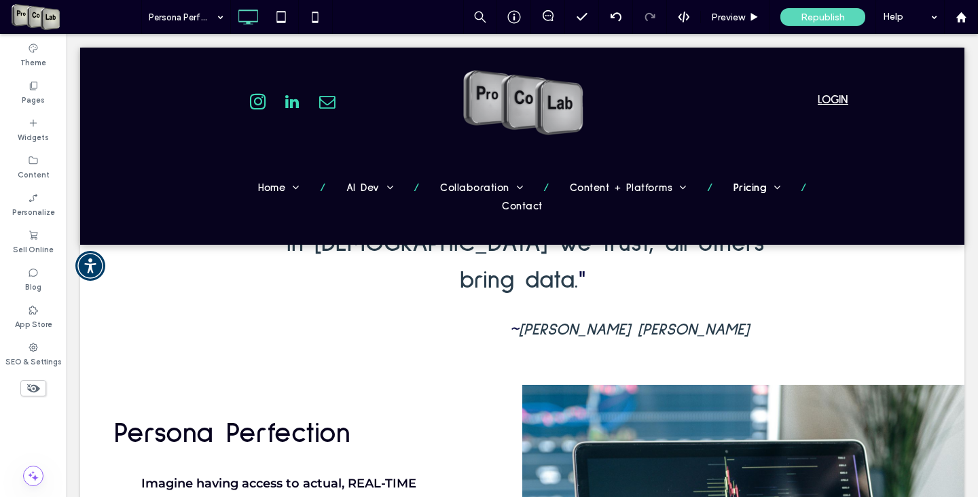
scroll to position [33, 0]
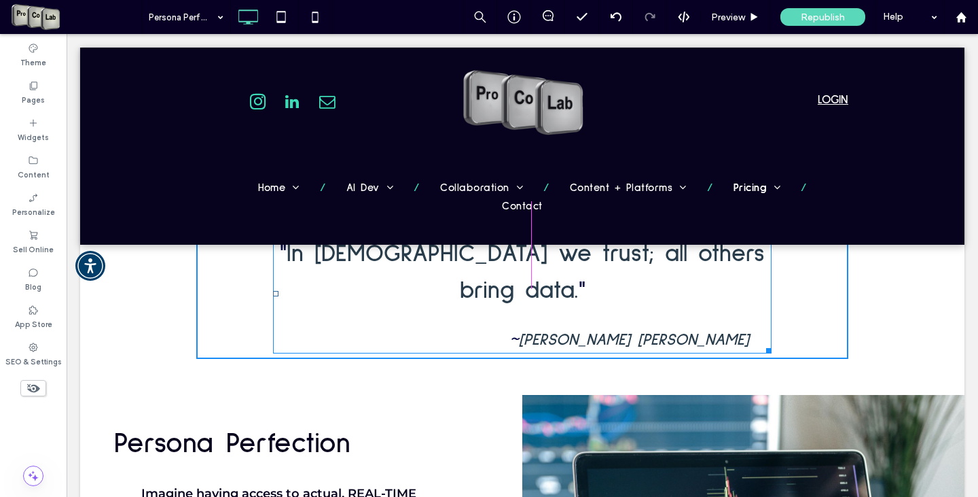
drag, startPoint x: 764, startPoint y: 310, endPoint x: 819, endPoint y: 347, distance: 66.1
click at [762, 343] on div at bounding box center [767, 348] width 10 height 10
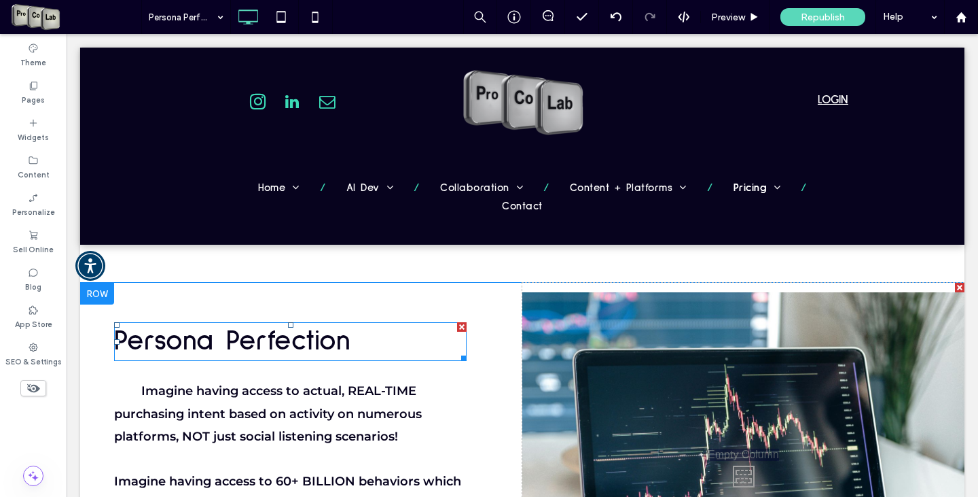
scroll to position [136, 0]
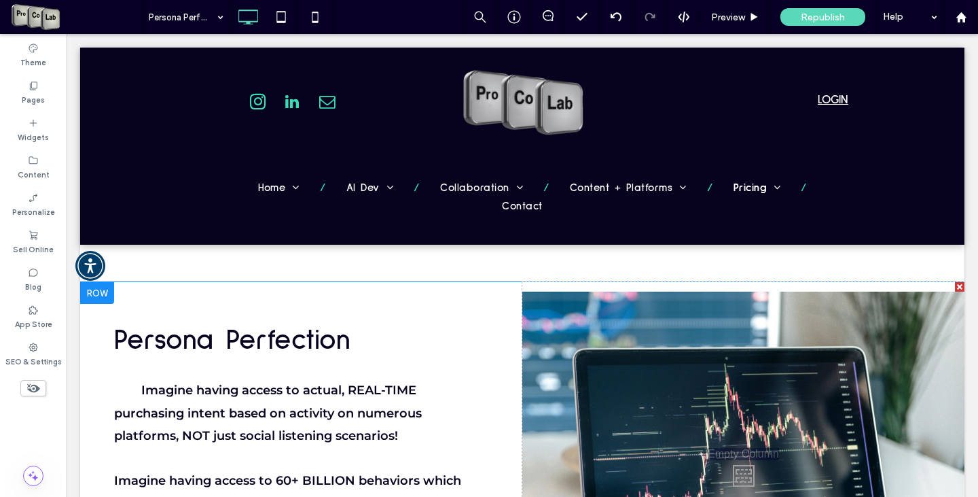
click at [811, 361] on div "Click To Paste" at bounding box center [743, 471] width 442 height 379
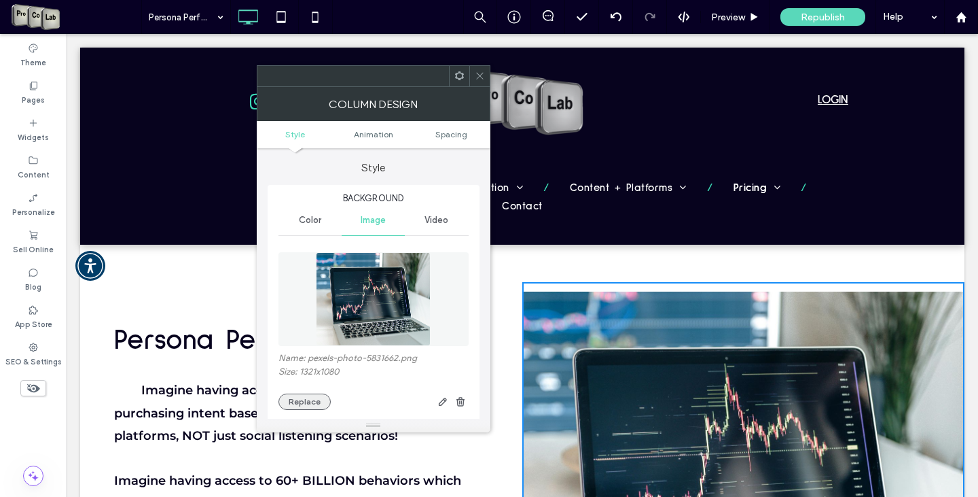
click at [315, 399] on button "Replace" at bounding box center [305, 401] width 52 height 16
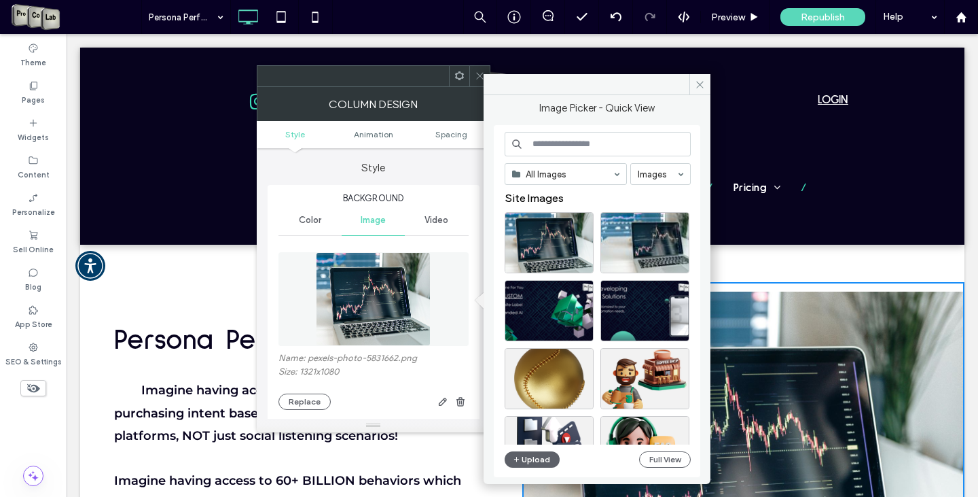
click at [608, 138] on input at bounding box center [598, 144] width 186 height 24
type input "**********"
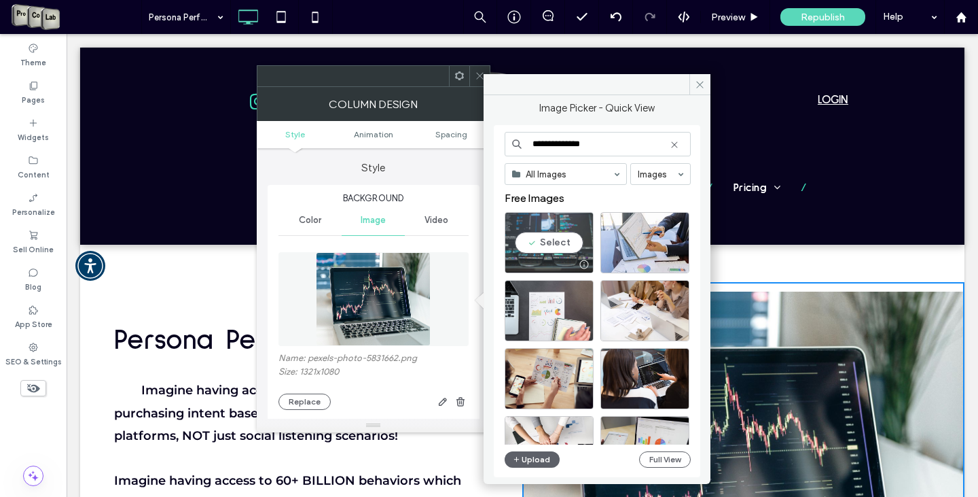
click at [538, 249] on div "Select" at bounding box center [549, 242] width 89 height 61
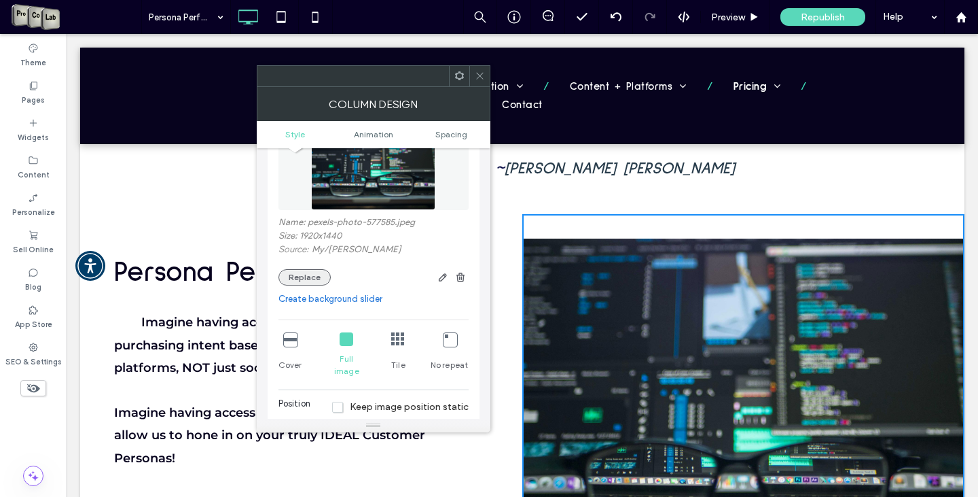
click at [291, 276] on button "Replace" at bounding box center [305, 277] width 52 height 16
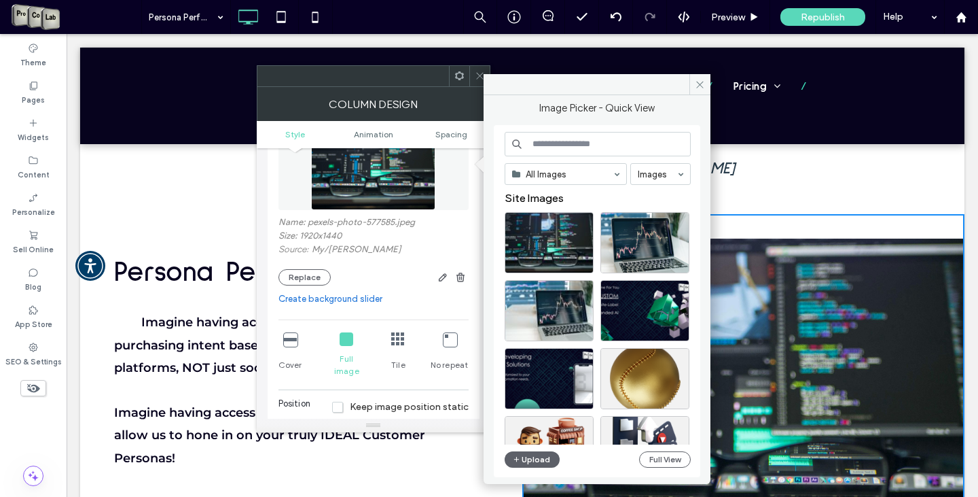
click at [616, 151] on input at bounding box center [598, 144] width 186 height 24
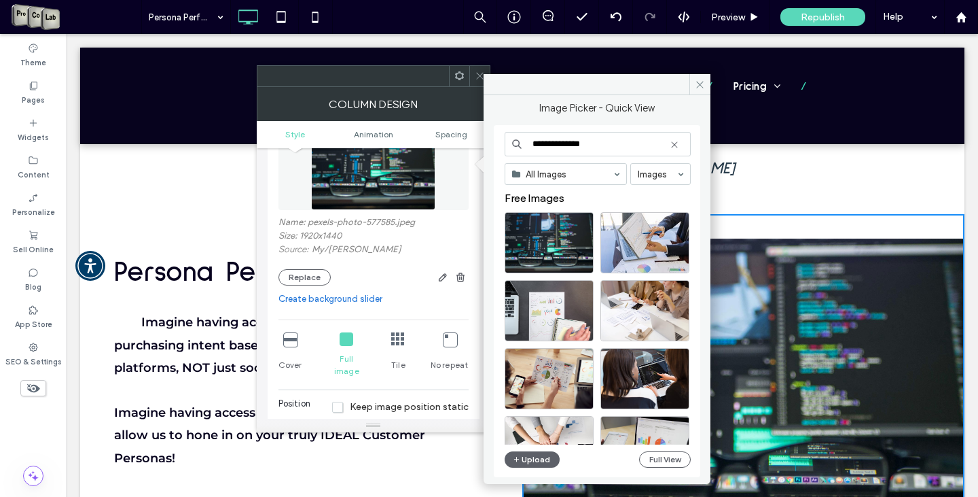
type input "**********"
click at [647, 234] on div "Select" at bounding box center [645, 242] width 89 height 61
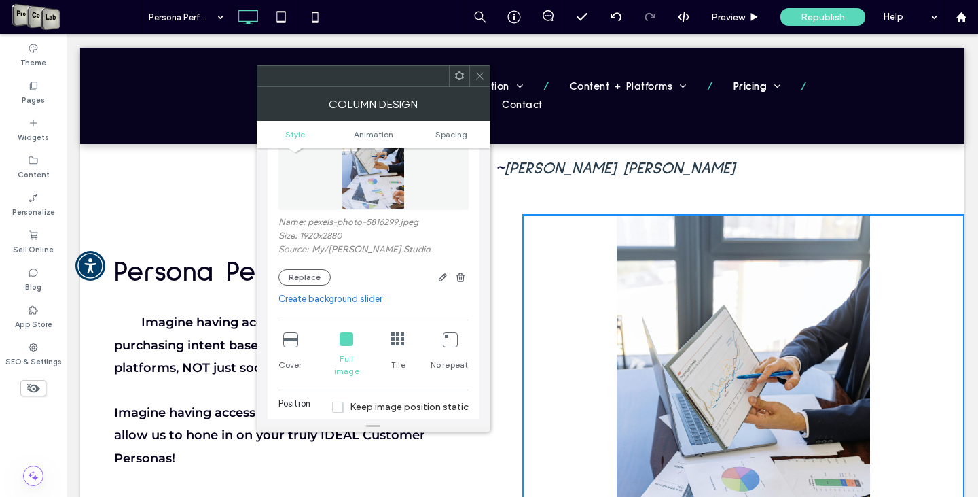
scroll to position [408, 0]
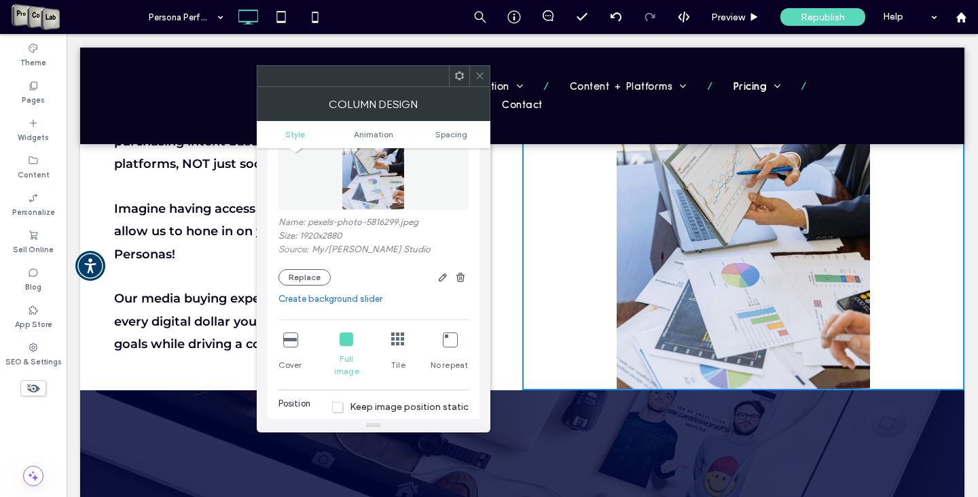
click at [482, 73] on use at bounding box center [479, 76] width 7 height 7
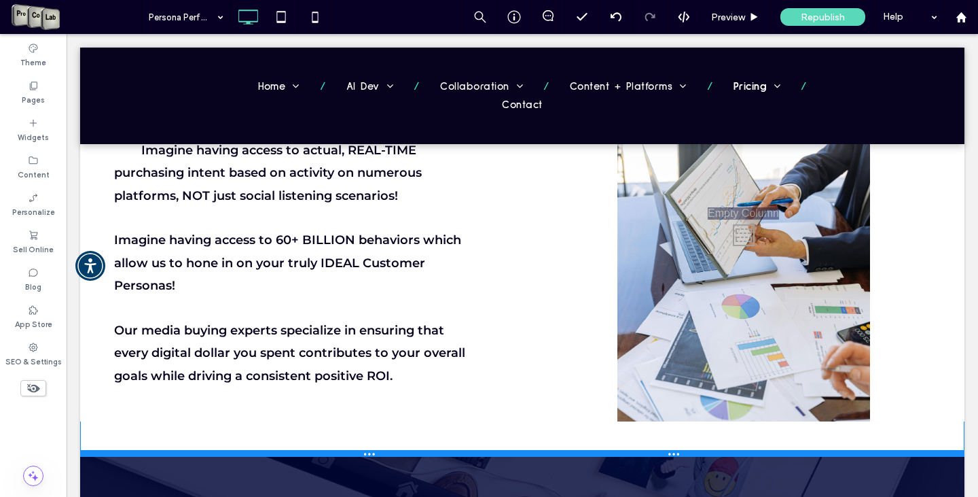
drag, startPoint x: 454, startPoint y: 356, endPoint x: 448, endPoint y: 419, distance: 63.5
click at [448, 450] on div at bounding box center [522, 453] width 885 height 7
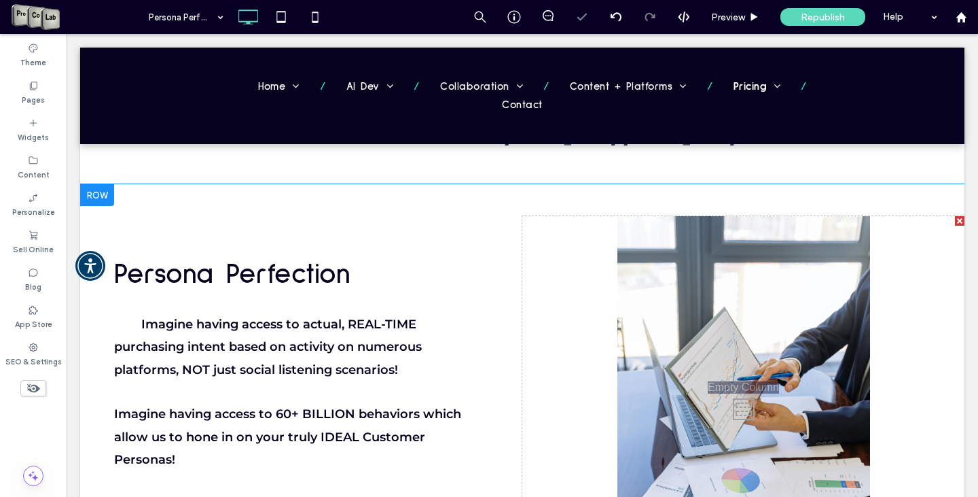
scroll to position [204, 0]
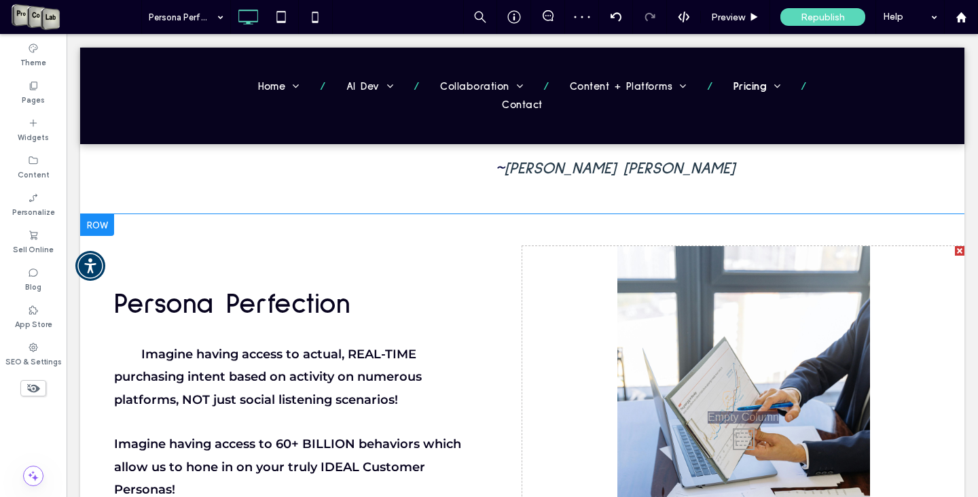
click at [440, 246] on div "Persona Perfection Imagine having access to actual, REAL-TIME purchasing intent…" at bounding box center [301, 435] width 442 height 379
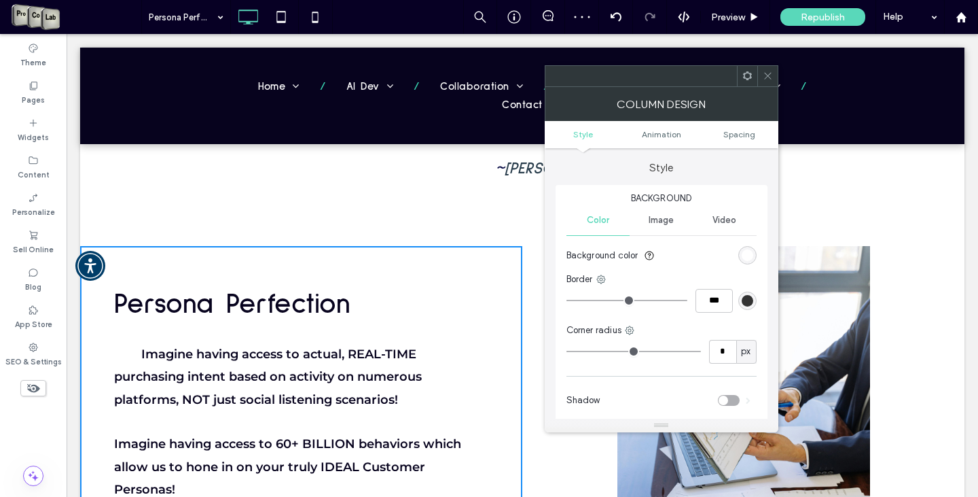
click at [531, 214] on div "Persona Perfection Imagine having access to actual, REAL-TIME purchasing intent…" at bounding box center [522, 435] width 885 height 442
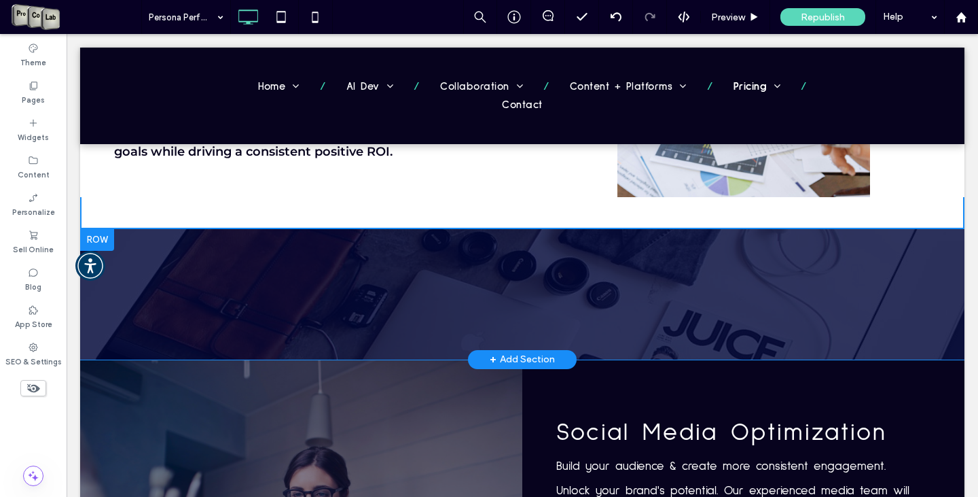
scroll to position [611, 0]
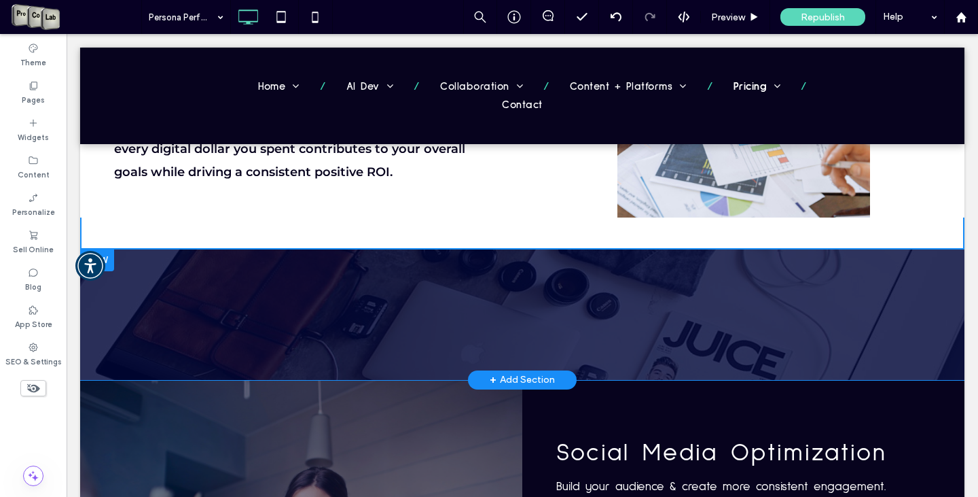
click at [98, 249] on div at bounding box center [97, 260] width 34 height 22
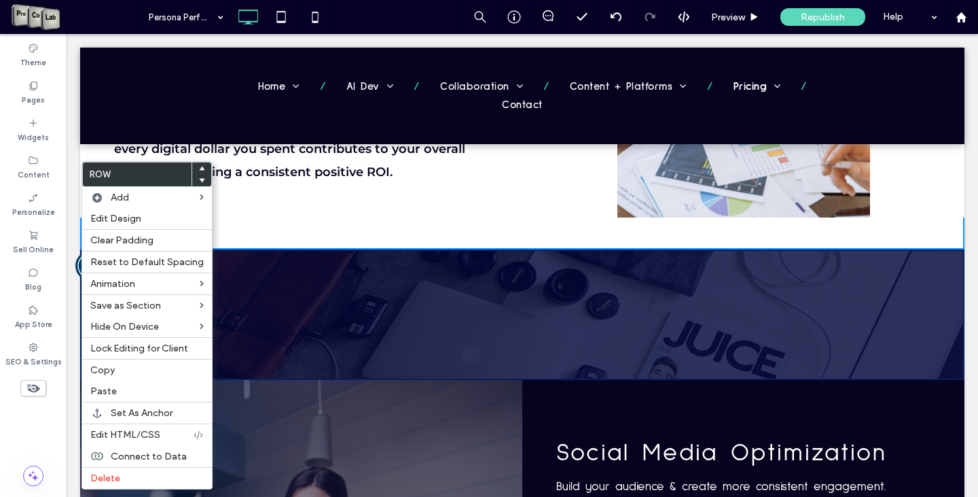
click at [194, 177] on div at bounding box center [201, 181] width 19 height 12
click at [199, 185] on span at bounding box center [201, 181] width 5 height 12
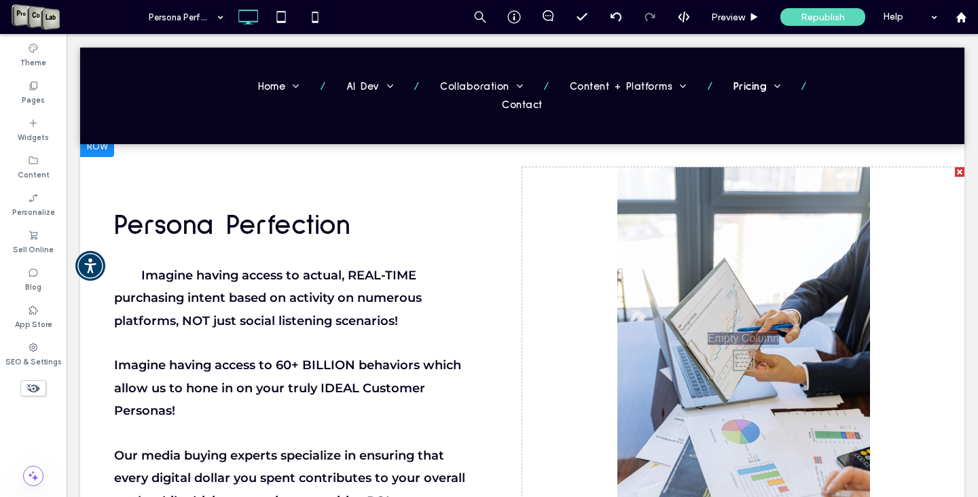
scroll to position [340, 0]
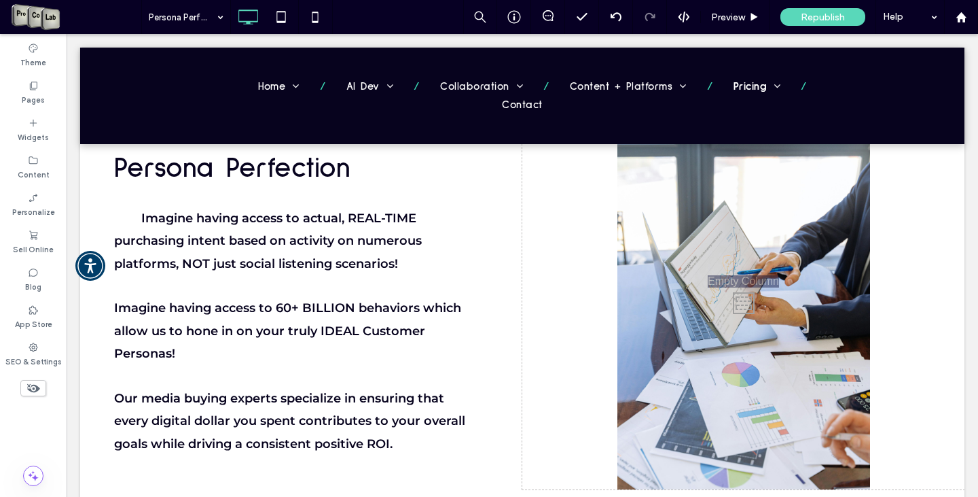
click at [762, 380] on div "Click To Paste" at bounding box center [743, 299] width 442 height 379
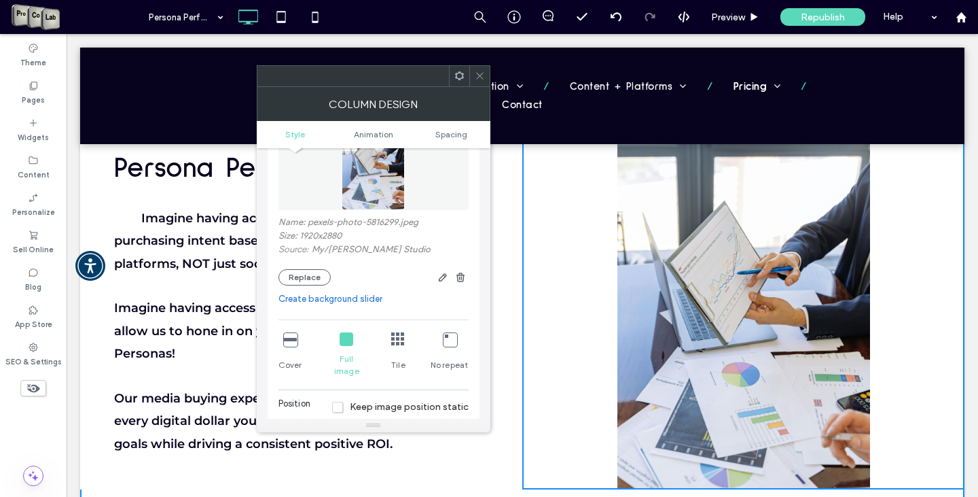
scroll to position [204, 0]
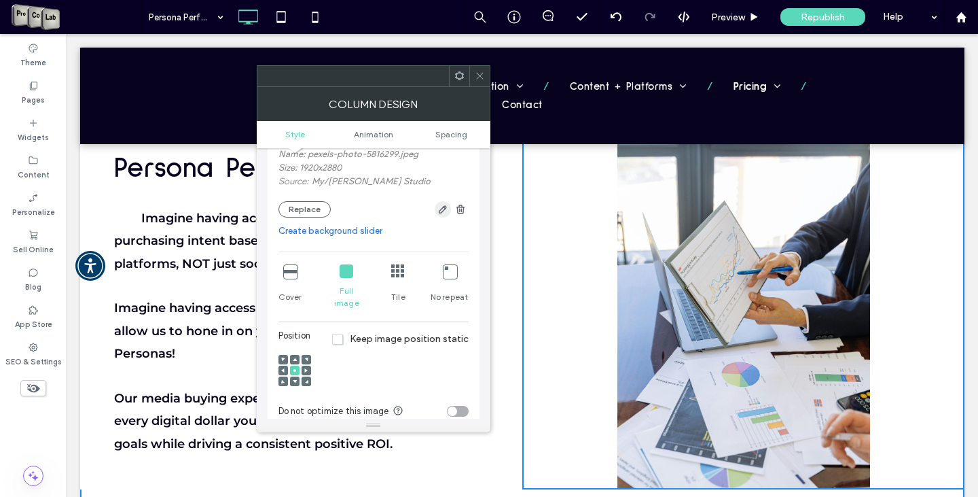
click at [440, 209] on icon "button" at bounding box center [442, 209] width 11 height 11
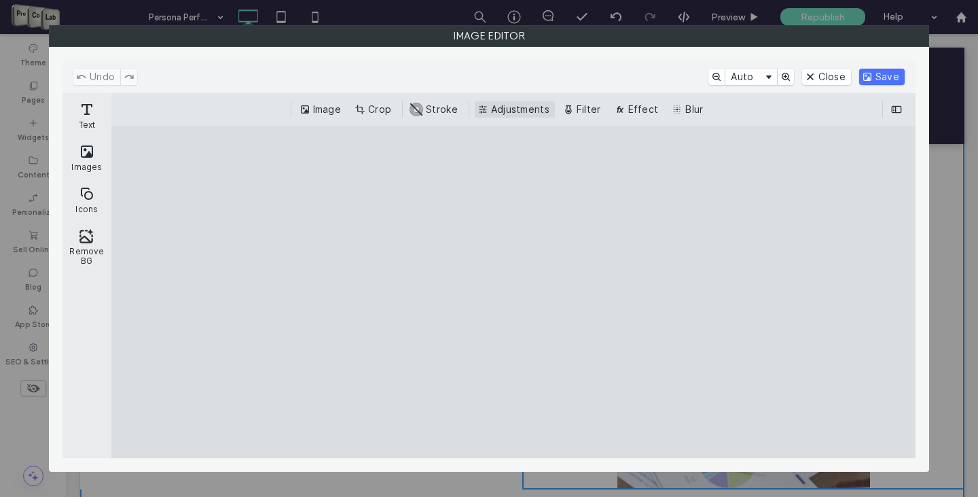
click at [507, 108] on button "Adjustments" at bounding box center [515, 109] width 80 height 16
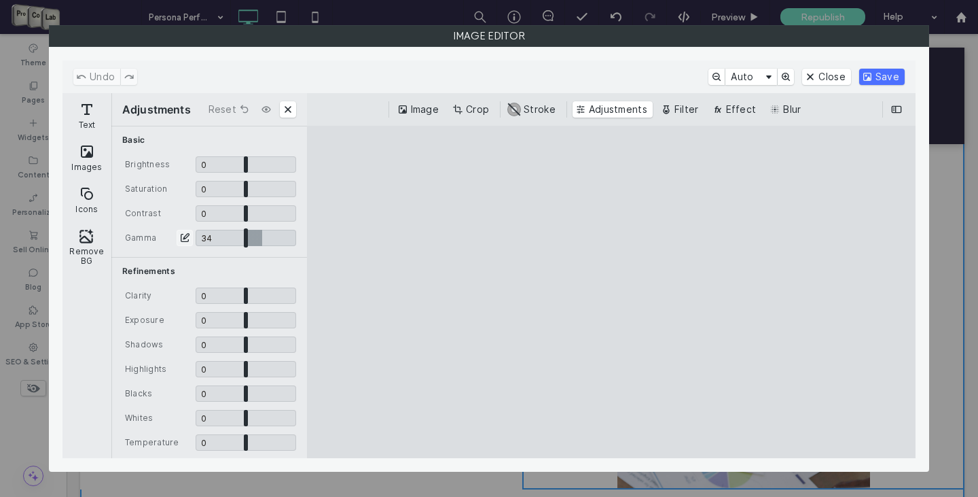
drag, startPoint x: 242, startPoint y: 236, endPoint x: 257, endPoint y: 236, distance: 15.6
click at [257, 236] on input "CE.SDK" at bounding box center [246, 238] width 101 height 16
type input "****"
click at [245, 207] on input "CE.SDK" at bounding box center [246, 213] width 101 height 16
type input "****"
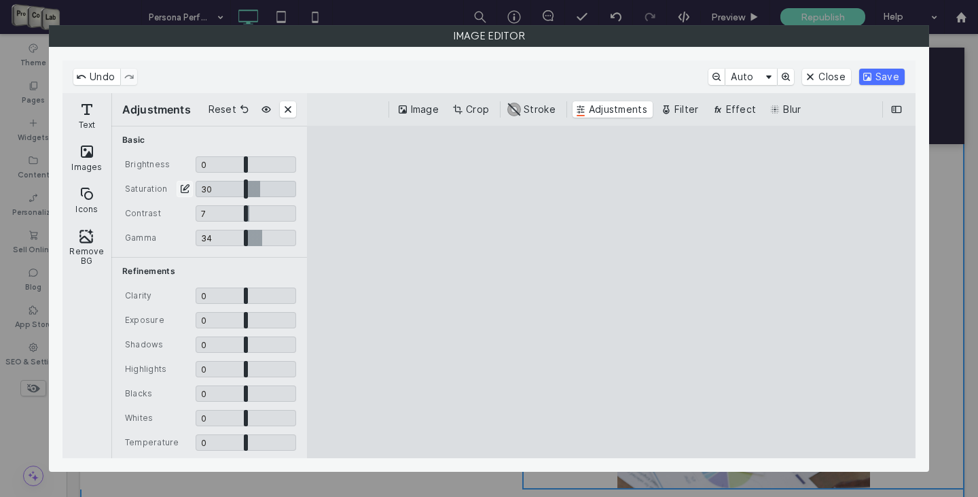
drag, startPoint x: 241, startPoint y: 184, endPoint x: 256, endPoint y: 184, distance: 14.9
click at [256, 184] on input "CE.SDK" at bounding box center [246, 189] width 101 height 16
type input "***"
drag, startPoint x: 245, startPoint y: 168, endPoint x: 230, endPoint y: 166, distance: 15.0
click at [230, 166] on input "CE.SDK" at bounding box center [246, 164] width 101 height 16
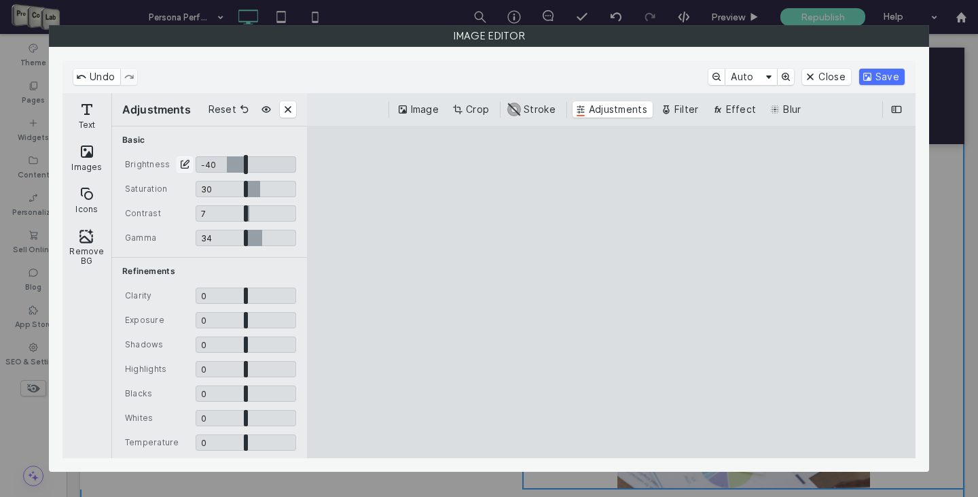
click at [224, 162] on input "CE.SDK" at bounding box center [246, 164] width 101 height 16
type input "****"
drag, startPoint x: 240, startPoint y: 295, endPoint x: 261, endPoint y: 293, distance: 20.4
click at [261, 293] on input "CE.SDK" at bounding box center [246, 295] width 101 height 16
type input "****"
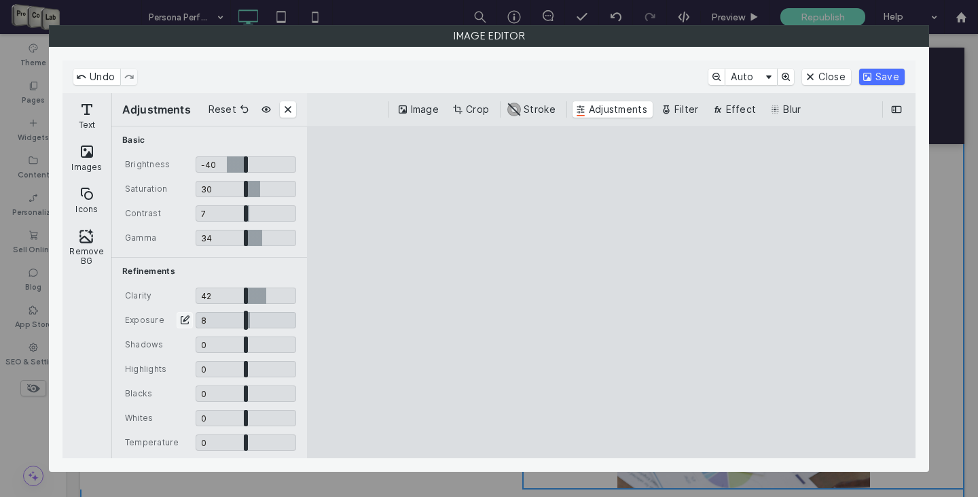
click at [246, 319] on input "CE.SDK" at bounding box center [246, 320] width 101 height 16
type input "****"
drag, startPoint x: 244, startPoint y: 343, endPoint x: 234, endPoint y: 343, distance: 10.2
click at [234, 343] on input "CE.SDK" at bounding box center [246, 344] width 101 height 16
type input "****"
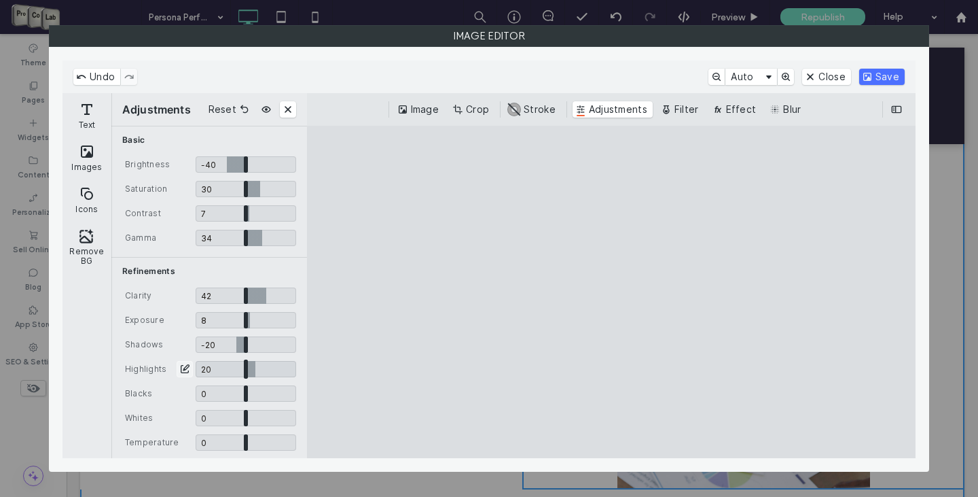
drag, startPoint x: 241, startPoint y: 367, endPoint x: 251, endPoint y: 367, distance: 10.2
click at [251, 367] on input "CE.SDK" at bounding box center [246, 369] width 101 height 16
type input "***"
drag, startPoint x: 240, startPoint y: 389, endPoint x: 256, endPoint y: 387, distance: 16.4
click at [256, 387] on input "CE.SDK" at bounding box center [246, 393] width 101 height 16
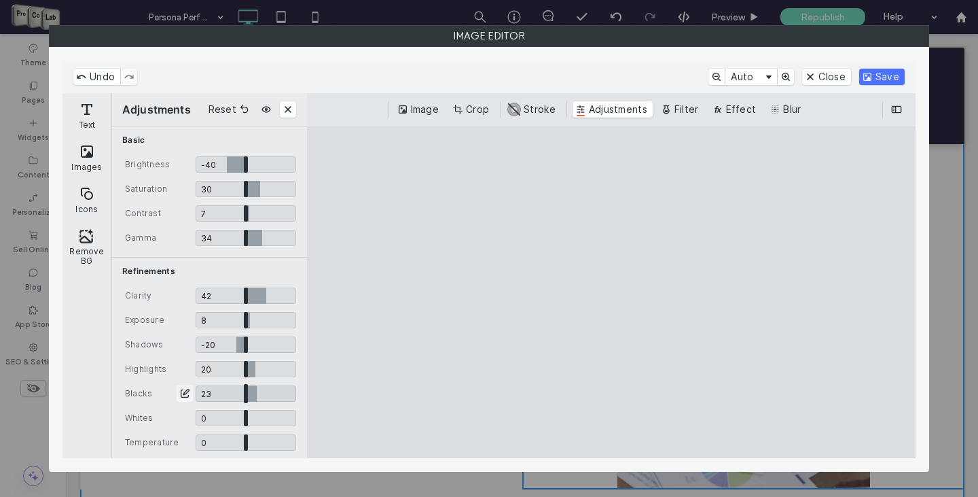
click at [253, 393] on input "CE.SDK" at bounding box center [246, 393] width 101 height 16
type input "****"
drag, startPoint x: 243, startPoint y: 416, endPoint x: 251, endPoint y: 412, distance: 8.2
click at [251, 412] on input "CE.SDK" at bounding box center [246, 418] width 101 height 16
type input "****"
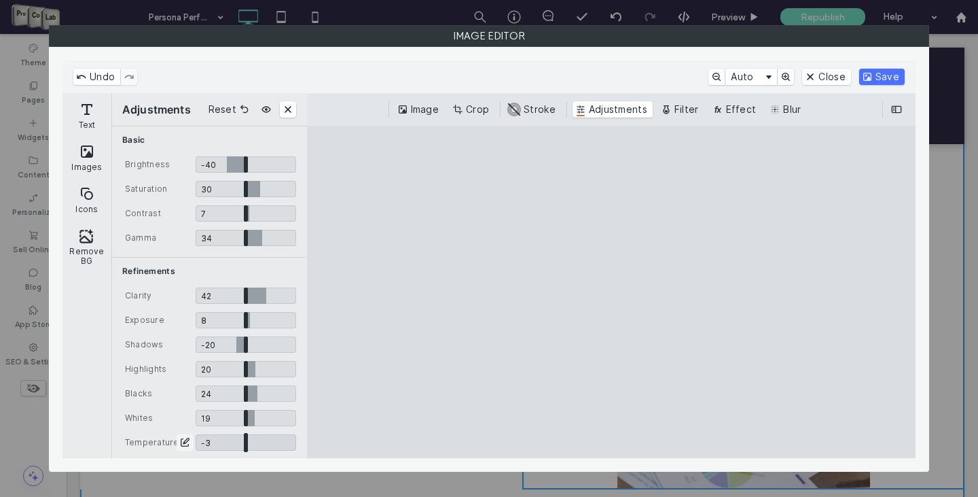
click at [241, 434] on input "CE.SDK" at bounding box center [246, 442] width 101 height 16
type input "*****"
click at [878, 73] on button "Save" at bounding box center [882, 77] width 46 height 16
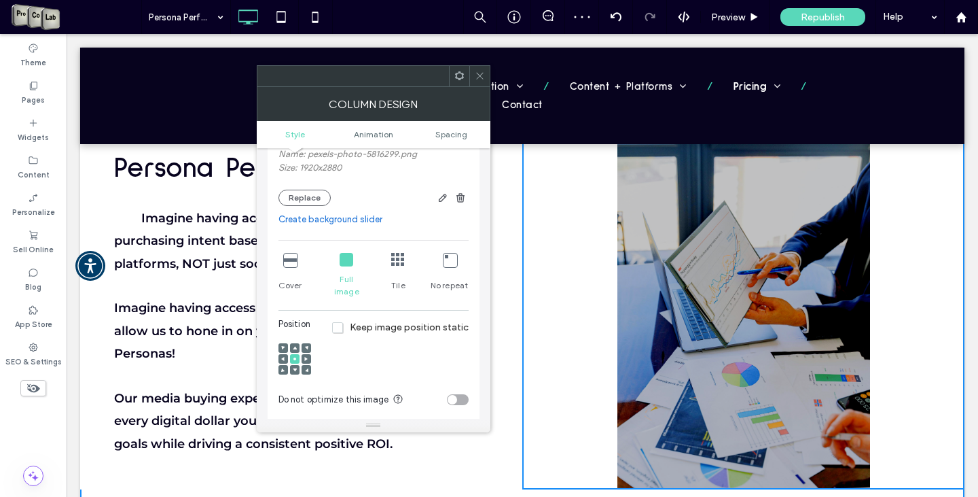
click at [476, 78] on icon at bounding box center [480, 76] width 10 height 10
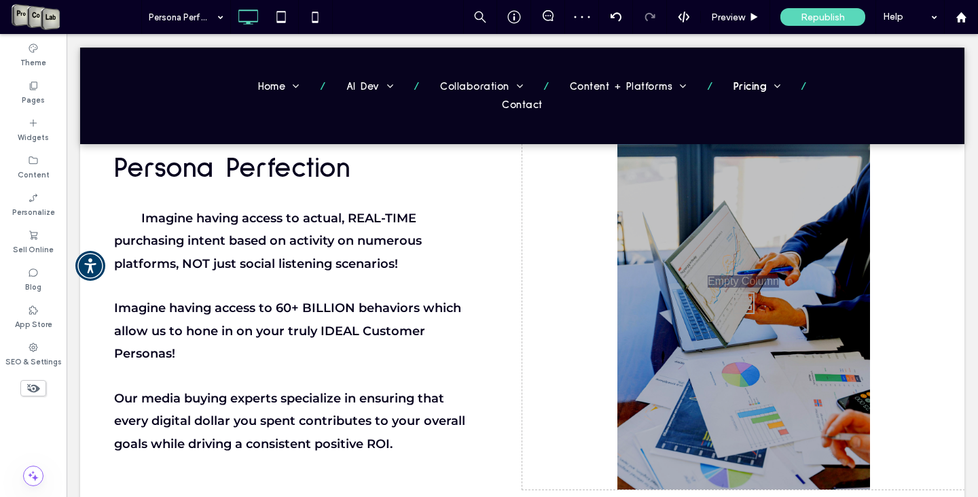
scroll to position [272, 0]
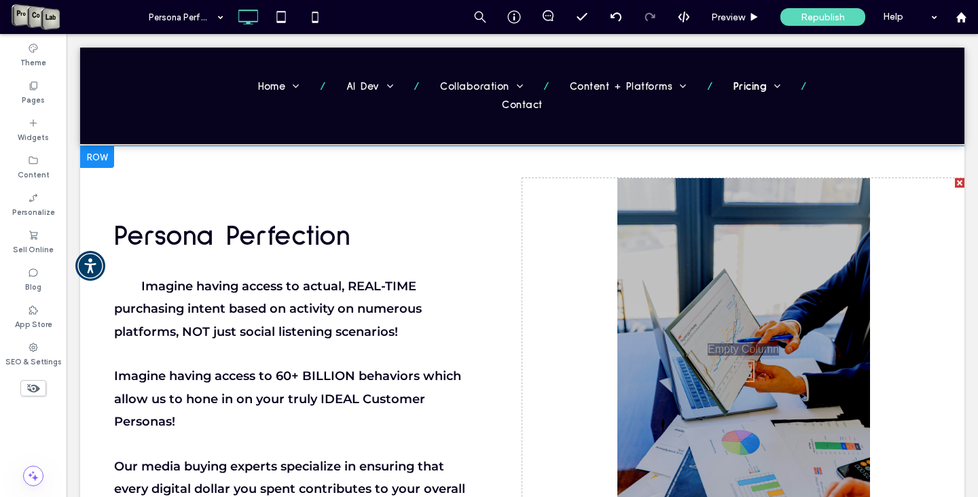
click at [755, 399] on div "Click To Paste" at bounding box center [743, 367] width 442 height 379
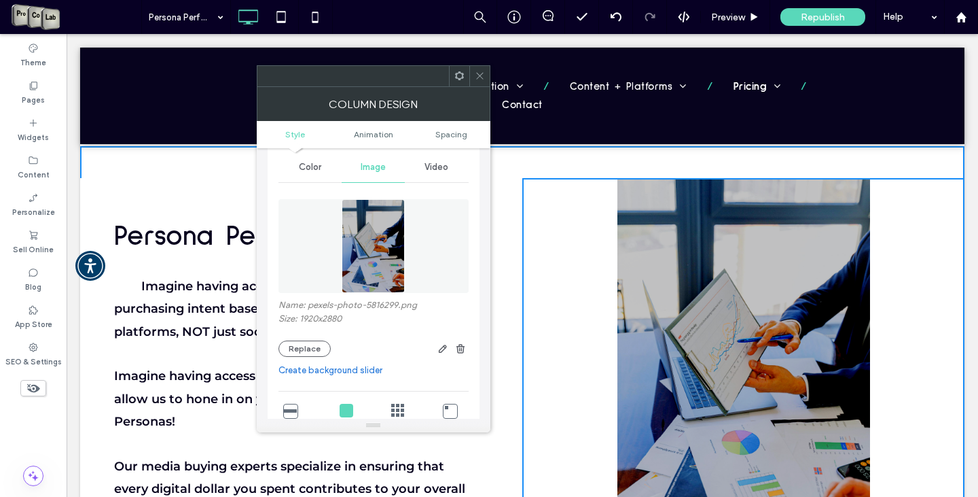
scroll to position [68, 0]
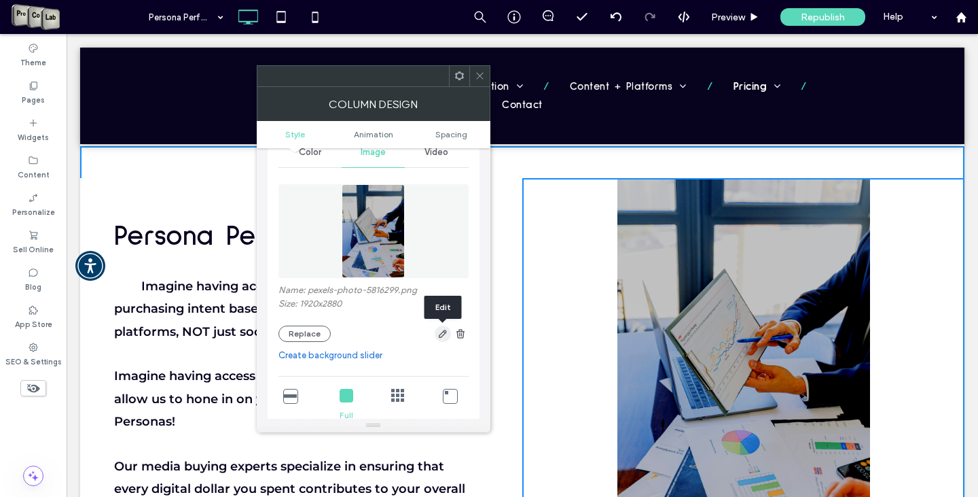
click at [442, 334] on use "button" at bounding box center [442, 333] width 8 height 8
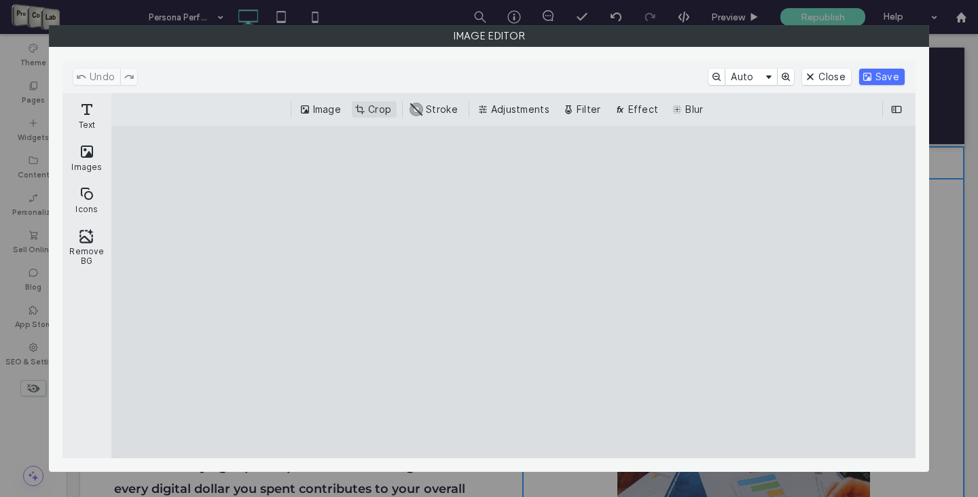
click at [365, 101] on button "Crop" at bounding box center [374, 109] width 45 height 16
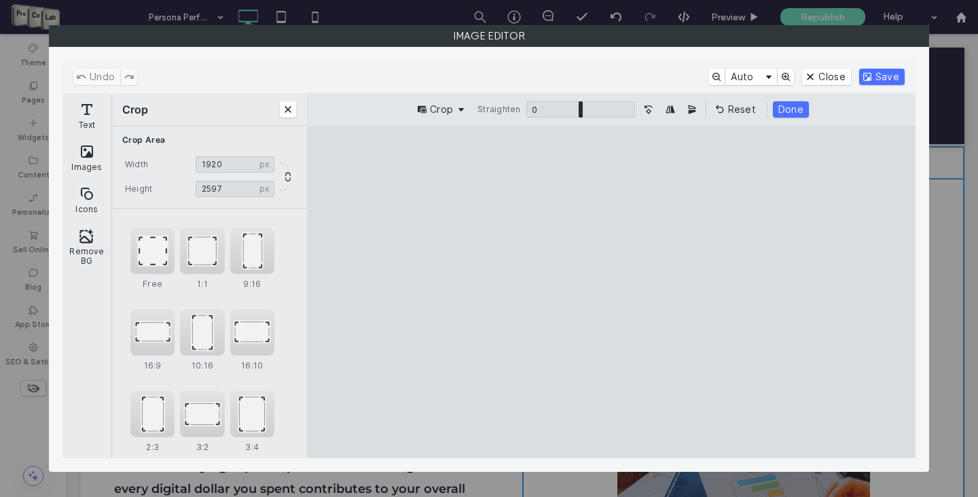
drag, startPoint x: 612, startPoint y: 158, endPoint x: 607, endPoint y: 184, distance: 26.4
click at [611, 291] on cesdk-canvas "Editor canvas" at bounding box center [611, 291] width 0 height 0
type input "****"
drag, startPoint x: 614, startPoint y: 441, endPoint x: 616, endPoint y: 375, distance: 65.9
click at [611, 291] on cesdk-canvas "Editor canvas" at bounding box center [611, 291] width 0 height 0
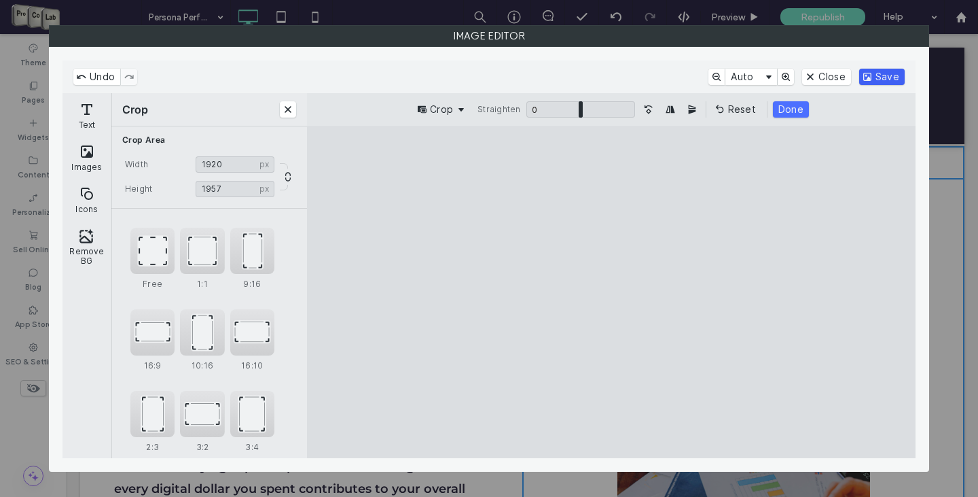
click at [868, 75] on button "Save" at bounding box center [882, 77] width 46 height 16
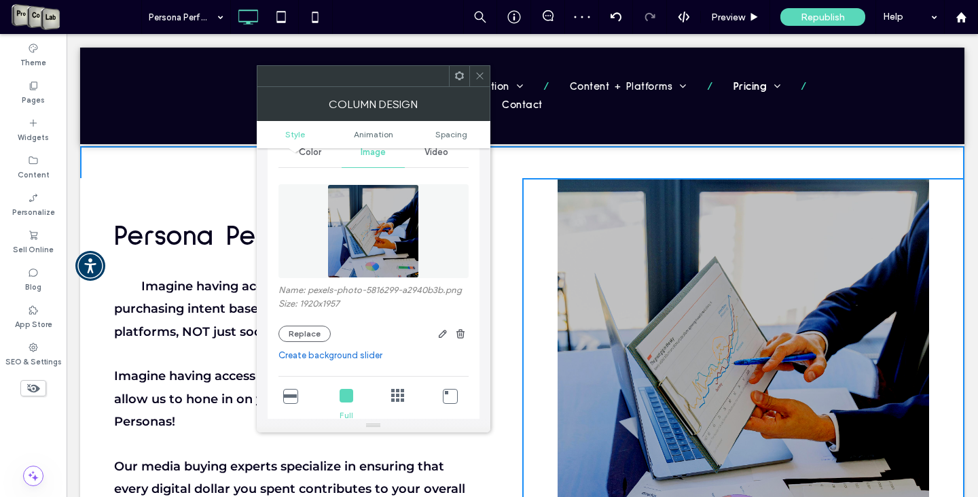
click at [482, 73] on use at bounding box center [479, 76] width 7 height 7
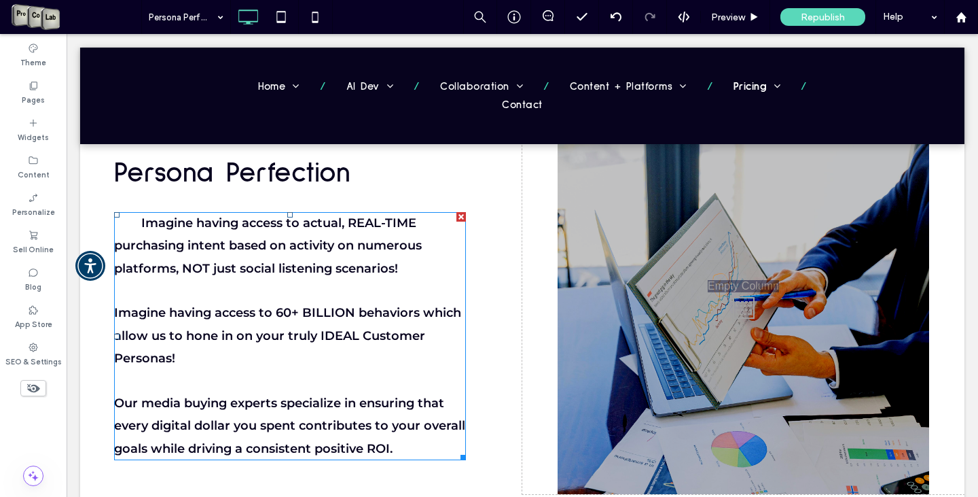
scroll to position [272, 0]
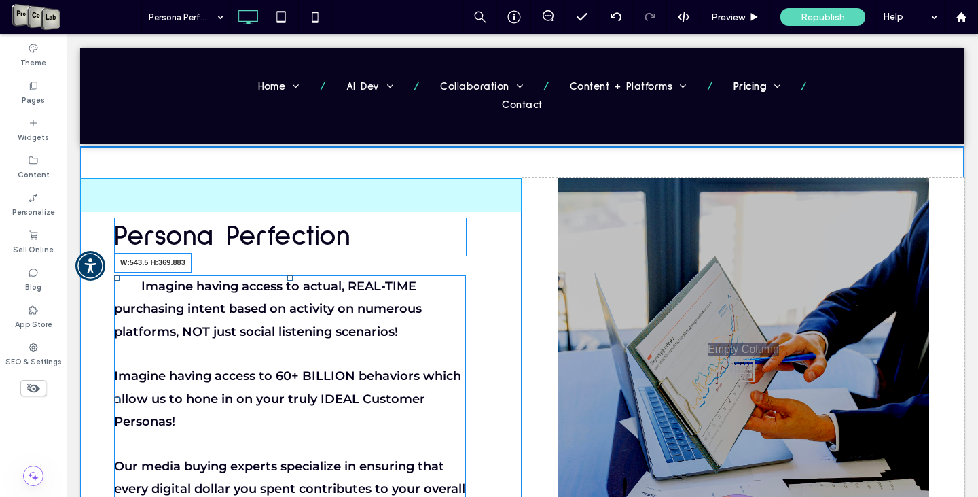
drag, startPoint x: 472, startPoint y: 484, endPoint x: 535, endPoint y: 485, distance: 62.5
click at [535, 485] on div "Persona Perfection Imagine having access to actual, REAL-TIME purchasing intent…" at bounding box center [522, 367] width 885 height 379
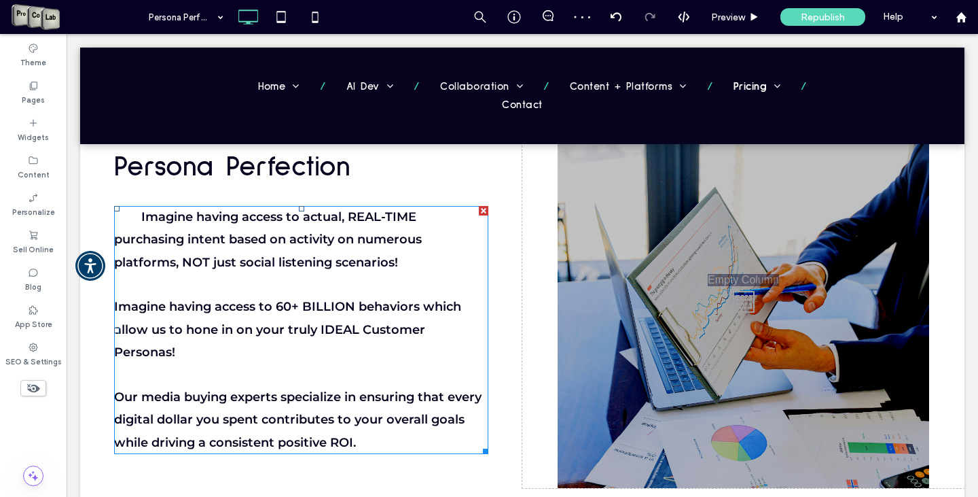
scroll to position [408, 0]
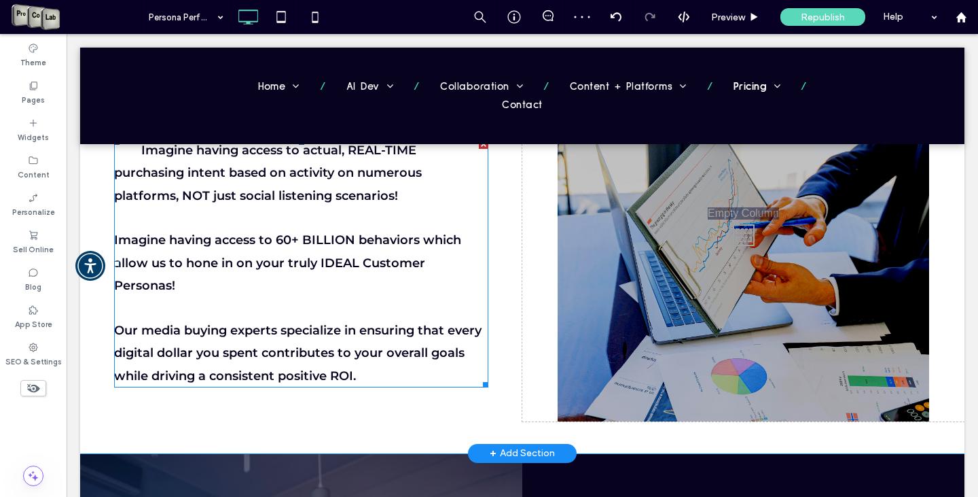
click at [670, 263] on div "Click To Paste" at bounding box center [743, 231] width 442 height 379
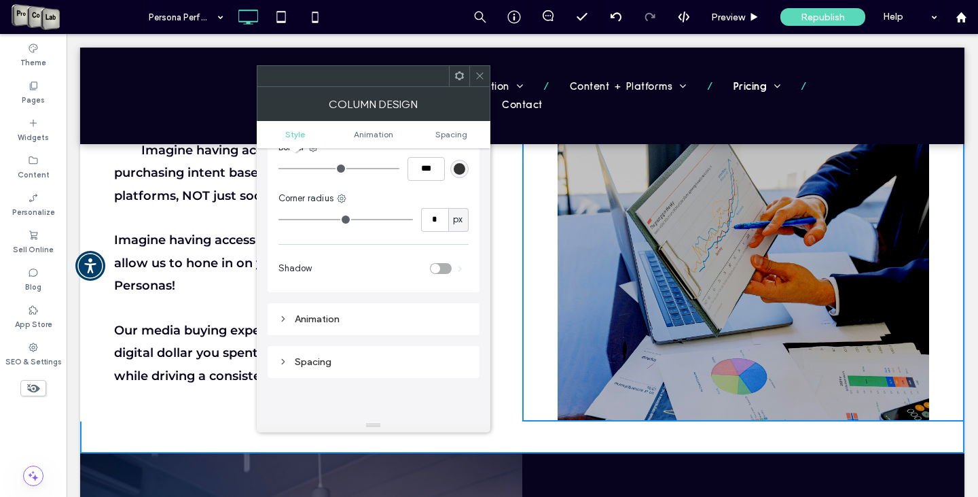
scroll to position [543, 0]
click at [480, 74] on icon at bounding box center [480, 76] width 10 height 10
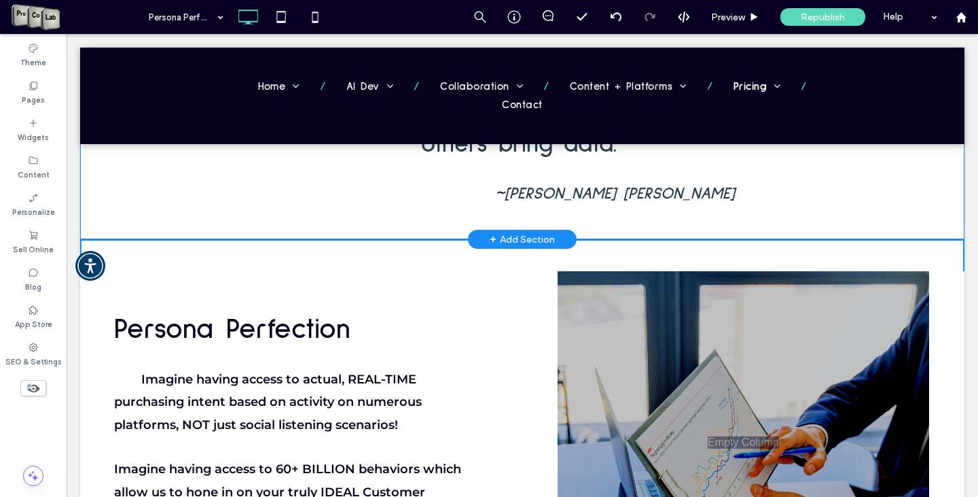
scroll to position [272, 0]
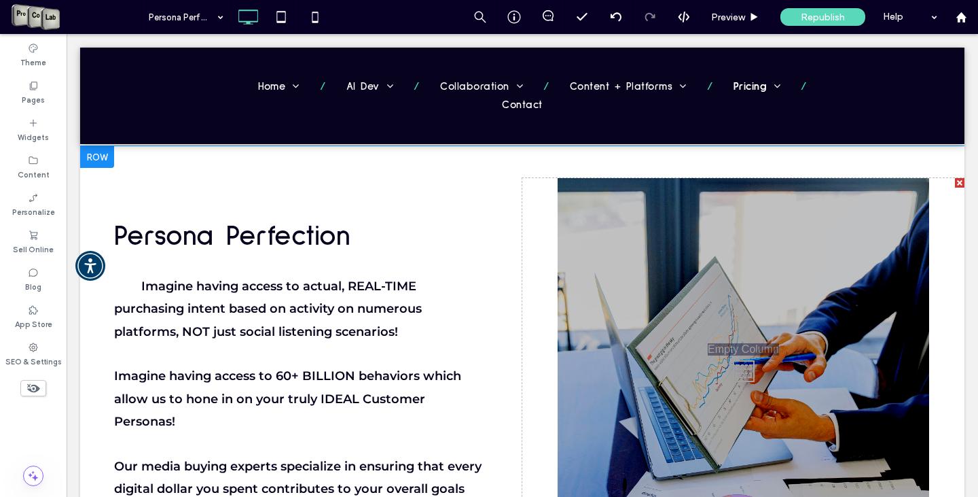
click at [584, 216] on div "Click To Paste" at bounding box center [743, 367] width 442 height 379
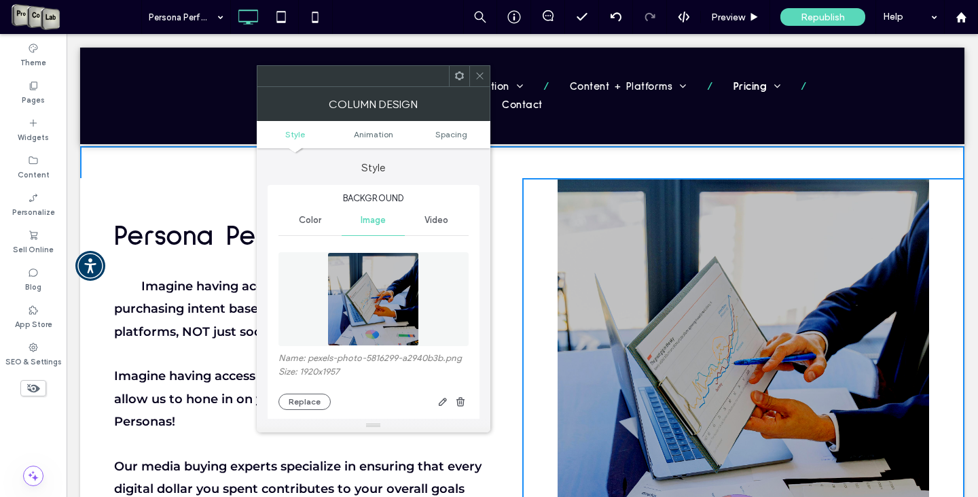
scroll to position [136, 0]
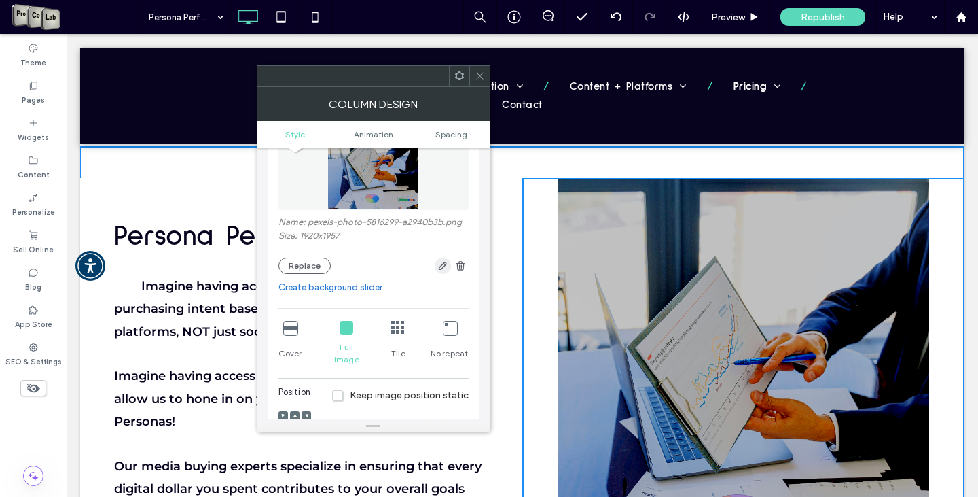
click at [442, 270] on use "button" at bounding box center [442, 266] width 8 height 8
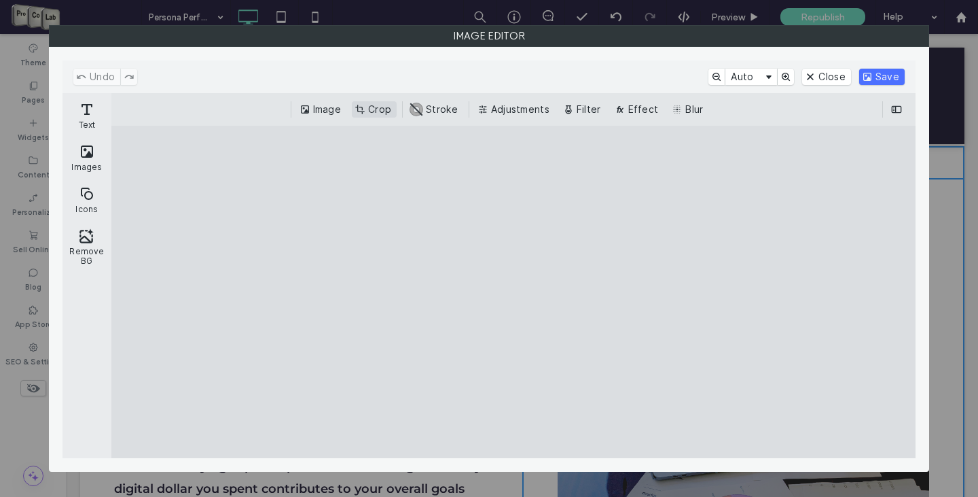
click at [378, 111] on button "Crop" at bounding box center [374, 109] width 45 height 16
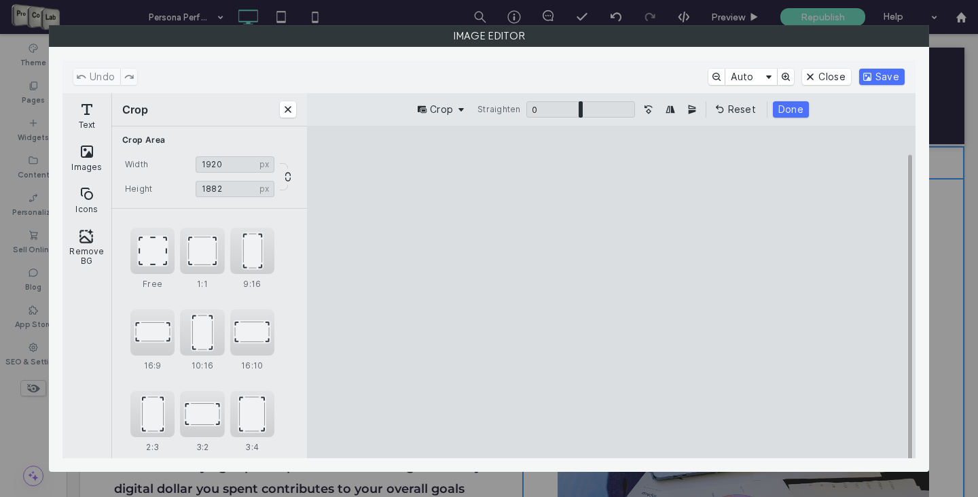
type input "****"
drag, startPoint x: 609, startPoint y: 429, endPoint x: 614, endPoint y: 414, distance: 15.3
click at [611, 291] on cesdk-canvas "Editor canvas" at bounding box center [611, 291] width 0 height 0
click at [793, 105] on button "Done" at bounding box center [791, 109] width 36 height 16
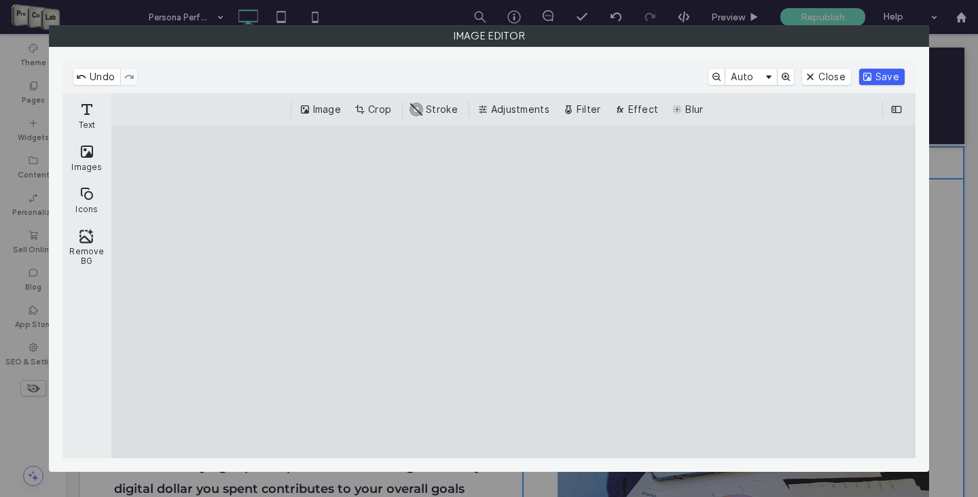
drag, startPoint x: 878, startPoint y: 76, endPoint x: 883, endPoint y: 83, distance: 8.3
click at [880, 75] on button "Save" at bounding box center [882, 77] width 46 height 16
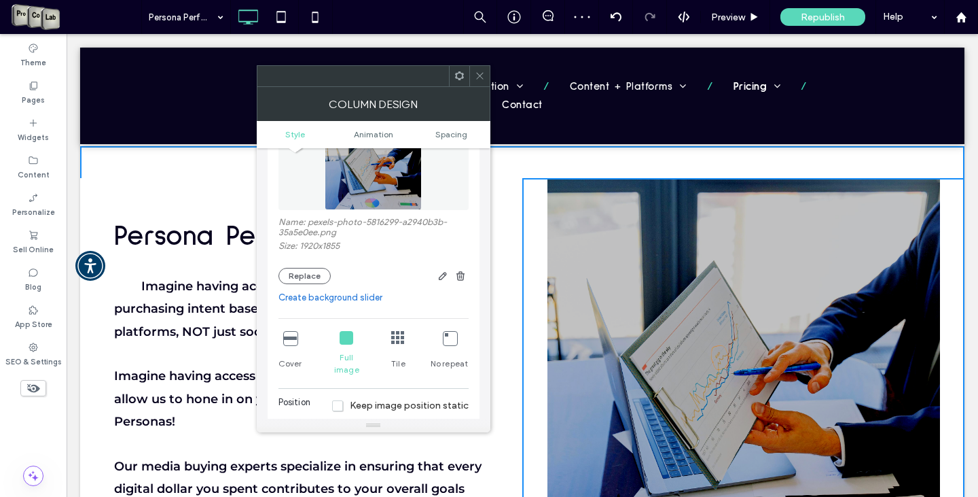
click at [476, 70] on span at bounding box center [480, 76] width 10 height 20
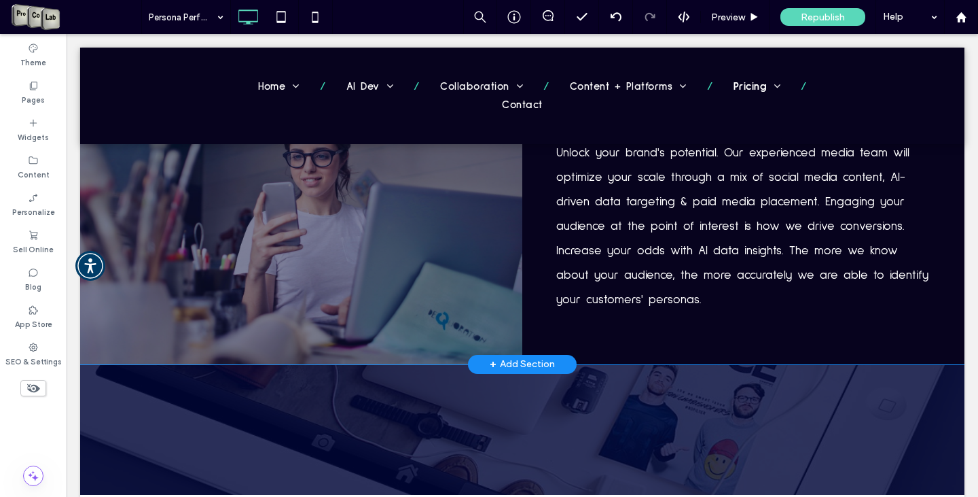
scroll to position [951, 0]
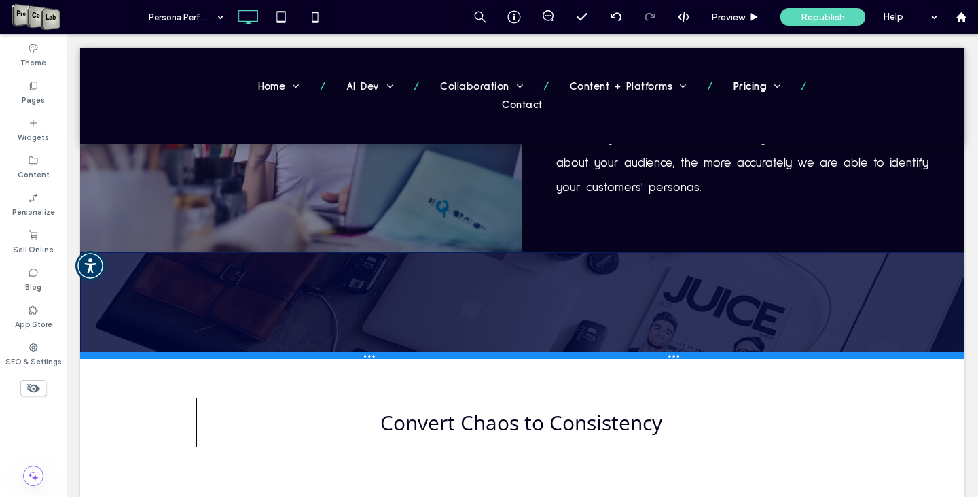
drag, startPoint x: 634, startPoint y: 349, endPoint x: 699, endPoint y: 359, distance: 66.1
click at [632, 352] on div at bounding box center [522, 355] width 885 height 7
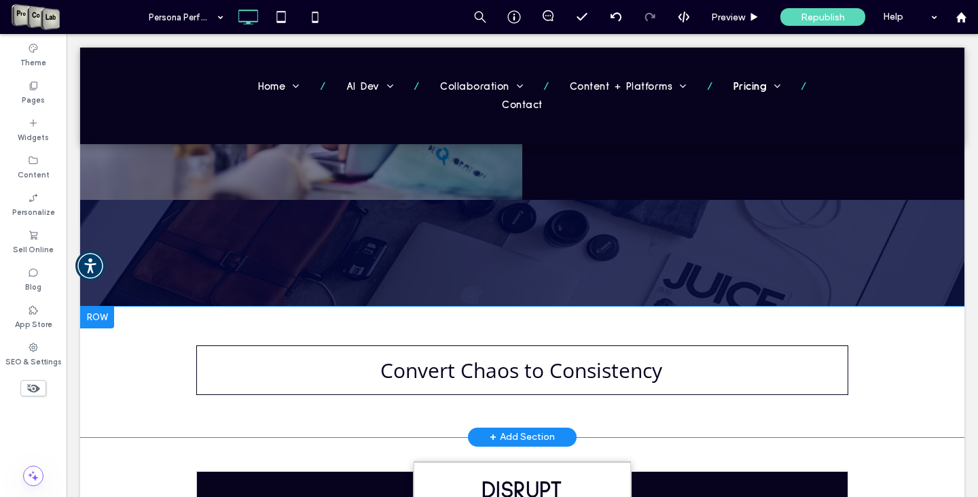
scroll to position [1019, 0]
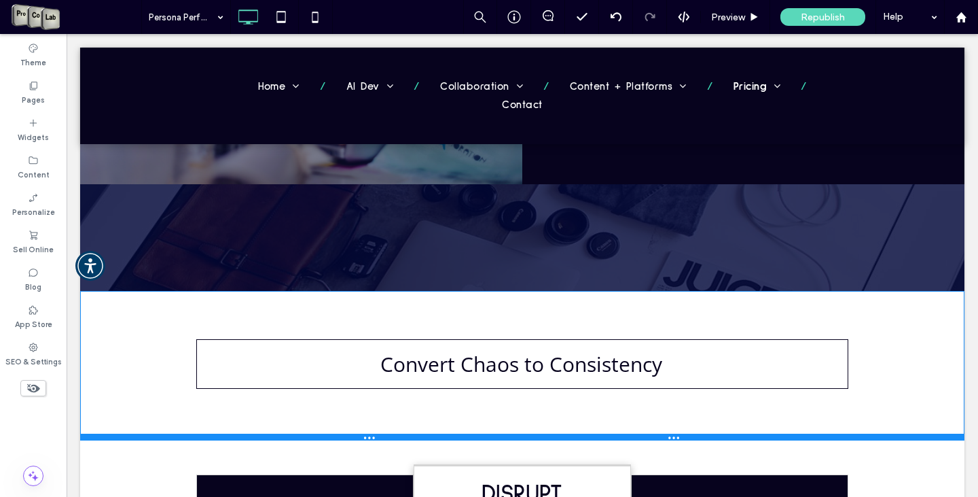
drag, startPoint x: 752, startPoint y: 384, endPoint x: 745, endPoint y: 405, distance: 22.1
click at [745, 433] on div at bounding box center [522, 436] width 885 height 7
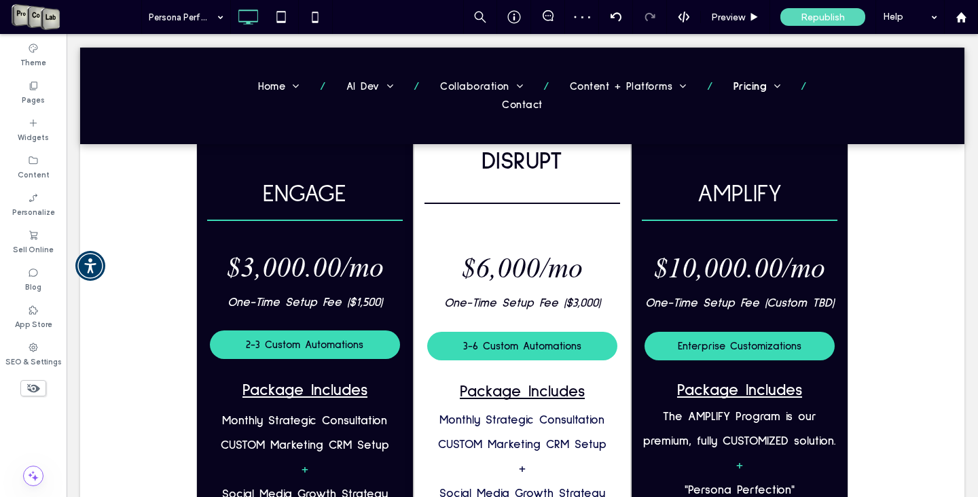
scroll to position [1291, 0]
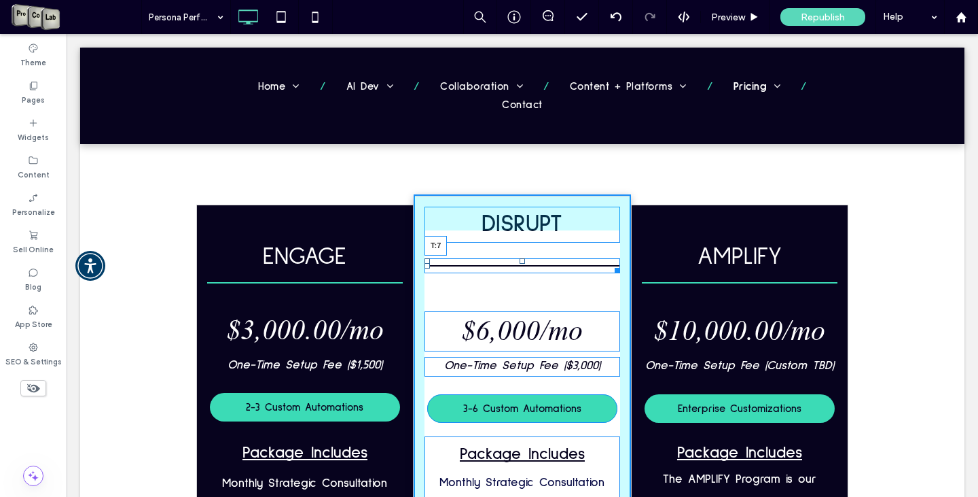
drag, startPoint x: 518, startPoint y: 230, endPoint x: 520, endPoint y: 219, distance: 11.1
click at [520, 258] on div "T:7" at bounding box center [523, 265] width 196 height 15
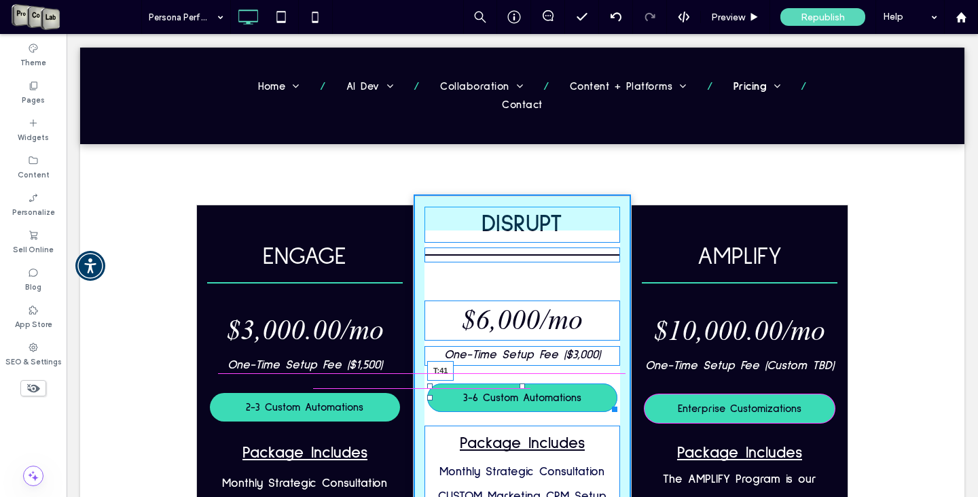
drag, startPoint x: 517, startPoint y: 352, endPoint x: 515, endPoint y: 361, distance: 9.7
click at [520, 383] on div at bounding box center [522, 385] width 5 height 5
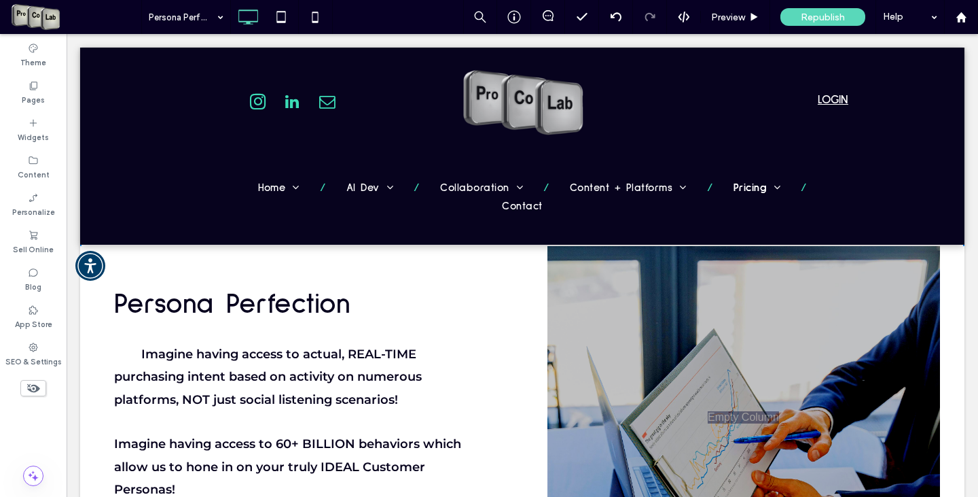
scroll to position [0, 0]
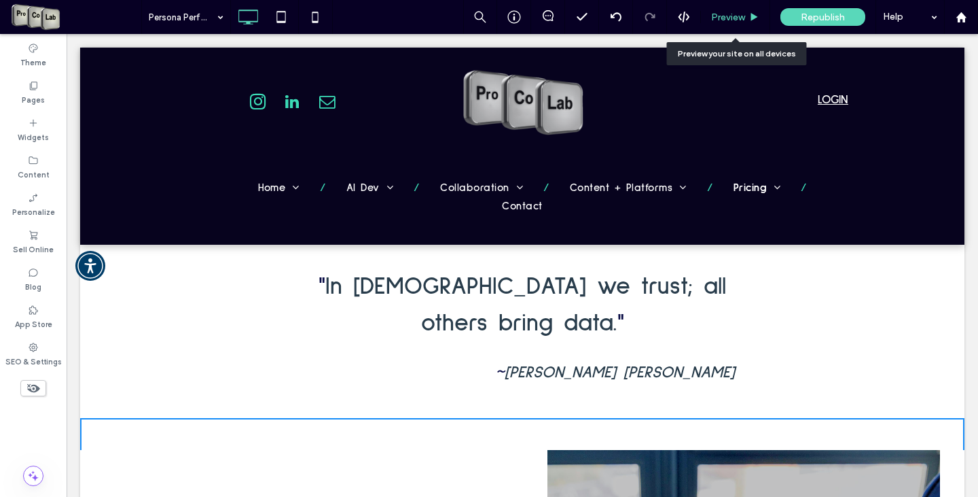
click at [730, 10] on div "Preview" at bounding box center [735, 17] width 69 height 34
click at [730, 17] on span "Preview" at bounding box center [728, 18] width 34 height 12
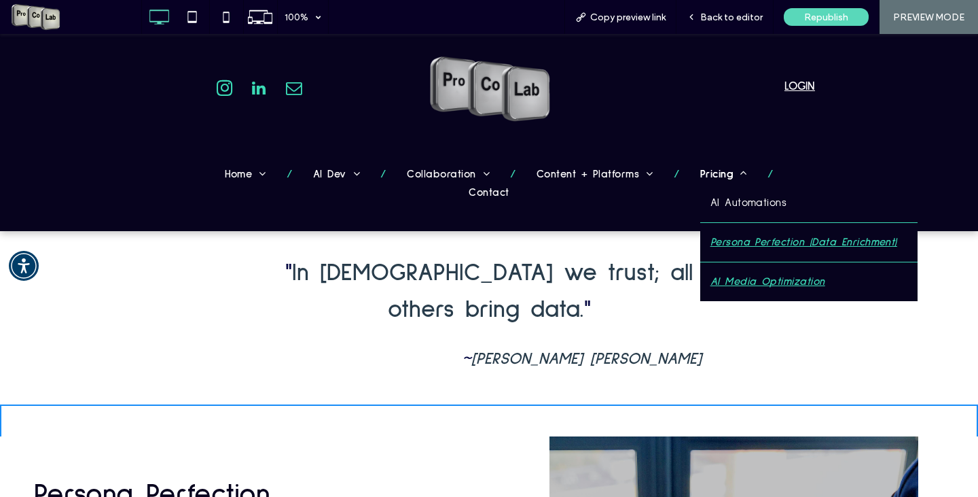
click at [700, 271] on link "AI Media Optimization" at bounding box center [808, 281] width 217 height 39
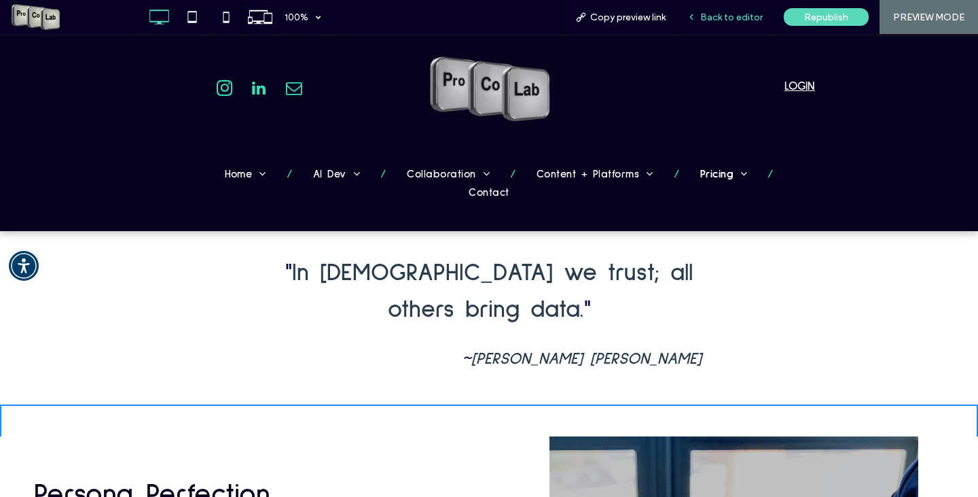
click at [737, 17] on span "Back to editor" at bounding box center [731, 18] width 62 height 12
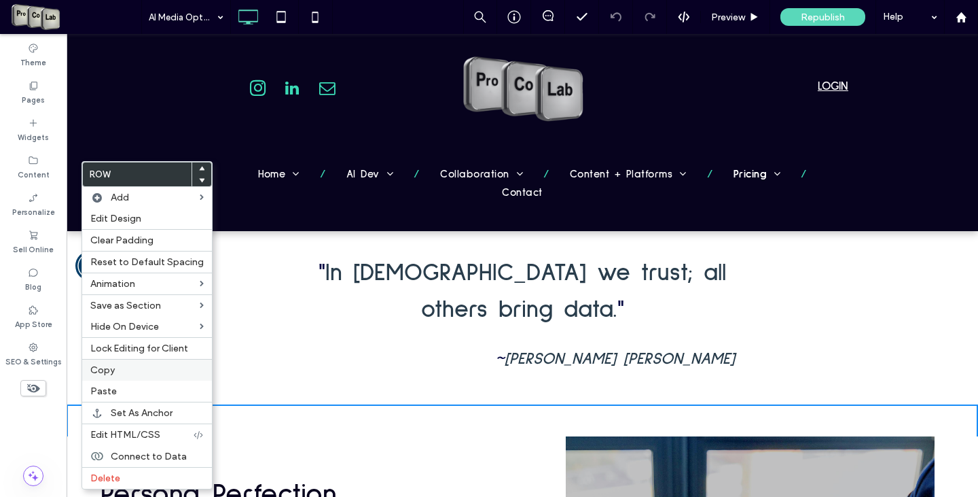
click at [118, 369] on label "Copy" at bounding box center [146, 370] width 113 height 12
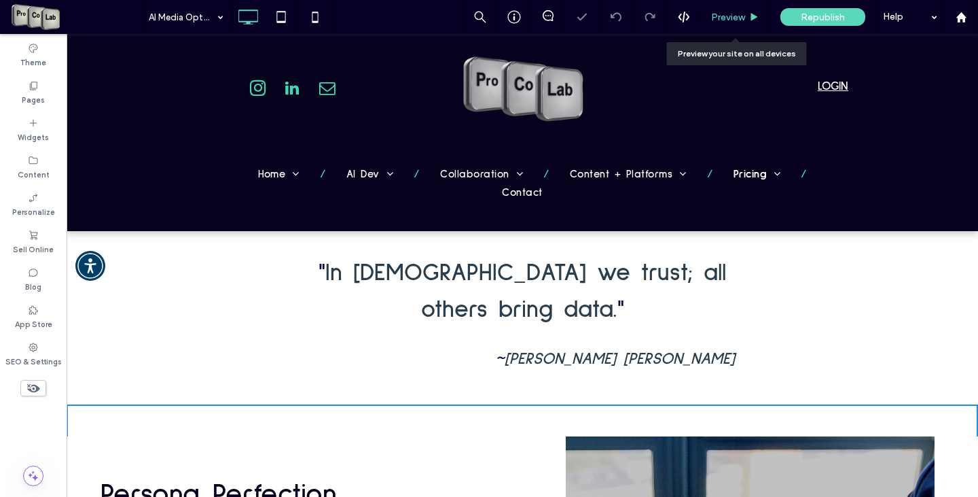
click at [726, 14] on span "Preview" at bounding box center [728, 18] width 34 height 12
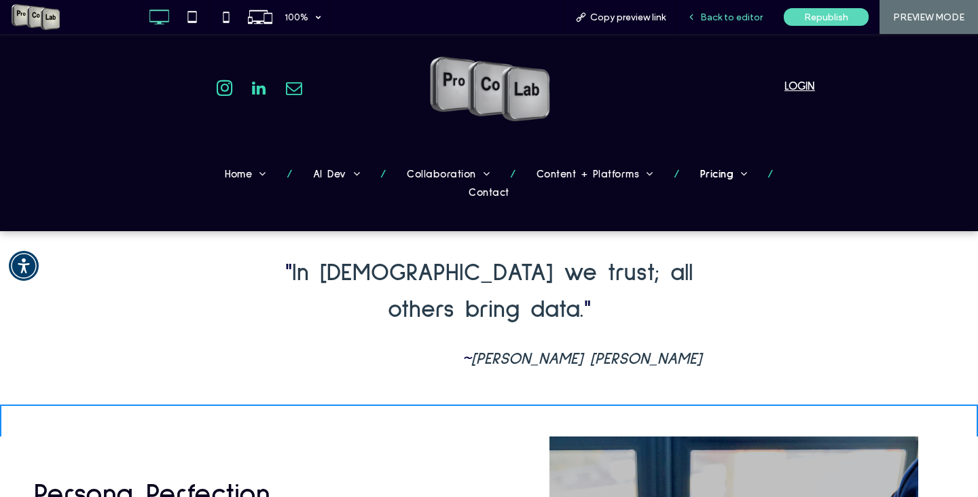
click at [710, 12] on span "Back to editor" at bounding box center [731, 18] width 62 height 12
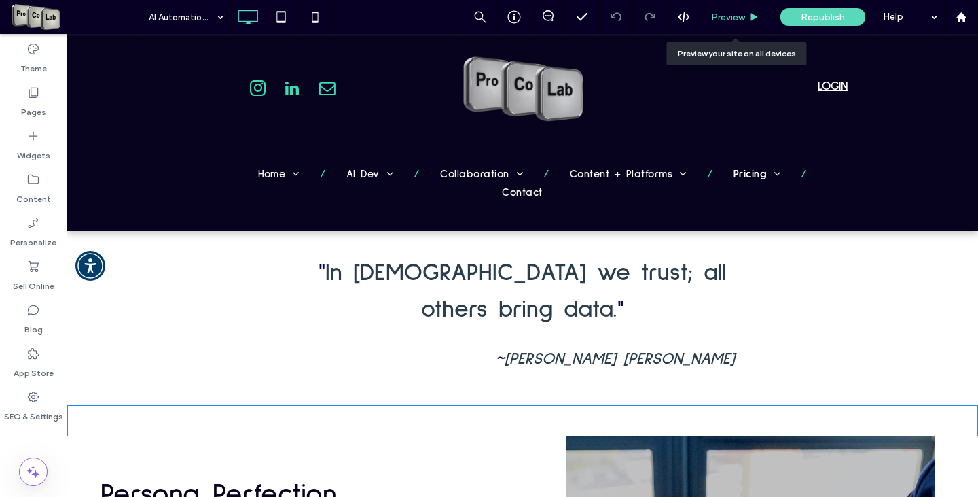
click at [726, 18] on span "Preview" at bounding box center [728, 18] width 34 height 12
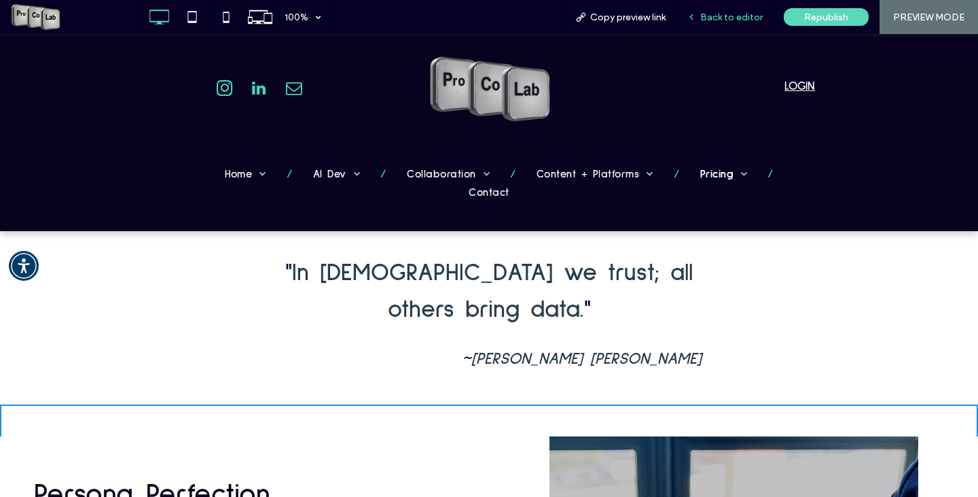
click at [737, 24] on div "Back to editor" at bounding box center [725, 17] width 97 height 34
click at [750, 20] on span "Back to editor" at bounding box center [731, 18] width 62 height 12
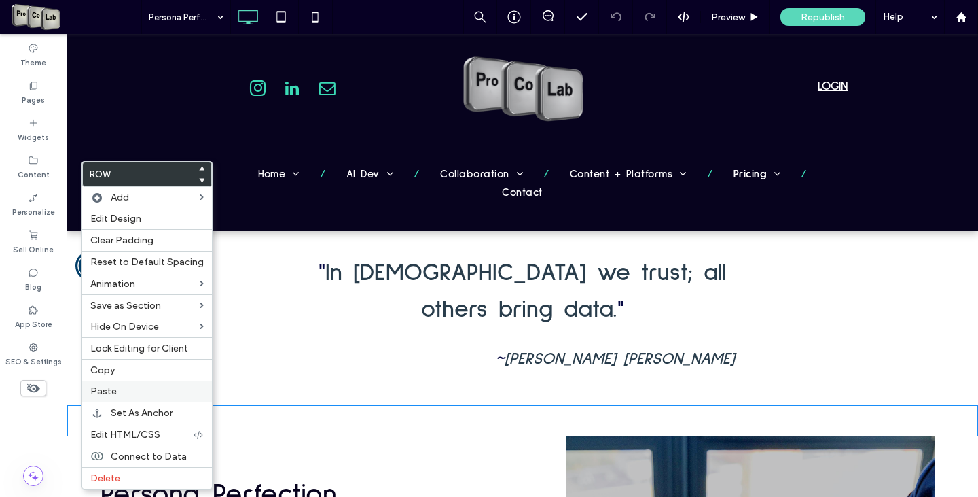
click at [102, 391] on span "Paste" at bounding box center [103, 391] width 26 height 12
click at [122, 472] on div "Delete" at bounding box center [147, 478] width 130 height 22
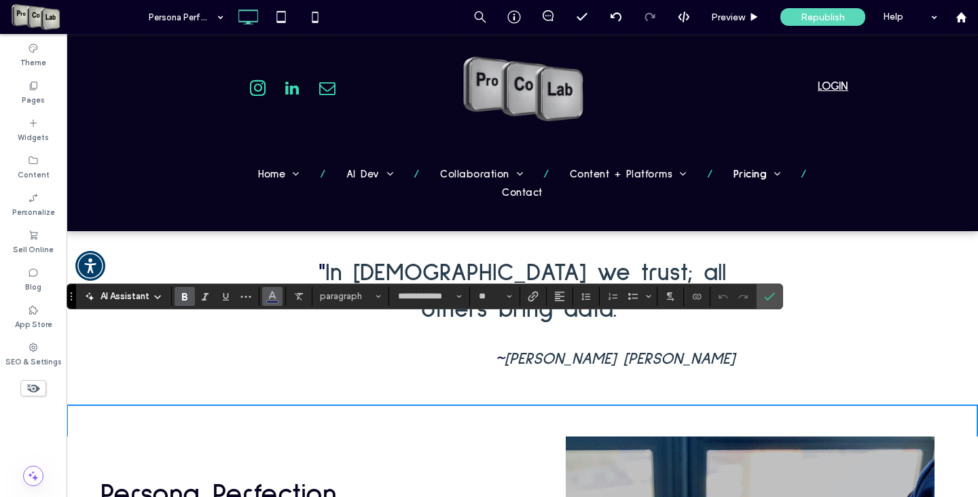
click at [275, 300] on icon "Color" at bounding box center [272, 294] width 11 height 11
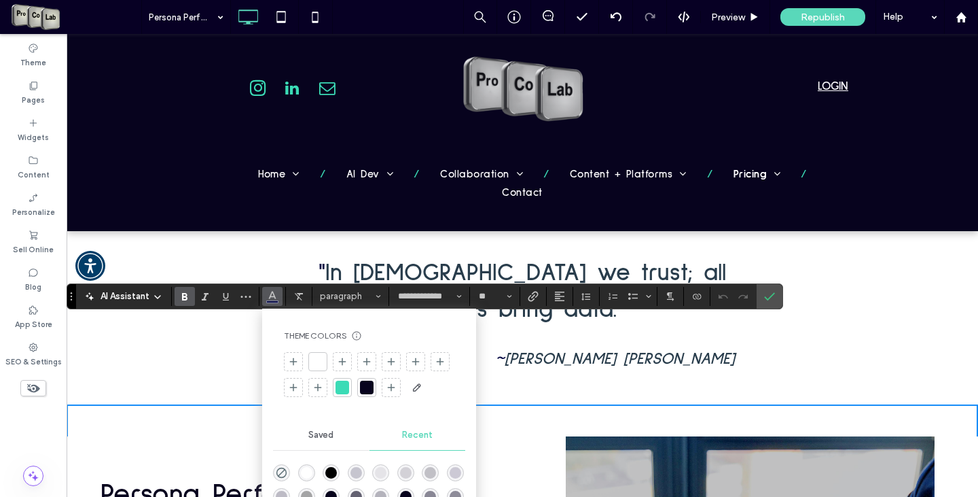
click at [317, 358] on div at bounding box center [318, 362] width 14 height 14
click at [319, 358] on div at bounding box center [318, 362] width 14 height 14
click at [776, 291] on label "Confirm" at bounding box center [770, 296] width 20 height 24
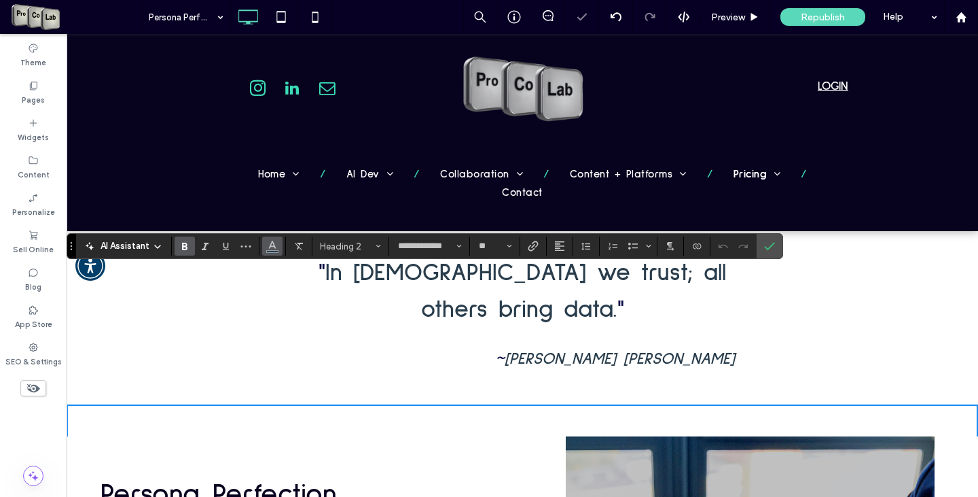
click at [276, 245] on icon "Color" at bounding box center [272, 244] width 11 height 11
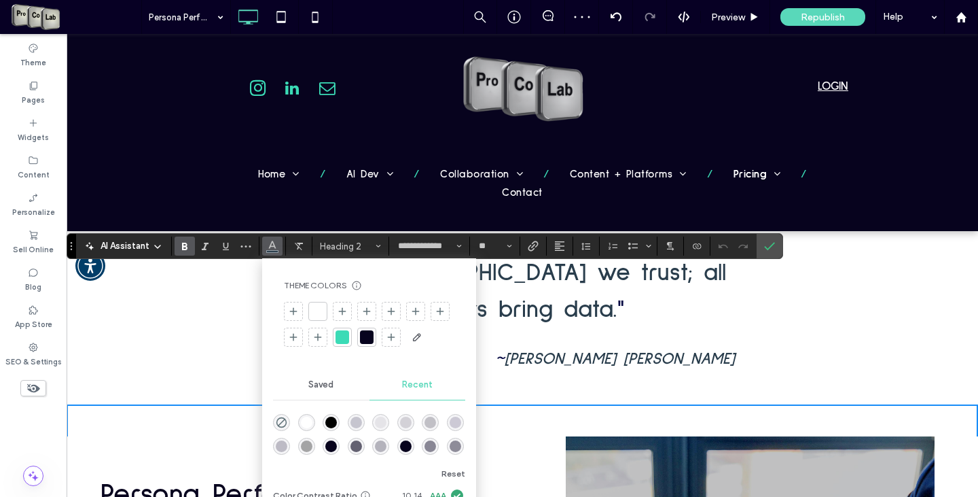
click at [311, 310] on div at bounding box center [318, 311] width 14 height 14
click at [312, 313] on div at bounding box center [318, 311] width 14 height 14
click at [771, 245] on use "Confirm" at bounding box center [770, 247] width 11 height 8
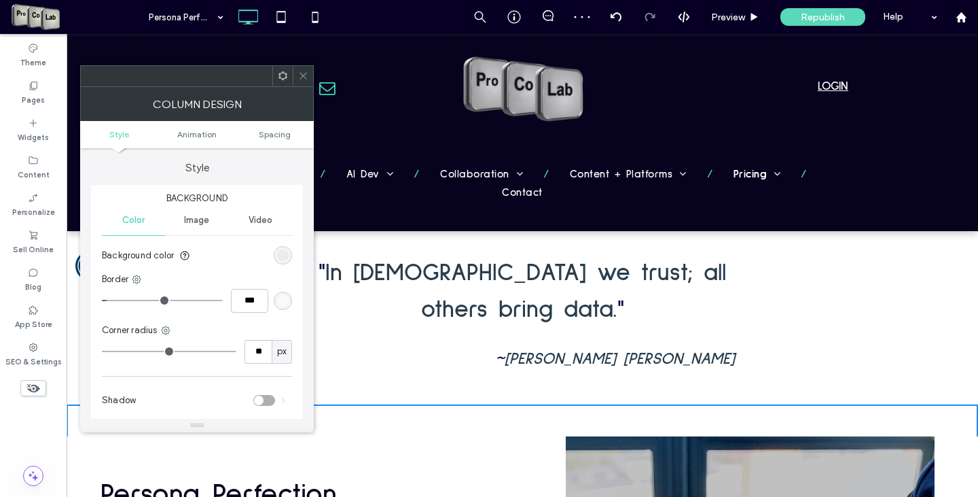
click at [280, 256] on div "rgba(0, 0, 0, 0.05)" at bounding box center [283, 255] width 12 height 12
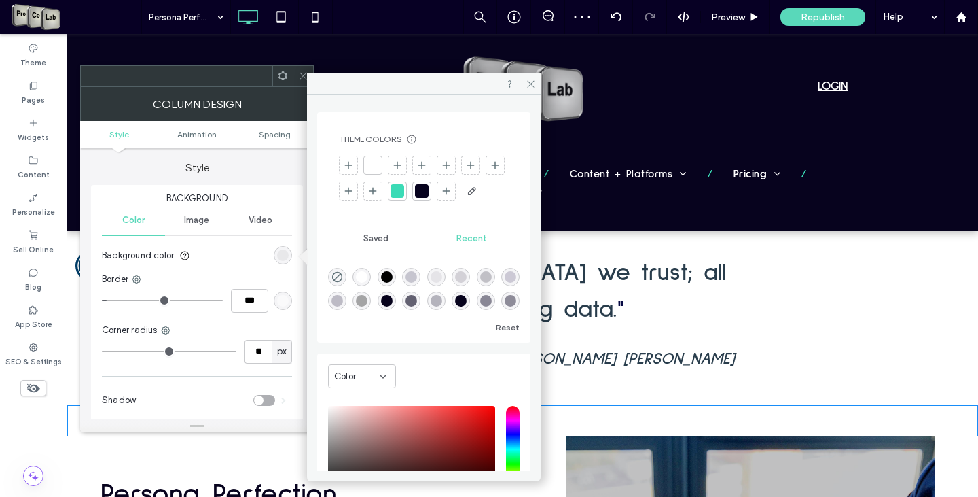
click at [429, 189] on div at bounding box center [422, 191] width 14 height 14
click at [536, 88] on span at bounding box center [530, 83] width 21 height 20
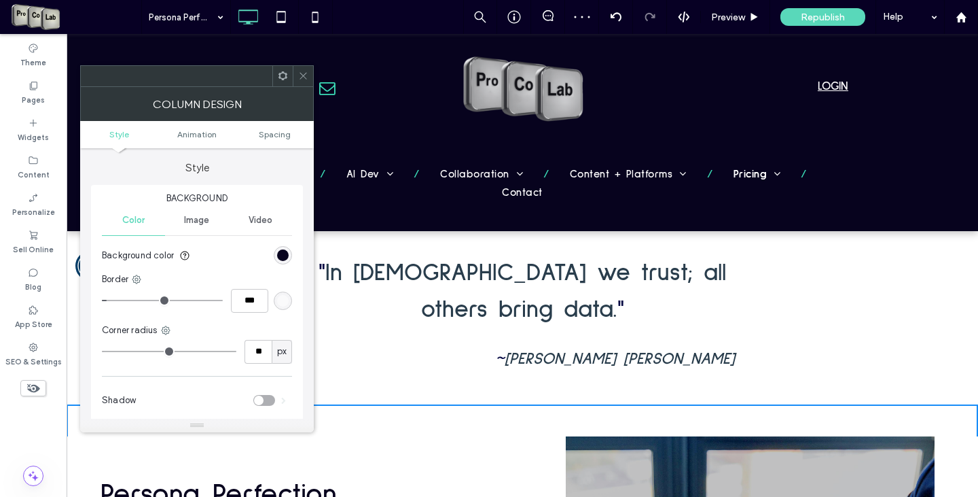
click at [306, 73] on use at bounding box center [303, 76] width 7 height 7
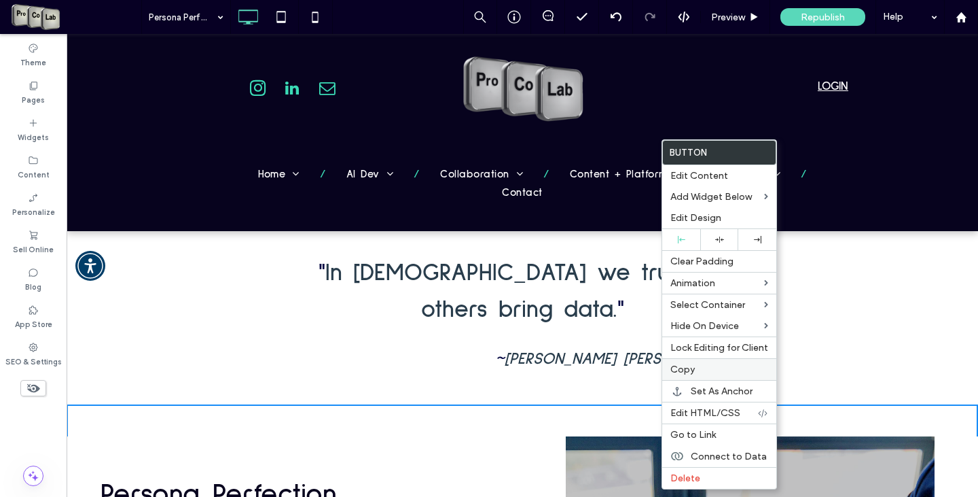
click at [685, 372] on span "Copy" at bounding box center [683, 369] width 24 height 12
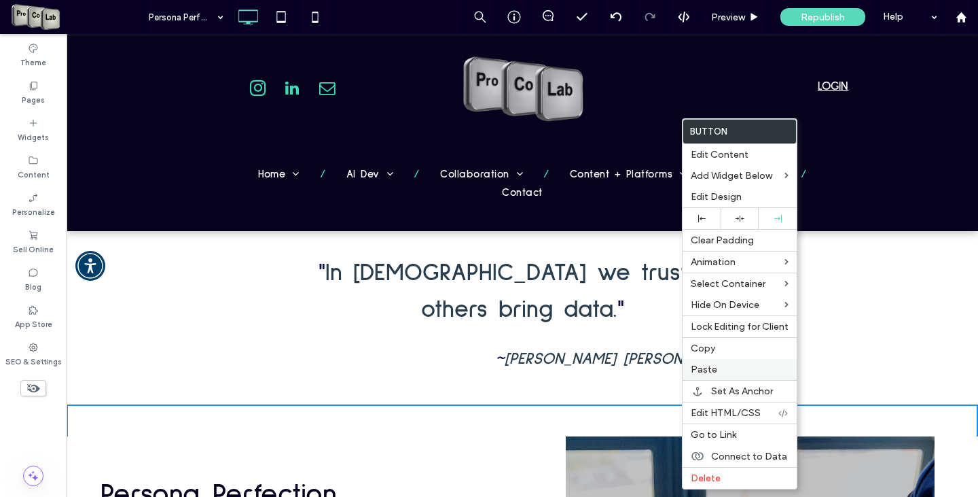
click at [694, 372] on span "Paste" at bounding box center [704, 369] width 26 height 12
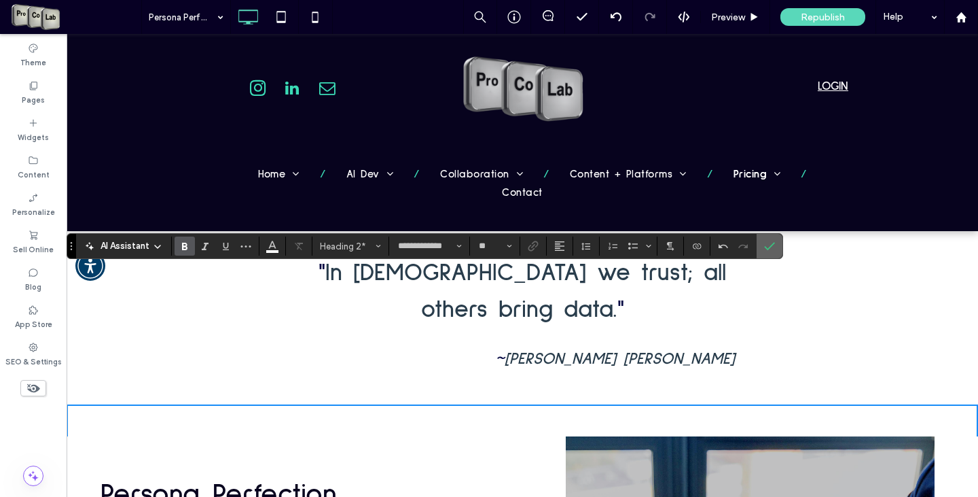
click at [769, 243] on icon "Confirm" at bounding box center [769, 245] width 11 height 11
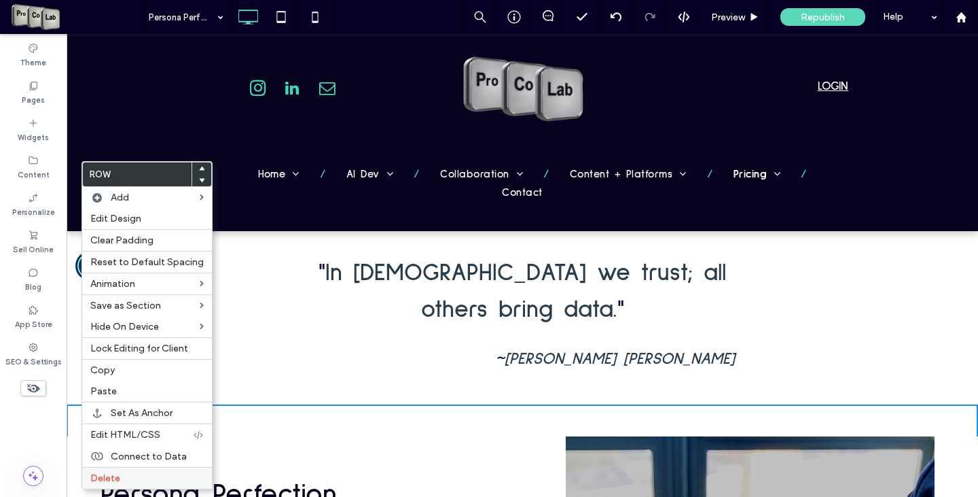
click at [120, 477] on label "Delete" at bounding box center [146, 478] width 113 height 12
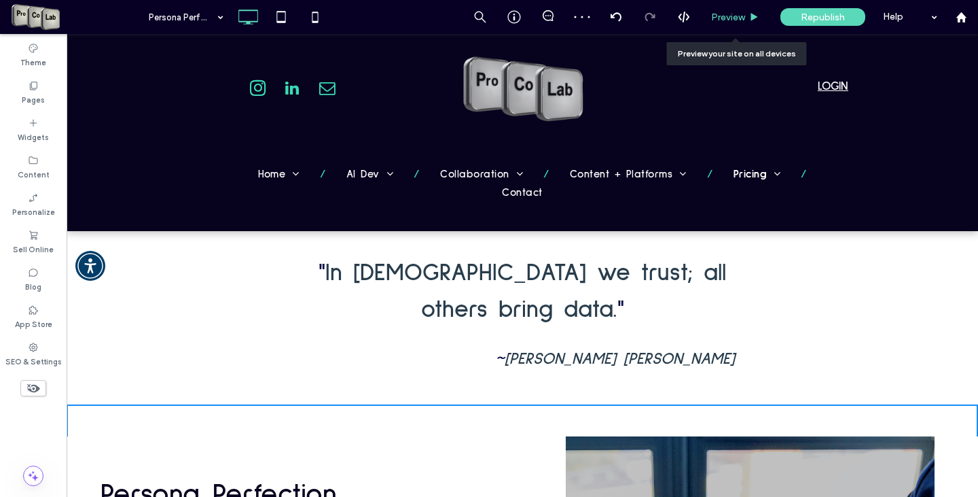
click at [733, 14] on span "Preview" at bounding box center [728, 18] width 34 height 12
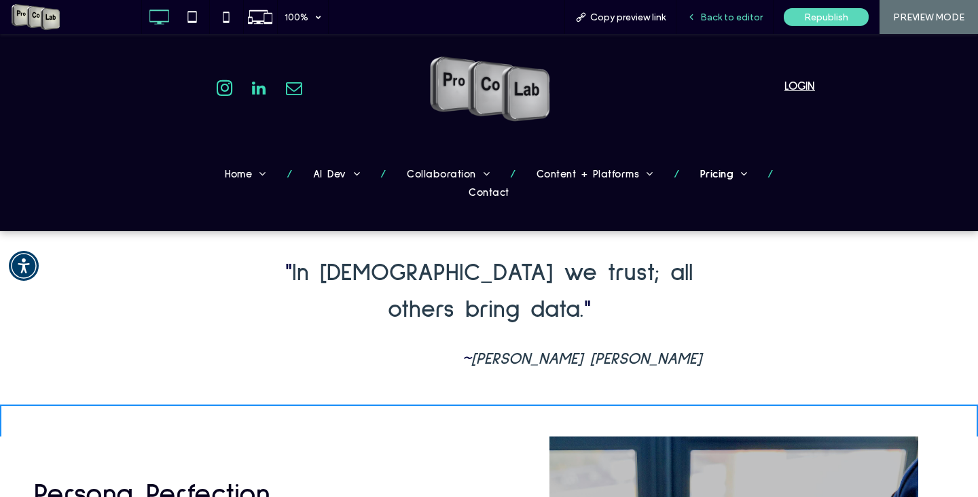
click at [727, 23] on div "Back to editor" at bounding box center [725, 17] width 97 height 34
click at [735, 14] on span "Back to editor" at bounding box center [731, 18] width 62 height 12
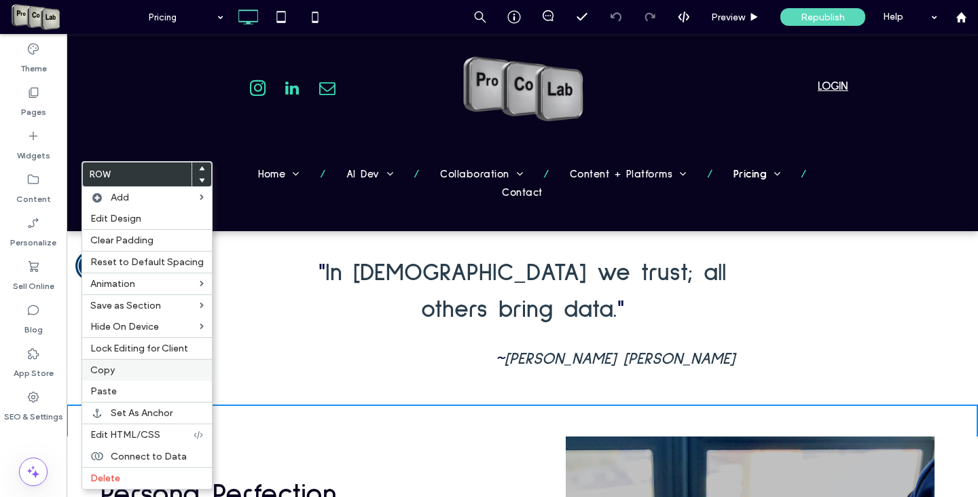
click at [120, 374] on label "Copy" at bounding box center [146, 370] width 113 height 12
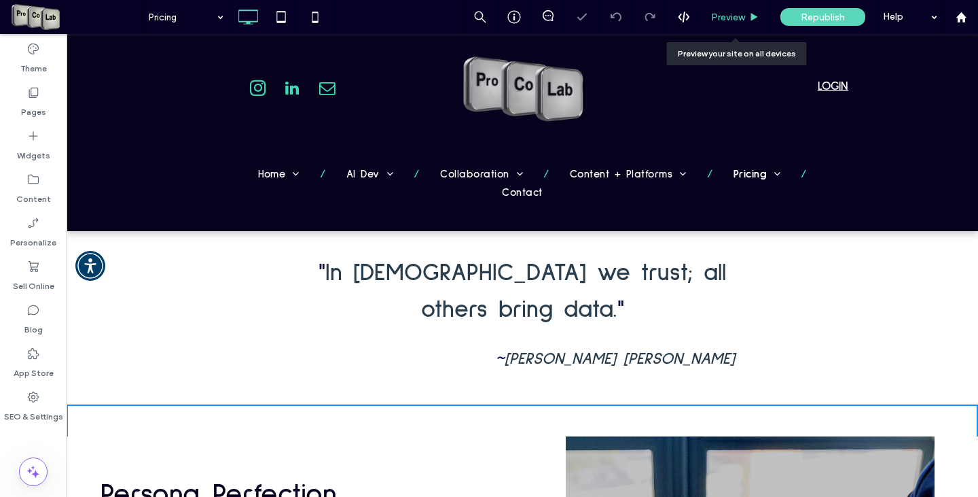
click at [737, 15] on span "Preview" at bounding box center [728, 18] width 34 height 12
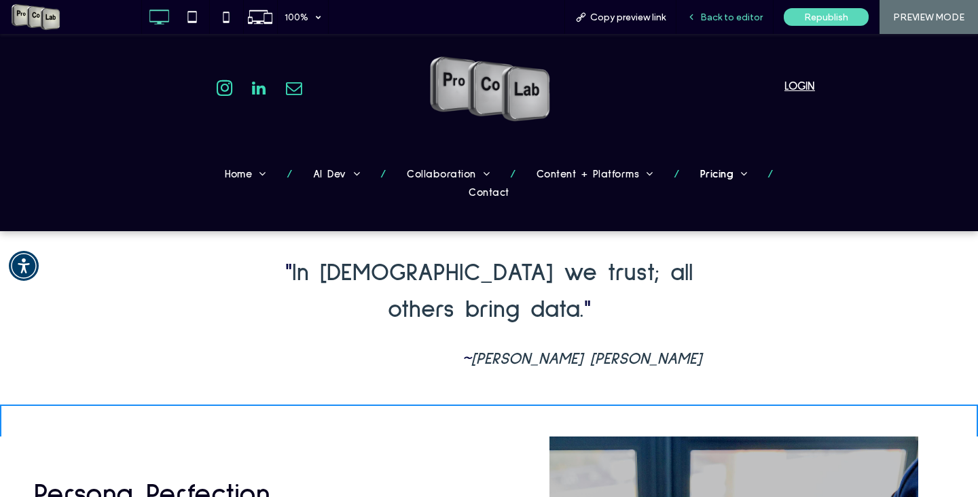
click at [722, 15] on span "Back to editor" at bounding box center [731, 18] width 62 height 12
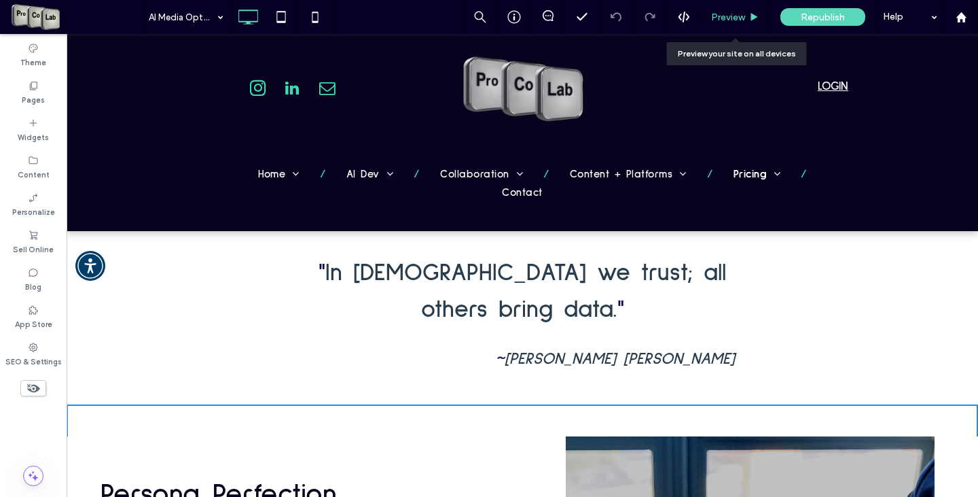
click at [728, 12] on span "Preview" at bounding box center [728, 18] width 34 height 12
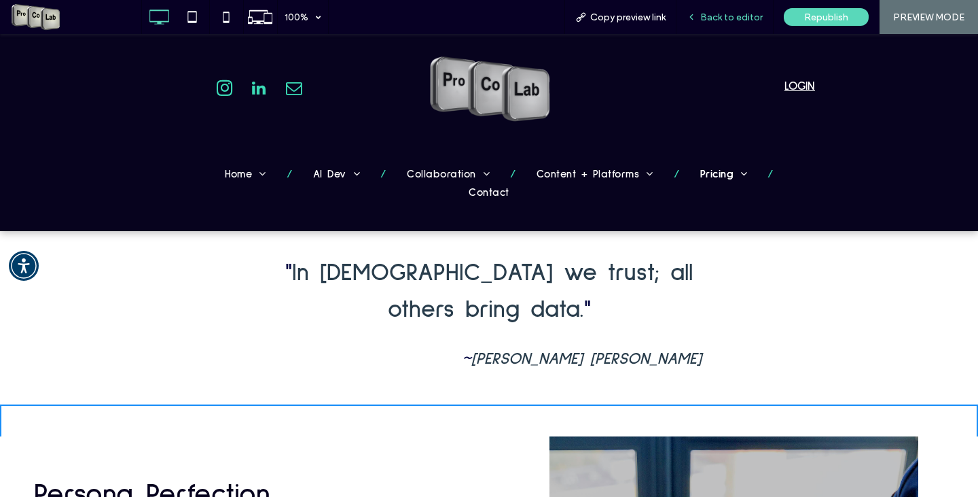
click at [703, 21] on span "Back to editor" at bounding box center [731, 18] width 62 height 12
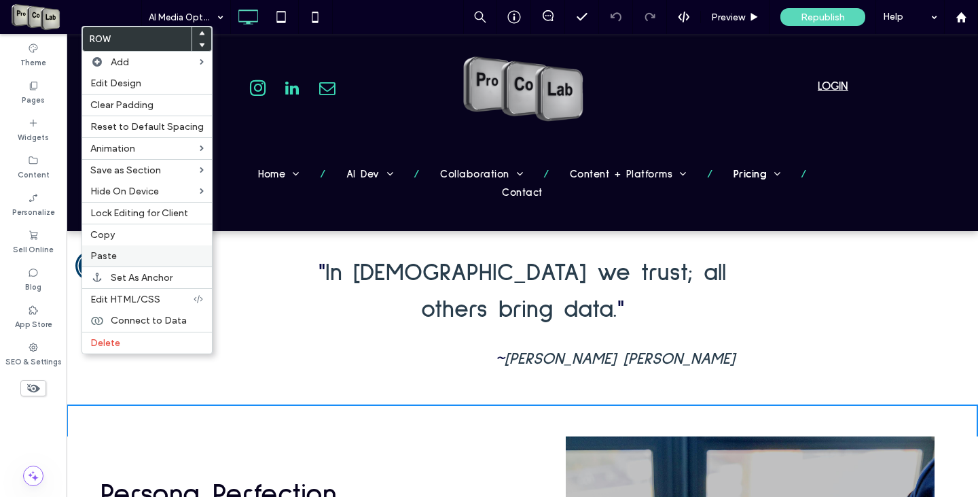
click at [110, 265] on div "Paste" at bounding box center [147, 255] width 130 height 21
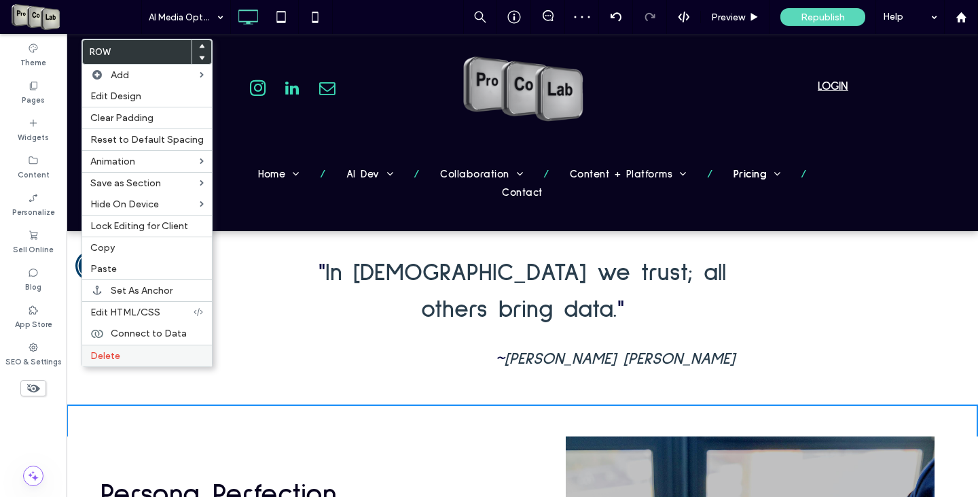
click at [135, 363] on div "Delete" at bounding box center [147, 355] width 130 height 22
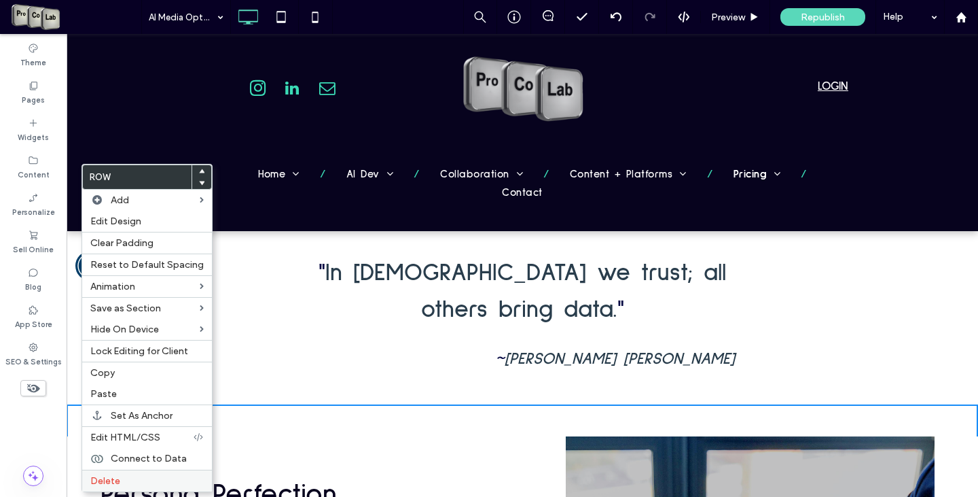
click at [113, 478] on span "Delete" at bounding box center [105, 481] width 30 height 12
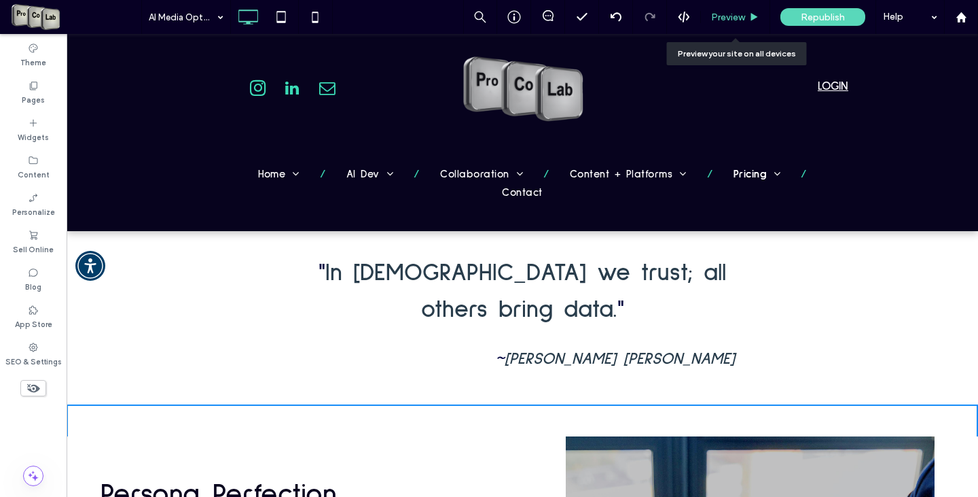
click at [731, 14] on span "Preview" at bounding box center [728, 18] width 34 height 12
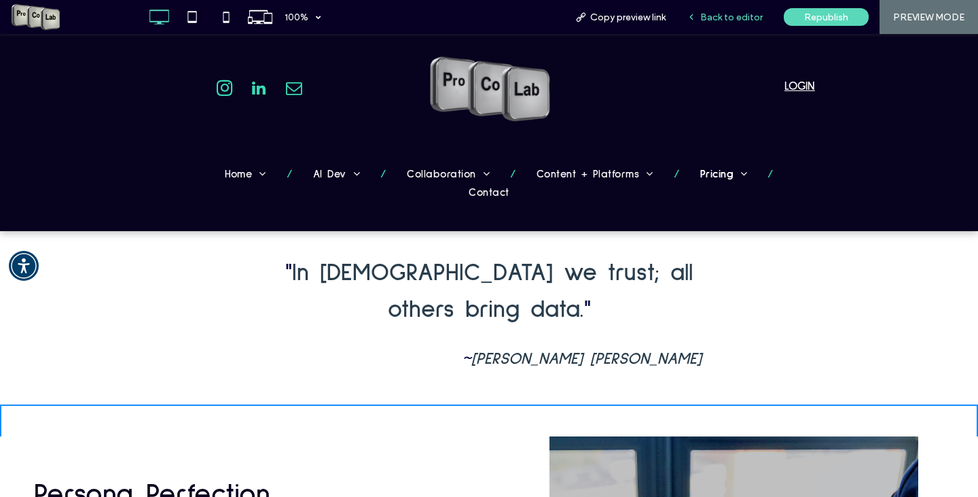
click at [744, 16] on span "Back to editor" at bounding box center [731, 18] width 62 height 12
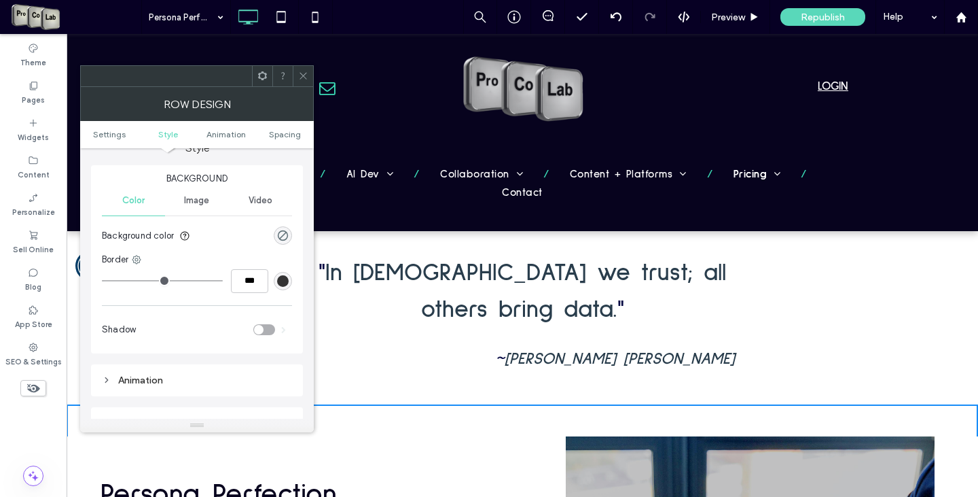
scroll to position [272, 0]
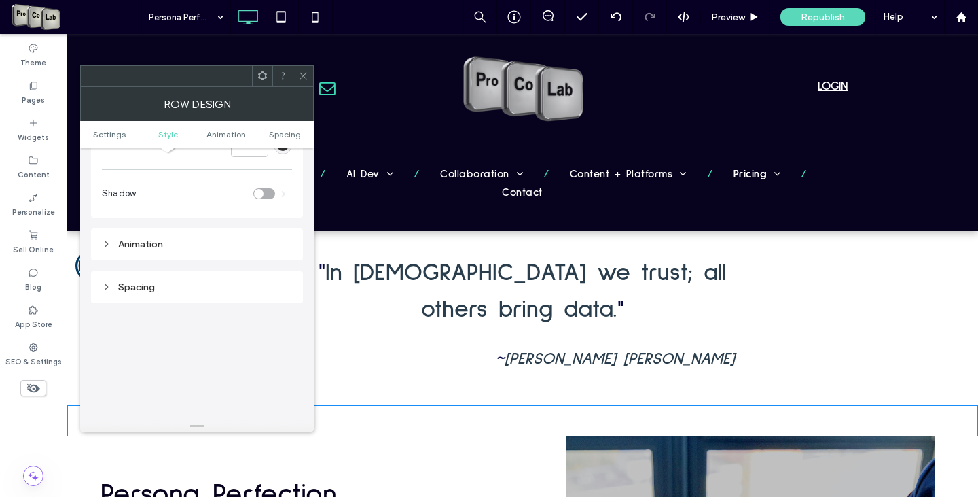
click at [140, 292] on div "Spacing" at bounding box center [197, 287] width 190 height 12
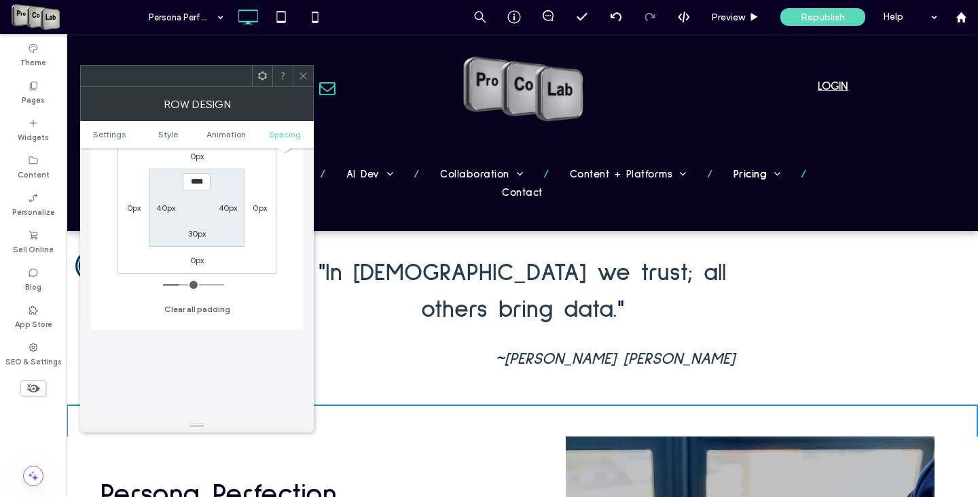
scroll to position [408, 0]
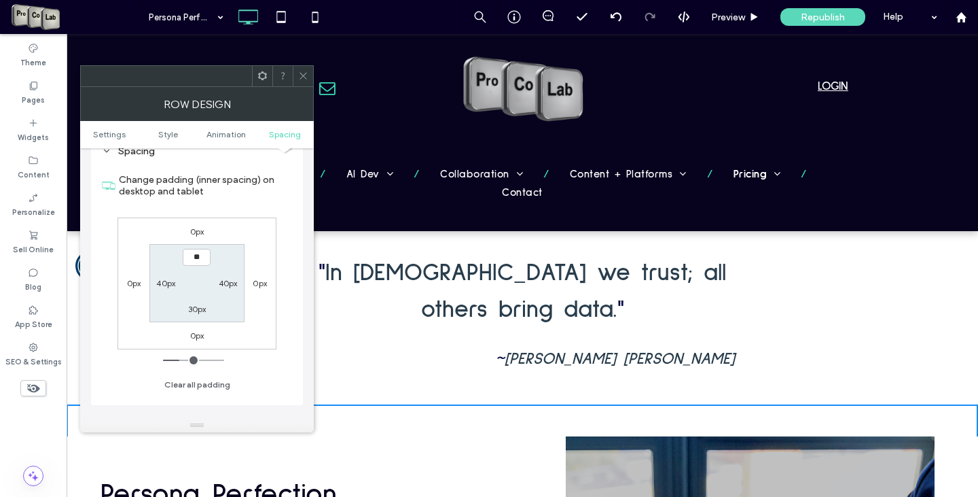
type input "****"
click at [193, 312] on label "30px" at bounding box center [197, 309] width 18 height 10
type input "**"
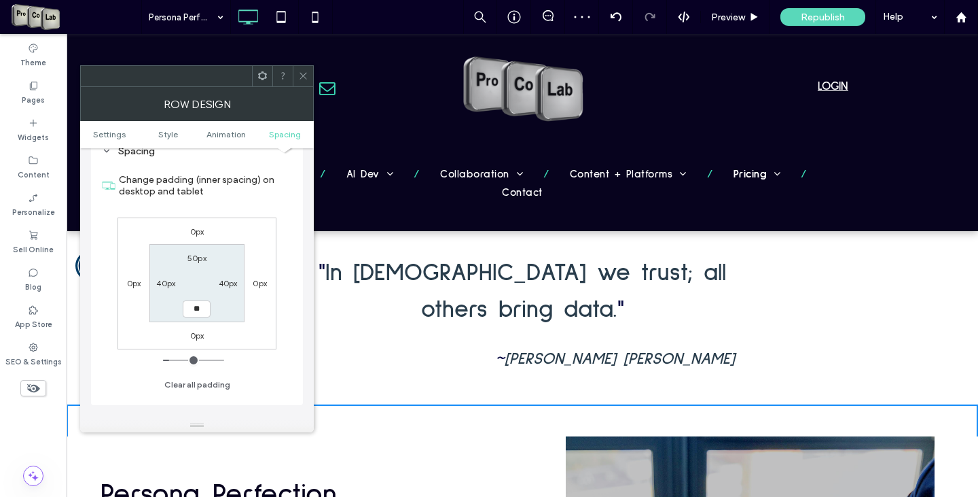
type input "****"
click at [308, 82] on div at bounding box center [303, 76] width 20 height 20
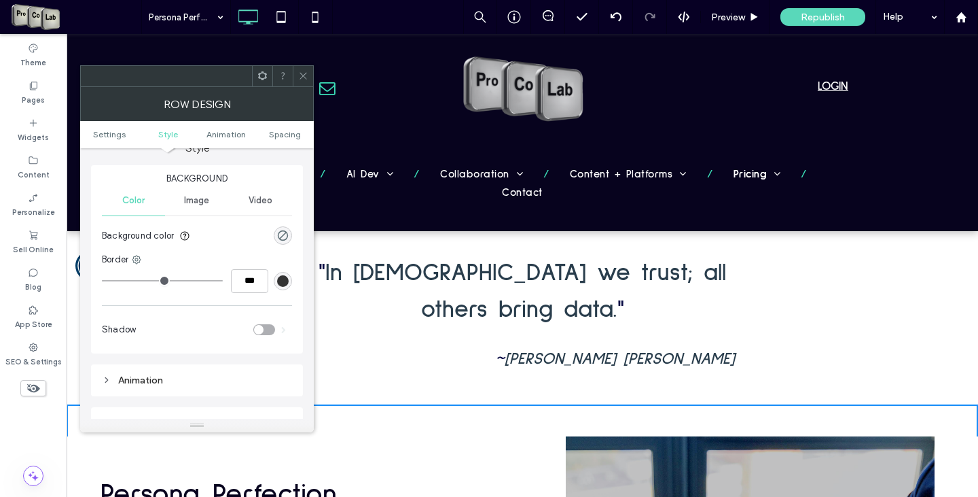
scroll to position [272, 0]
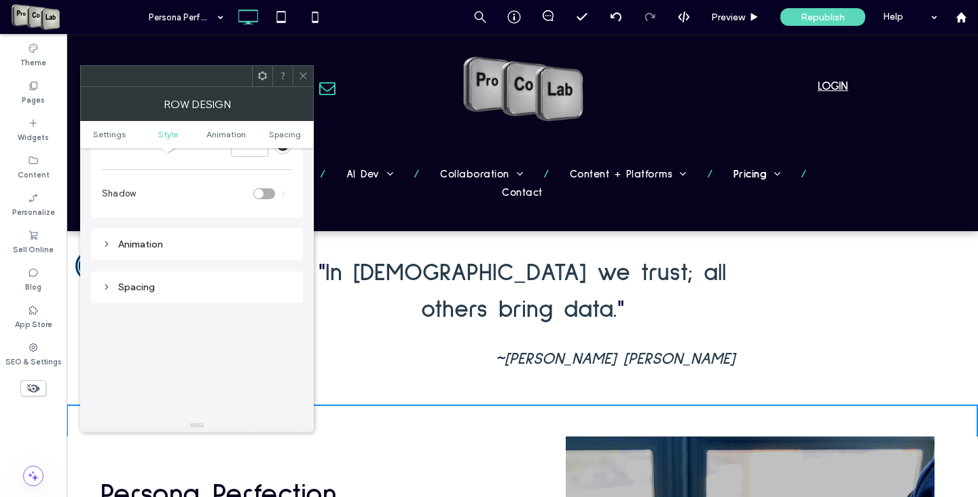
click at [128, 289] on div "Spacing" at bounding box center [197, 287] width 190 height 12
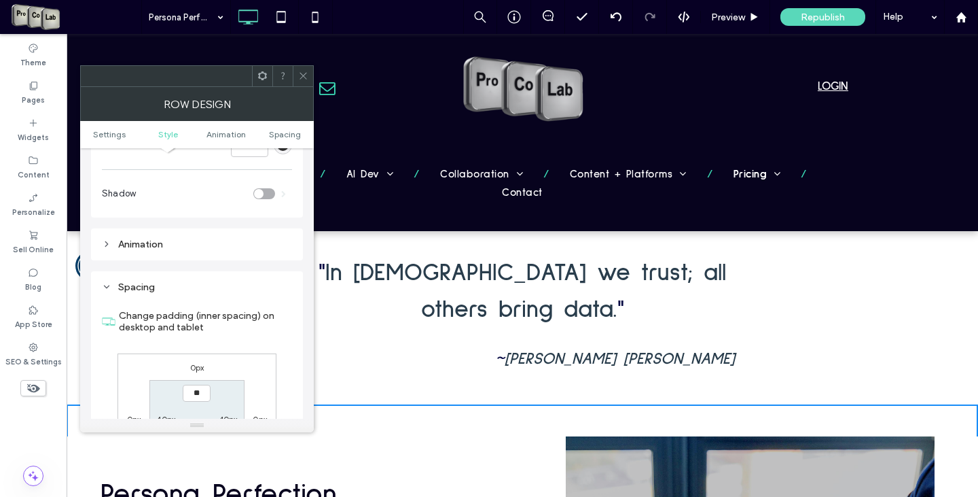
type input "****"
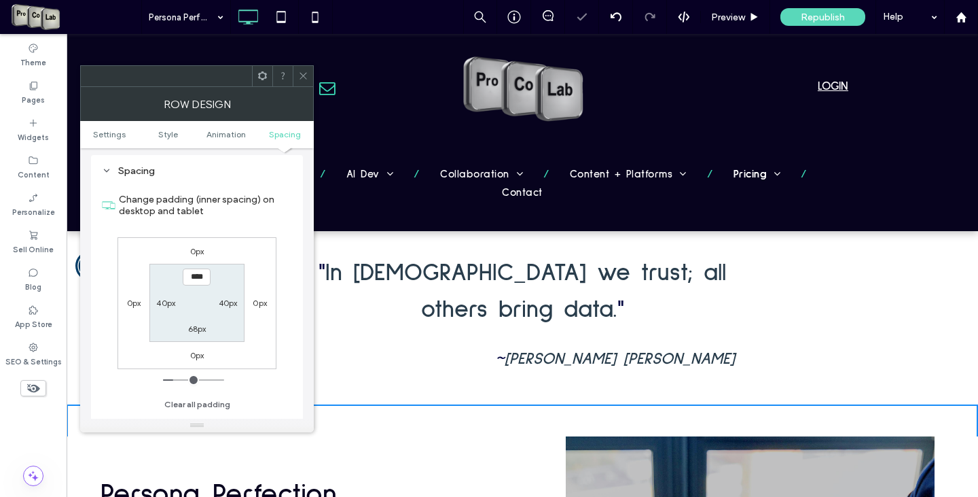
scroll to position [476, 0]
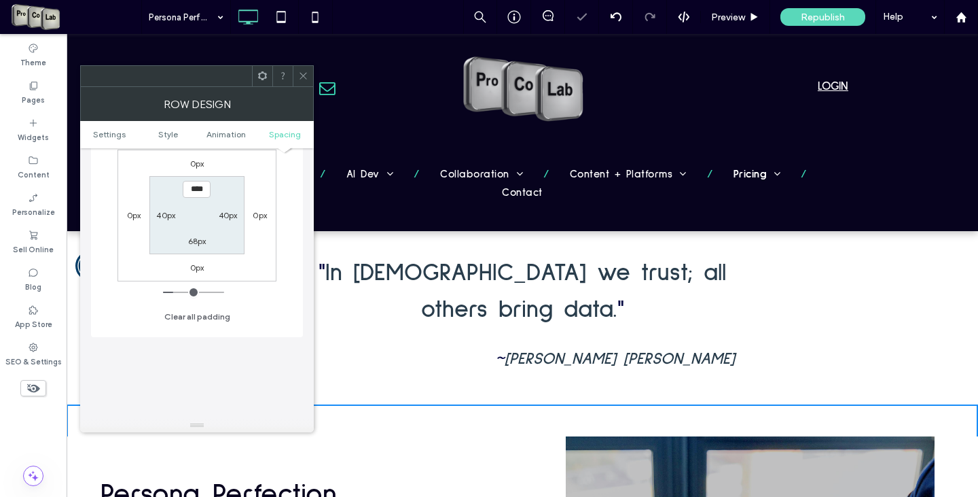
click at [190, 240] on label "68px" at bounding box center [197, 241] width 18 height 10
type input "**"
type input "****"
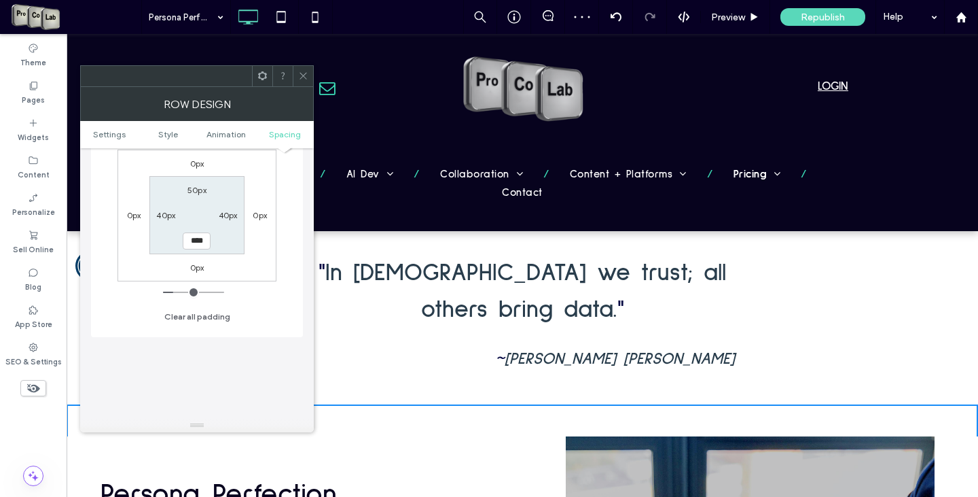
click at [303, 74] on icon at bounding box center [303, 76] width 10 height 10
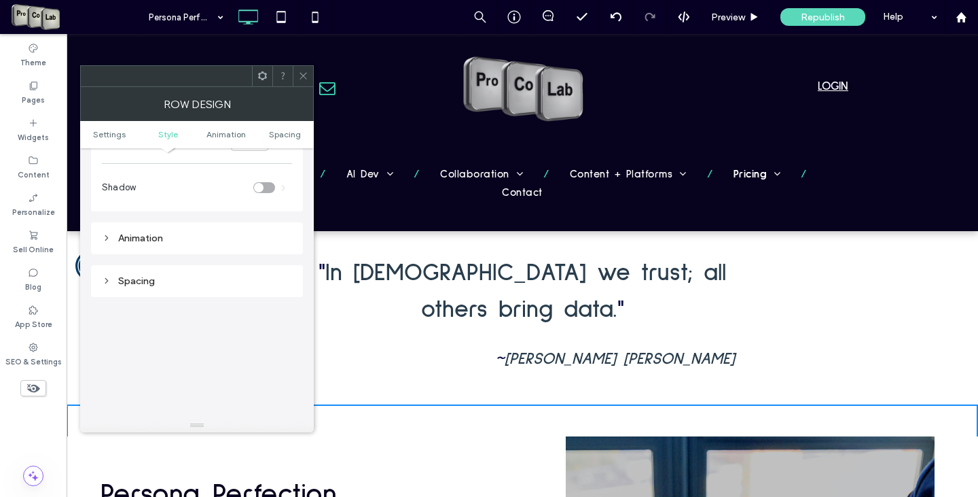
scroll to position [340, 0]
click at [143, 224] on div "Spacing" at bounding box center [197, 219] width 190 height 12
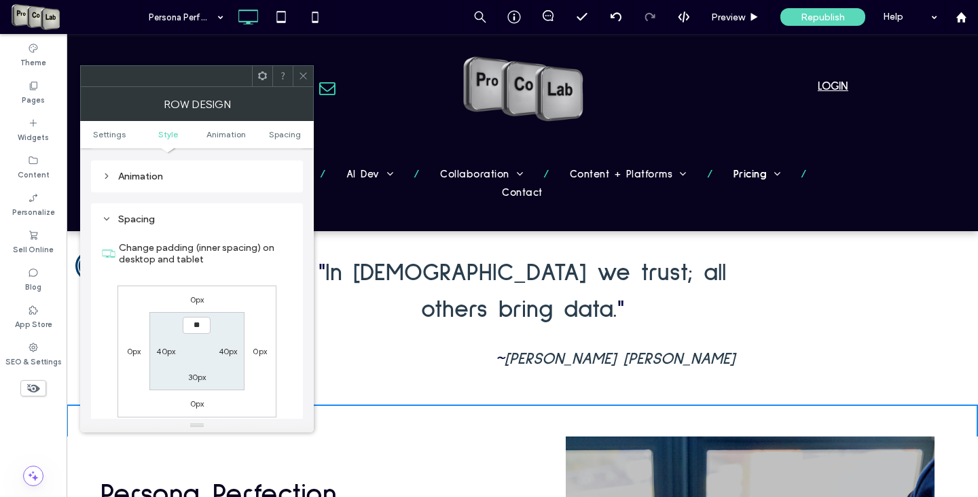
type input "****"
click at [192, 381] on label "30px" at bounding box center [197, 377] width 18 height 10
type input "**"
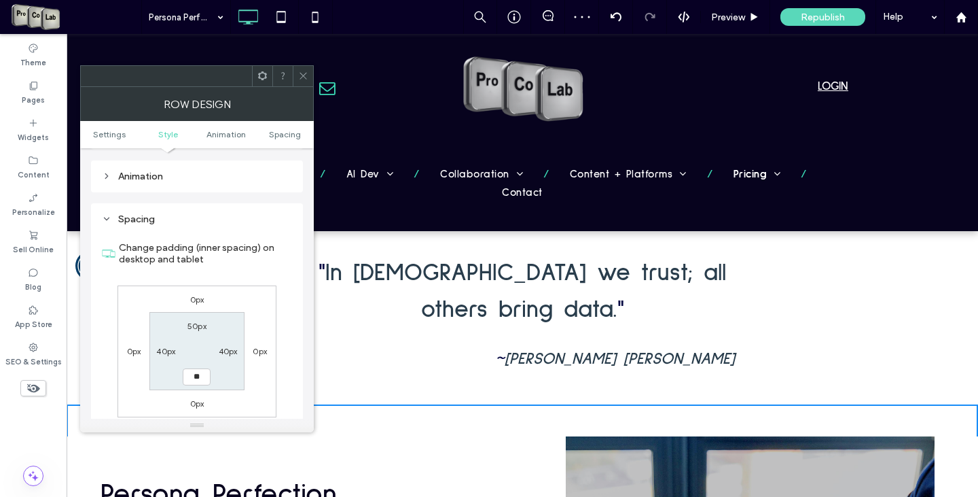
type input "****"
click at [298, 75] on div at bounding box center [303, 76] width 20 height 20
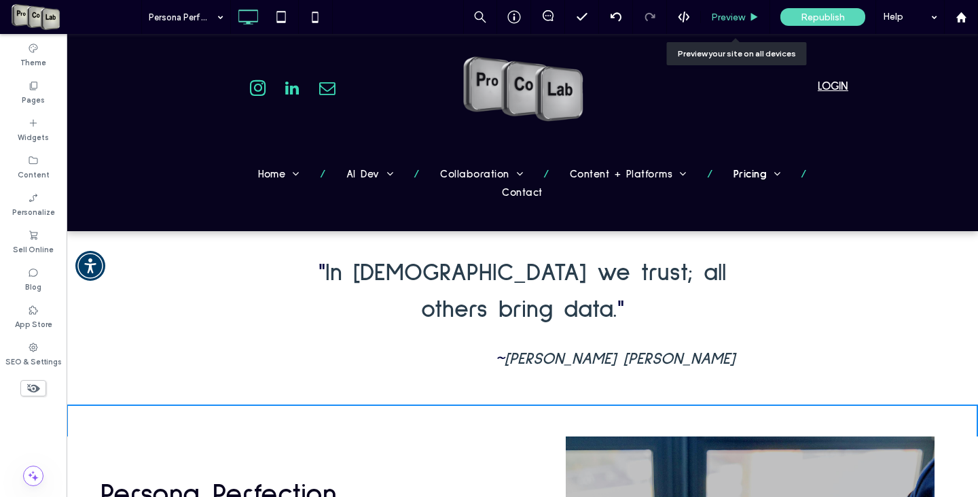
click at [738, 18] on span "Preview" at bounding box center [728, 18] width 34 height 12
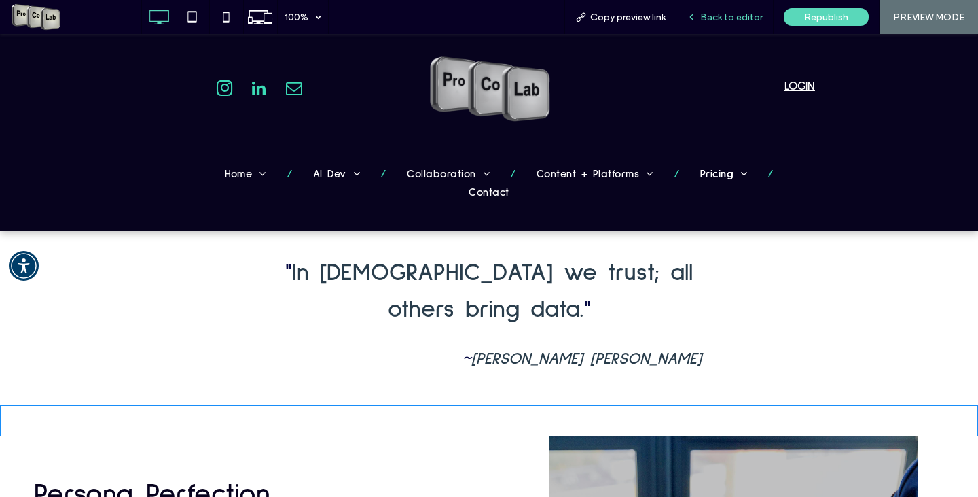
click at [715, 16] on span "Back to editor" at bounding box center [731, 18] width 62 height 12
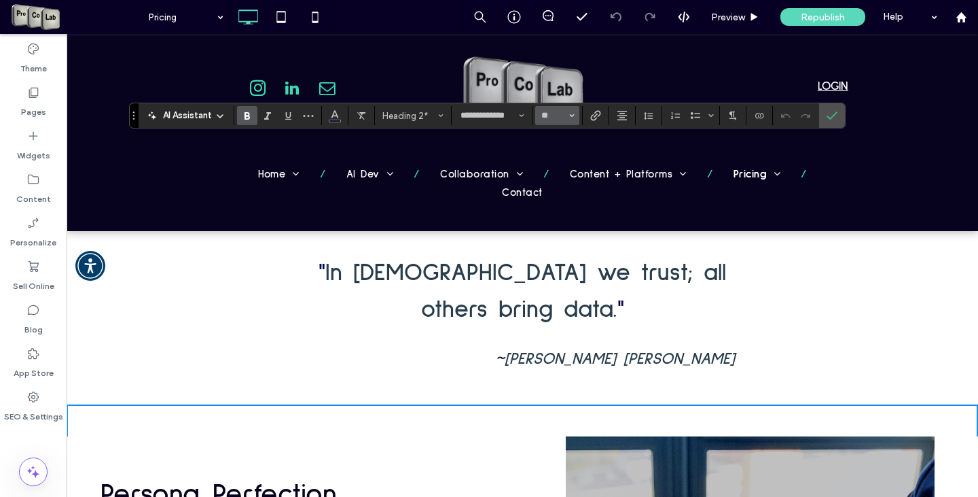
click at [573, 115] on icon "Size" at bounding box center [571, 115] width 5 height 5
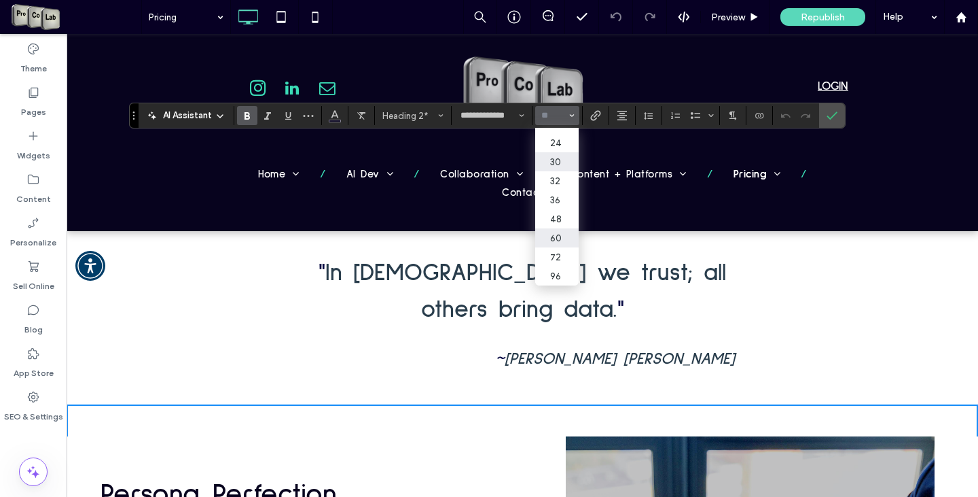
scroll to position [168, 0]
click at [554, 190] on label "36" at bounding box center [556, 199] width 43 height 19
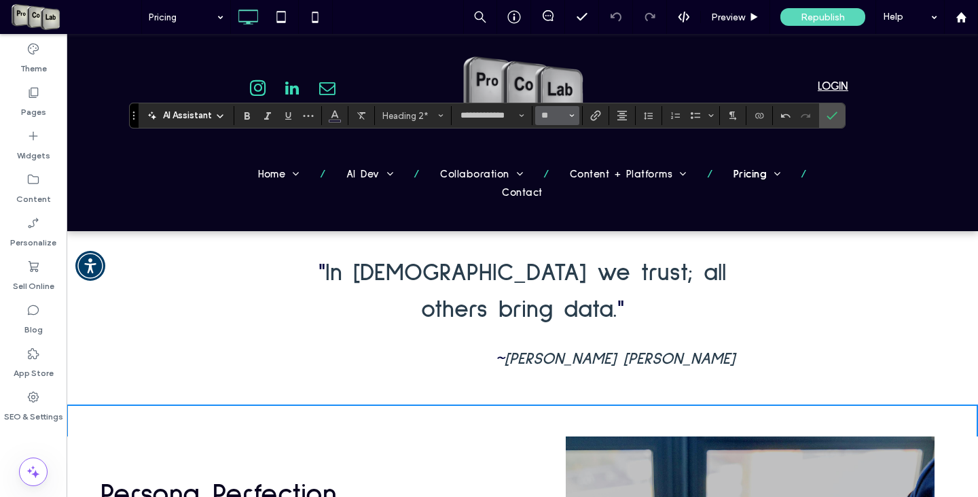
click at [577, 112] on button "**" at bounding box center [557, 115] width 44 height 19
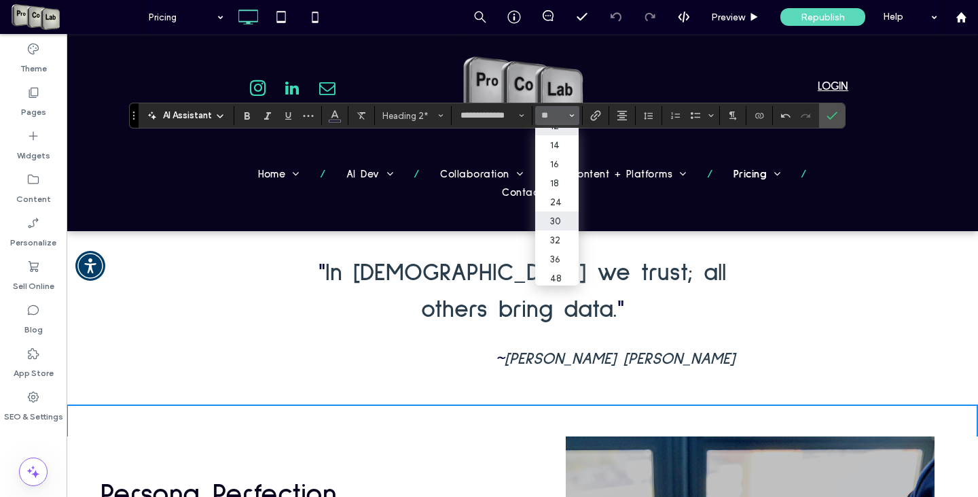
scroll to position [136, 0]
click at [567, 200] on label "32" at bounding box center [556, 191] width 43 height 19
type input "**"
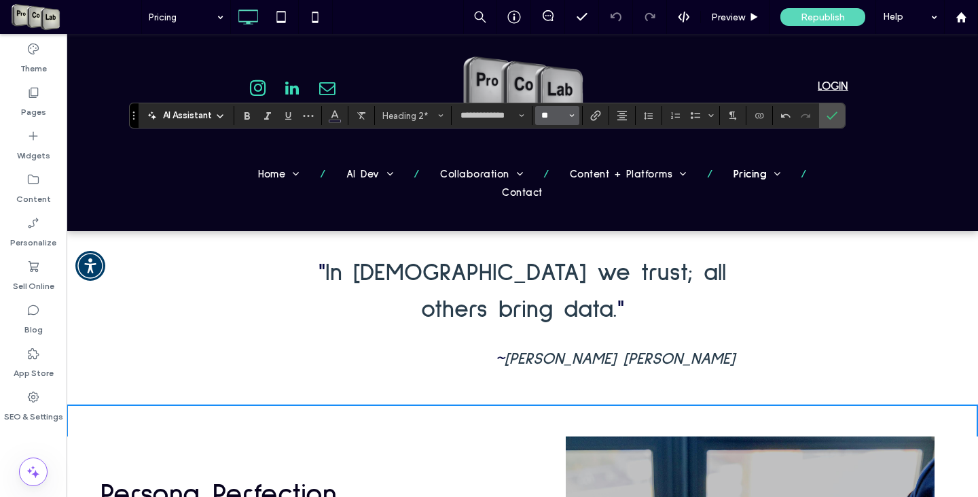
click at [552, 118] on input "**" at bounding box center [553, 115] width 26 height 11
type input "**"
click at [841, 112] on label "Confirm" at bounding box center [832, 115] width 20 height 24
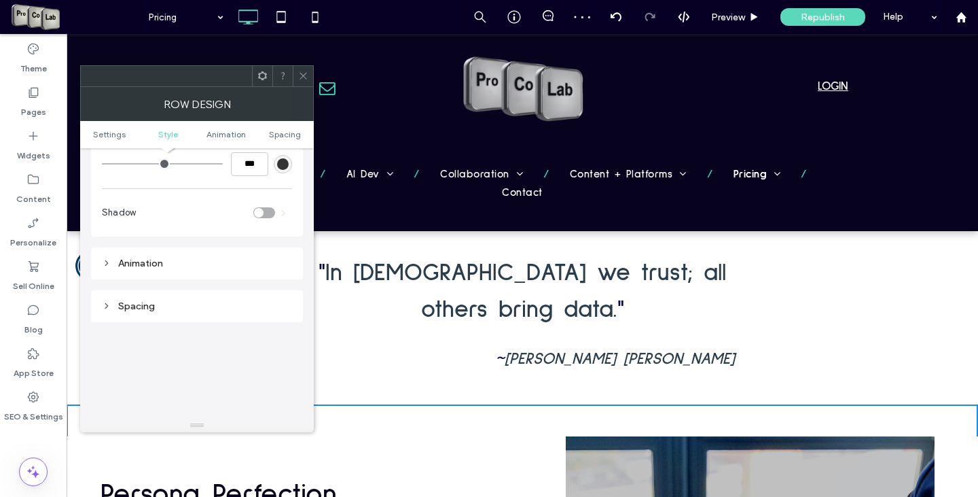
scroll to position [340, 0]
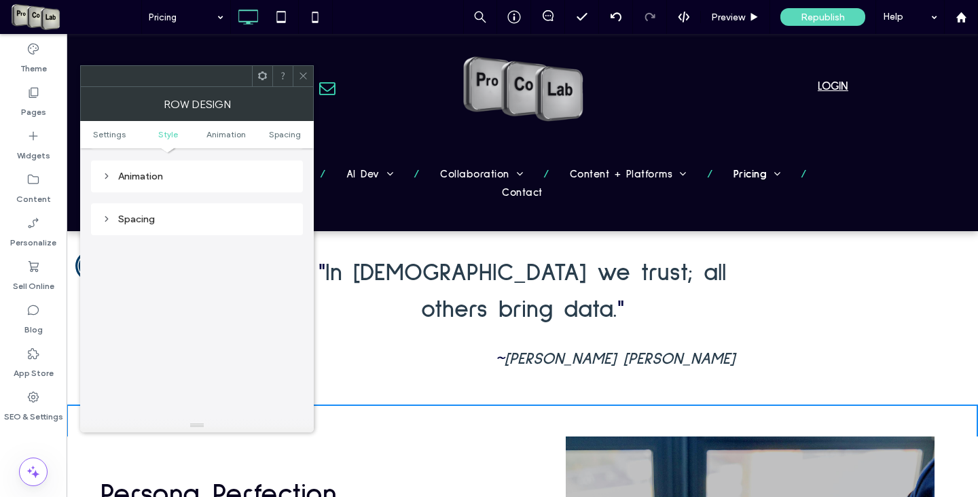
click at [145, 219] on div "Spacing" at bounding box center [197, 219] width 190 height 12
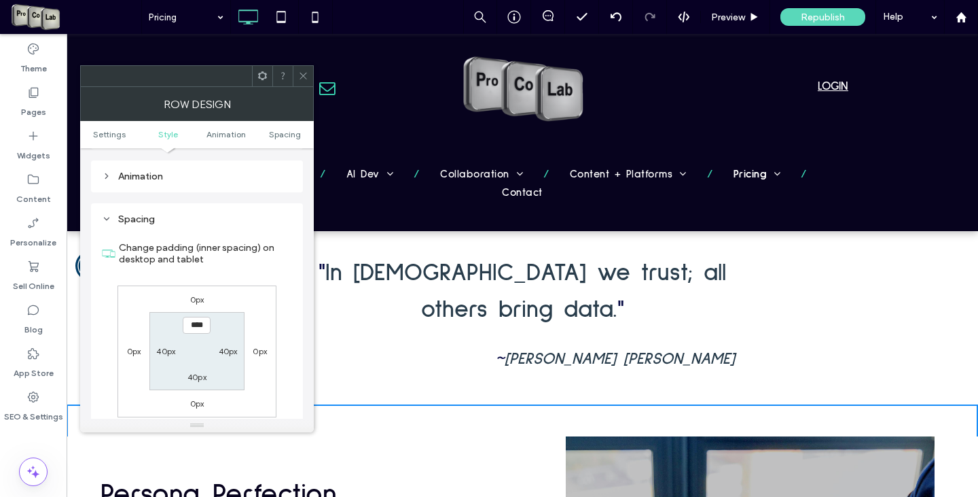
click at [228, 352] on label "40px" at bounding box center [228, 351] width 19 height 10
type input "**"
type input "****"
click at [164, 359] on section "40px **** 40px 40px" at bounding box center [196, 351] width 94 height 78
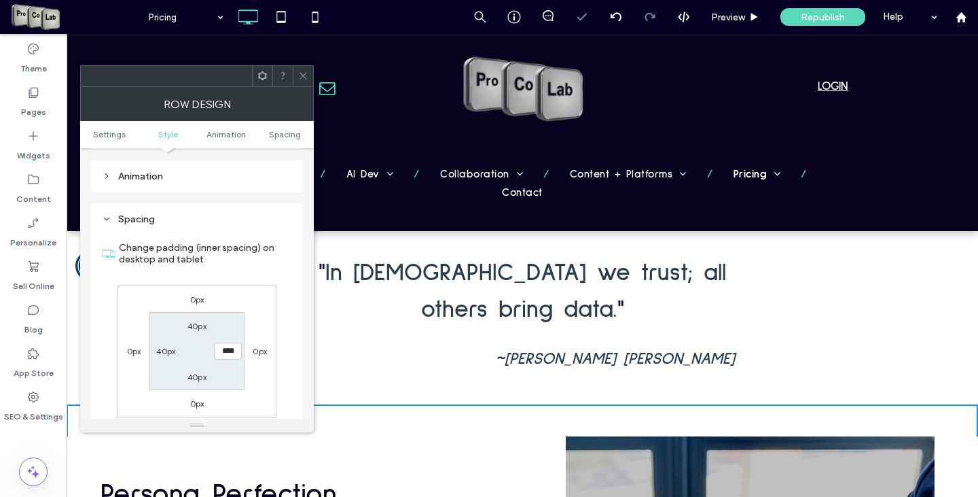
click at [163, 353] on label "40px" at bounding box center [165, 351] width 19 height 10
type input "**"
type input "****"
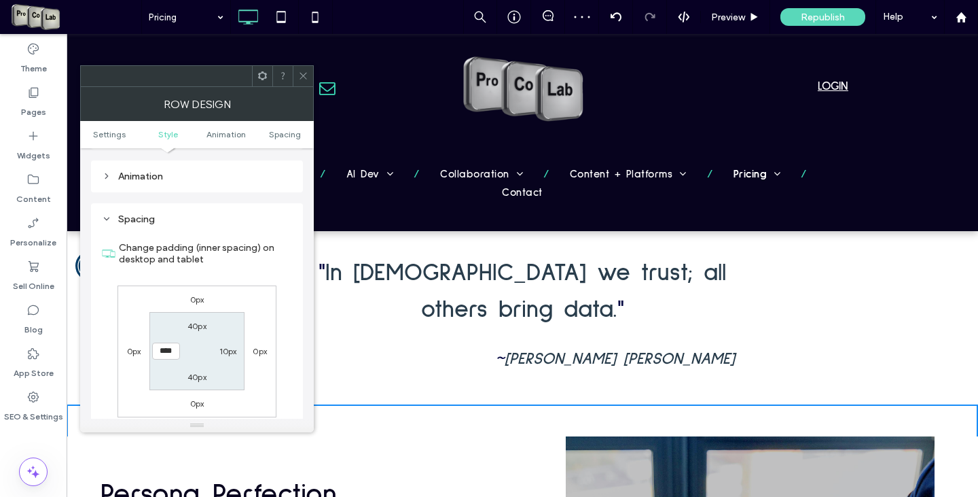
click at [301, 77] on use at bounding box center [303, 76] width 7 height 7
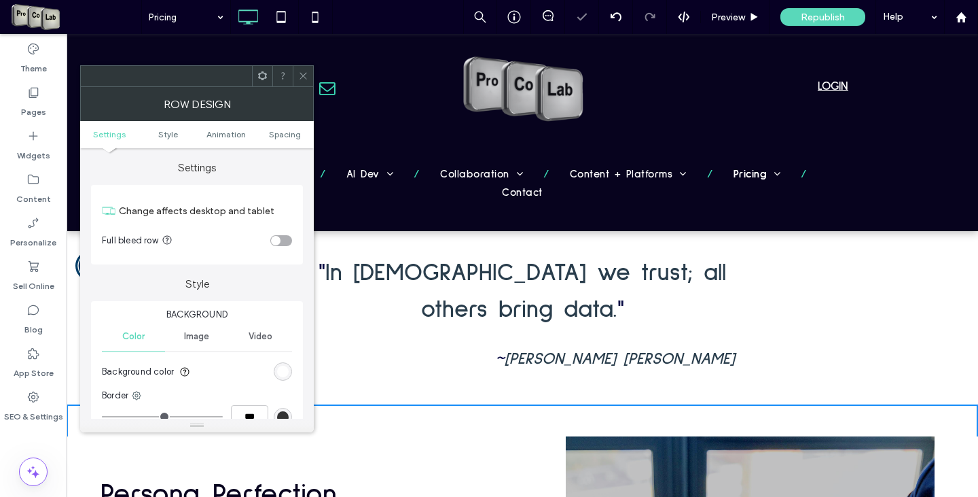
click at [302, 76] on icon at bounding box center [303, 76] width 10 height 10
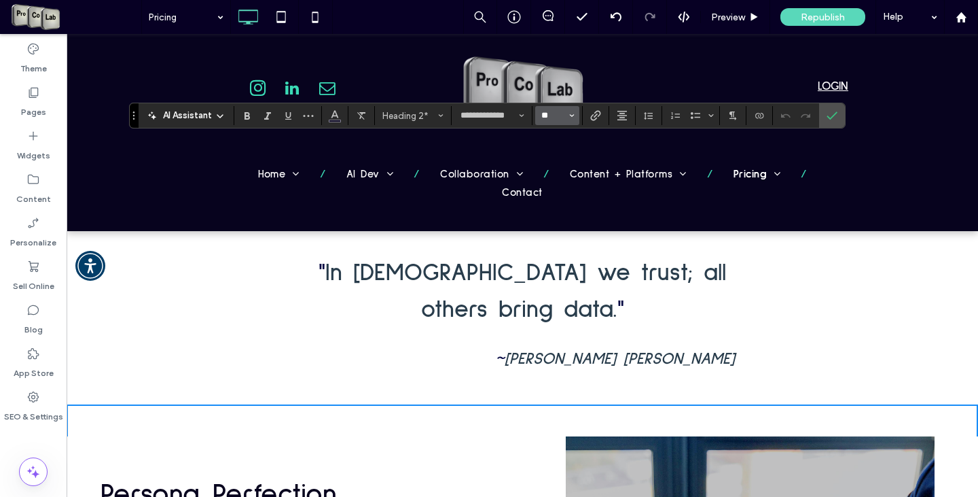
click at [551, 111] on input "**" at bounding box center [553, 115] width 26 height 11
type input "**"
click at [834, 125] on span "Confirm" at bounding box center [832, 115] width 11 height 23
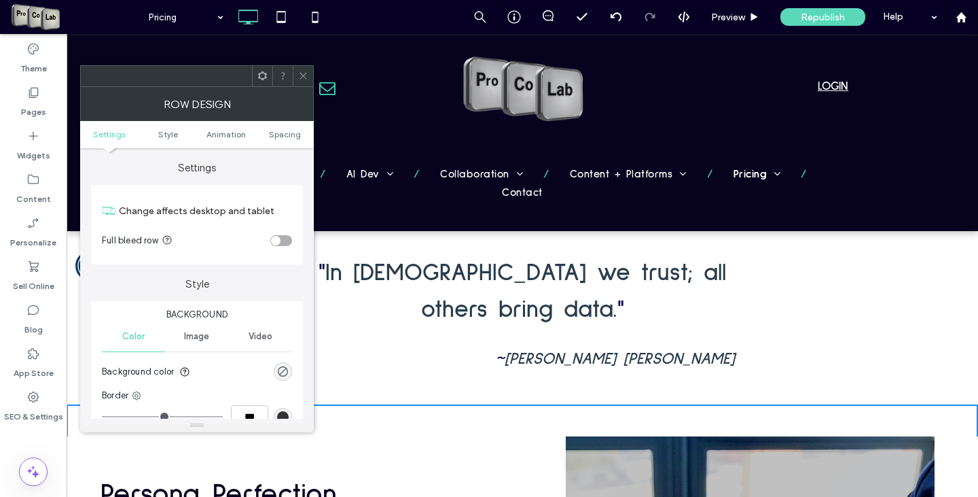
click at [306, 78] on icon at bounding box center [303, 76] width 10 height 10
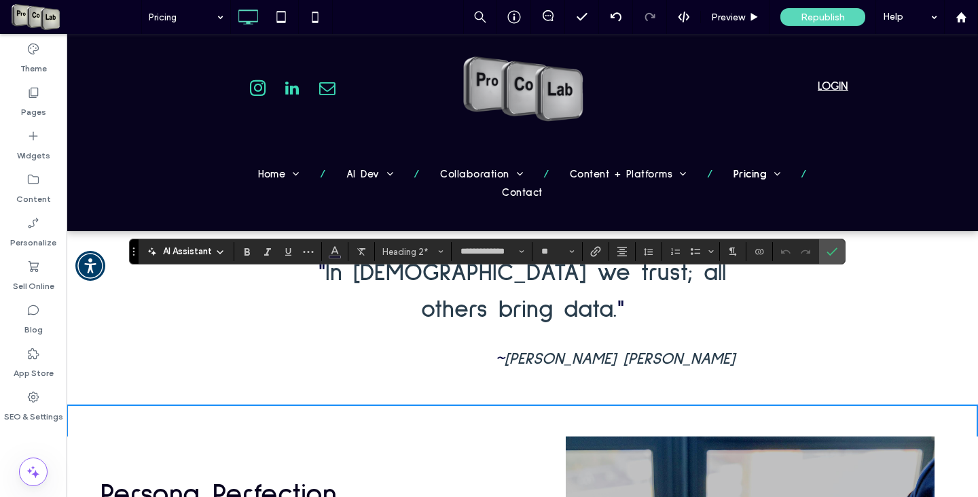
type input "**"
click at [836, 250] on icon "Confirm" at bounding box center [832, 251] width 11 height 11
type input "**"
click at [312, 251] on icon "More" at bounding box center [308, 251] width 11 height 11
click at [732, 249] on use "Text direction" at bounding box center [733, 251] width 7 height 9
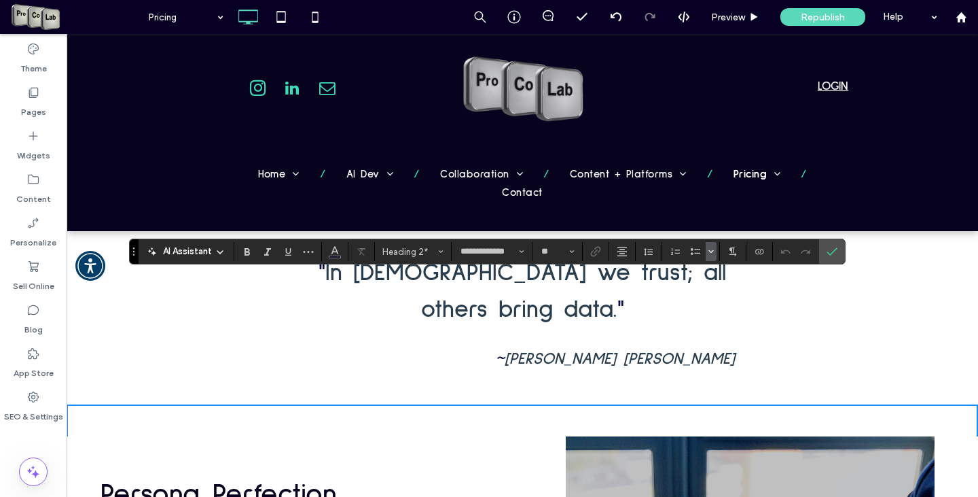
click at [711, 252] on use "Bulleted list menu" at bounding box center [711, 252] width 4 height 2
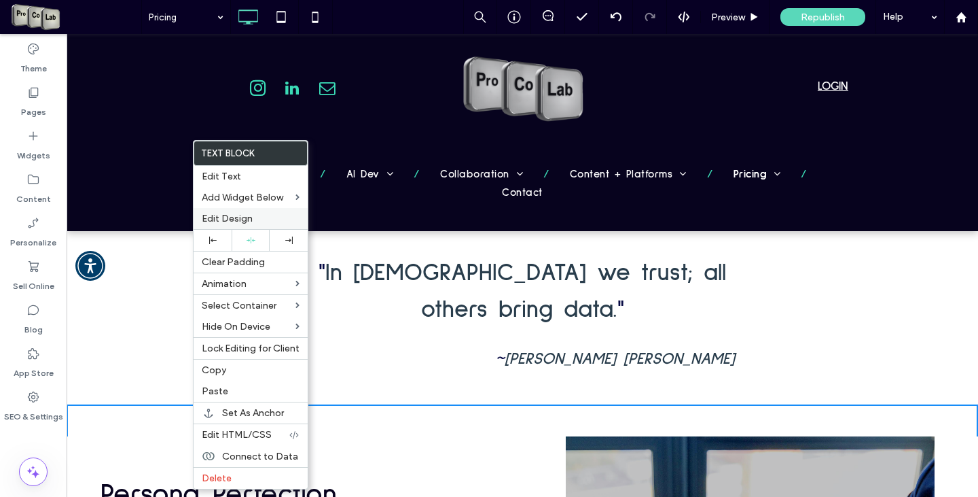
click at [237, 218] on span "Edit Design" at bounding box center [227, 219] width 51 height 12
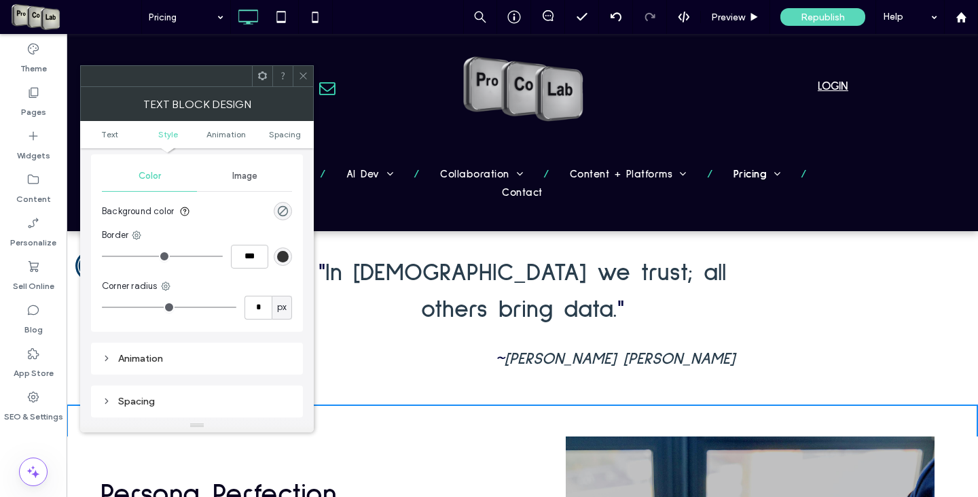
scroll to position [136, 0]
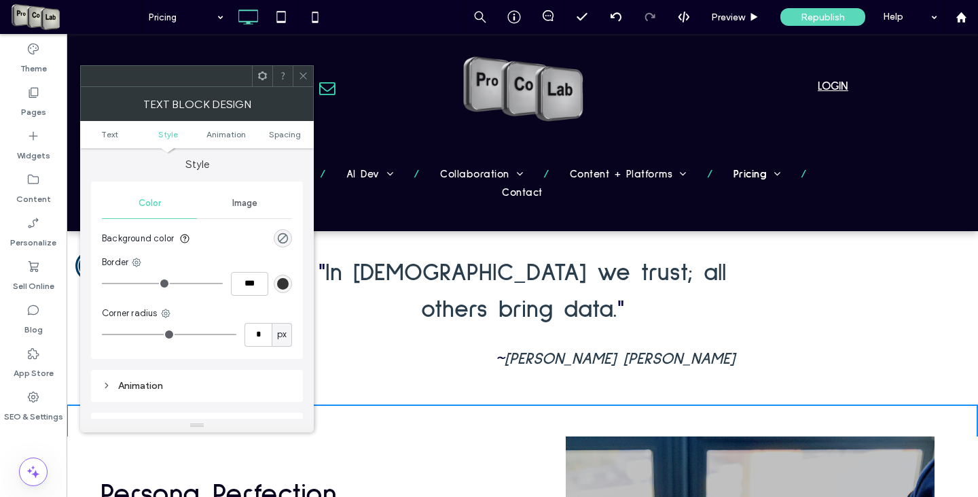
type input "*"
type input "***"
type input "*"
type input "***"
drag, startPoint x: 107, startPoint y: 282, endPoint x: 114, endPoint y: 283, distance: 6.8
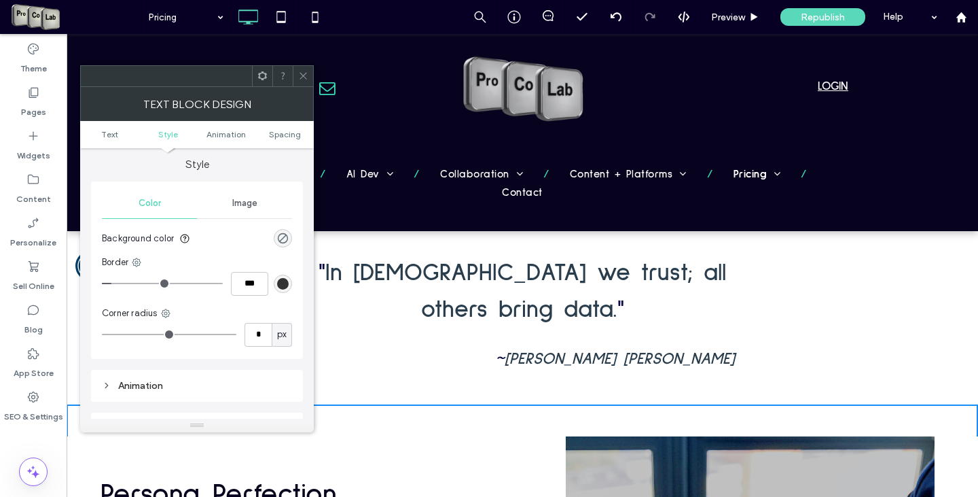
type input "*"
click at [114, 283] on input "range" at bounding box center [162, 283] width 121 height 1
click at [283, 285] on div "rgb(51, 51, 51)" at bounding box center [283, 284] width 12 height 12
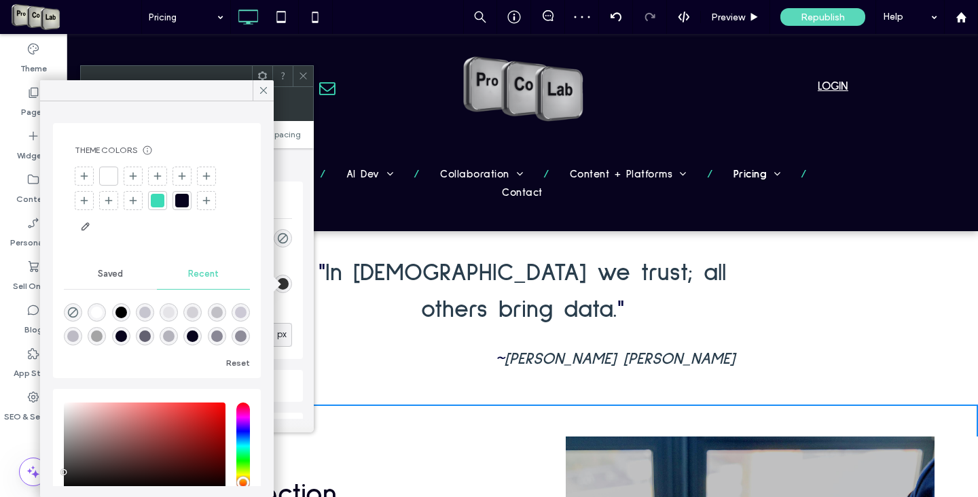
click at [184, 202] on div at bounding box center [182, 201] width 14 height 14
click at [266, 88] on use at bounding box center [263, 90] width 7 height 7
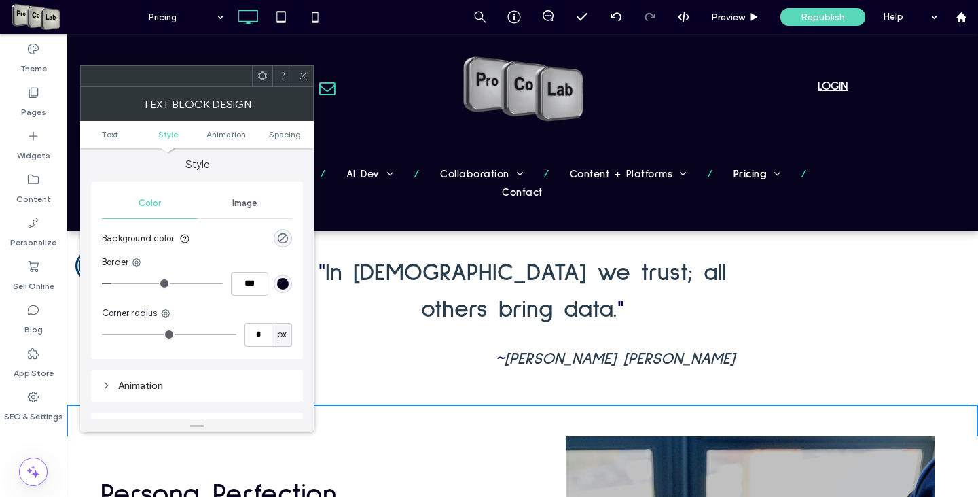
click at [299, 75] on icon at bounding box center [303, 76] width 10 height 10
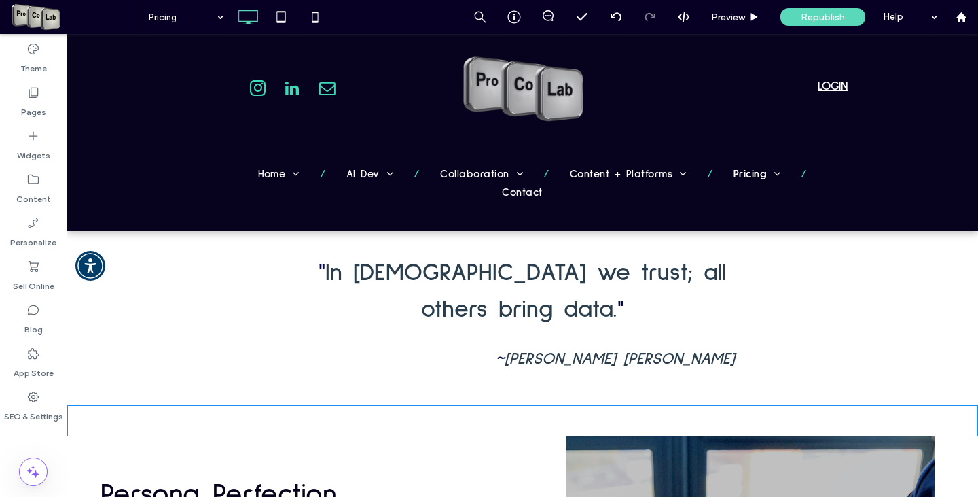
type input "**********"
type input "**"
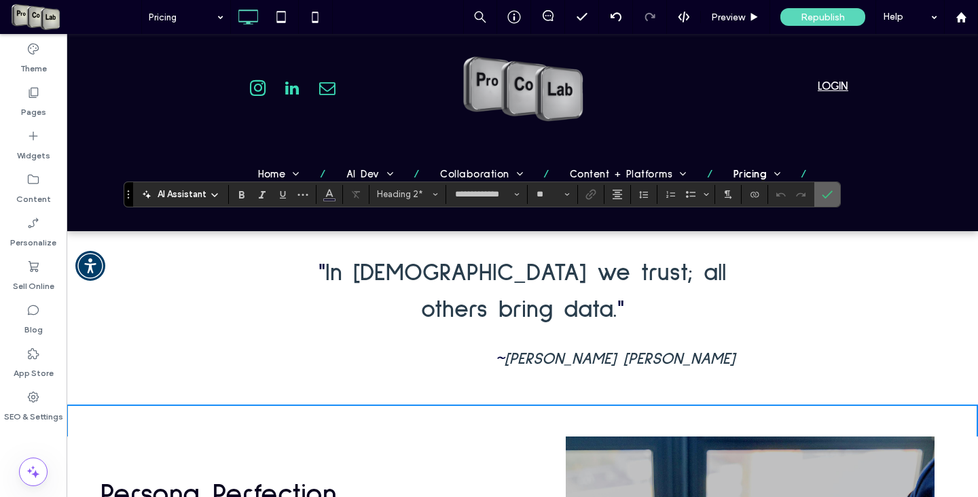
click at [827, 187] on span "Confirm" at bounding box center [827, 194] width 11 height 23
click at [827, 189] on icon "Confirm" at bounding box center [827, 194] width 11 height 11
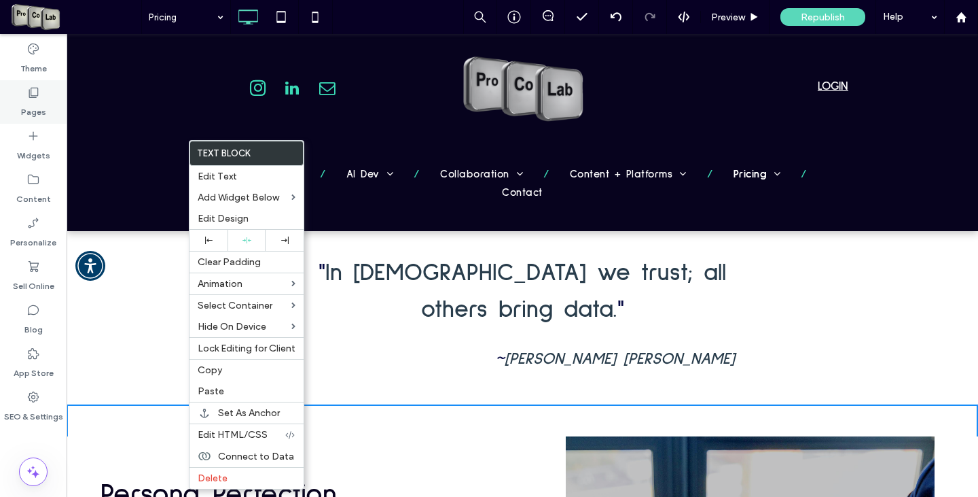
click at [32, 93] on icon at bounding box center [33, 93] width 14 height 14
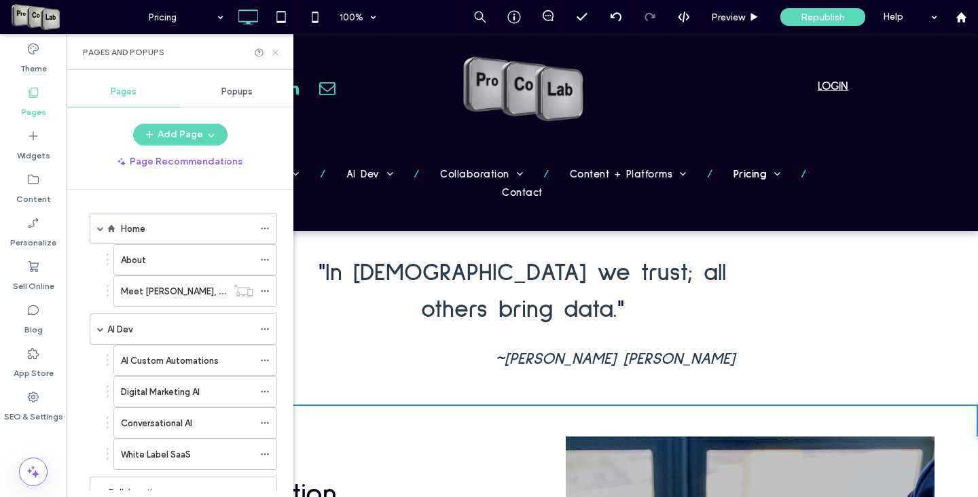
click at [273, 51] on icon at bounding box center [275, 53] width 10 height 10
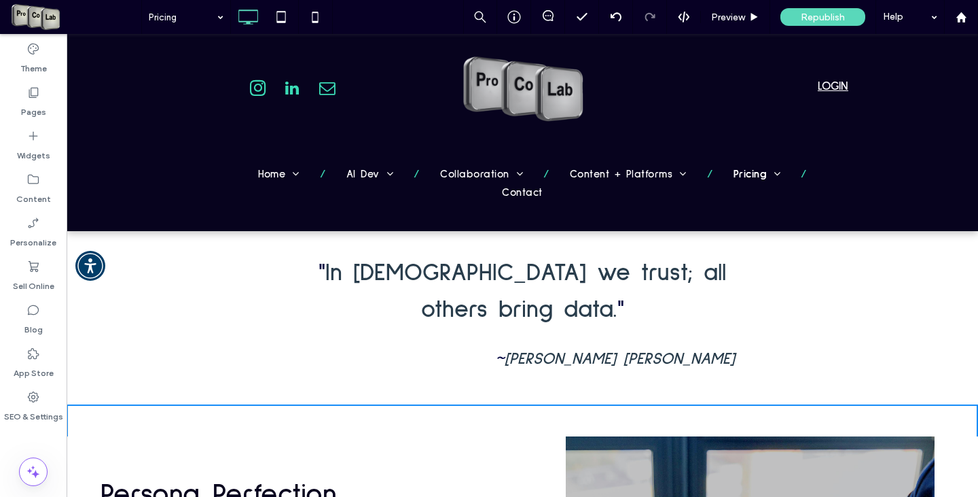
type input "**********"
type input "**"
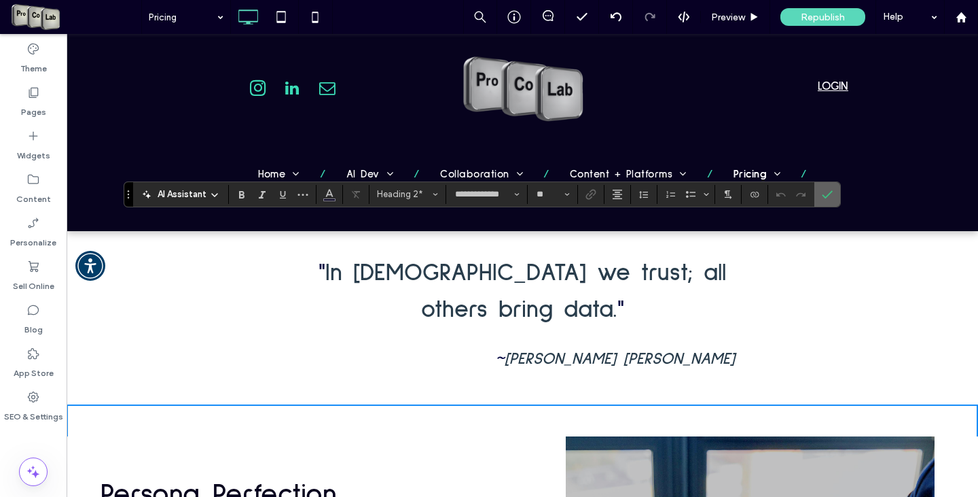
drag, startPoint x: 273, startPoint y: 51, endPoint x: 827, endPoint y: 190, distance: 570.9
click at [827, 190] on icon "Confirm" at bounding box center [827, 194] width 11 height 11
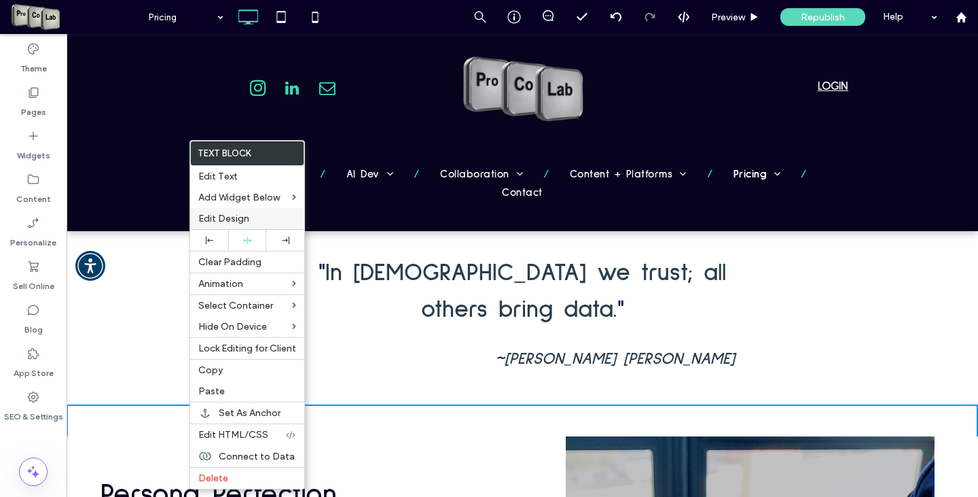
click at [232, 218] on span "Edit Design" at bounding box center [223, 219] width 51 height 12
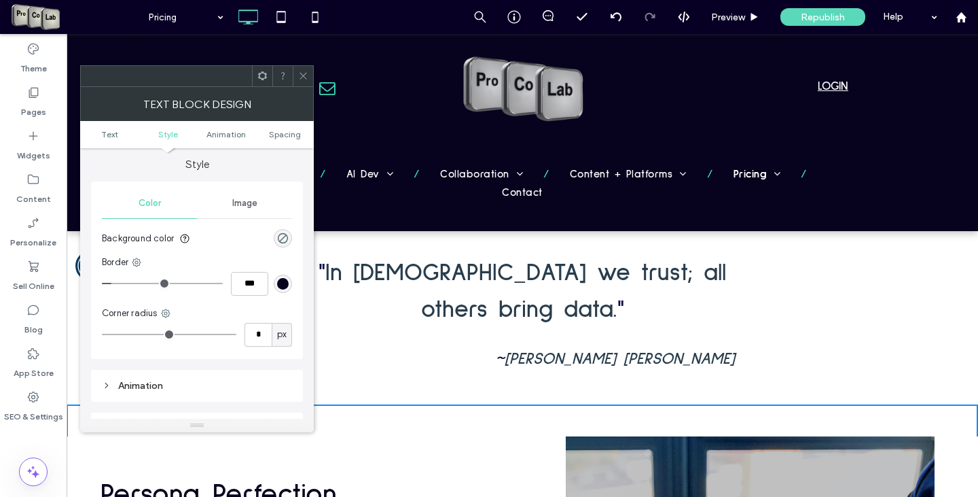
type input "*"
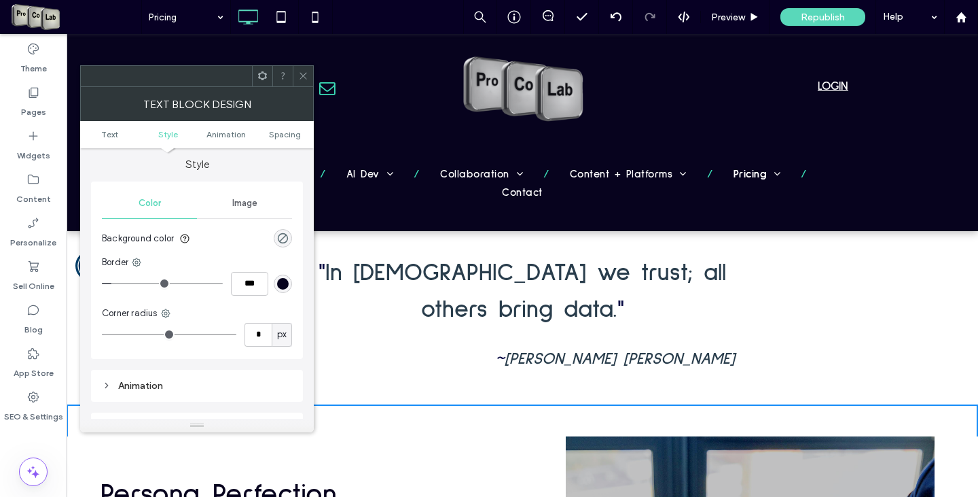
type input "*"
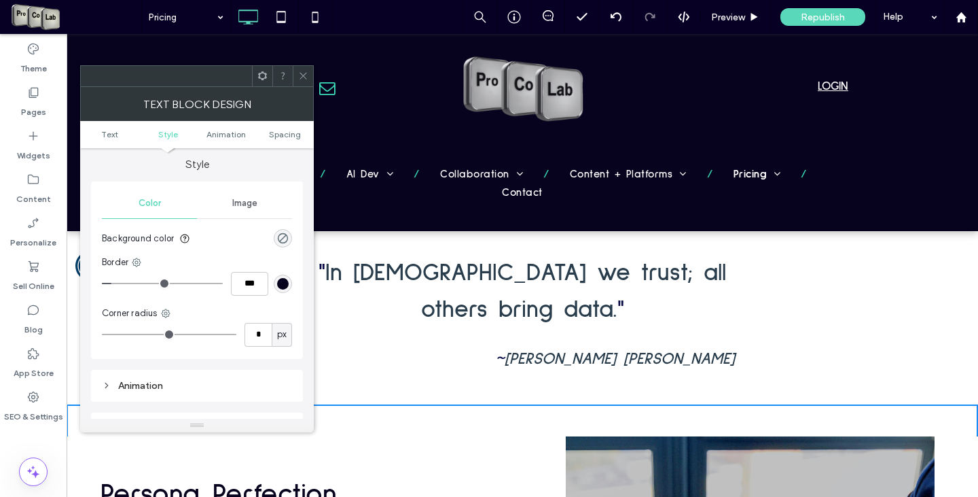
type input "*"
type input "**"
drag, startPoint x: 107, startPoint y: 338, endPoint x: 120, endPoint y: 330, distance: 14.3
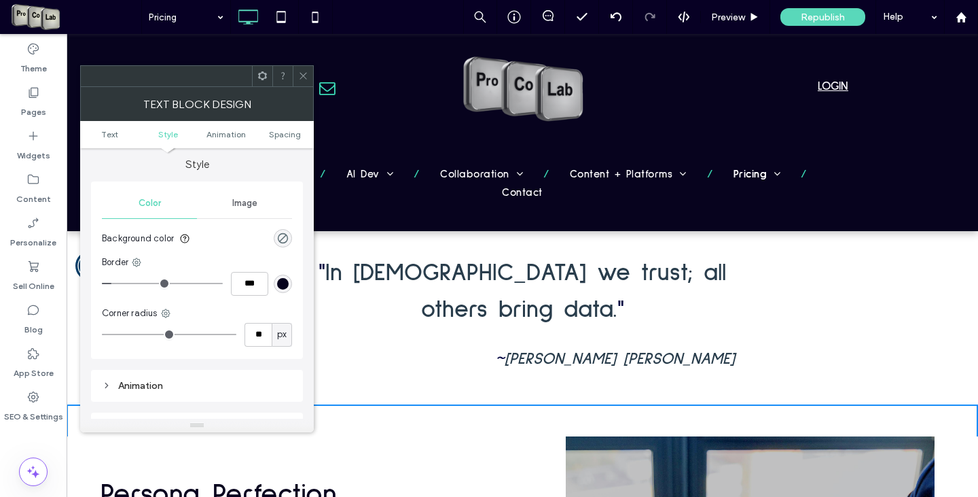
type input "**"
click at [120, 334] on input "range" at bounding box center [169, 334] width 135 height 1
click at [300, 67] on span at bounding box center [303, 76] width 10 height 20
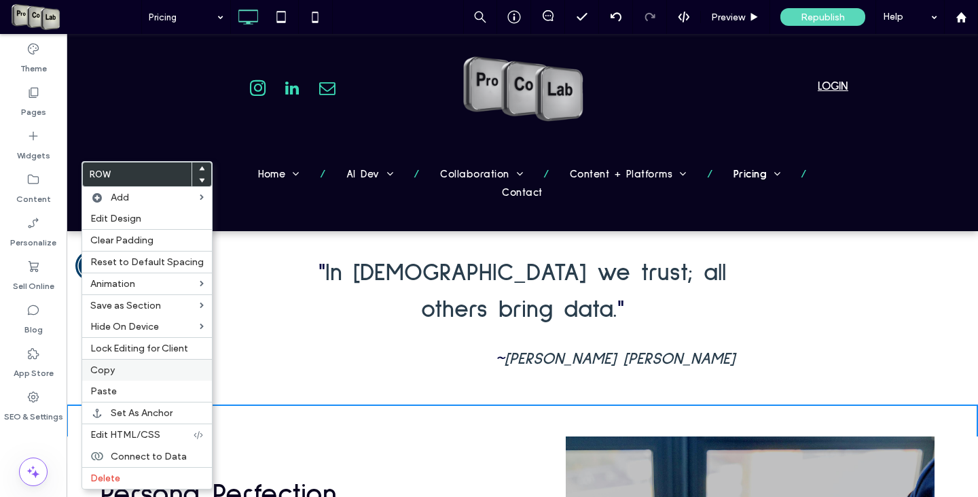
click at [113, 370] on span "Copy" at bounding box center [102, 370] width 24 height 12
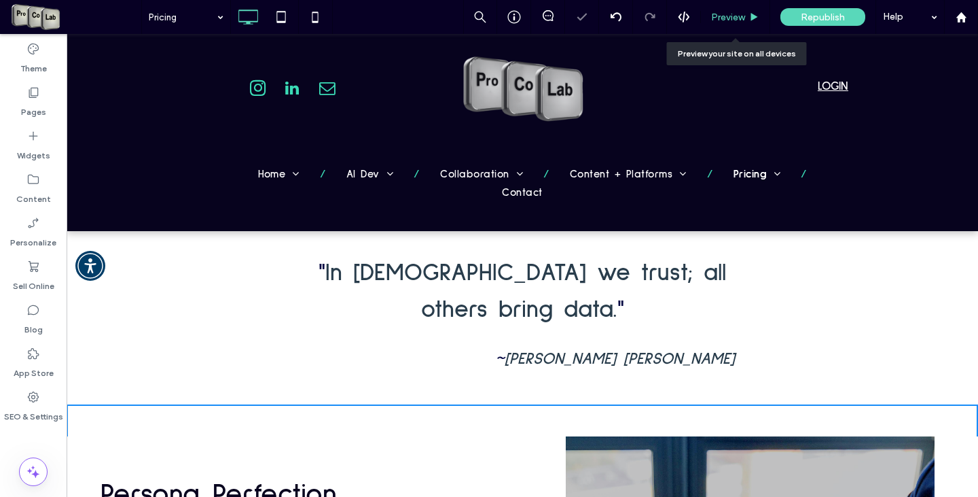
click at [734, 18] on span "Preview" at bounding box center [728, 18] width 34 height 12
